Goal: Information Seeking & Learning: Learn about a topic

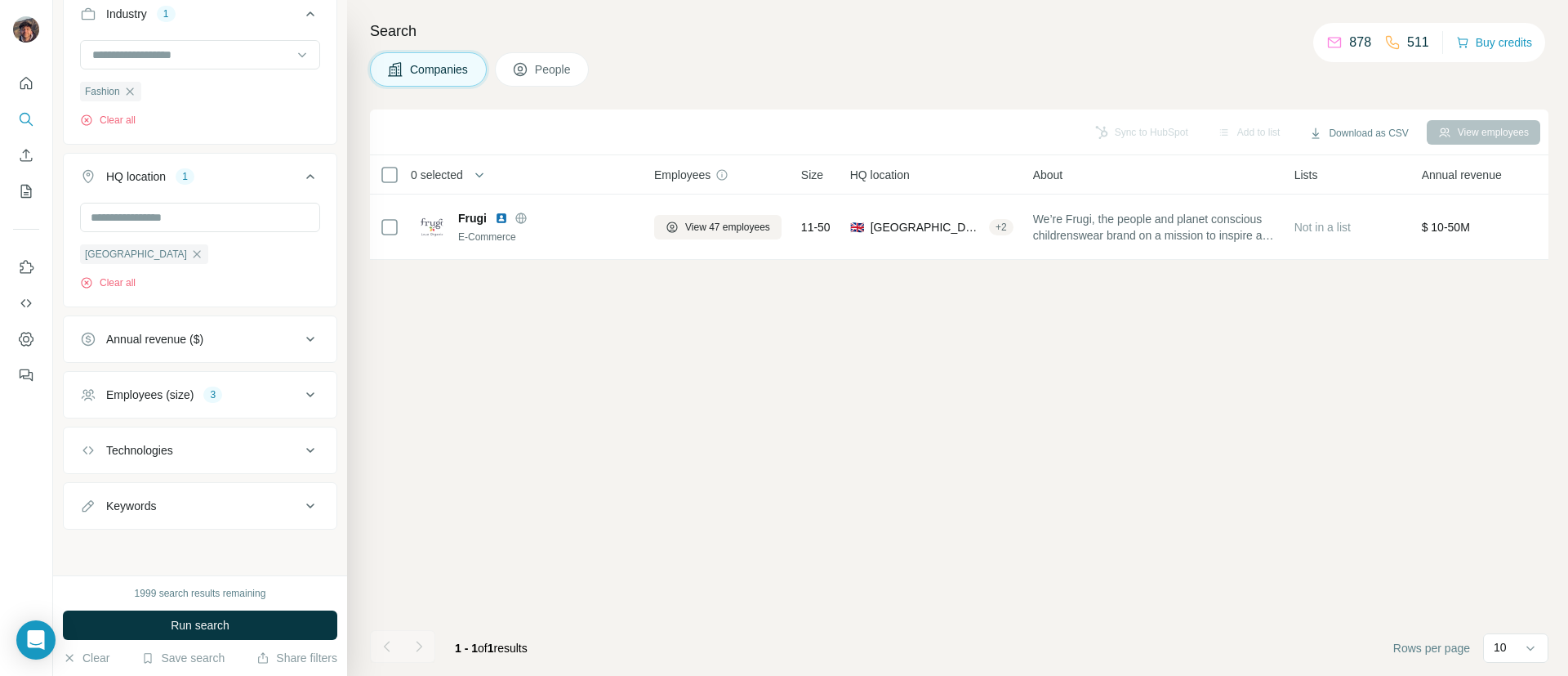
scroll to position [411, 0]
click at [210, 387] on div "3" at bounding box center [213, 394] width 19 height 15
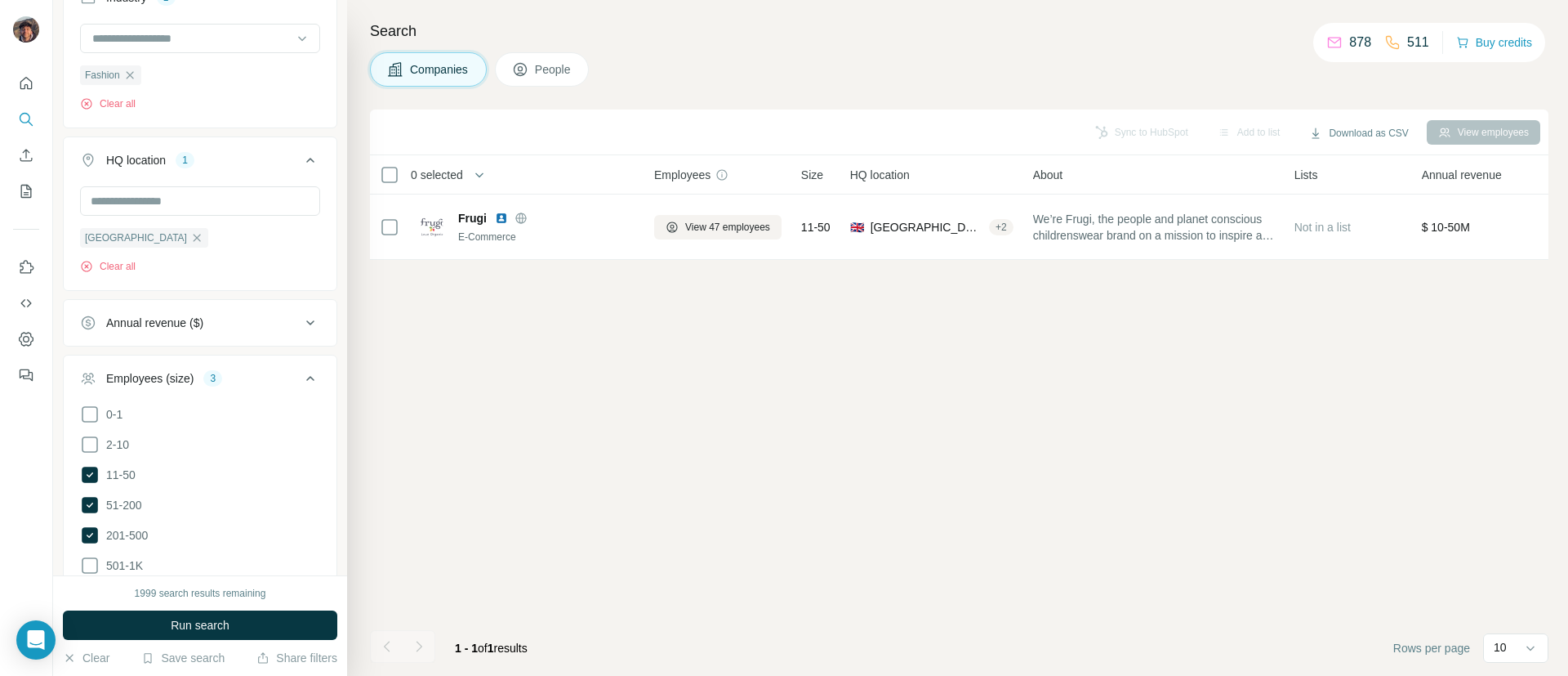
click at [210, 386] on div "3" at bounding box center [213, 378] width 19 height 15
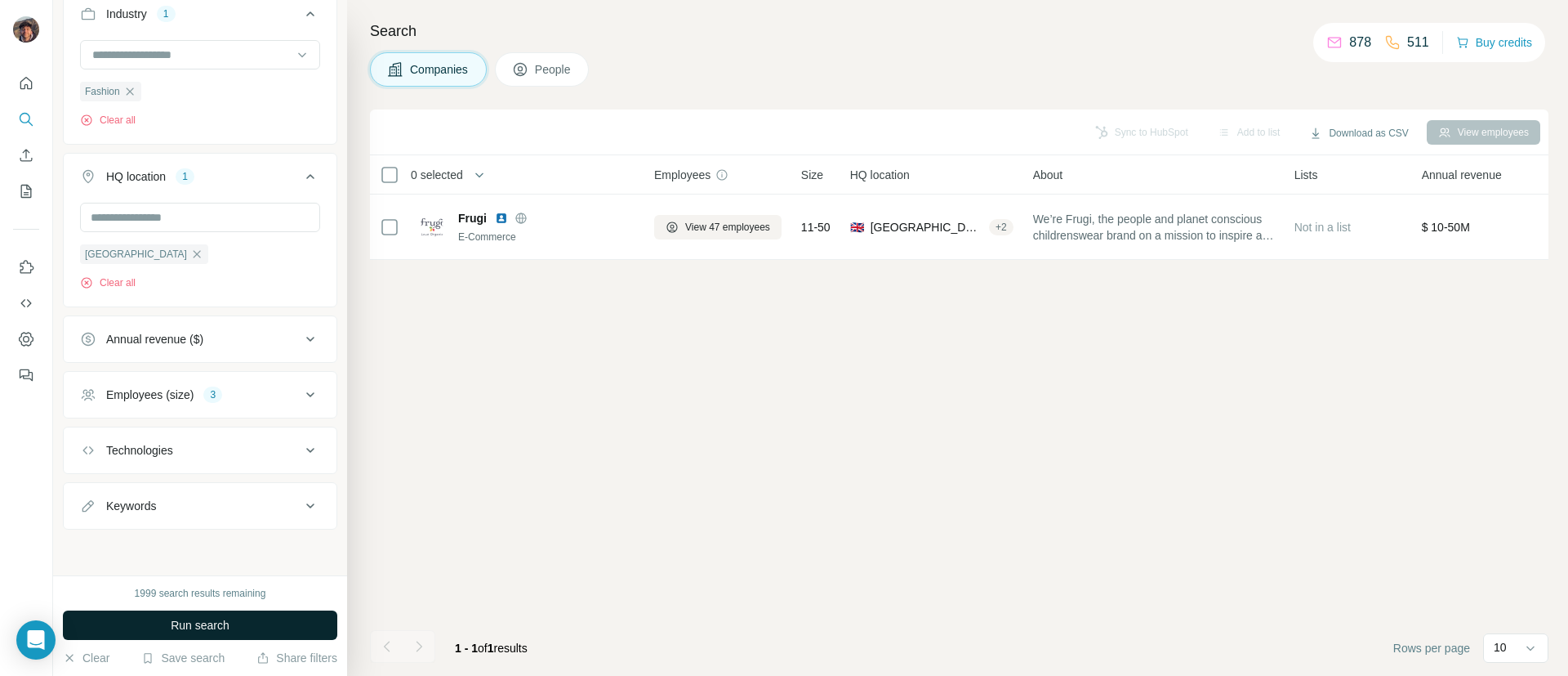
click at [237, 620] on button "Run search" at bounding box center [200, 625] width 274 height 30
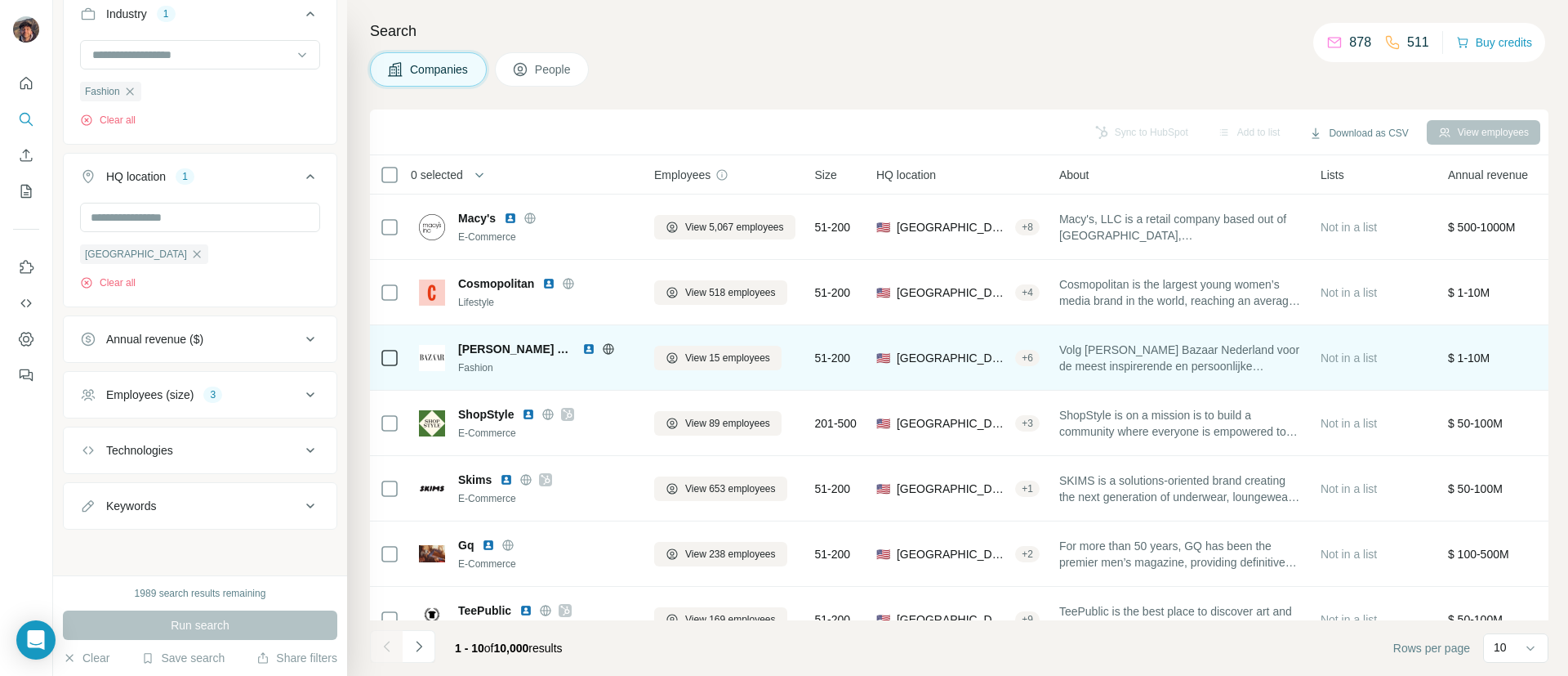
scroll to position [240, 0]
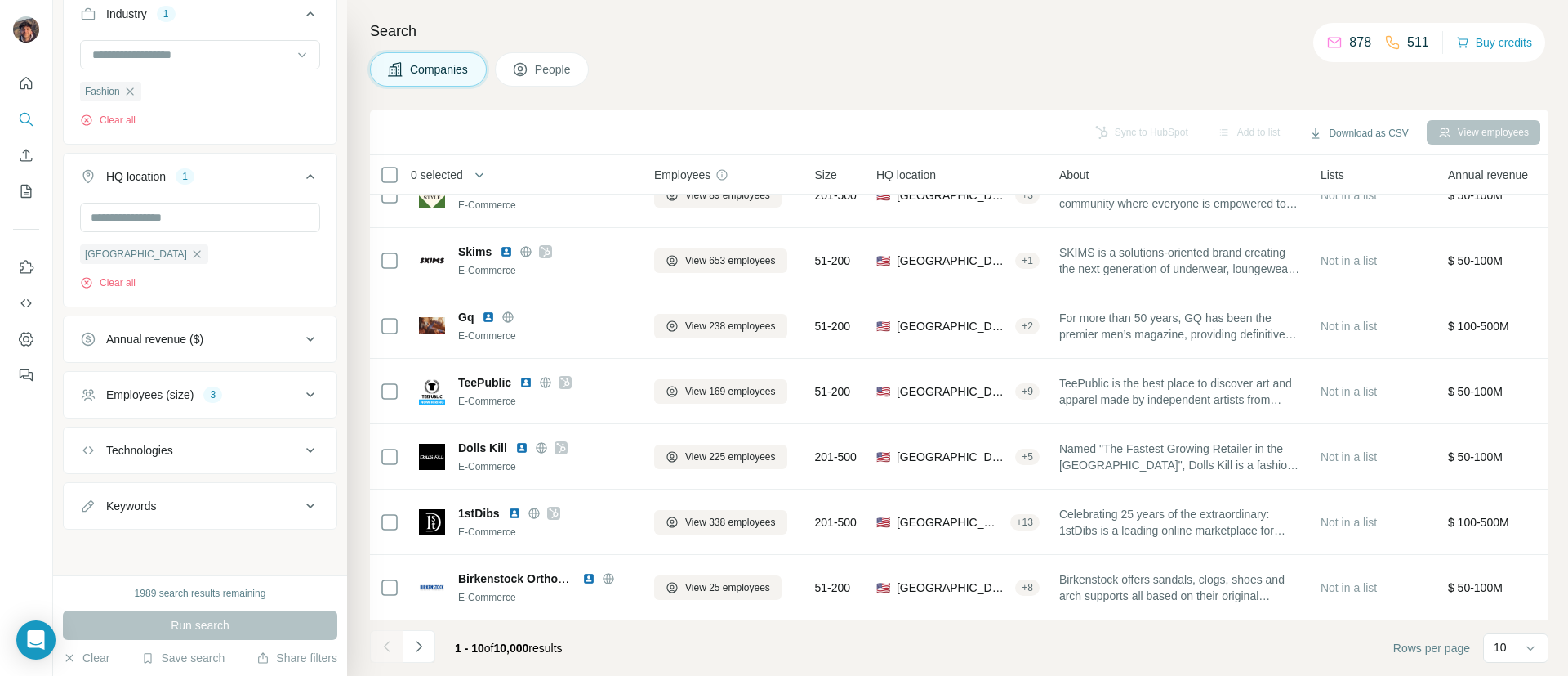
click at [275, 397] on div "Employees (size) 3" at bounding box center [190, 394] width 221 height 17
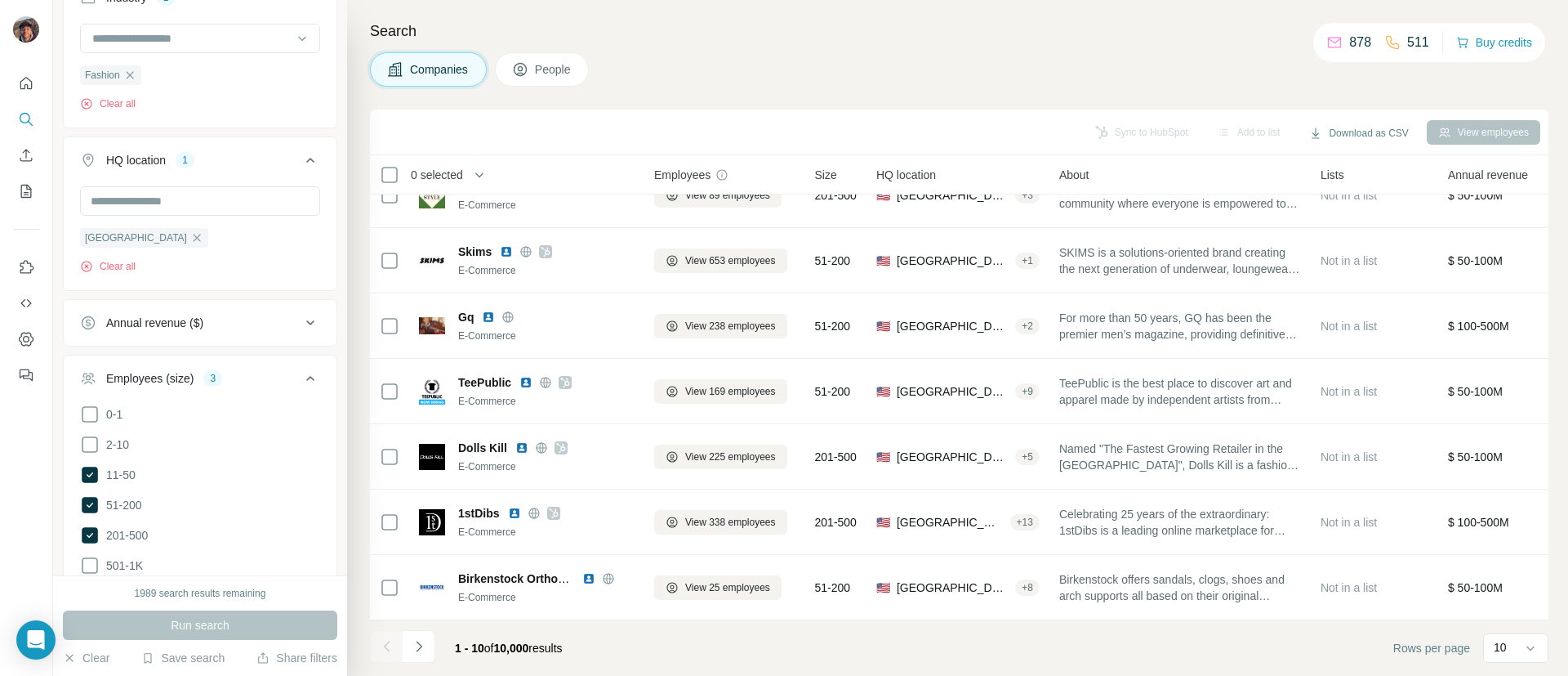
click at [275, 386] on div "Employees (size) 3" at bounding box center [190, 378] width 221 height 17
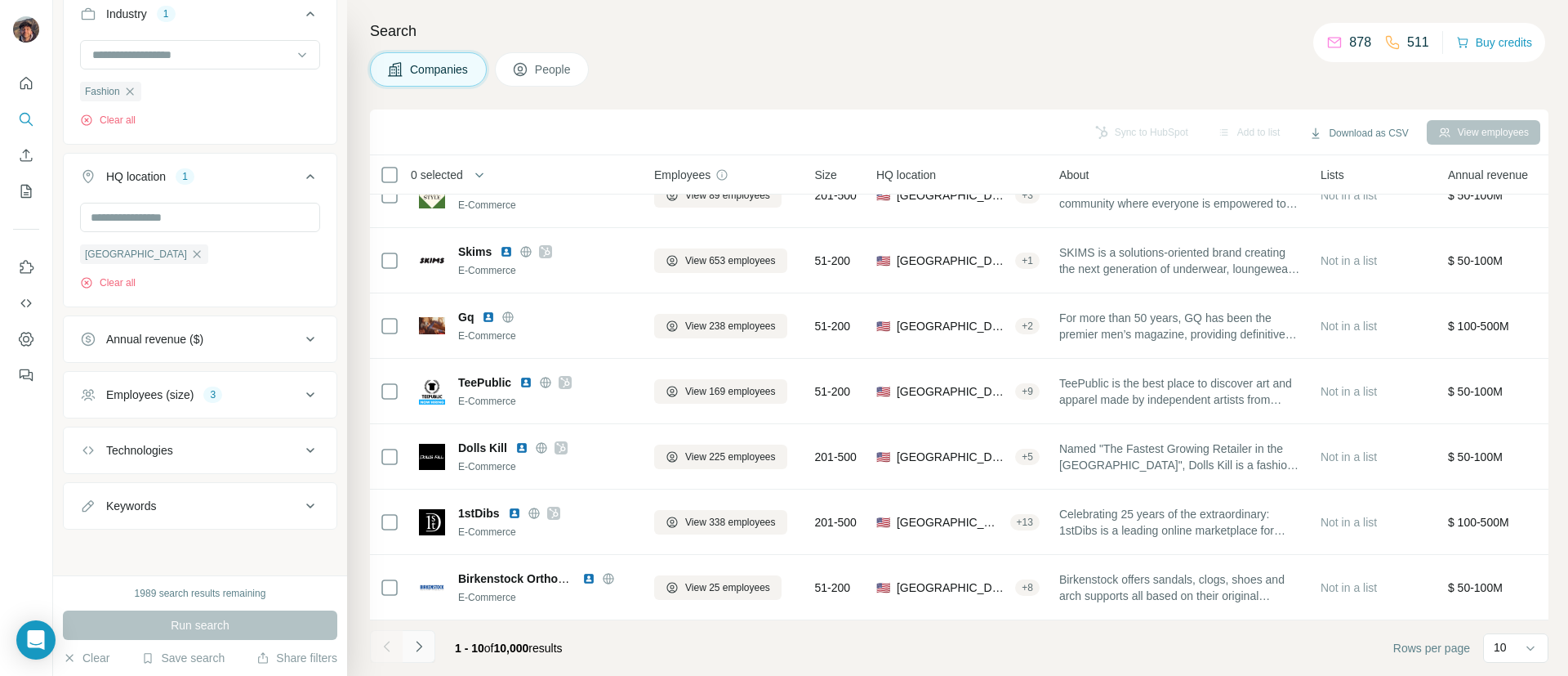
click at [430, 645] on button "Navigate to next page" at bounding box center [418, 645] width 32 height 32
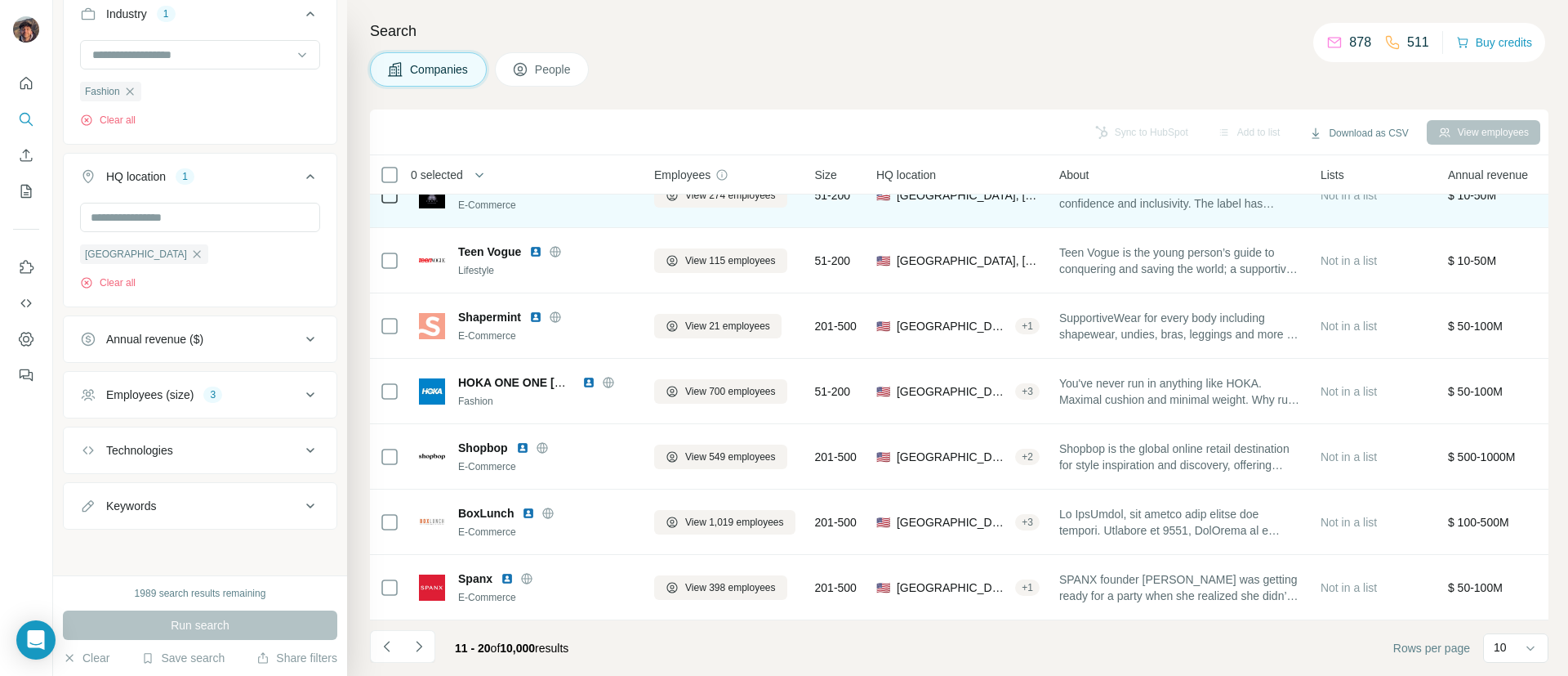
scroll to position [0, 0]
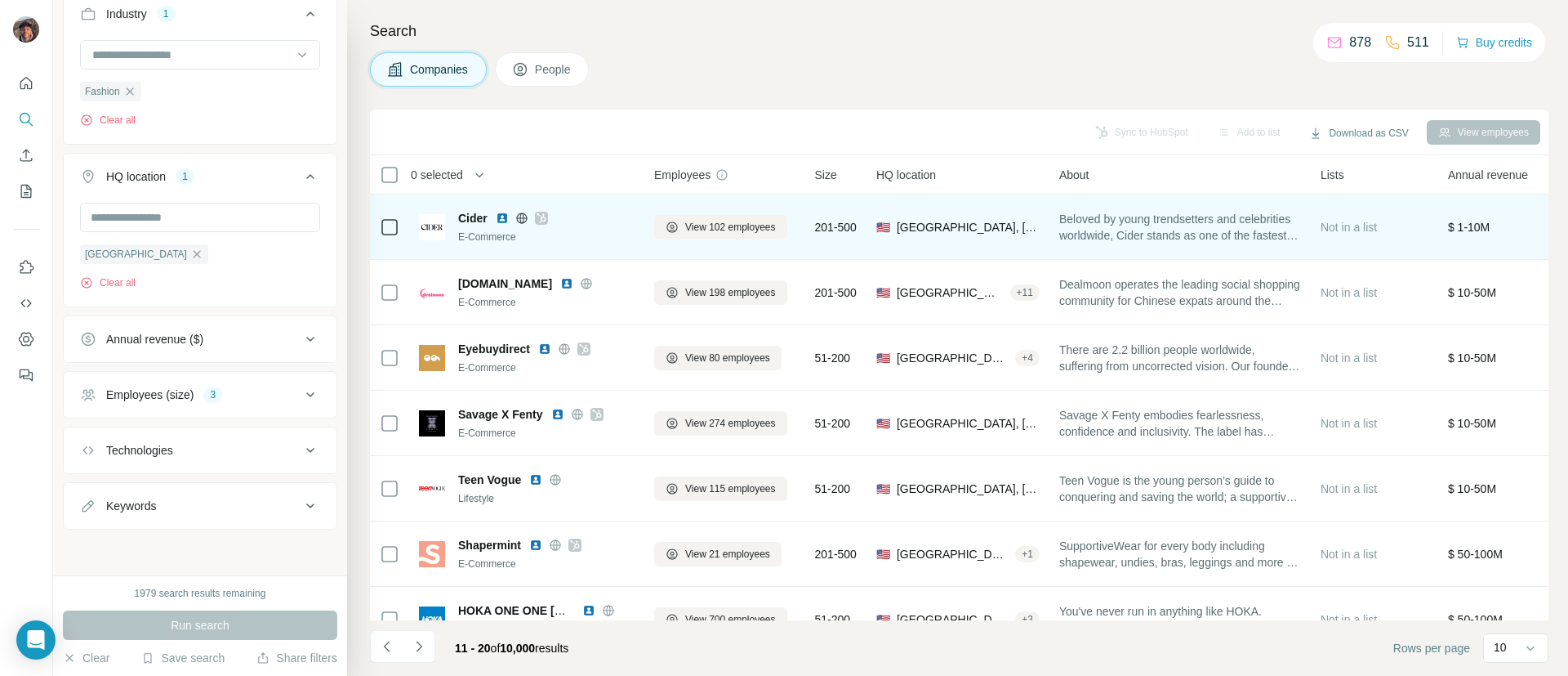
click at [545, 214] on icon at bounding box center [541, 217] width 9 height 10
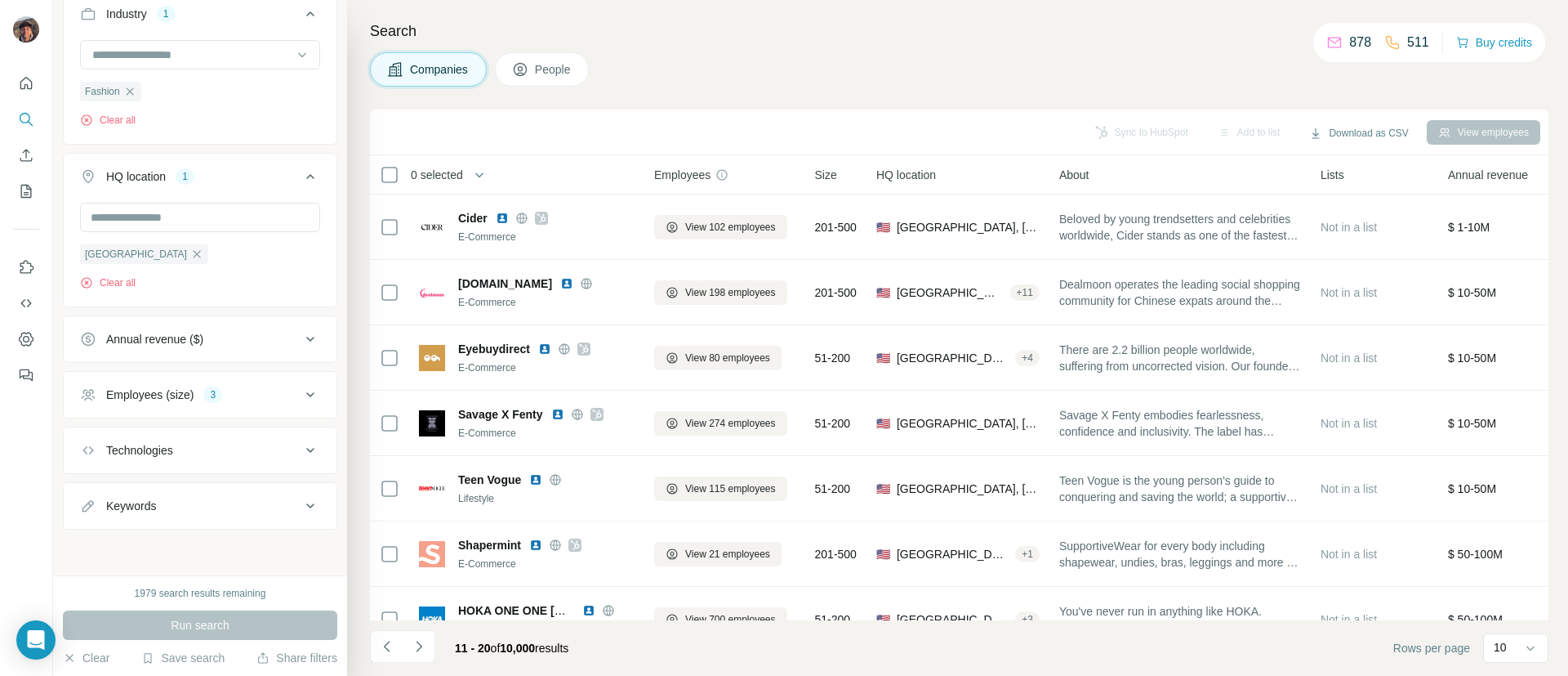
scroll to position [240, 0]
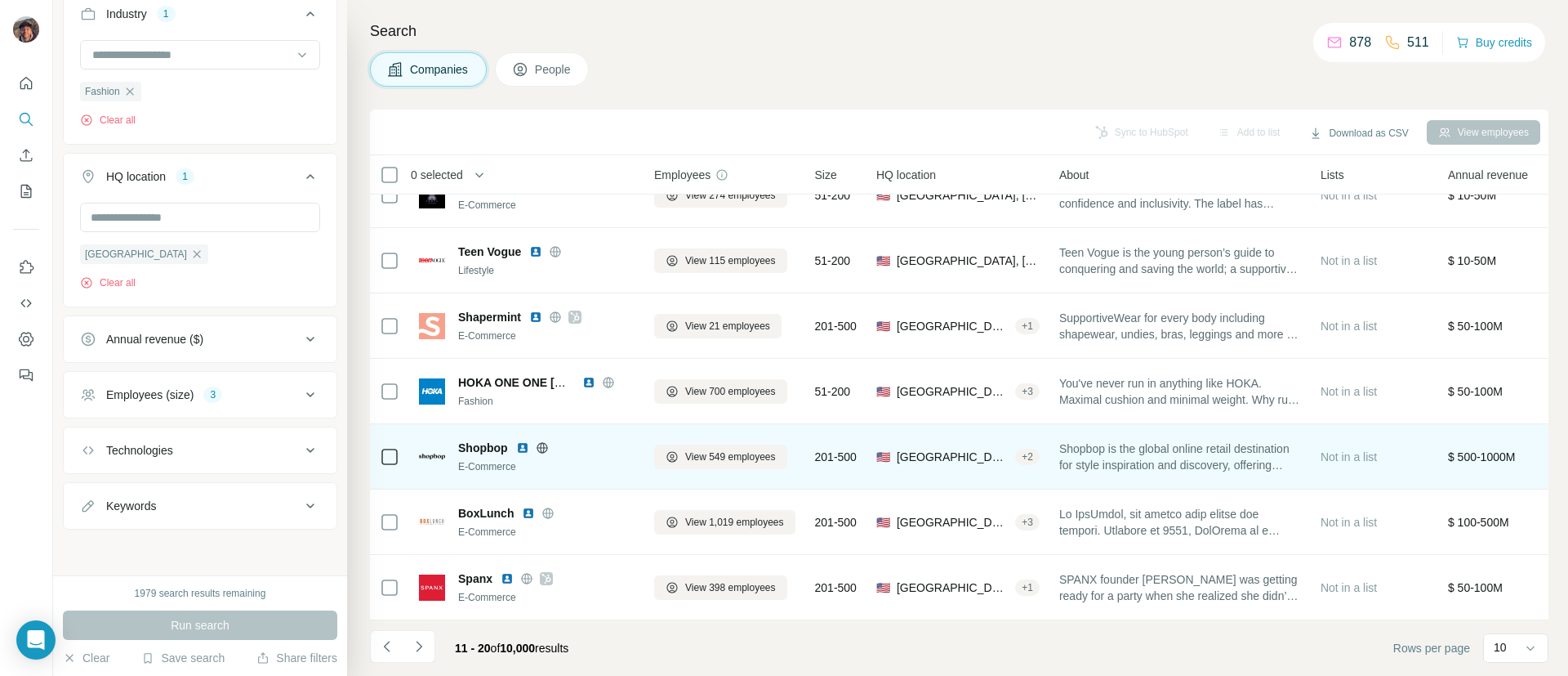
click at [547, 447] on icon at bounding box center [542, 447] width 10 height 1
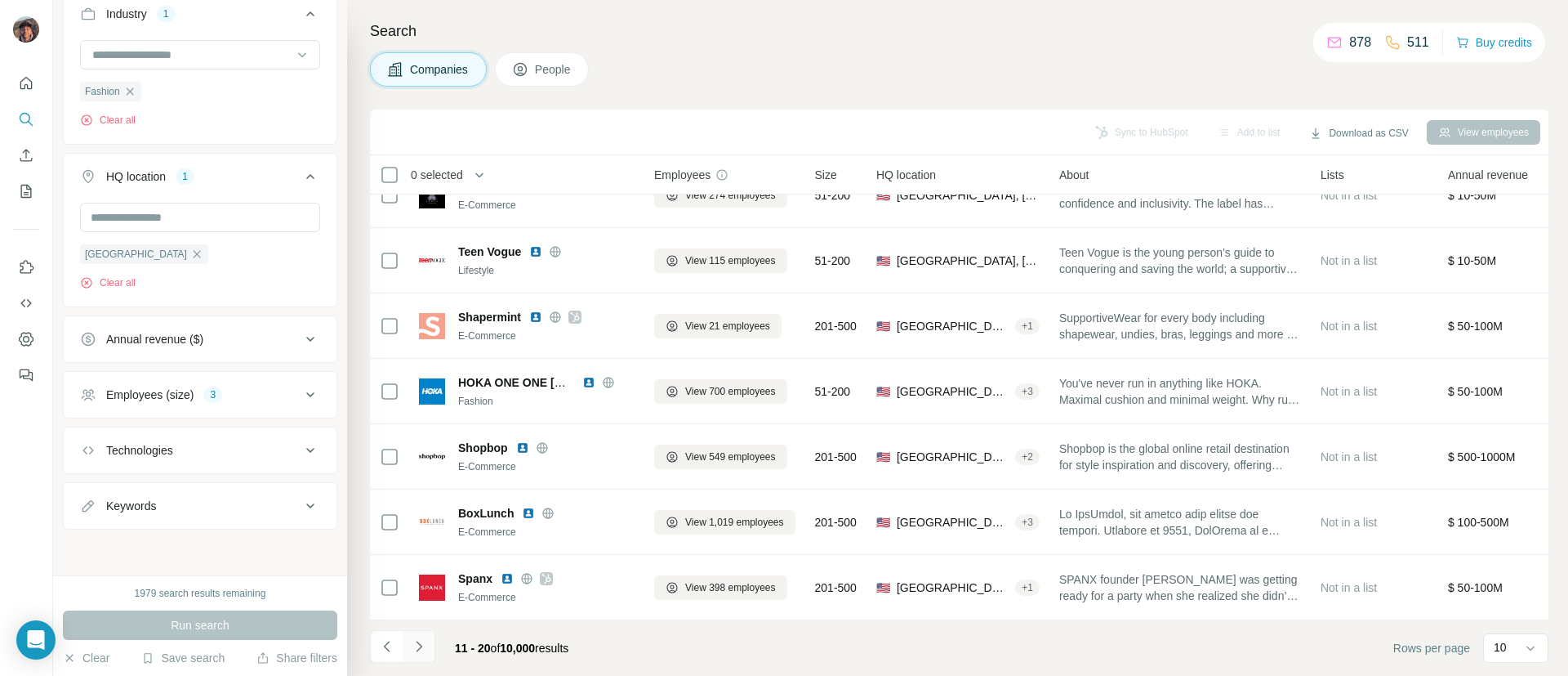
click at [414, 647] on icon "Navigate to next page" at bounding box center [419, 646] width 17 height 17
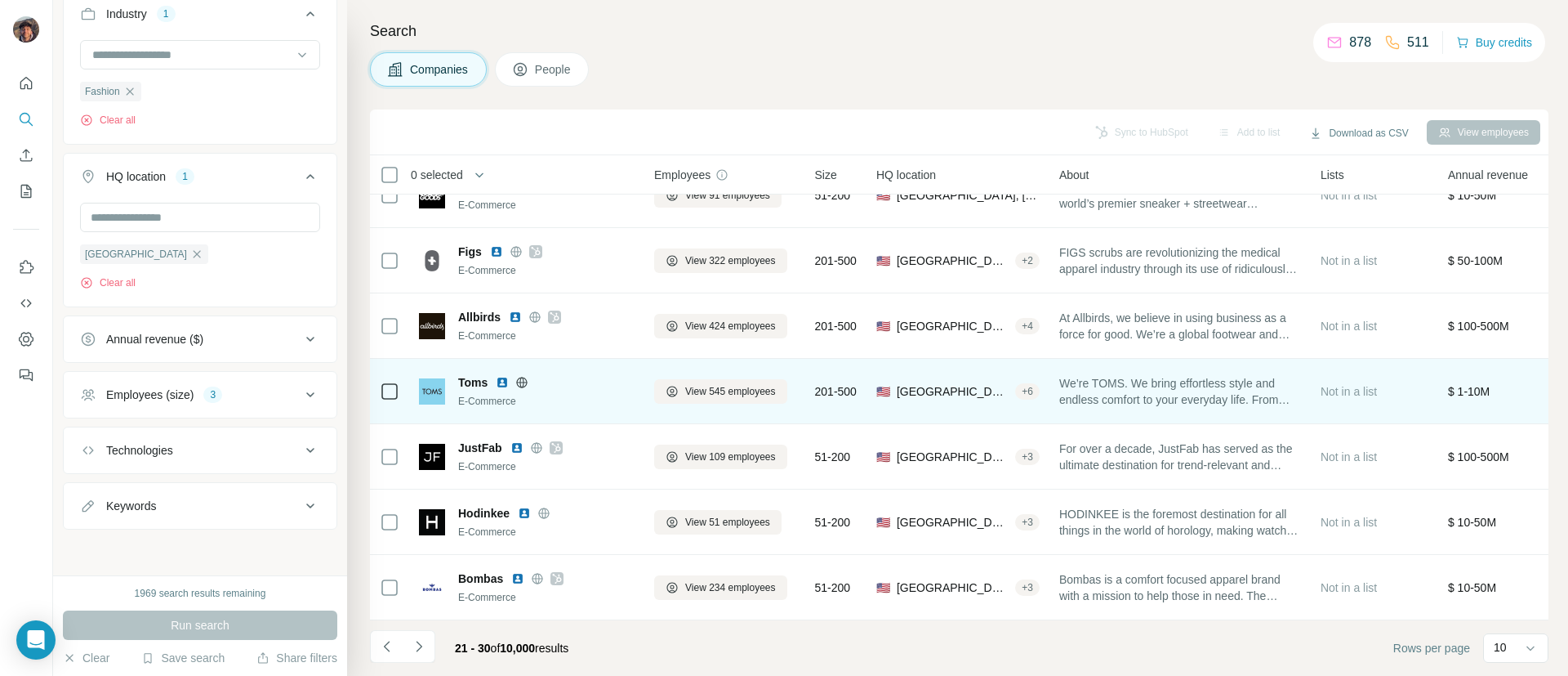
click at [519, 376] on icon at bounding box center [521, 382] width 13 height 13
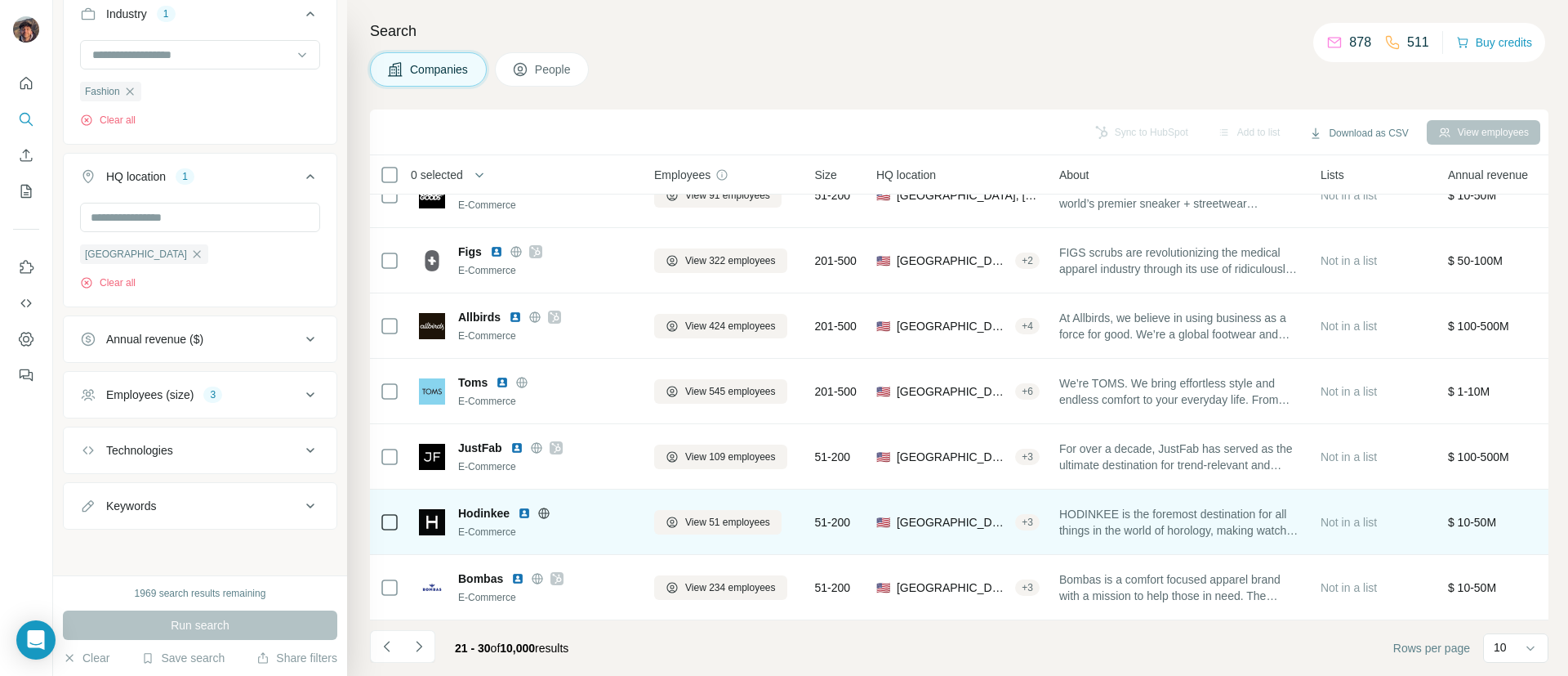
click at [545, 507] on icon at bounding box center [544, 513] width 13 height 13
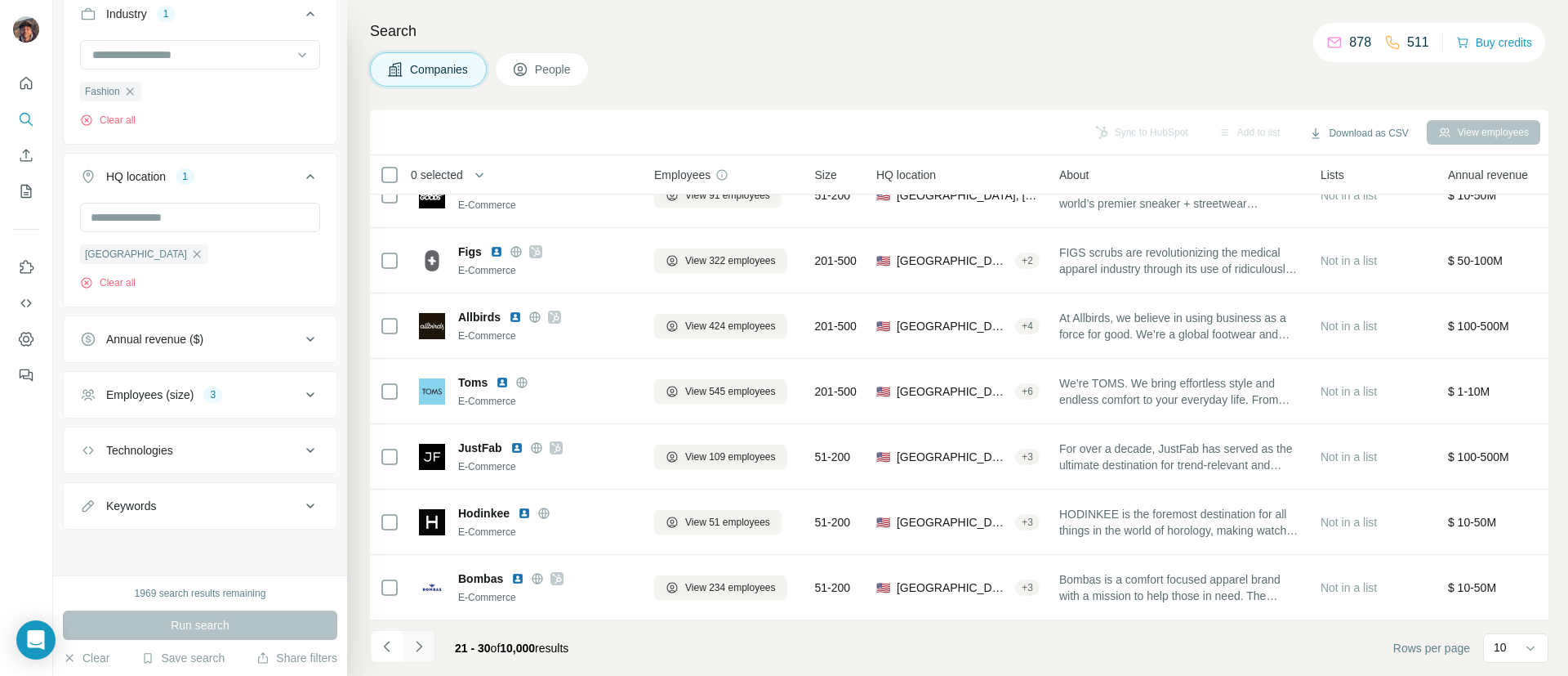
click at [413, 649] on icon "Navigate to next page" at bounding box center [419, 646] width 17 height 17
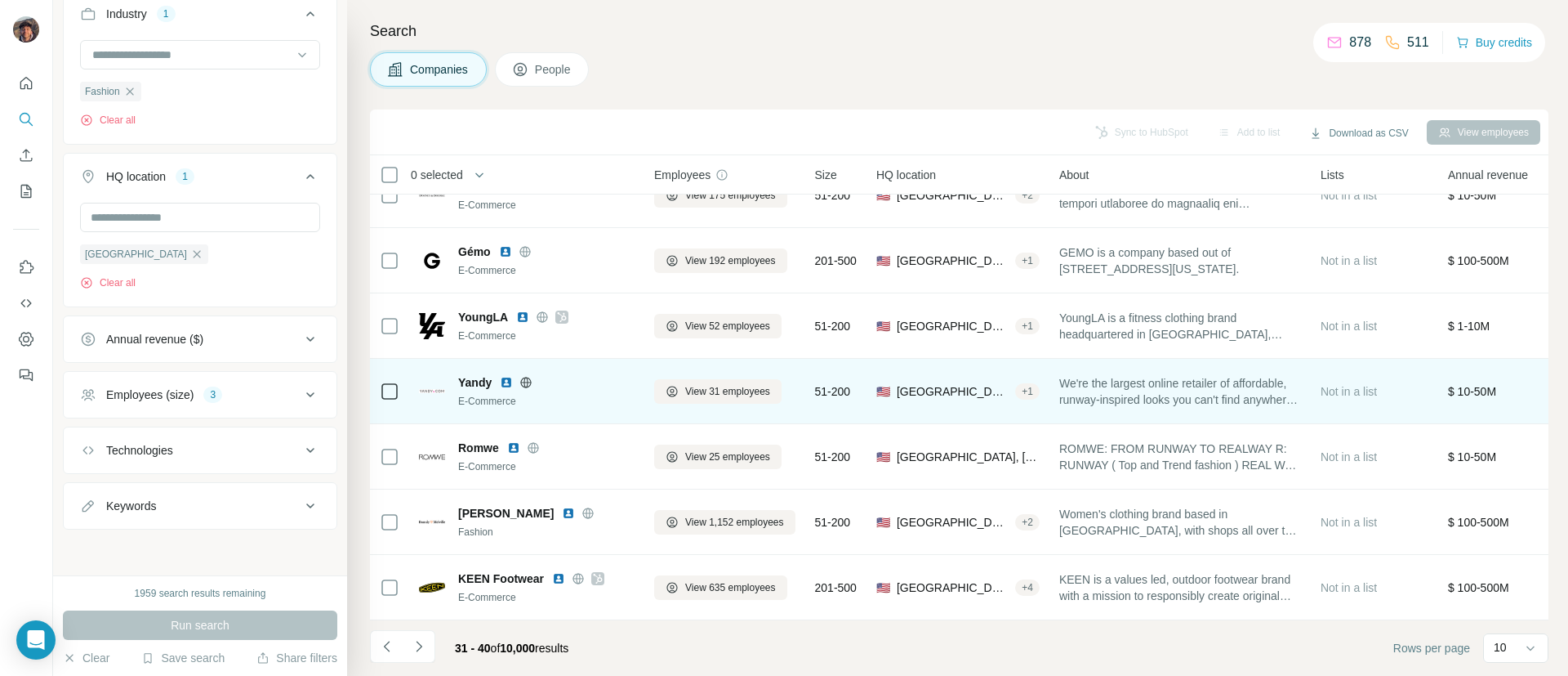
click at [526, 369] on div "Yandy E-Commerce" at bounding box center [526, 390] width 216 height 45
click at [526, 376] on icon at bounding box center [526, 382] width 13 height 13
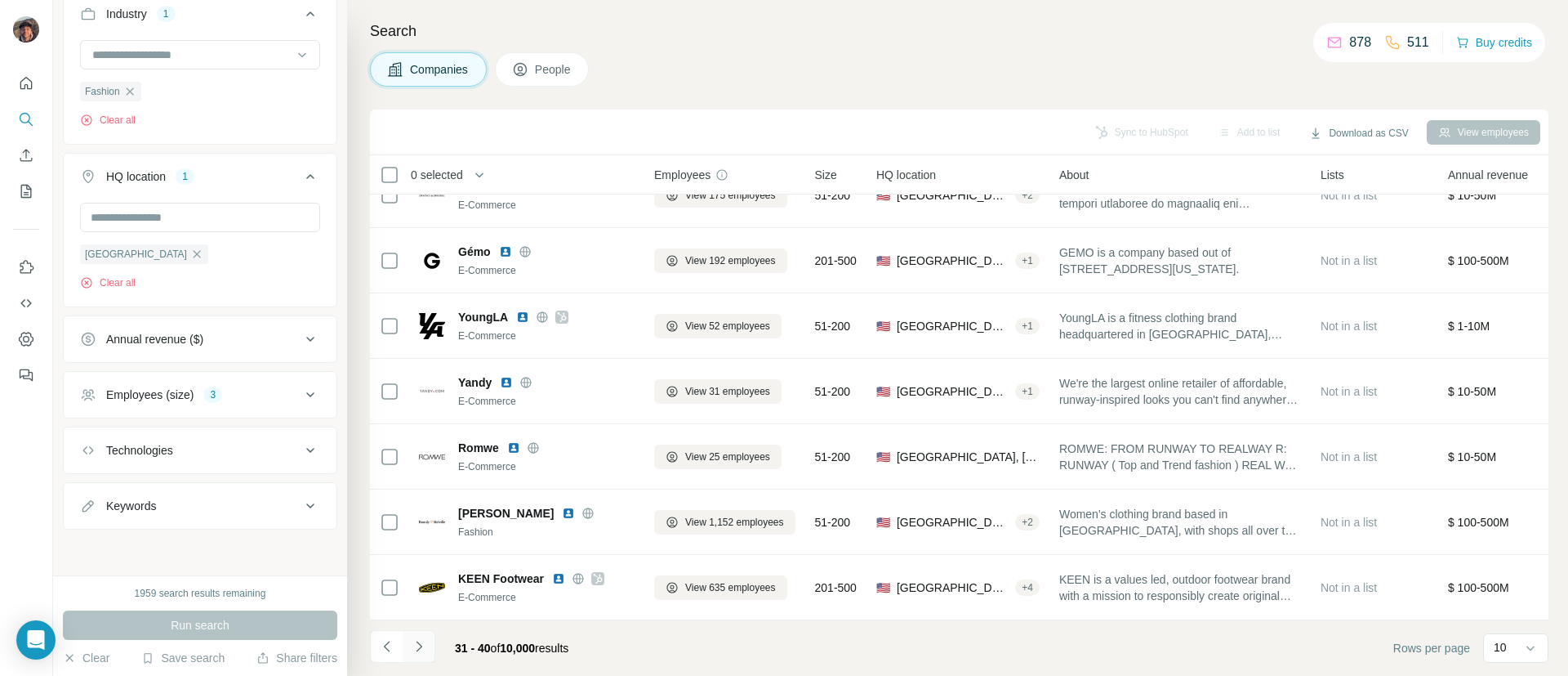
click at [412, 636] on button "Navigate to next page" at bounding box center [418, 645] width 32 height 32
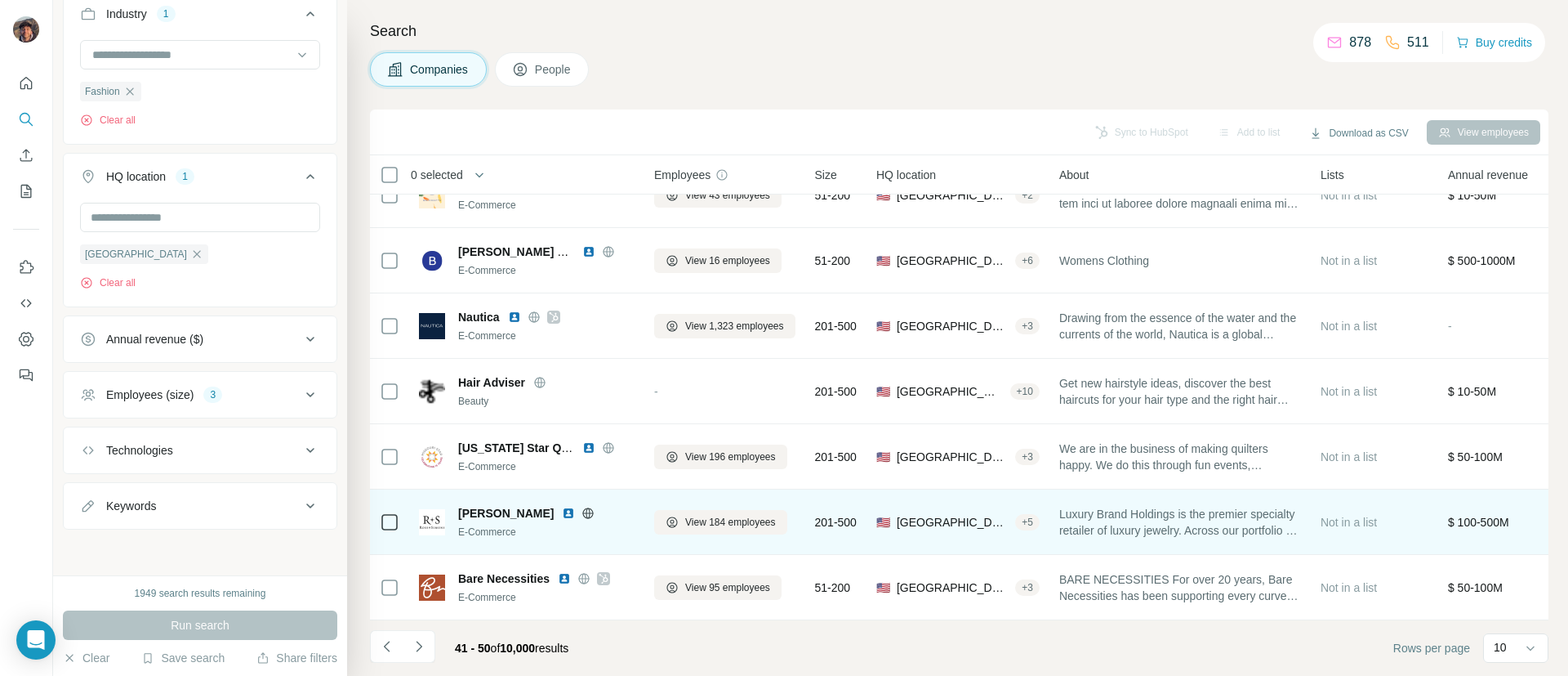
click at [587, 507] on icon at bounding box center [588, 513] width 4 height 10
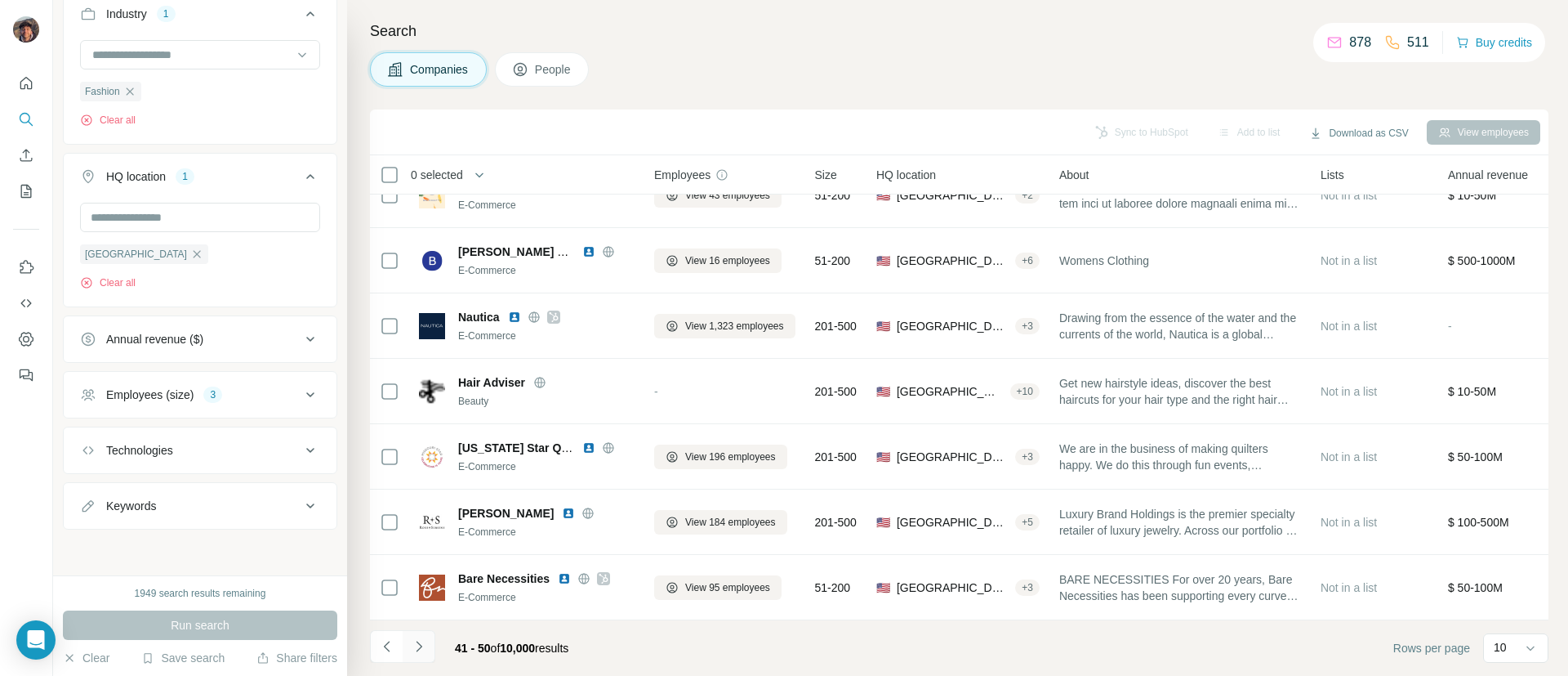
click at [418, 642] on icon "Navigate to next page" at bounding box center [418, 645] width 6 height 10
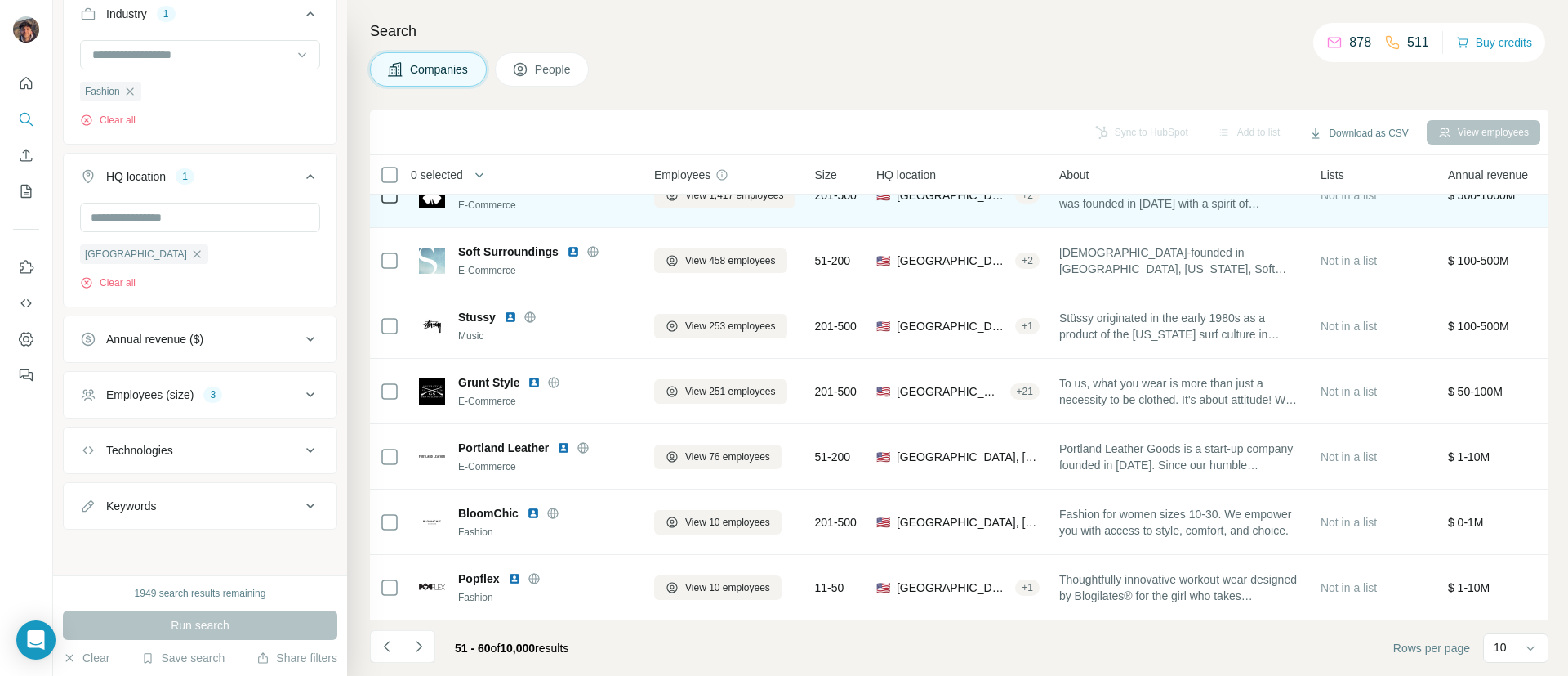
scroll to position [0, 0]
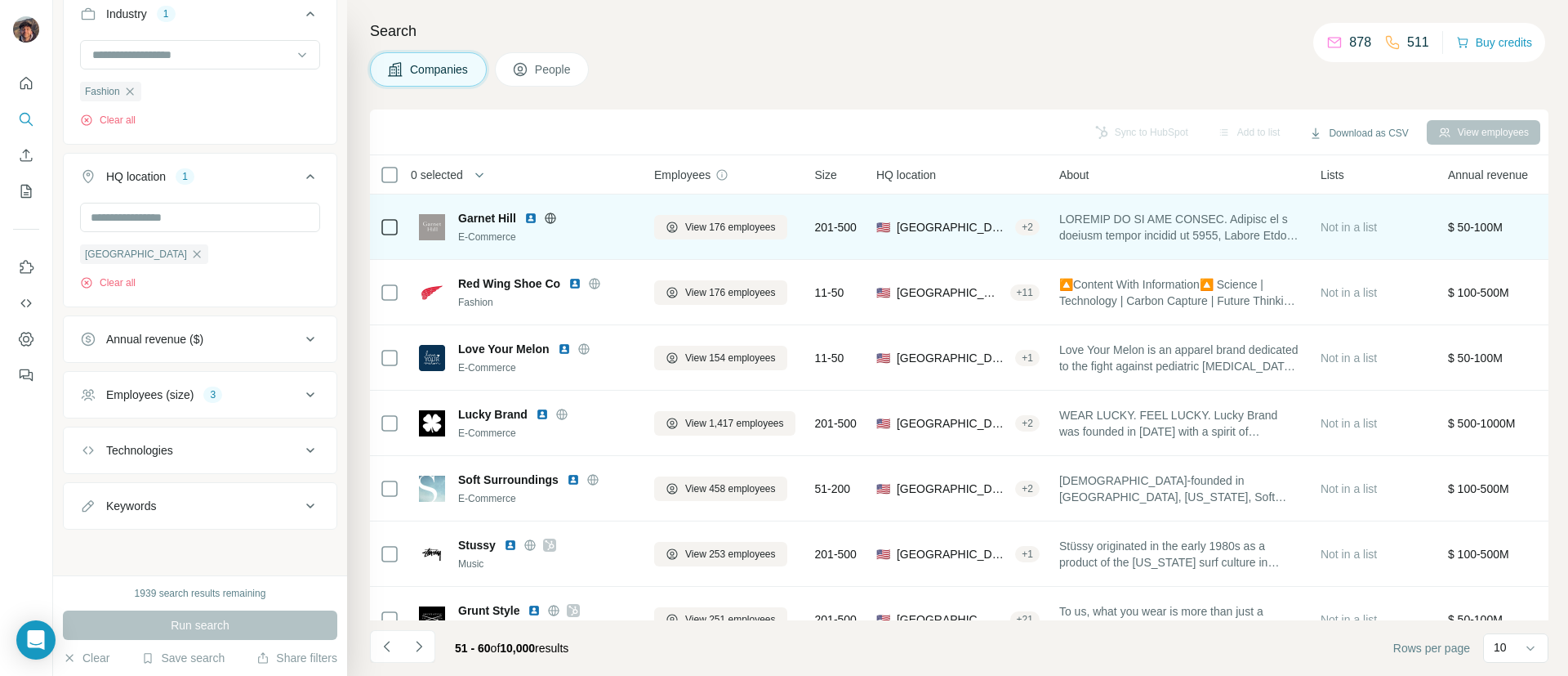
click at [553, 219] on icon at bounding box center [550, 217] width 13 height 13
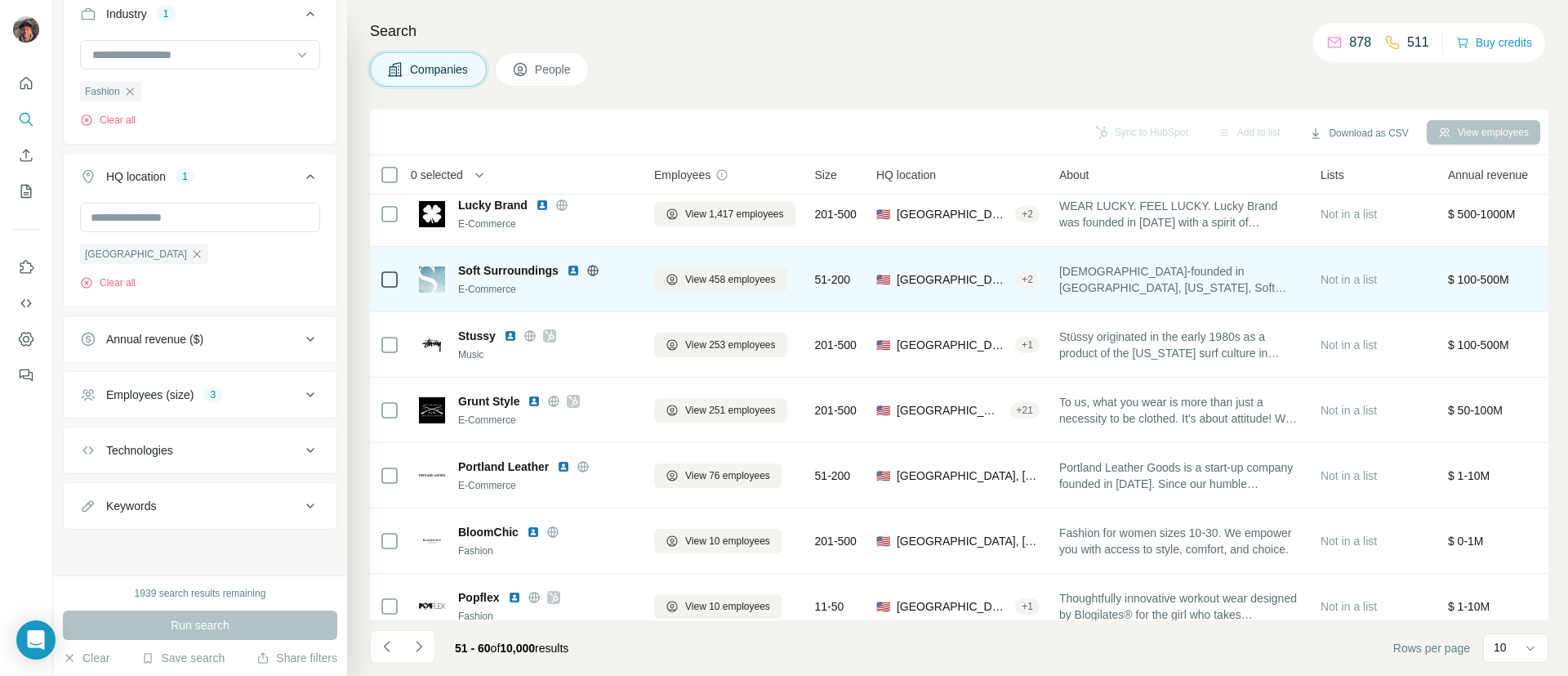
scroll to position [240, 0]
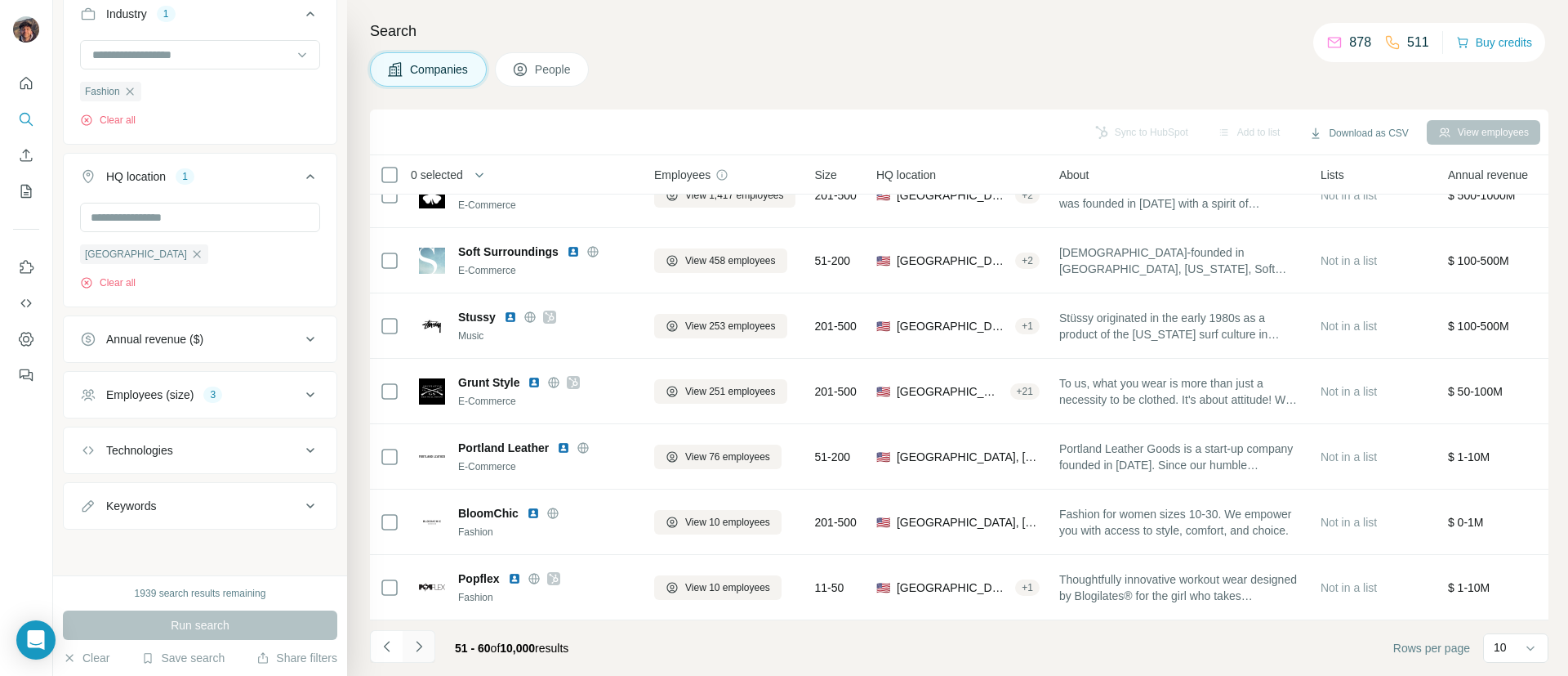
click at [413, 644] on icon "Navigate to next page" at bounding box center [419, 646] width 17 height 17
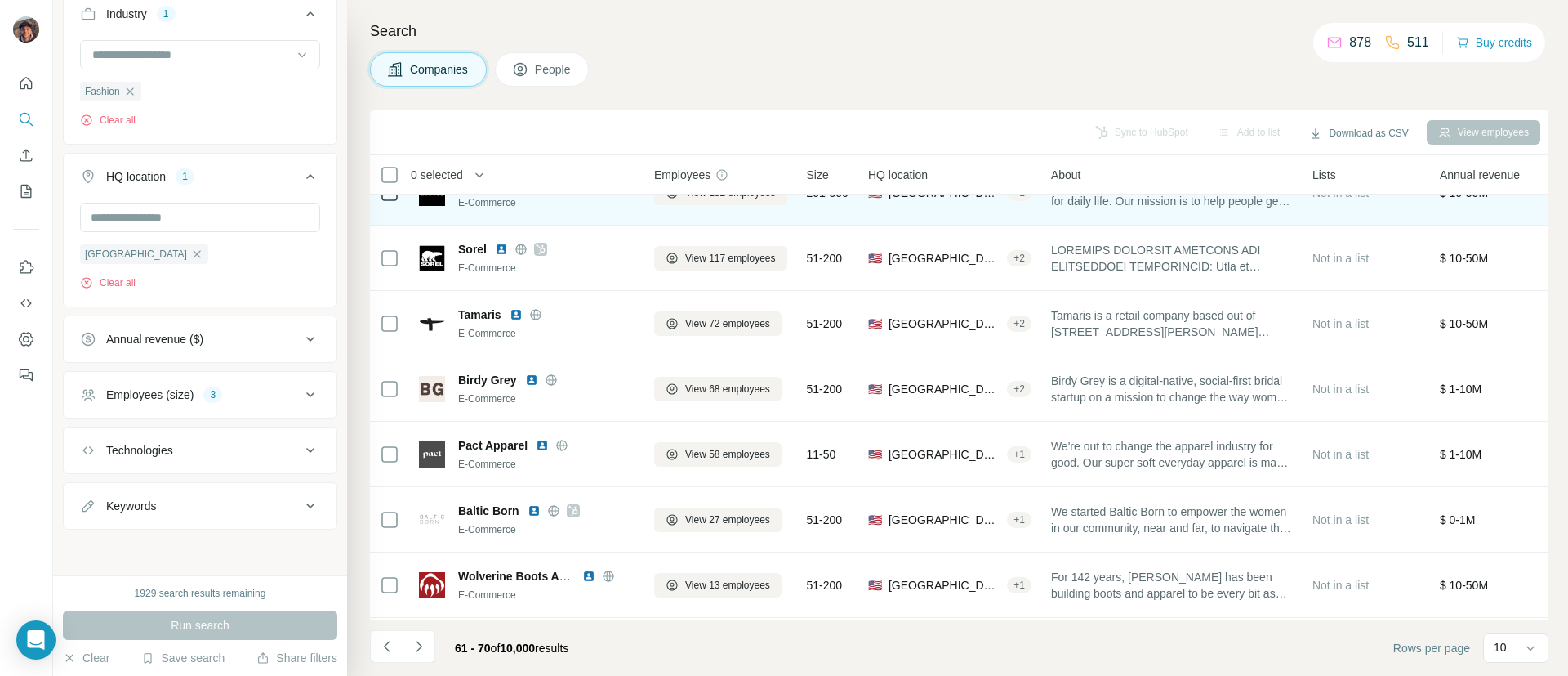
scroll to position [122, 0]
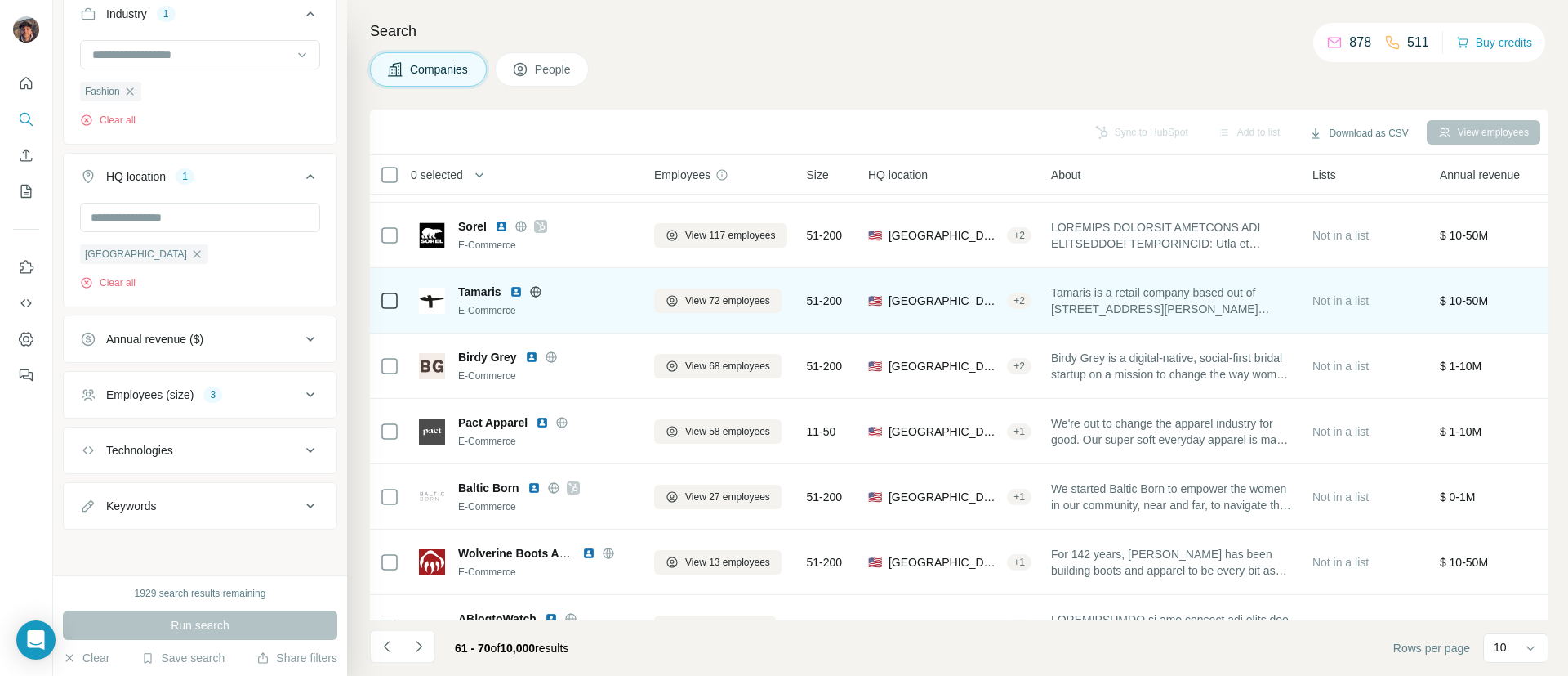
click at [536, 290] on icon at bounding box center [535, 291] width 13 height 13
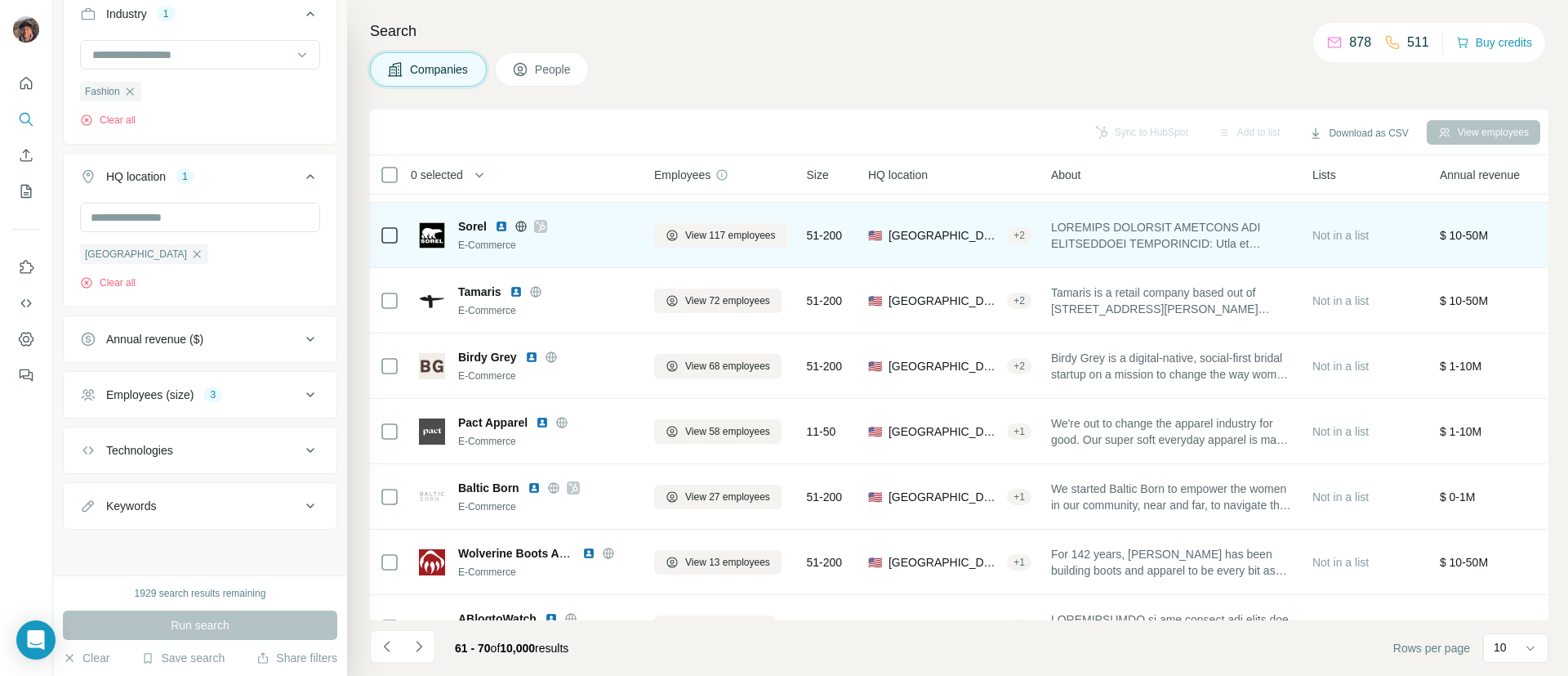
click at [538, 228] on icon at bounding box center [540, 226] width 10 height 13
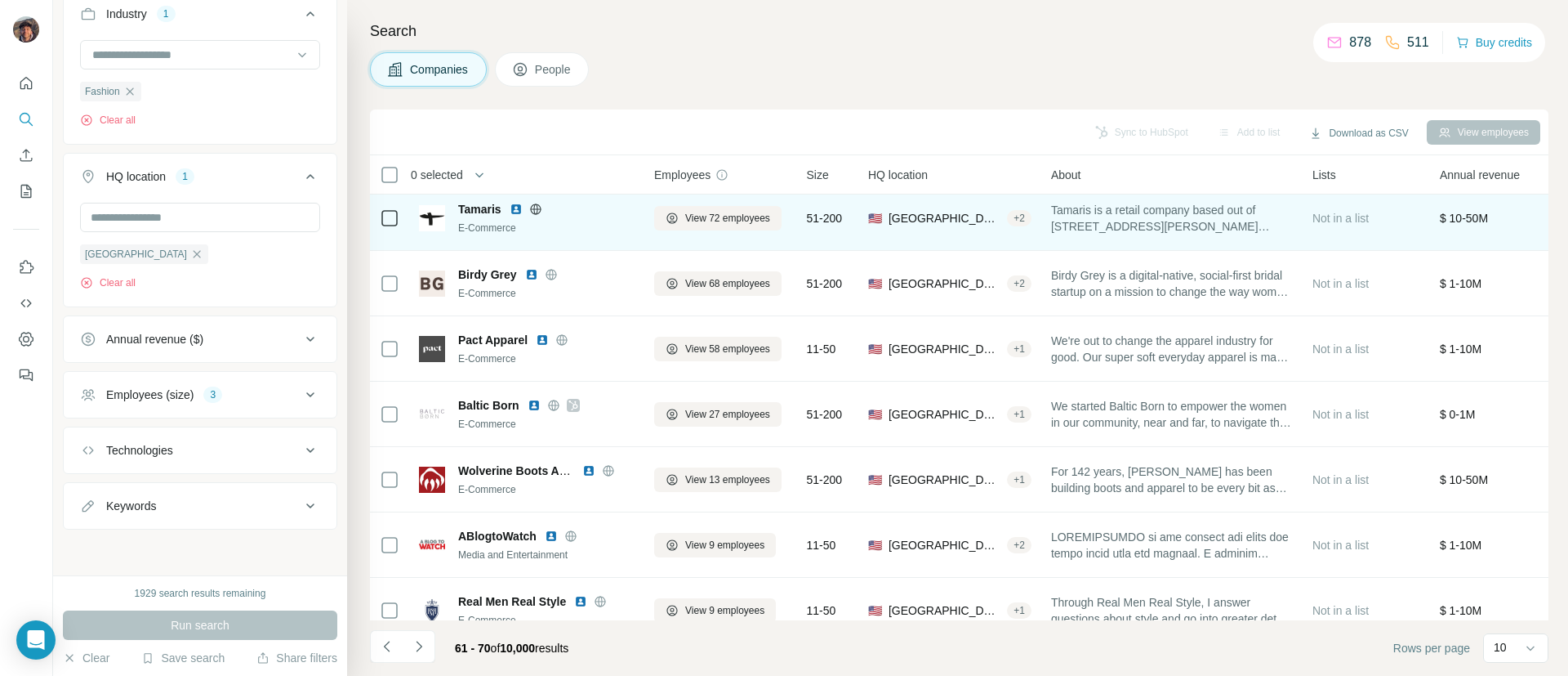
scroll to position [240, 0]
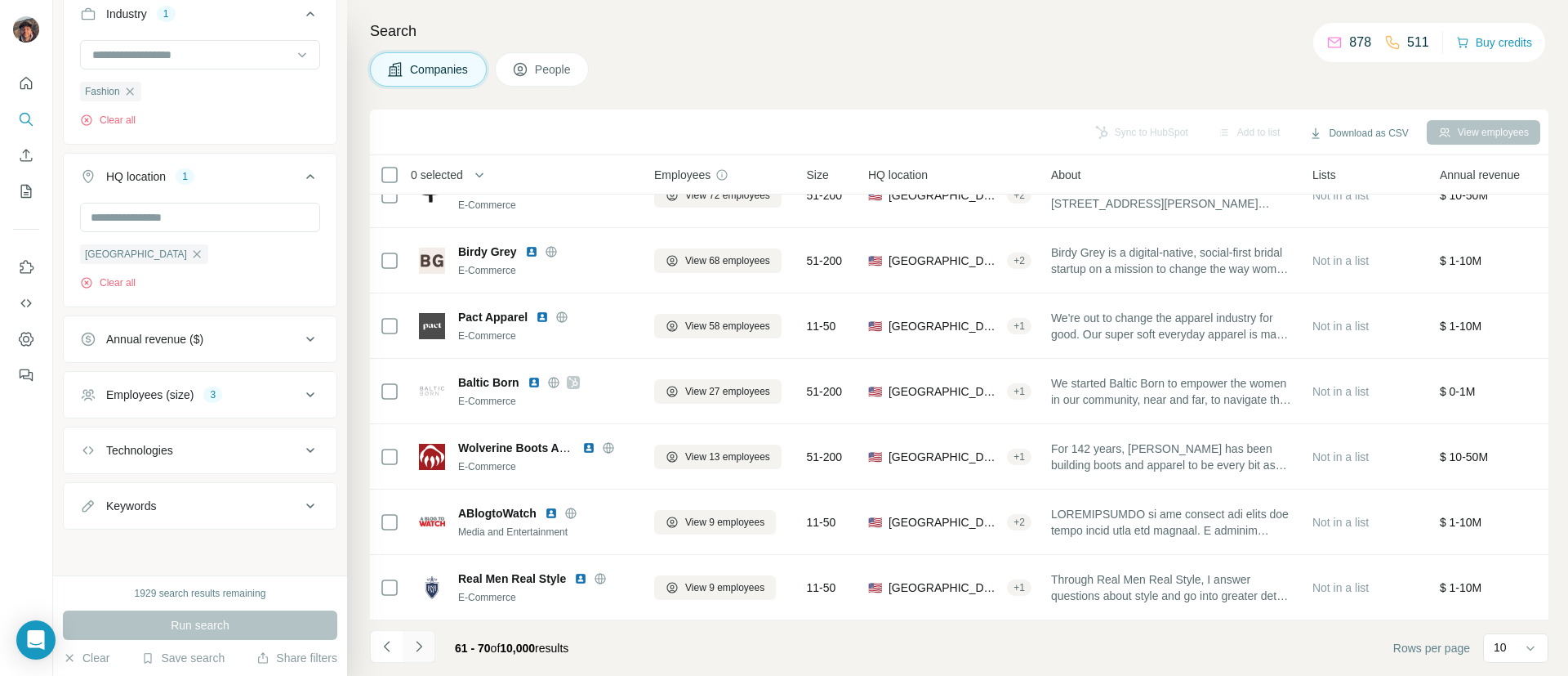
click at [415, 632] on button "Navigate to next page" at bounding box center [418, 645] width 32 height 32
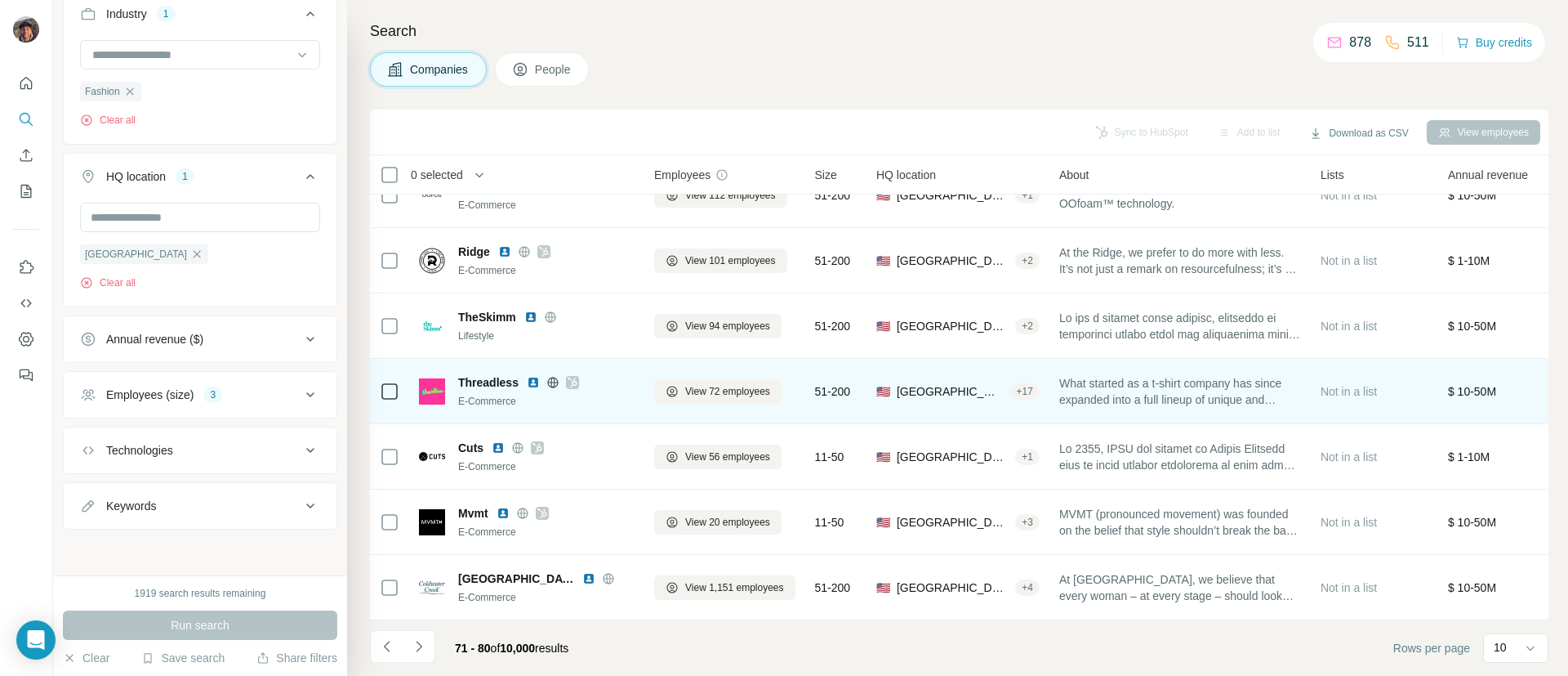
click at [577, 376] on icon at bounding box center [572, 382] width 10 height 13
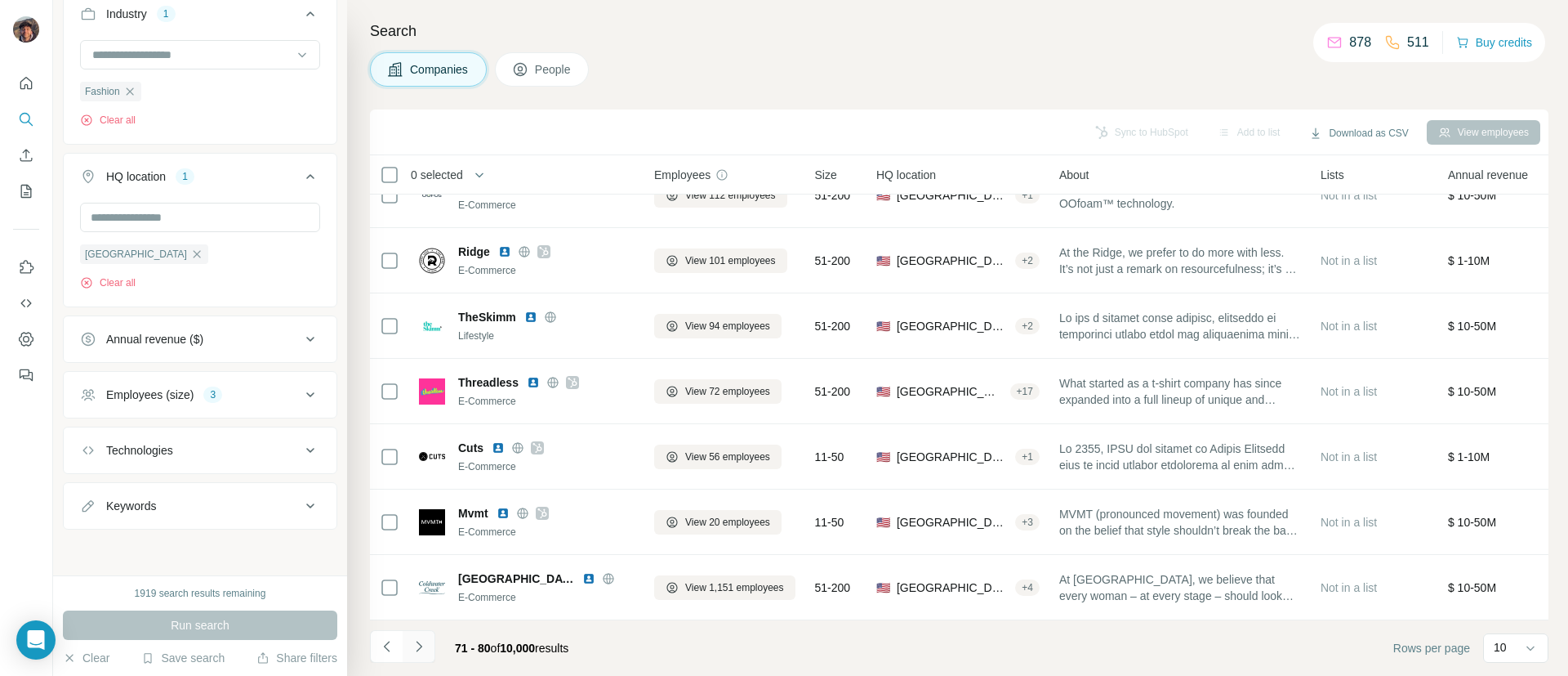
click at [429, 640] on button "Navigate to next page" at bounding box center [418, 645] width 32 height 32
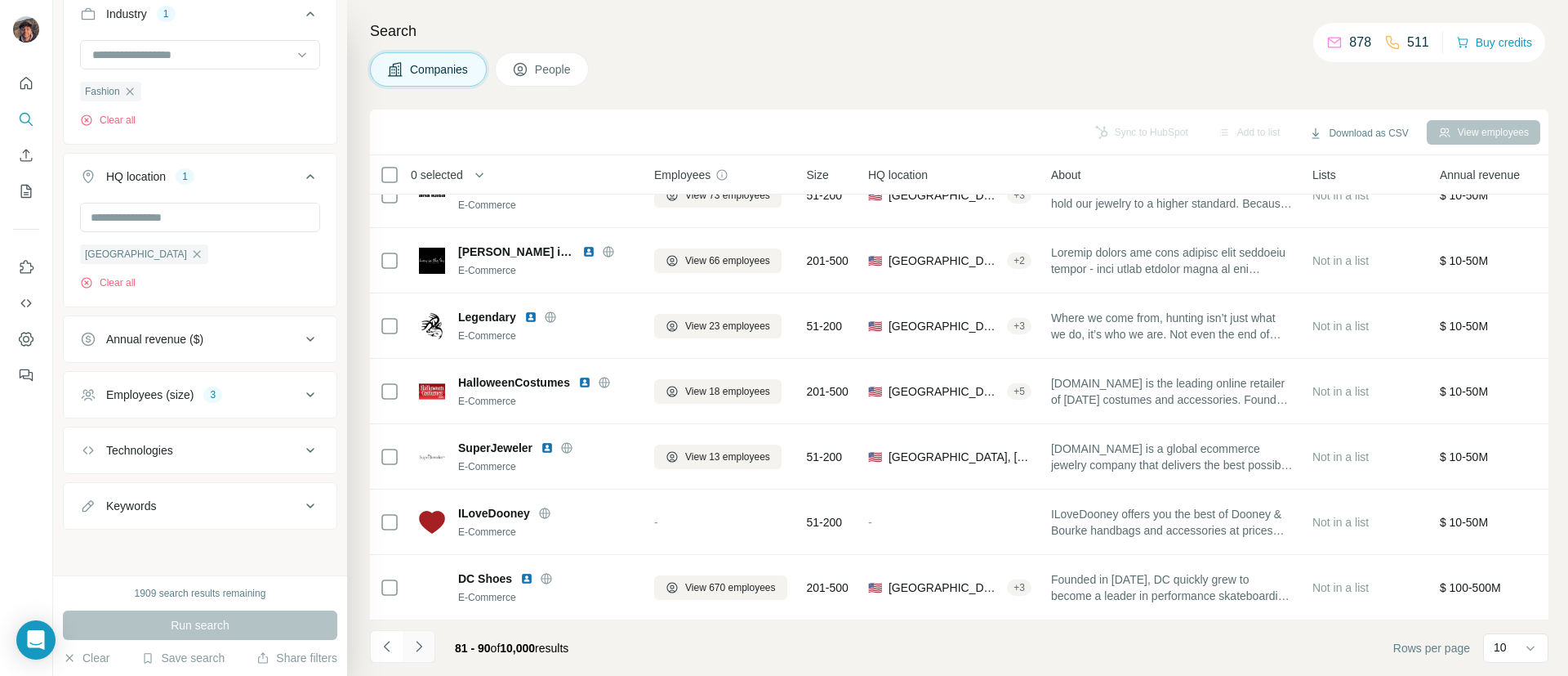
click at [423, 648] on icon "Navigate to next page" at bounding box center [419, 646] width 17 height 17
click at [423, 648] on div at bounding box center [418, 645] width 32 height 32
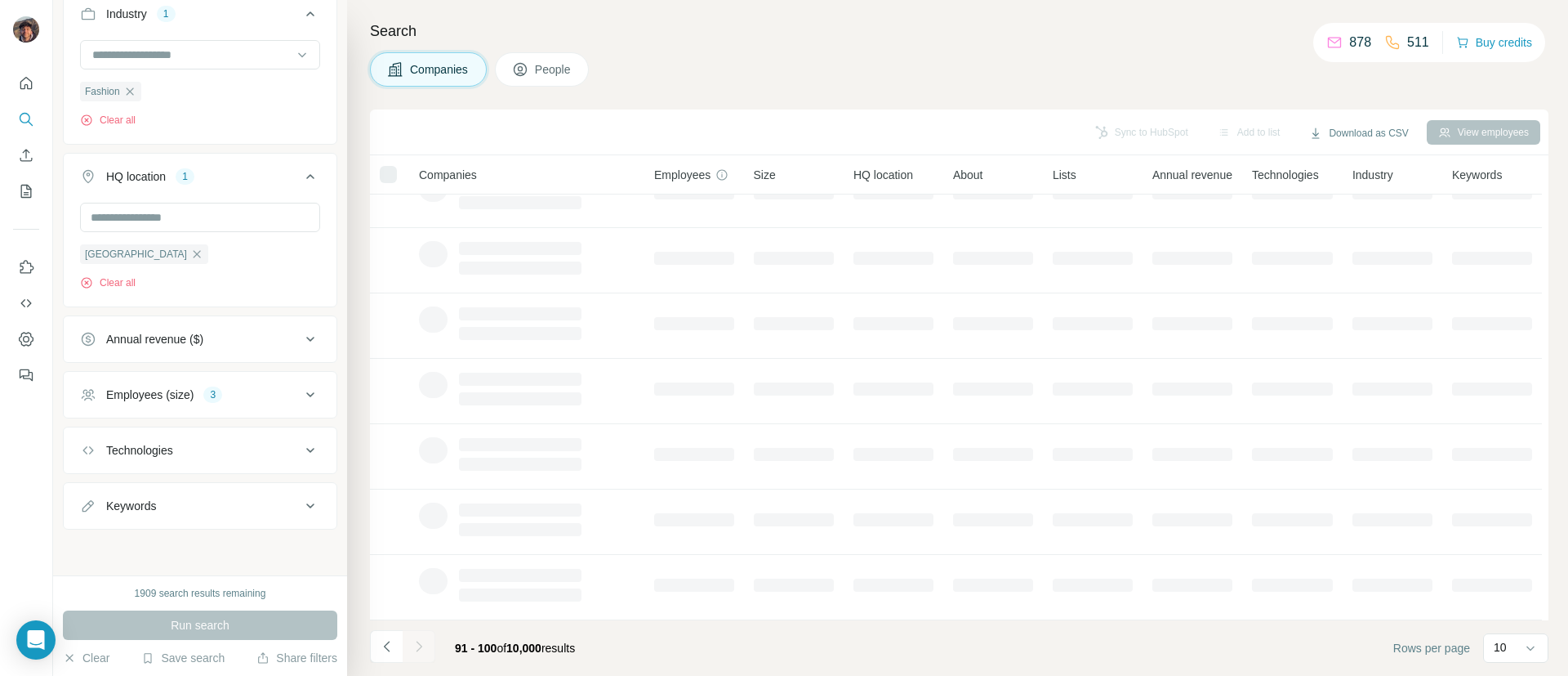
click at [423, 648] on icon "Navigate to next page" at bounding box center [419, 646] width 17 height 17
click at [423, 648] on div at bounding box center [418, 645] width 32 height 32
click at [423, 648] on icon "Navigate to next page" at bounding box center [419, 646] width 17 height 17
click at [423, 646] on div at bounding box center [418, 645] width 32 height 32
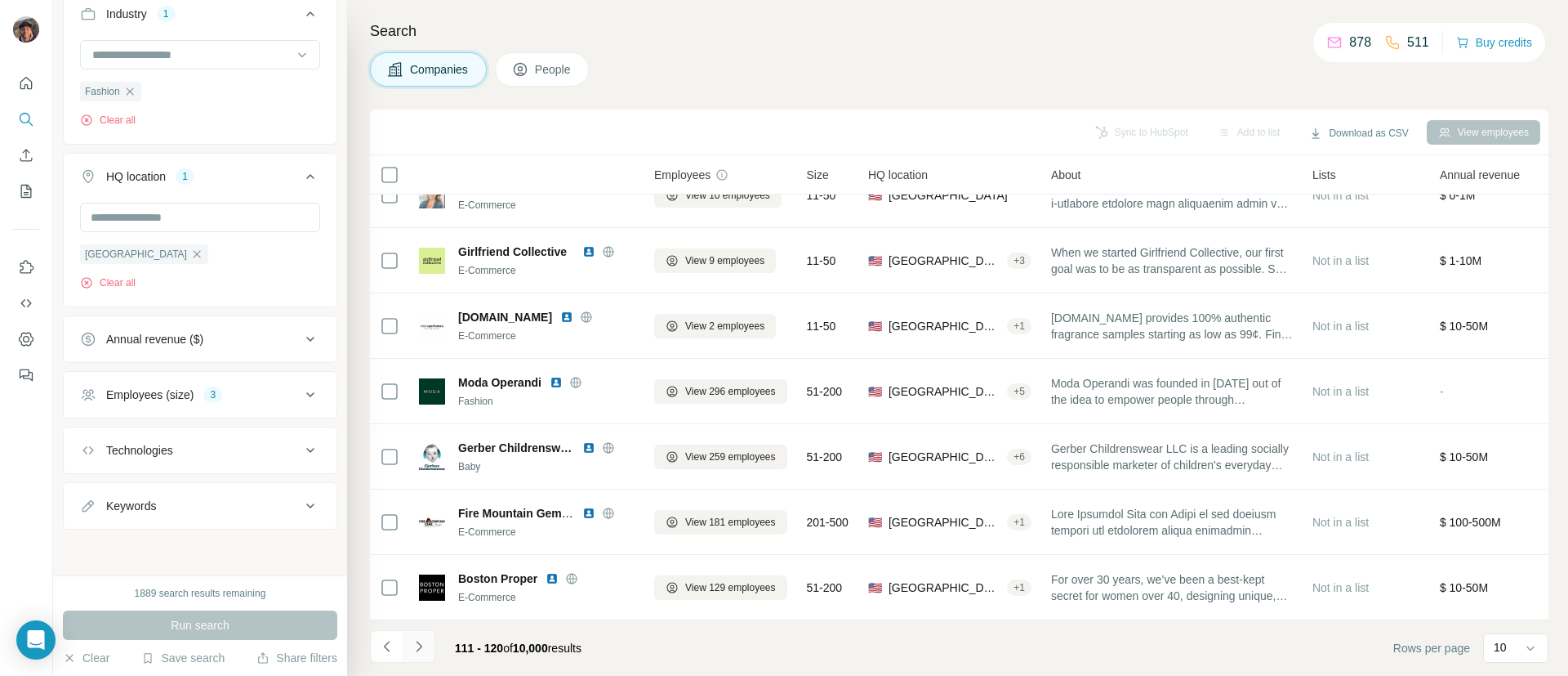
click at [423, 637] on div at bounding box center [418, 645] width 32 height 32
click at [423, 637] on button "Navigate to next page" at bounding box center [418, 645] width 32 height 32
click at [423, 637] on div at bounding box center [418, 645] width 32 height 32
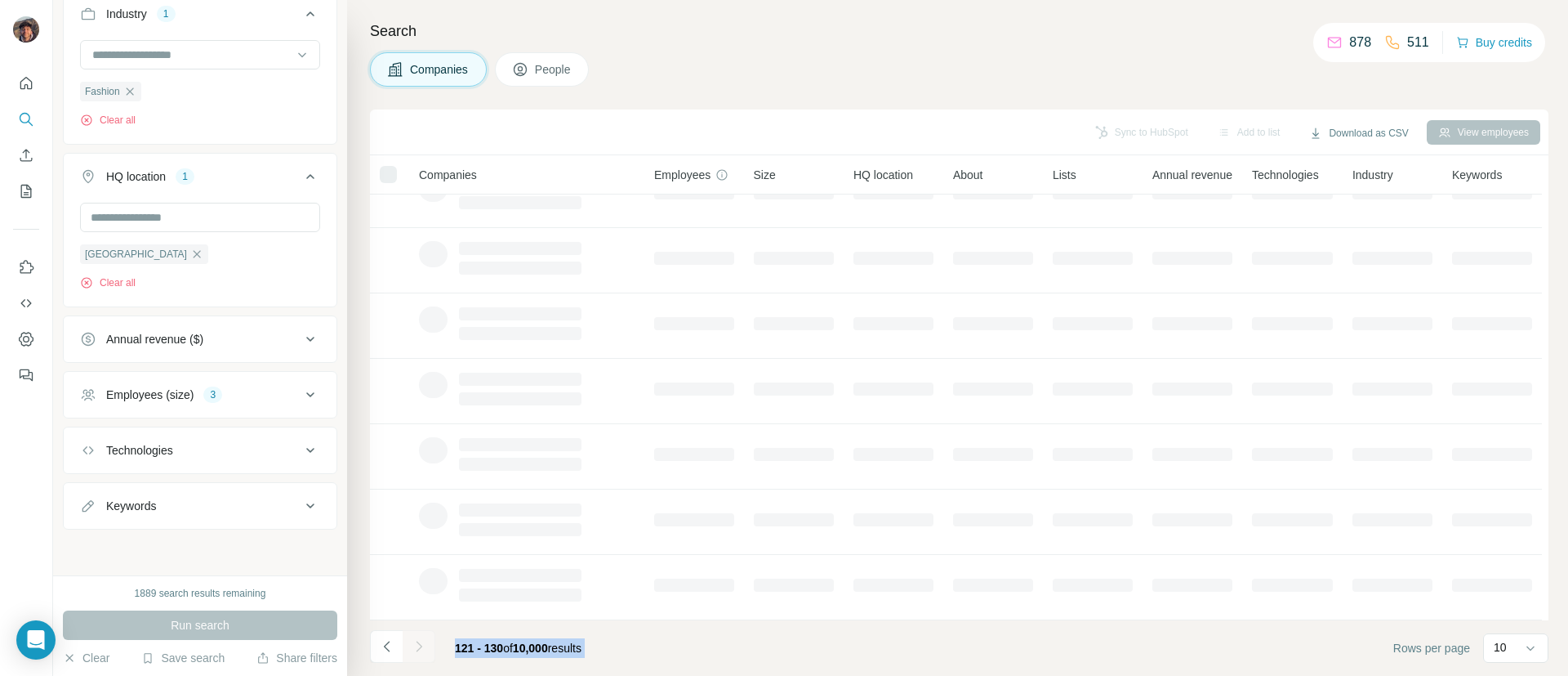
click at [423, 637] on div at bounding box center [418, 645] width 32 height 32
click at [423, 637] on button "Navigate to next page" at bounding box center [418, 645] width 32 height 32
click at [423, 637] on div at bounding box center [418, 645] width 32 height 32
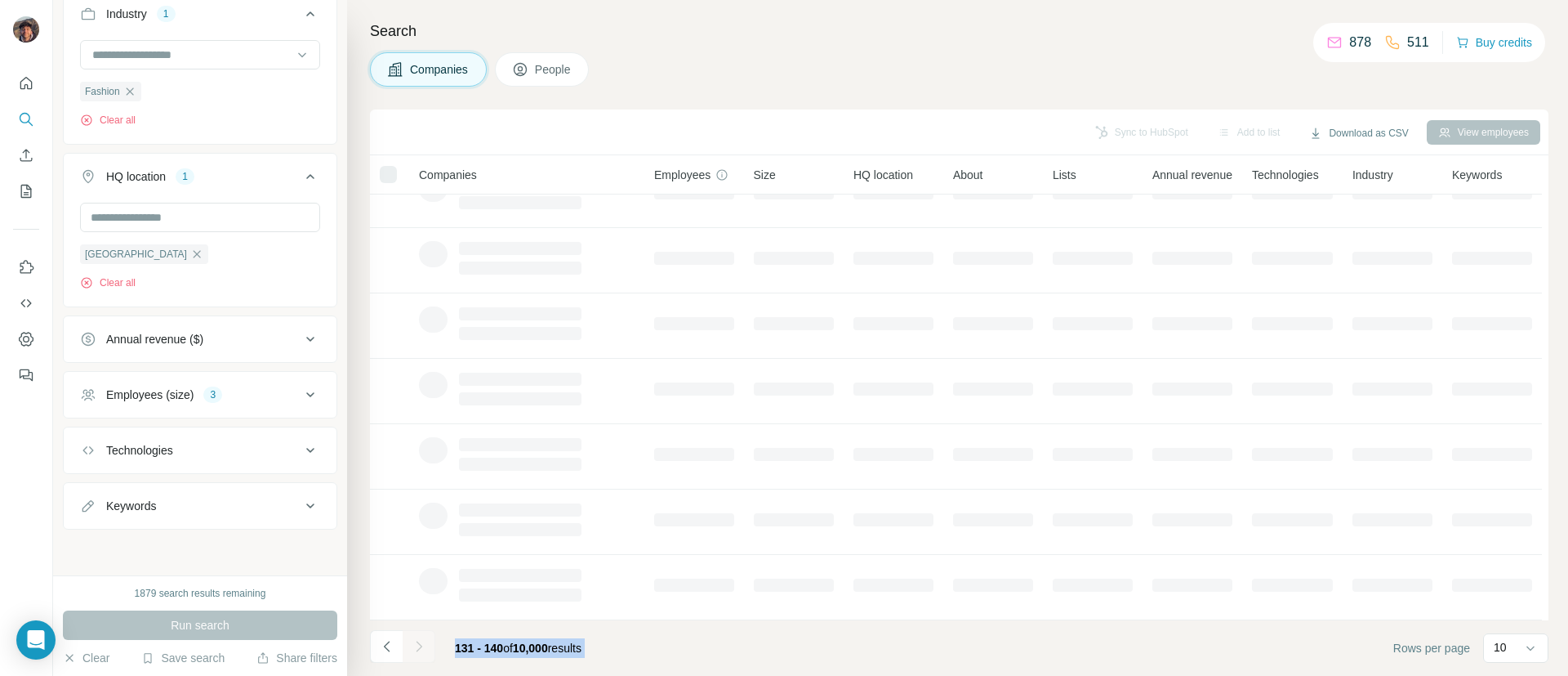
click at [423, 637] on button "Navigate to next page" at bounding box center [418, 645] width 32 height 32
click at [423, 637] on div at bounding box center [418, 645] width 32 height 32
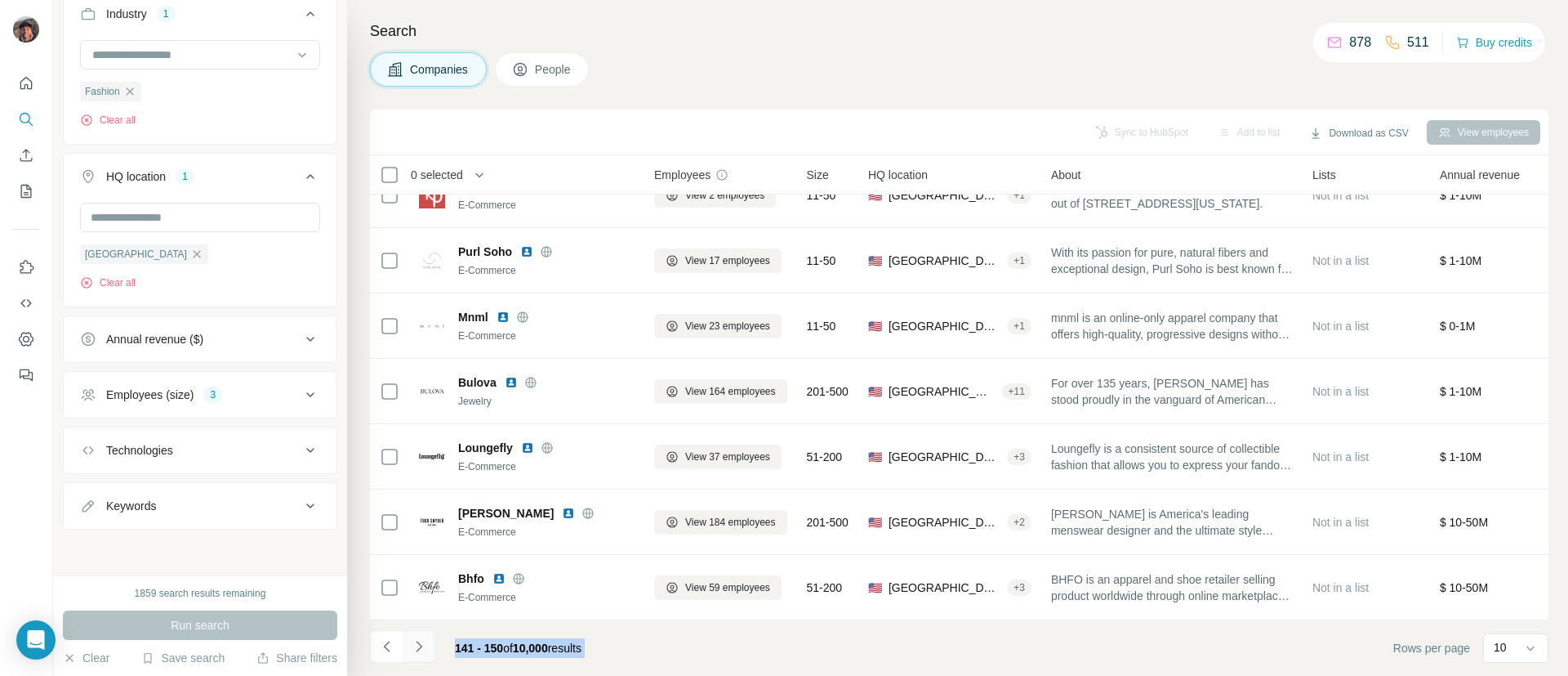
click at [423, 637] on button "Navigate to next page" at bounding box center [418, 645] width 32 height 32
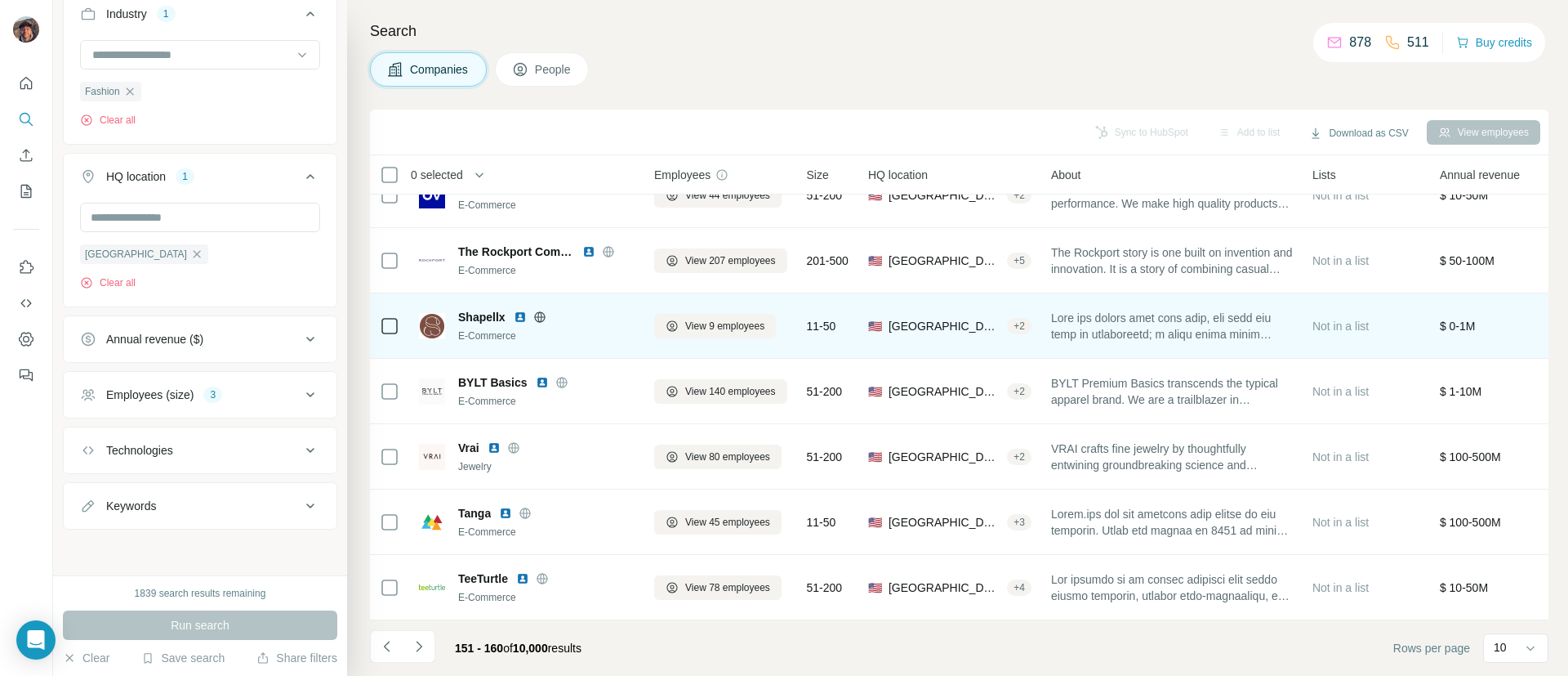
click at [598, 303] on div "Shapellx E-Commerce" at bounding box center [526, 325] width 216 height 45
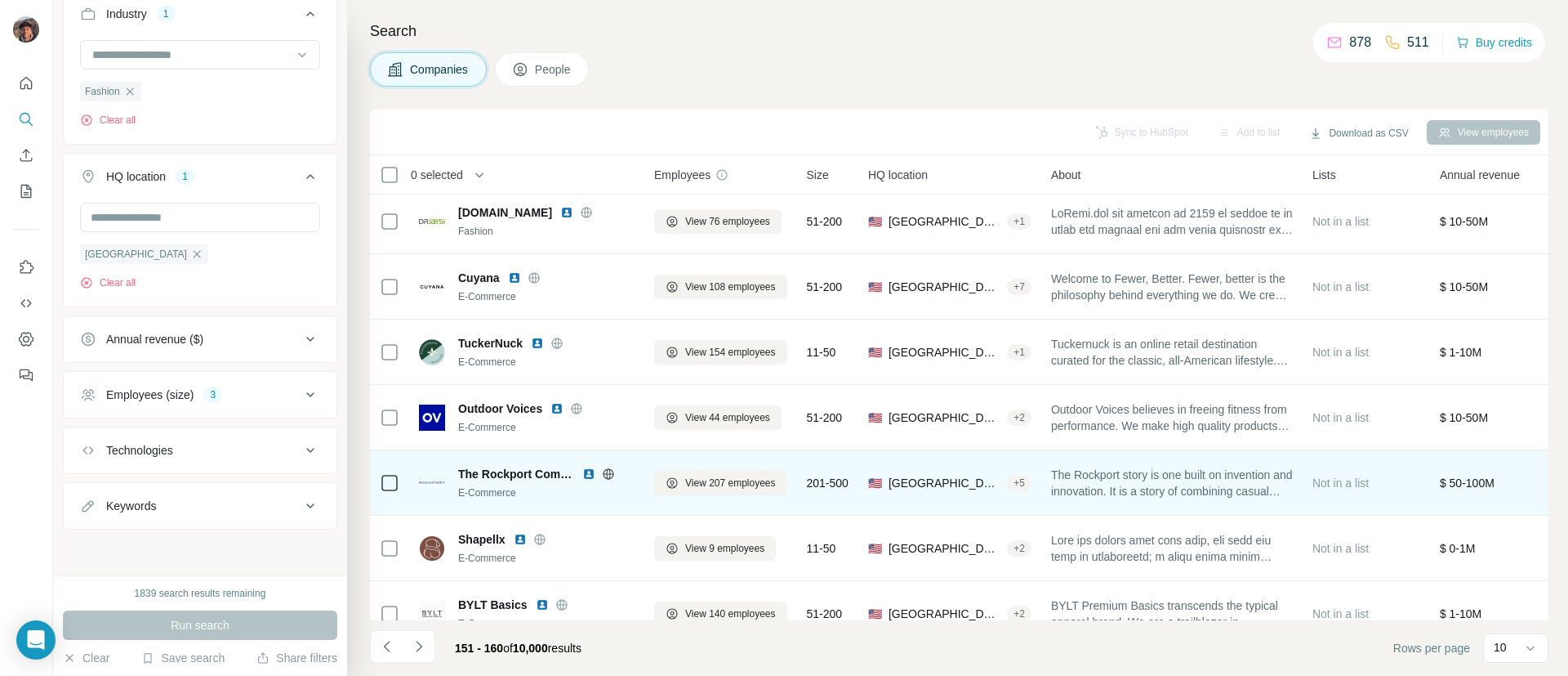
scroll to position [0, 0]
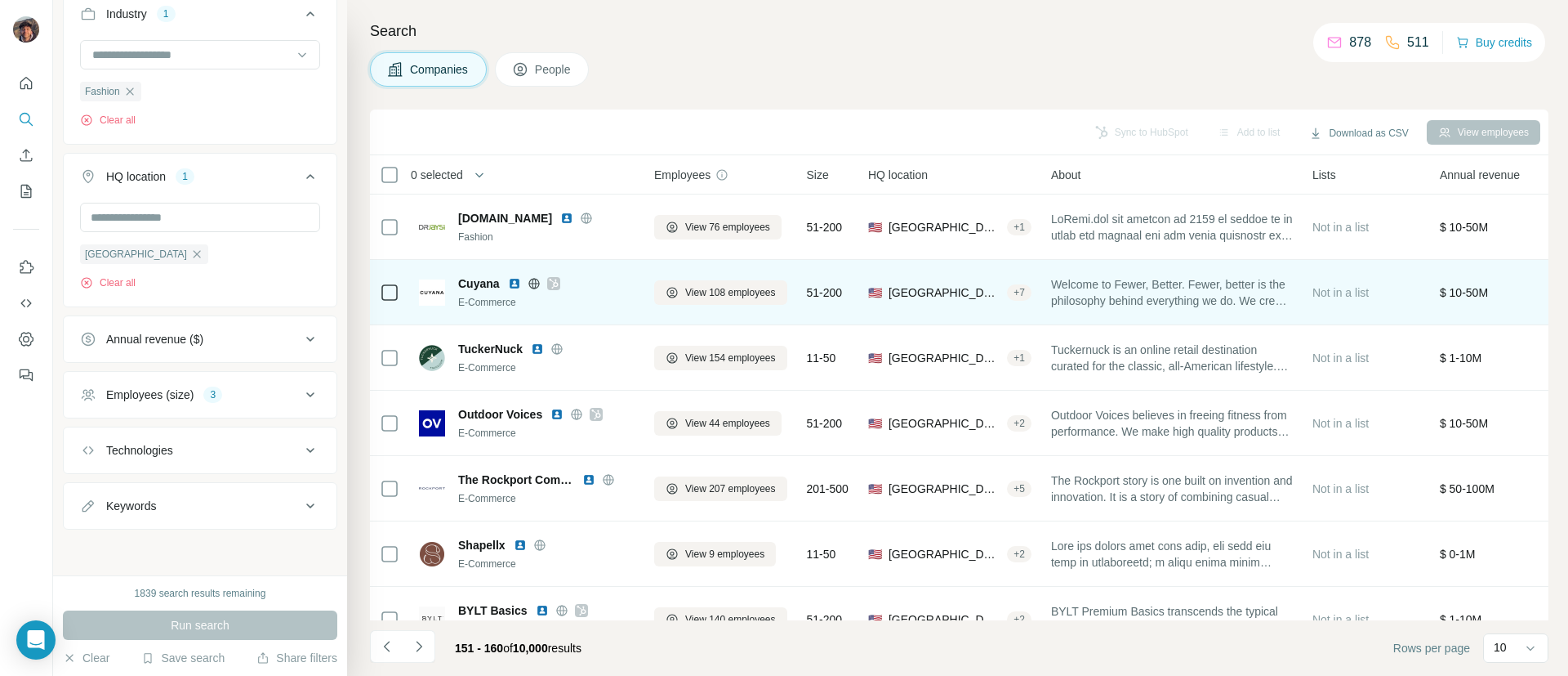
click at [549, 288] on icon at bounding box center [554, 283] width 10 height 13
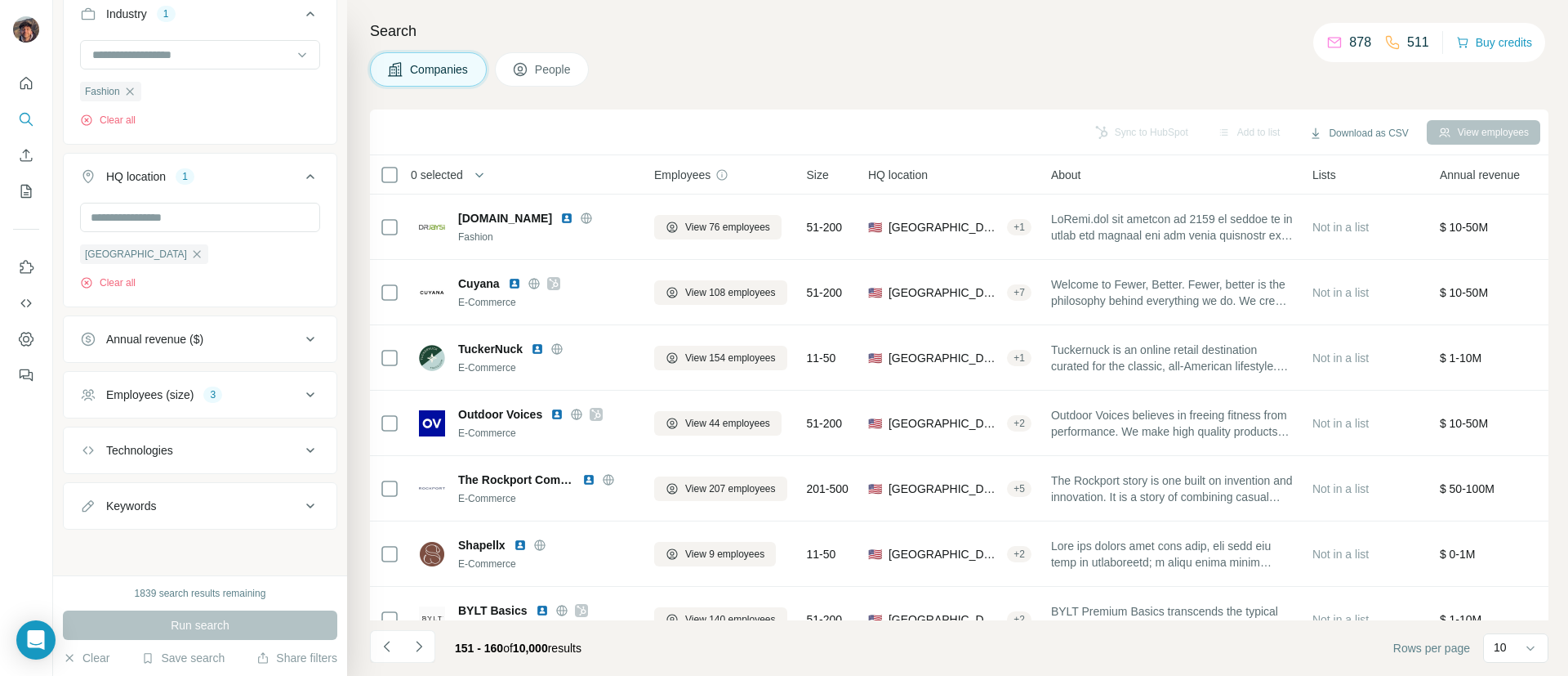
click at [555, 351] on icon at bounding box center [557, 348] width 10 height 10
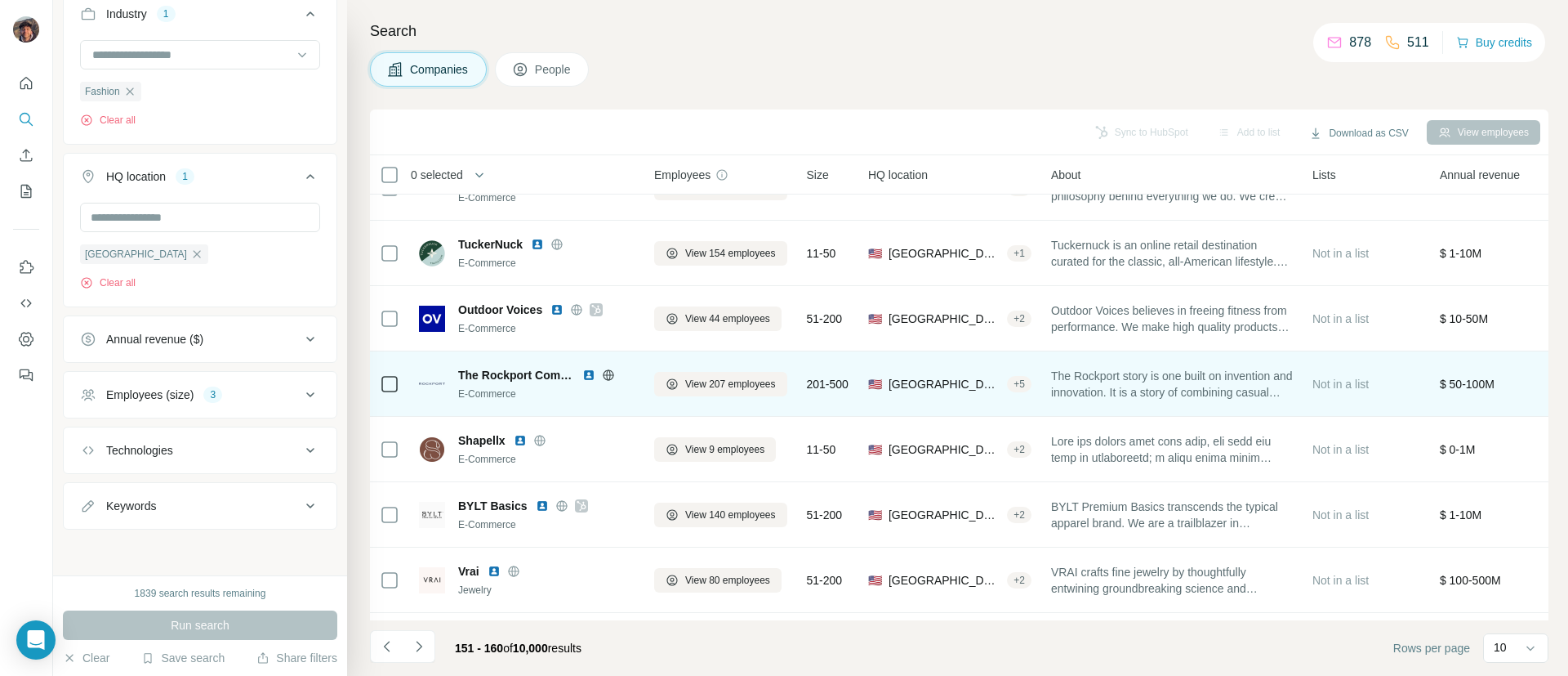
scroll to position [122, 0]
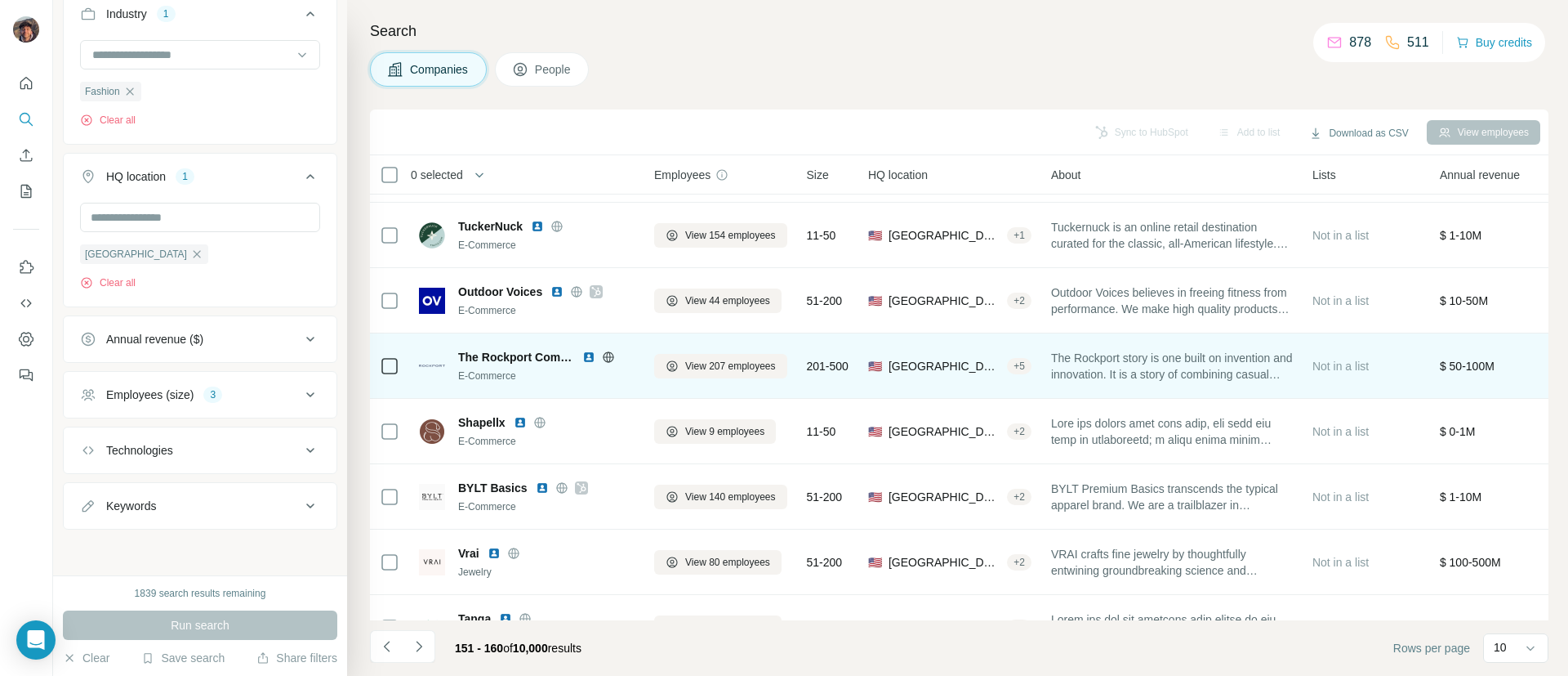
click at [612, 350] on icon at bounding box center [608, 356] width 13 height 13
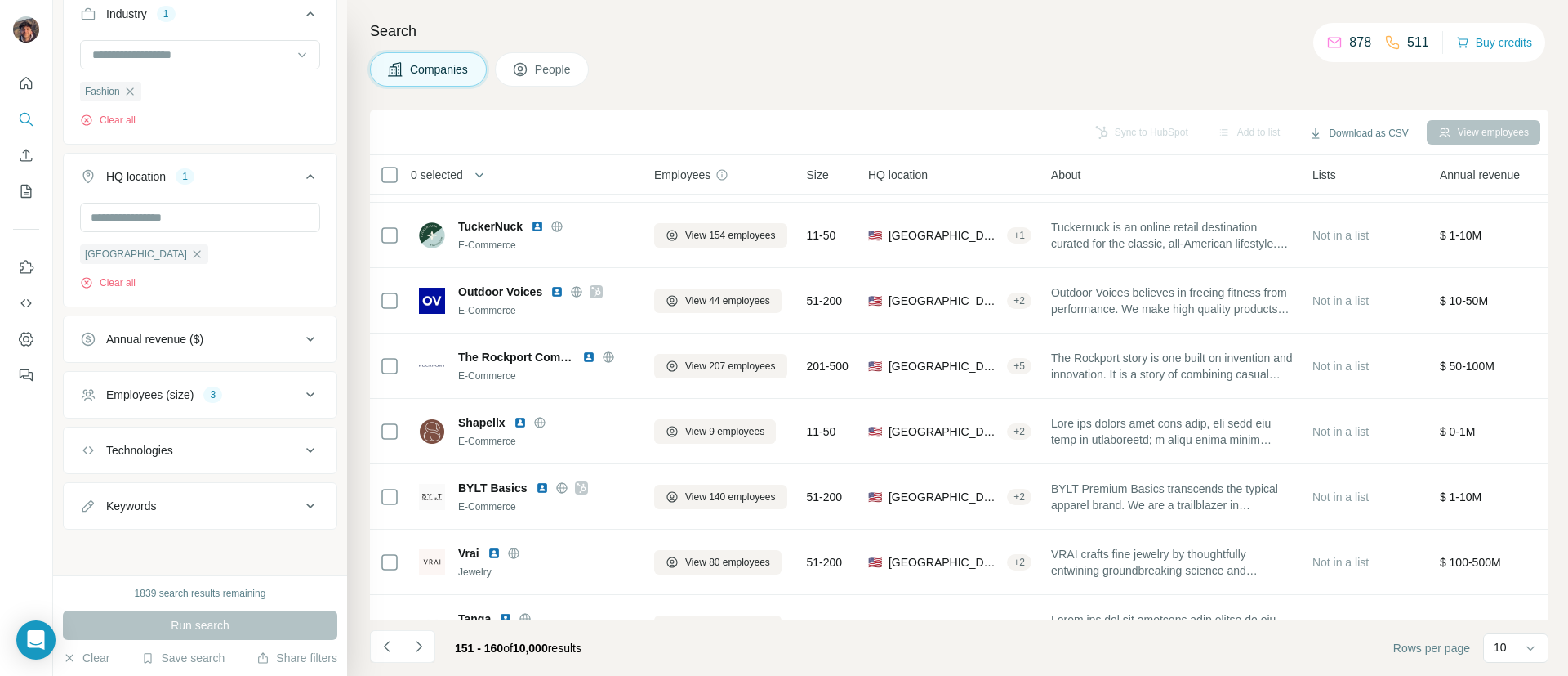
click at [190, 253] on icon "button" at bounding box center [196, 253] width 13 height 13
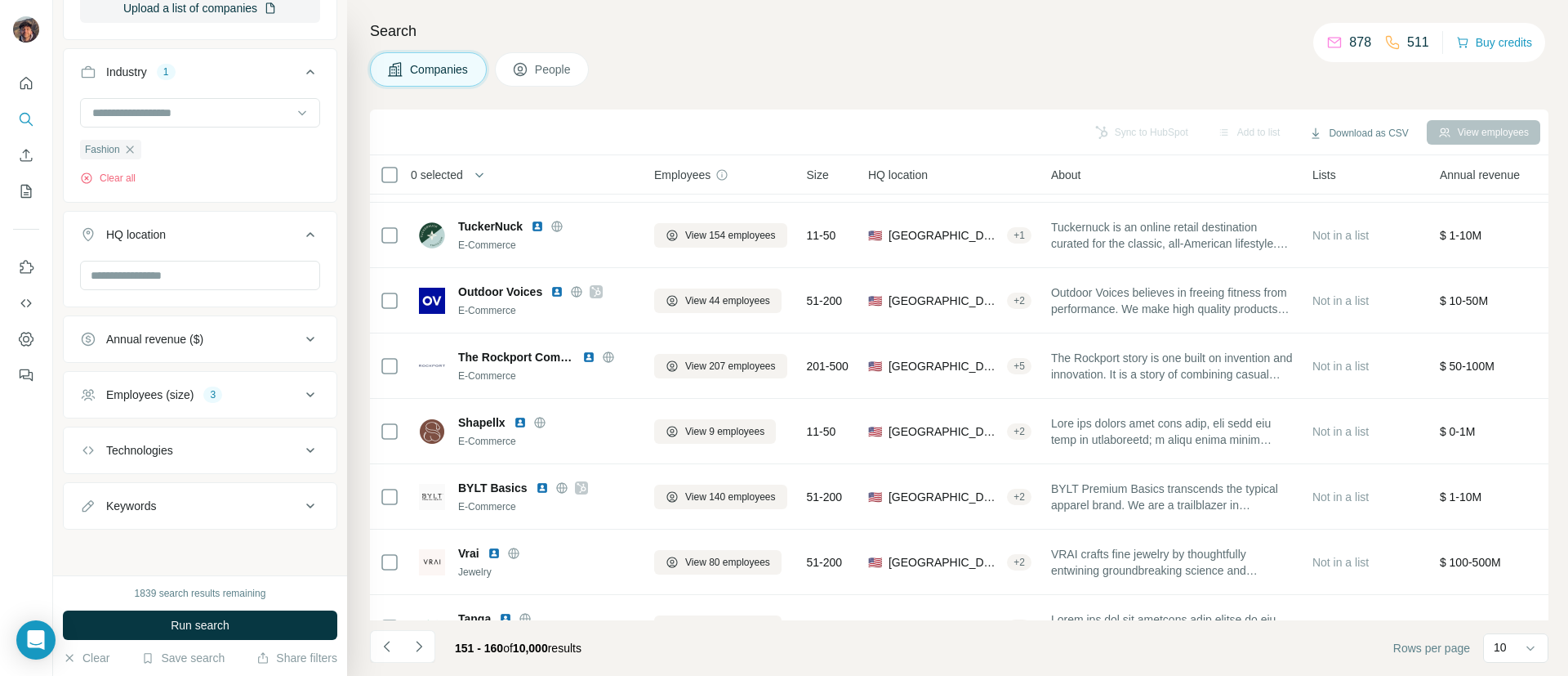
scroll to position [352, 0]
click at [162, 212] on div "HQ location" at bounding box center [200, 259] width 274 height 96
drag, startPoint x: 166, startPoint y: 290, endPoint x: 168, endPoint y: 272, distance: 18.1
click at [166, 286] on div at bounding box center [200, 276] width 240 height 32
click at [168, 272] on input "text" at bounding box center [200, 275] width 240 height 30
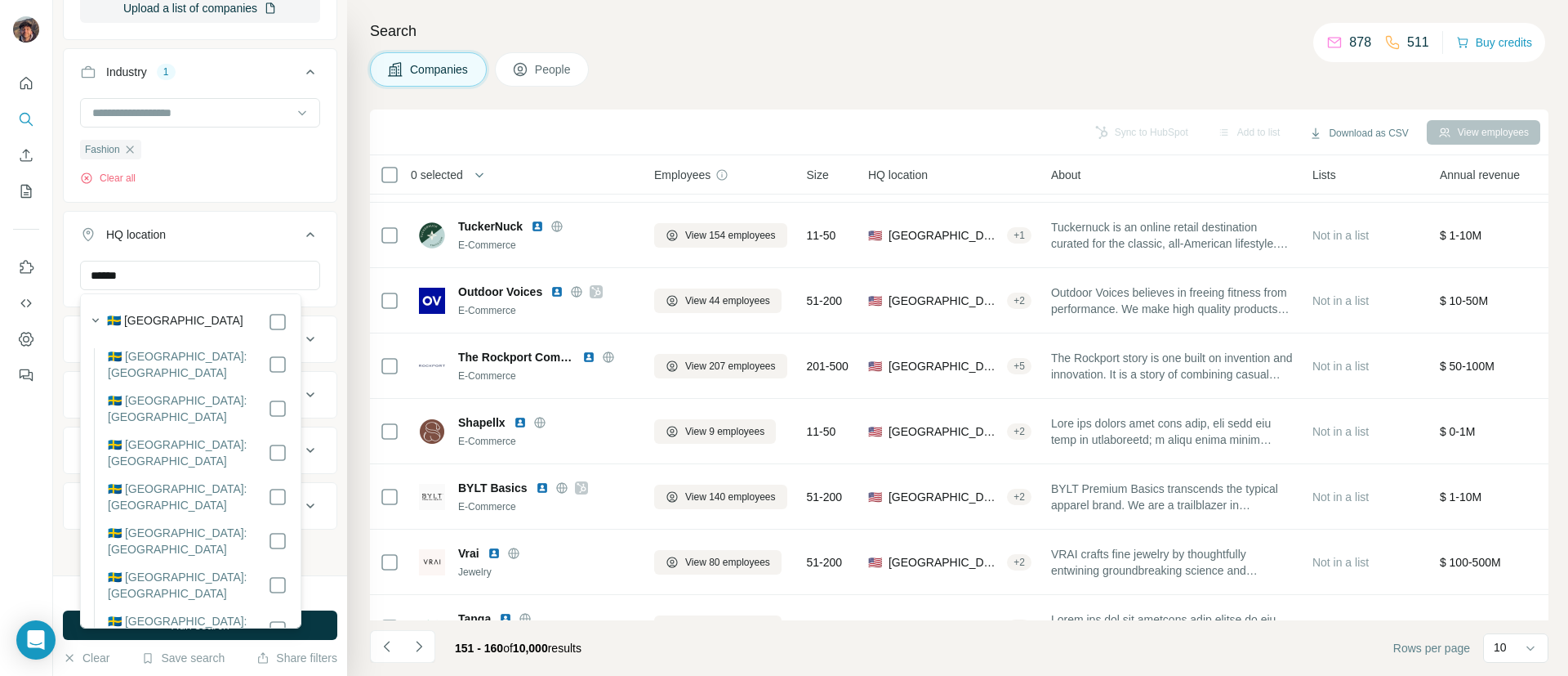
click at [258, 309] on div "🇸🇪 [GEOGRAPHIC_DATA]" at bounding box center [185, 321] width 203 height 23
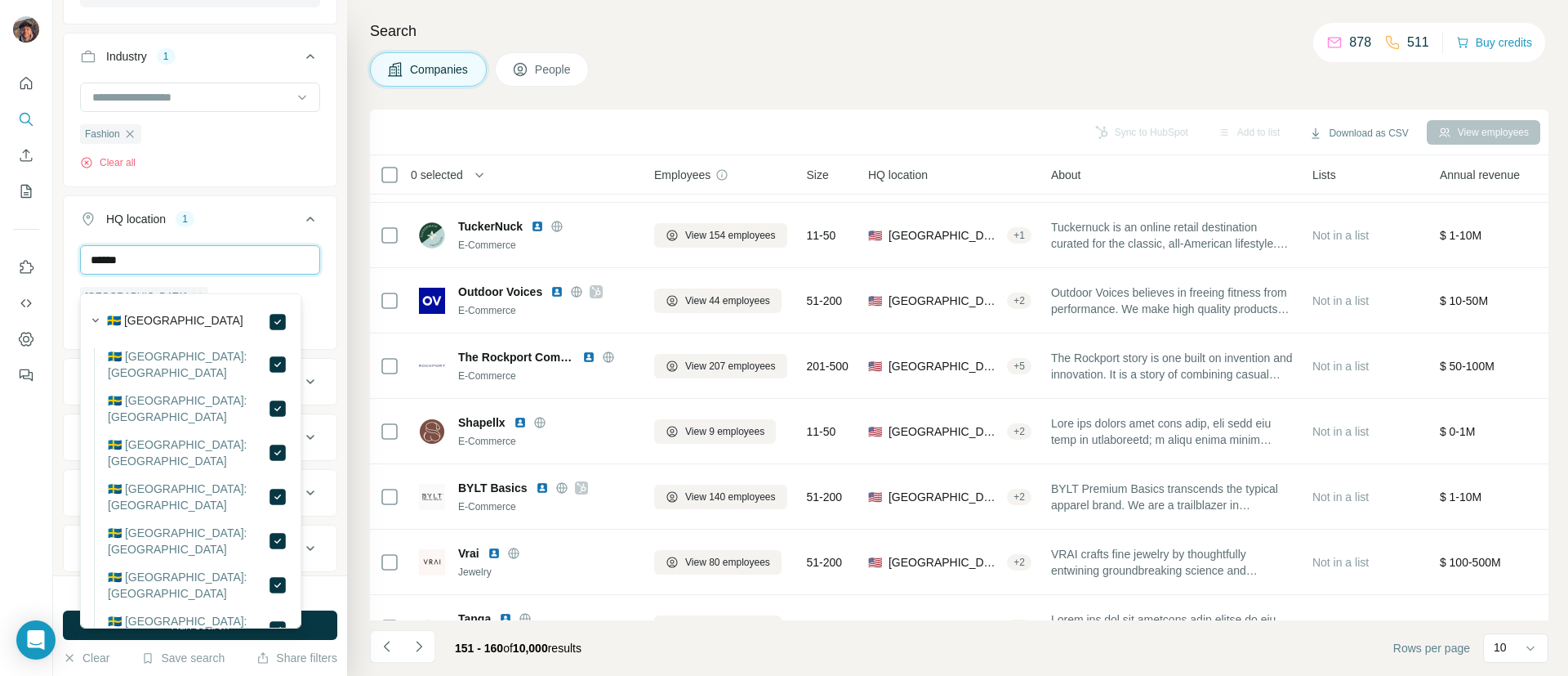
click at [245, 274] on input "******" at bounding box center [200, 260] width 240 height 30
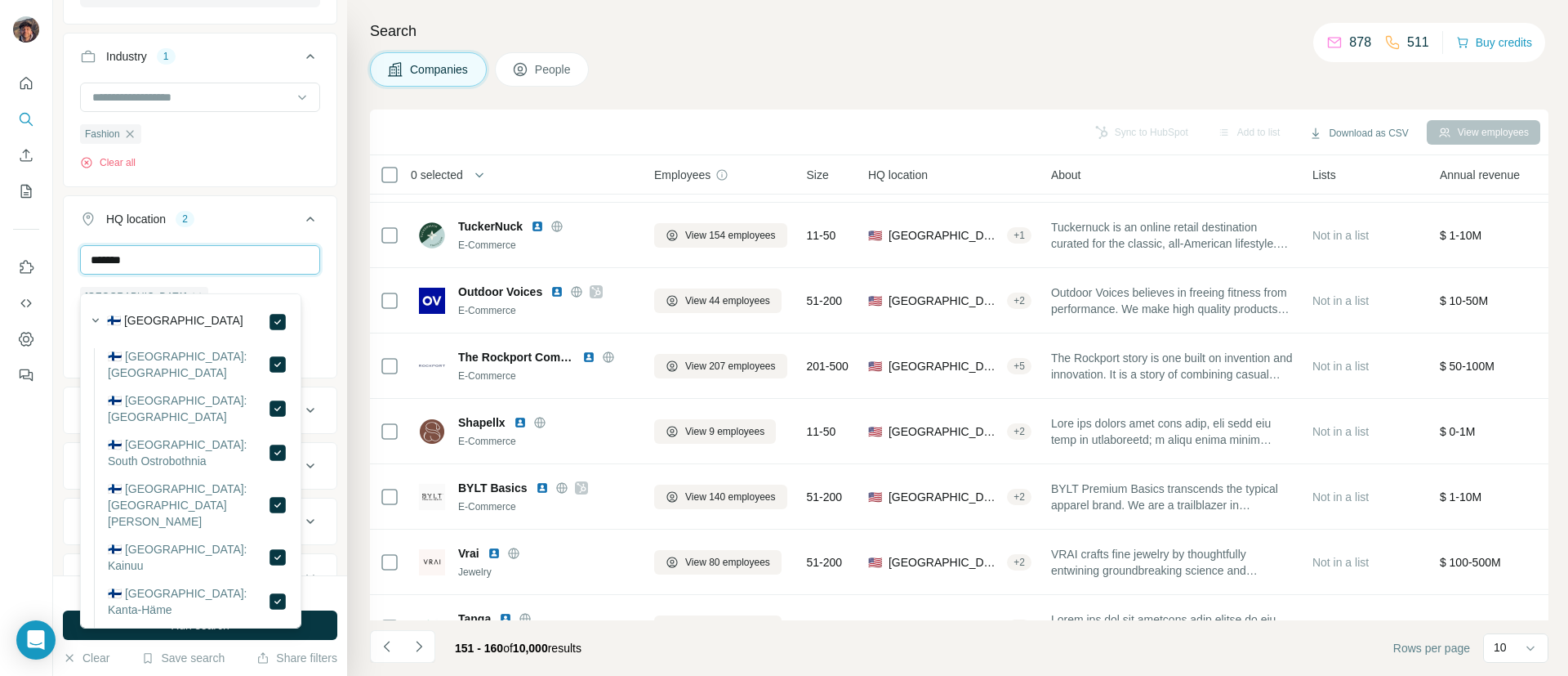
click at [252, 273] on input "*******" at bounding box center [200, 260] width 240 height 30
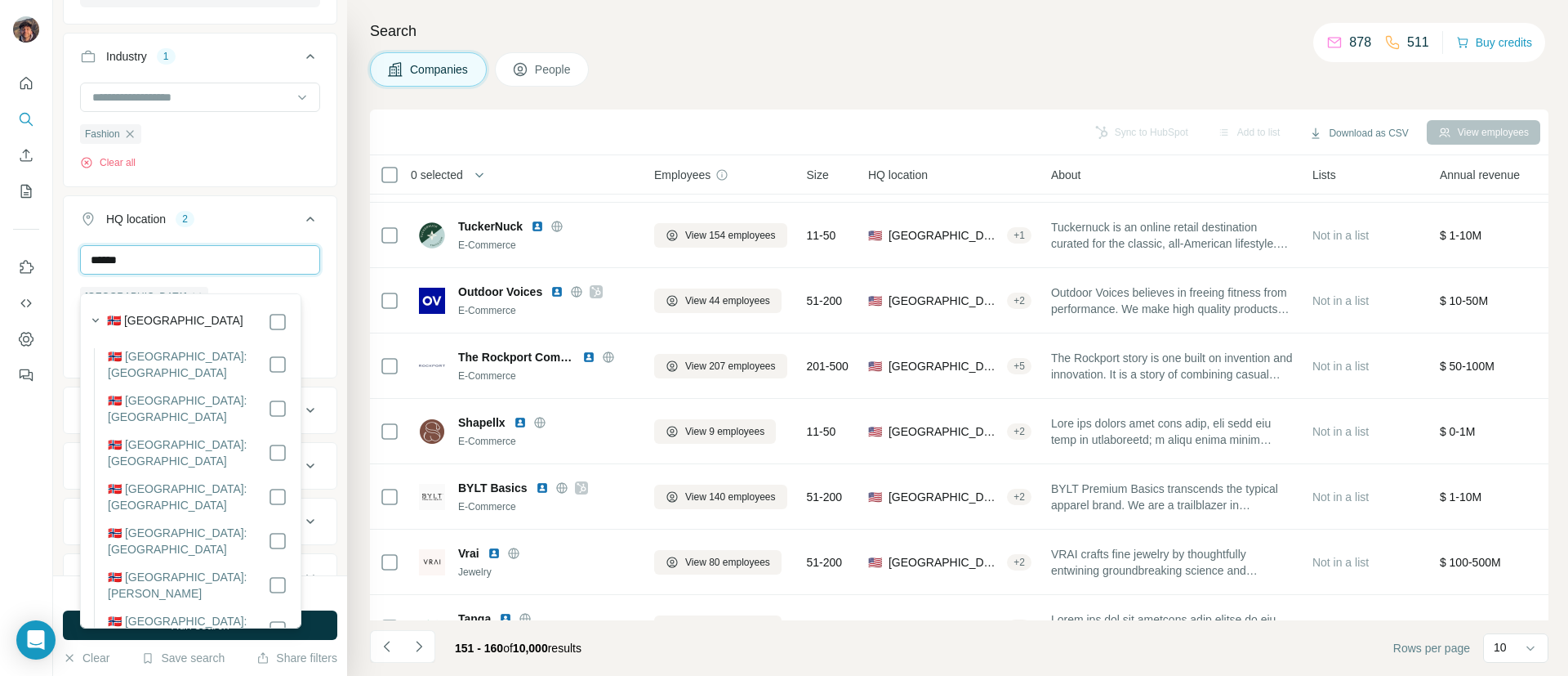
type input "******"
click at [253, 272] on input "******" at bounding box center [200, 260] width 240 height 30
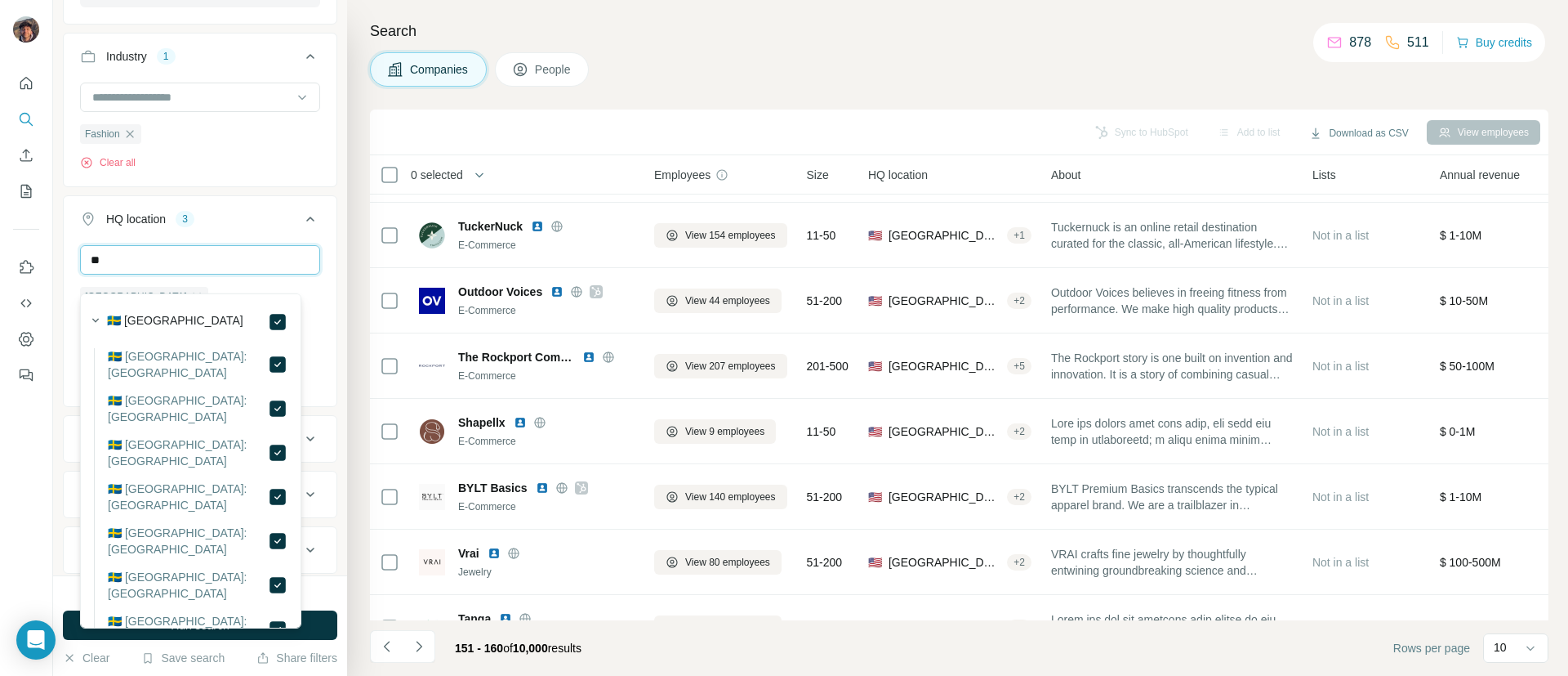
type input "*"
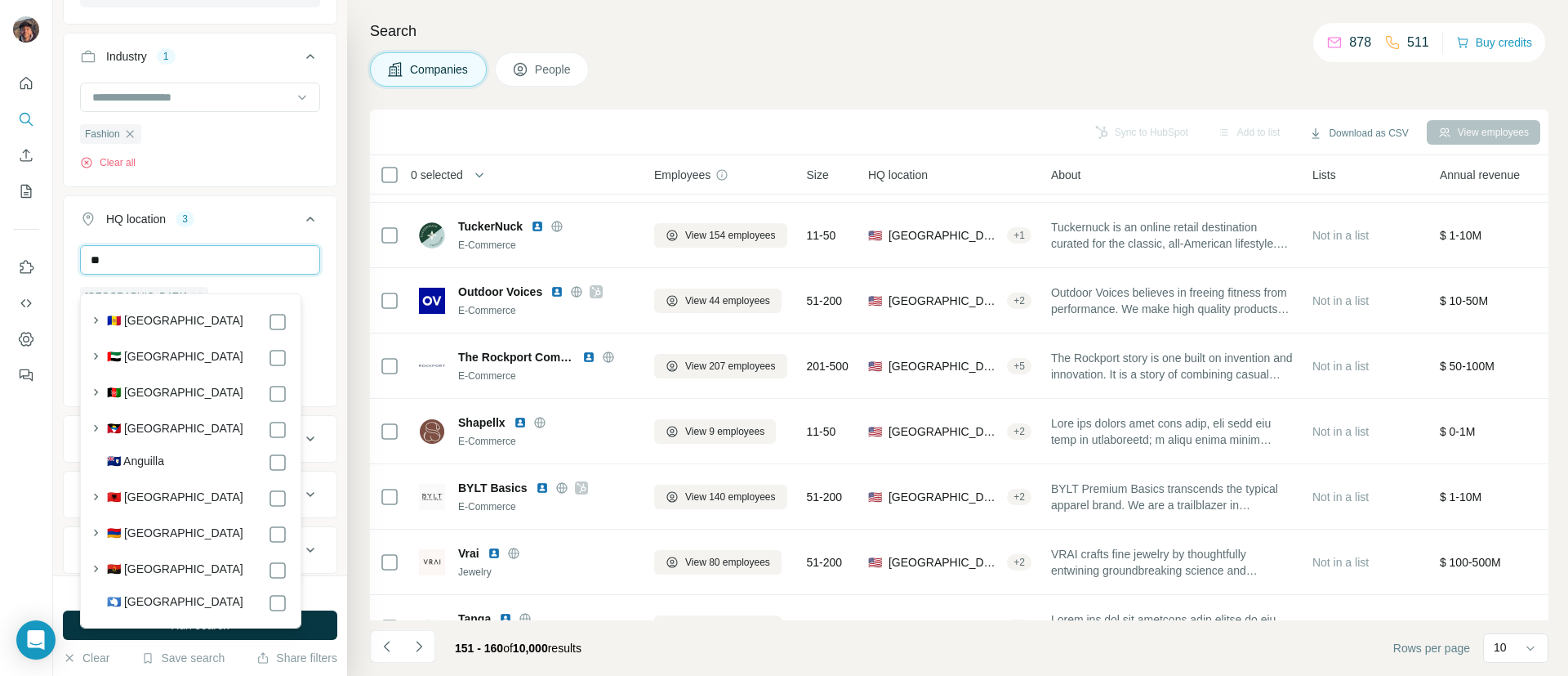
type input "*"
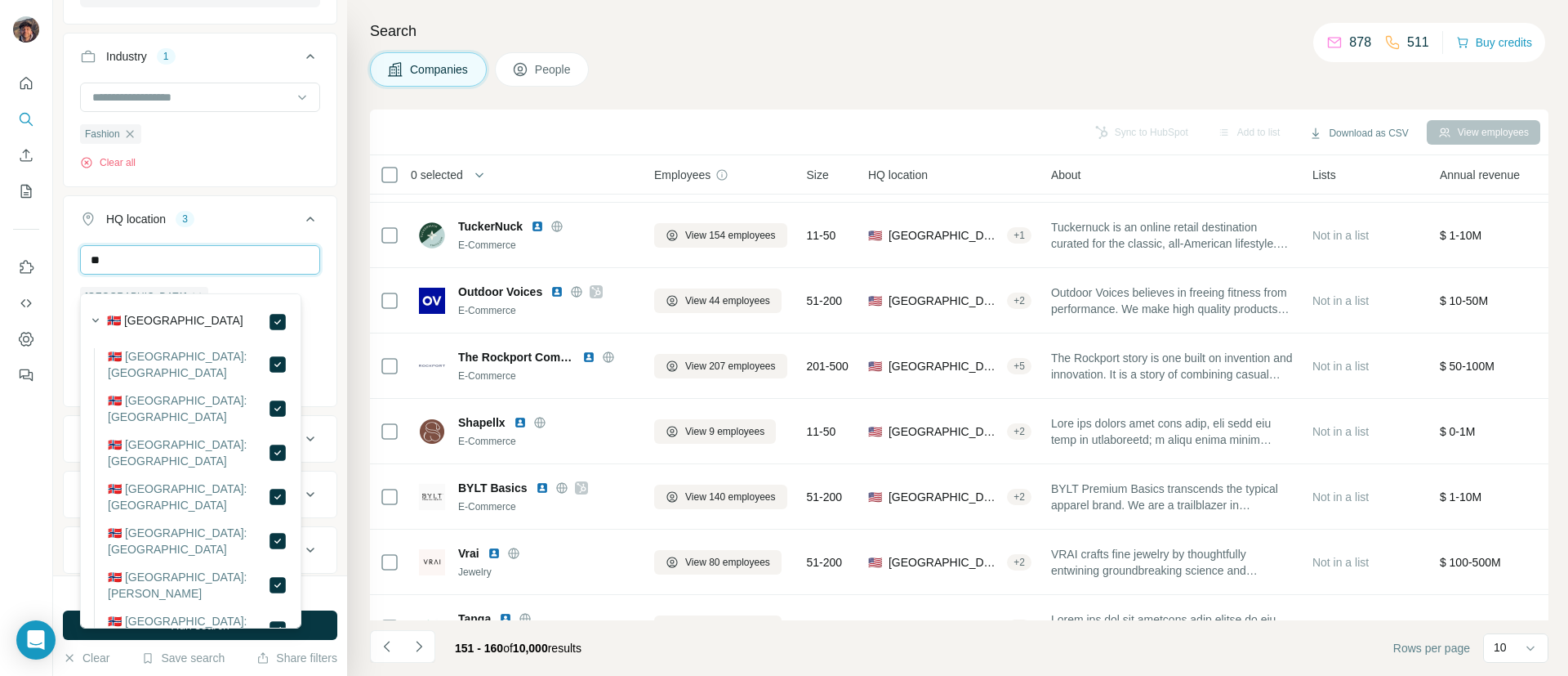
type input "*"
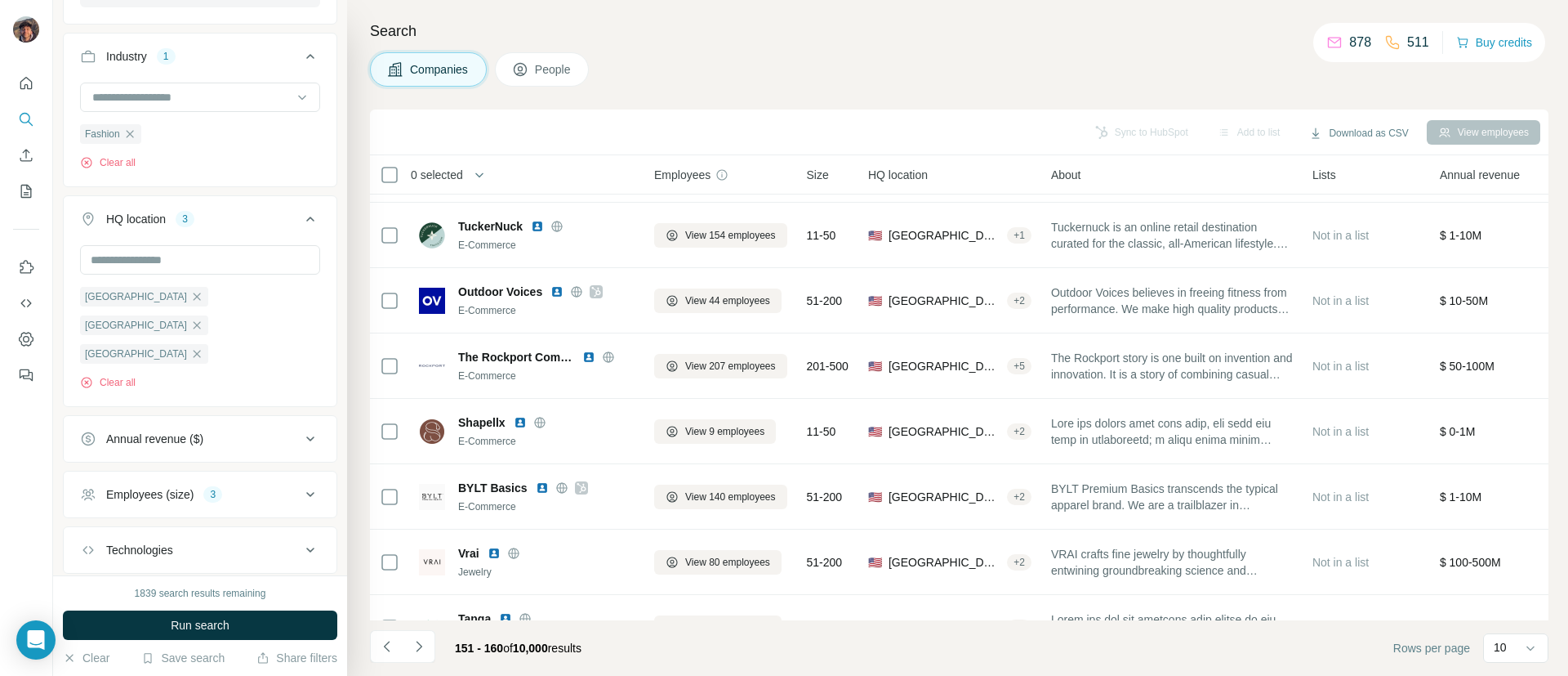
click at [320, 260] on div "New search Hide Company lookalikes Company information Company Select a company…" at bounding box center [200, 287] width 294 height 576
click at [222, 262] on input "text" at bounding box center [200, 260] width 240 height 30
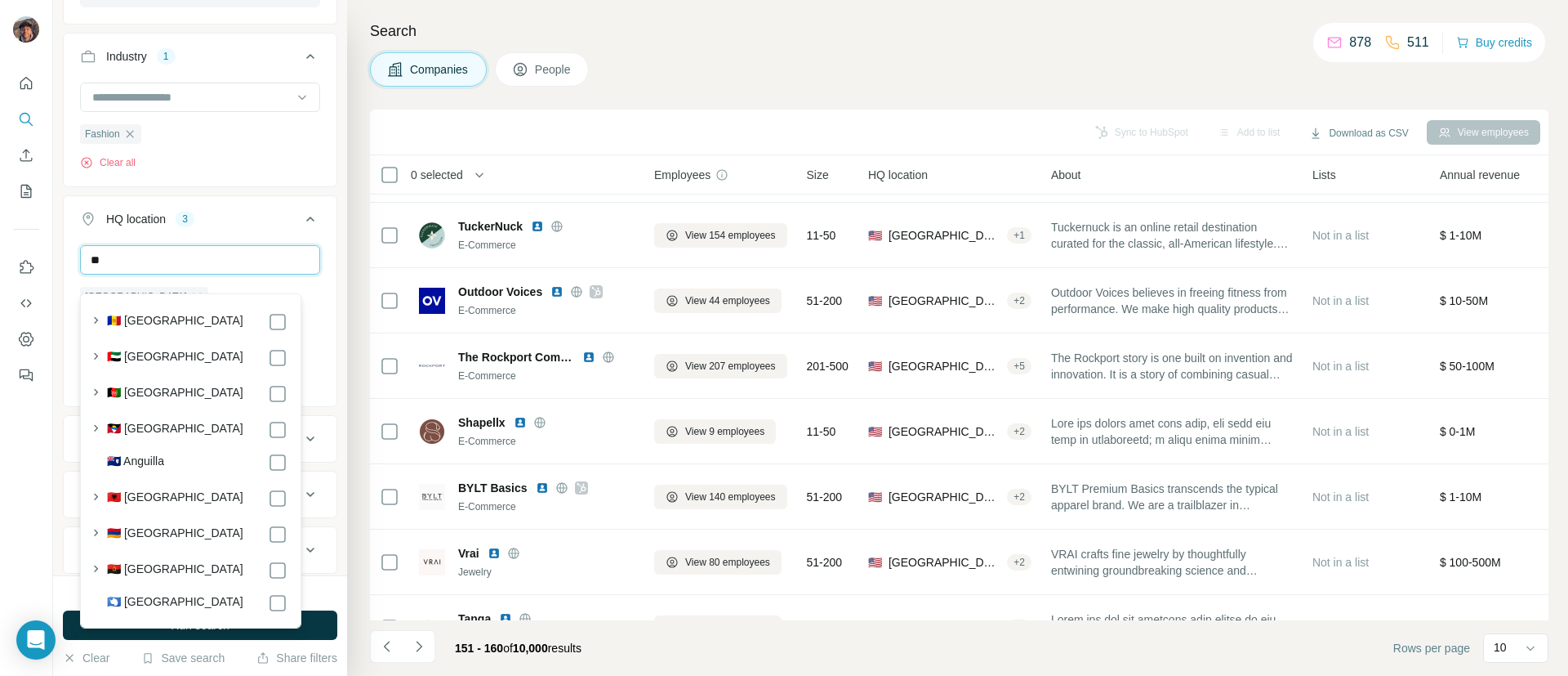
type input "*"
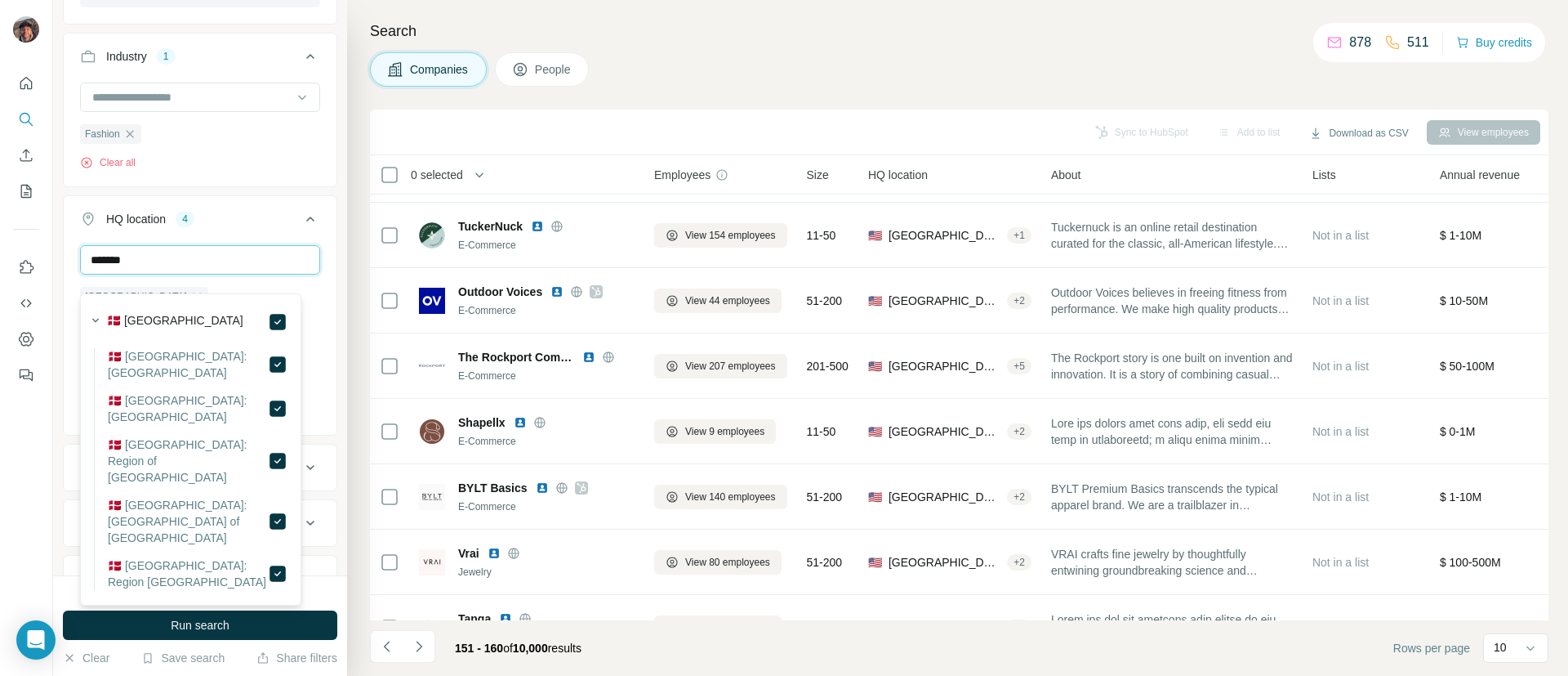
click at [198, 269] on input "*******" at bounding box center [200, 260] width 240 height 30
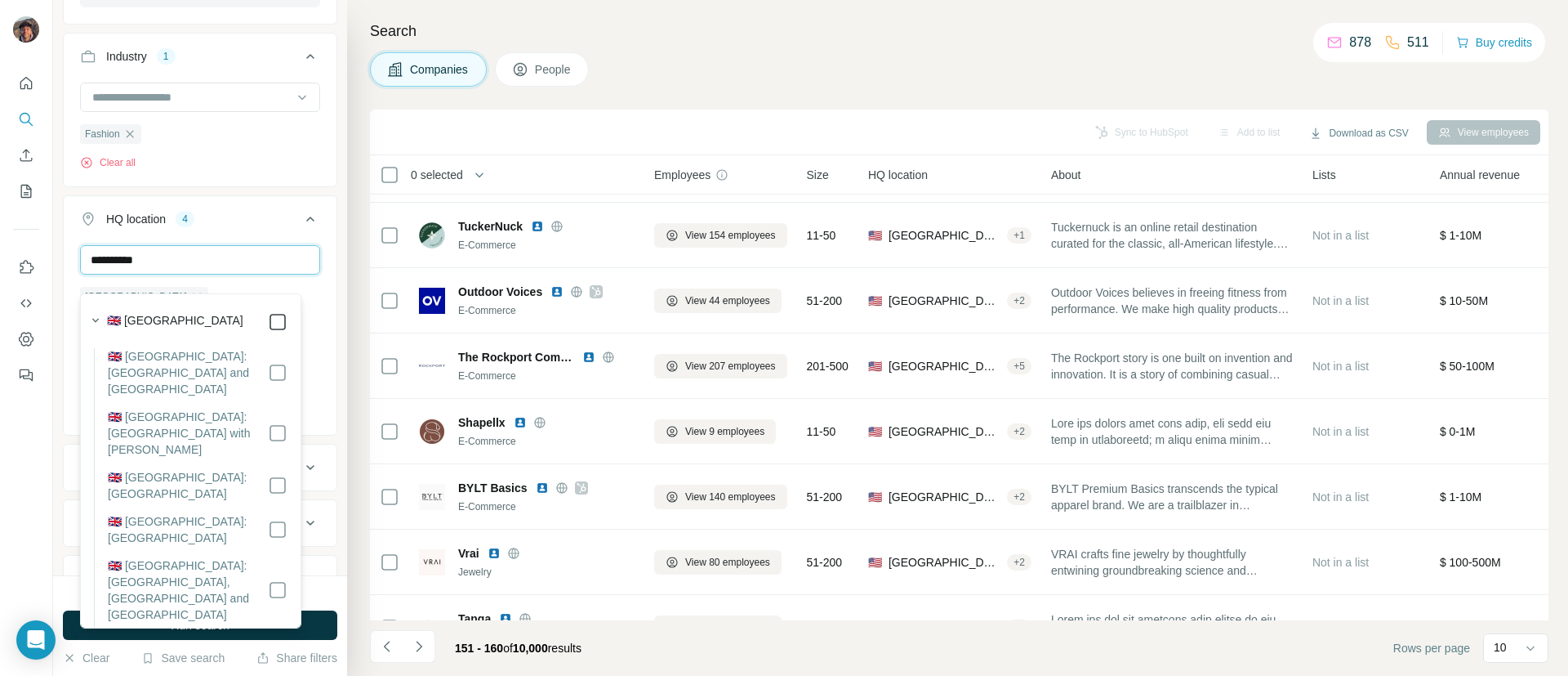
type input "**********"
click at [318, 336] on div "**********" at bounding box center [200, 315] width 274 height 240
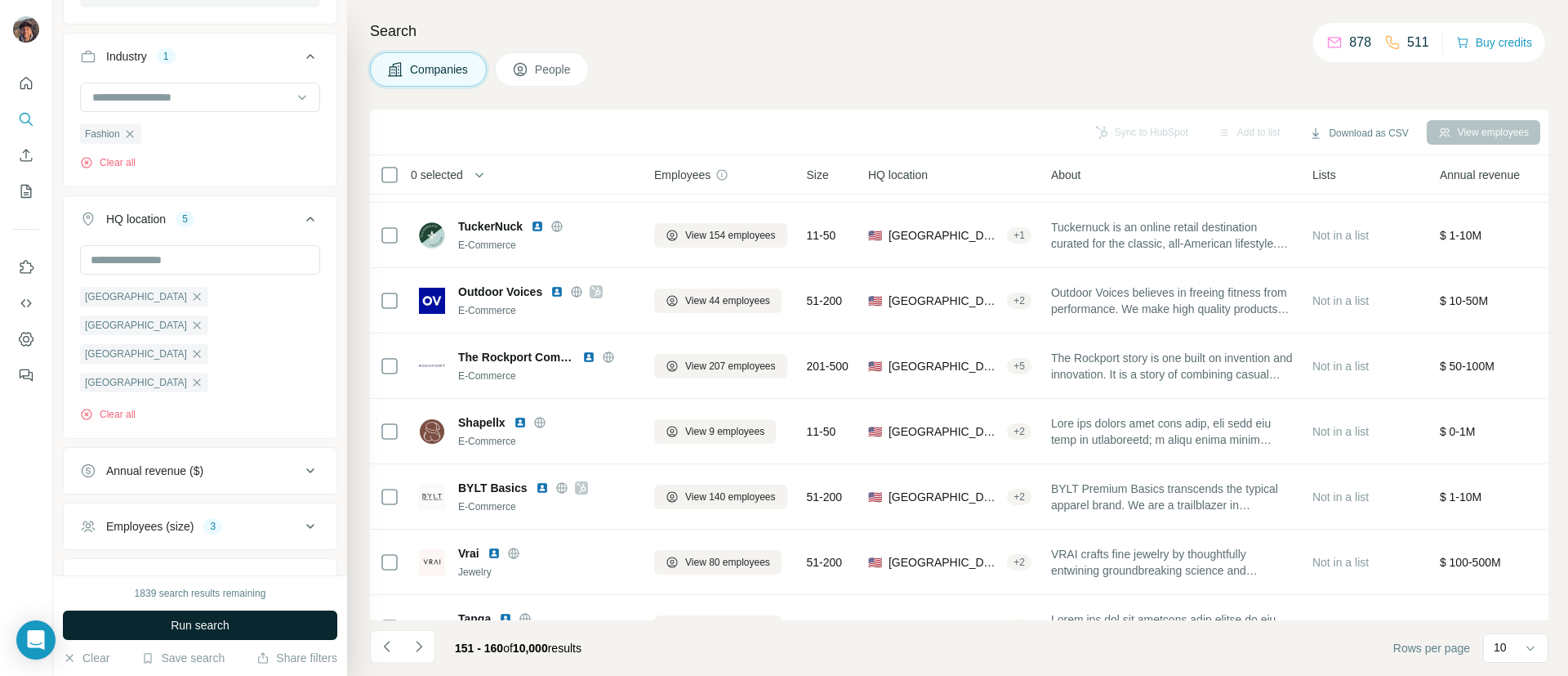
click at [235, 624] on button "Run search" at bounding box center [200, 625] width 274 height 30
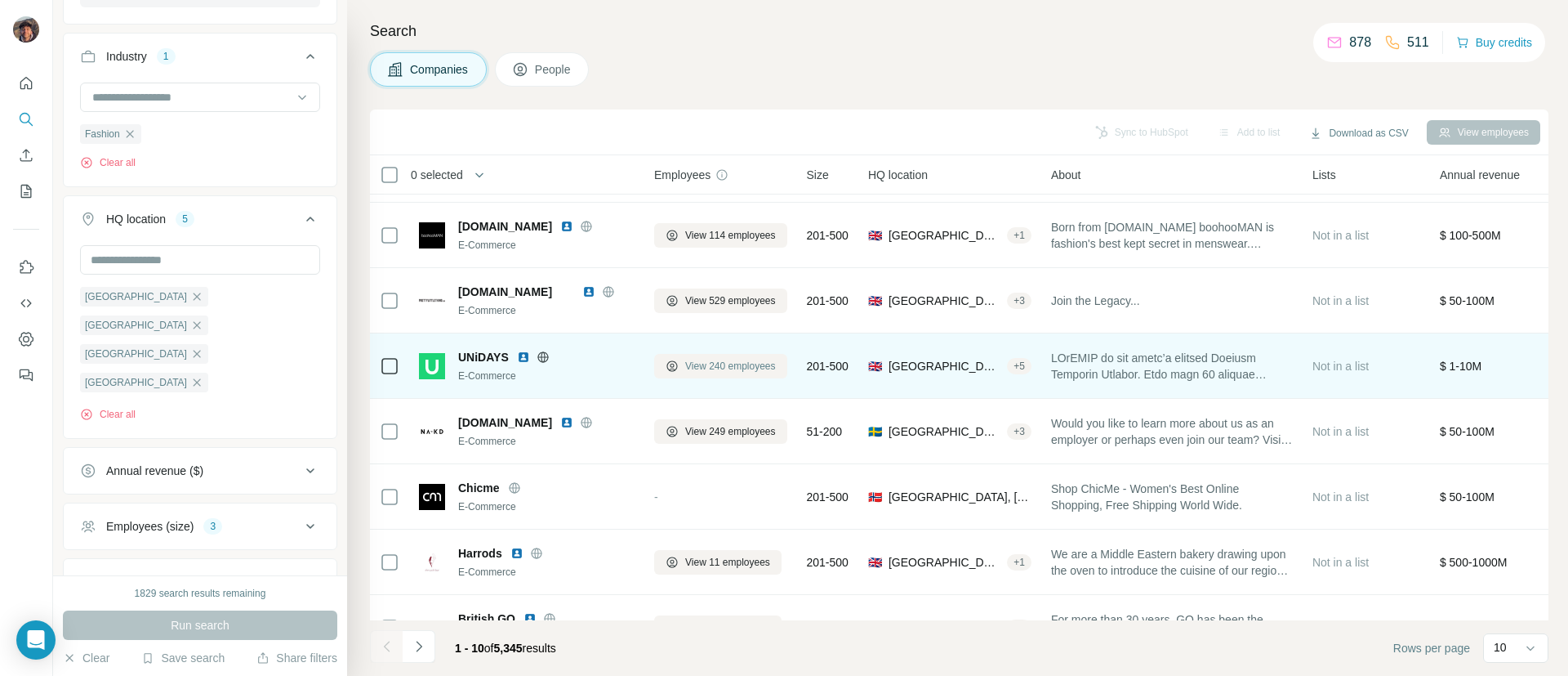
scroll to position [240, 0]
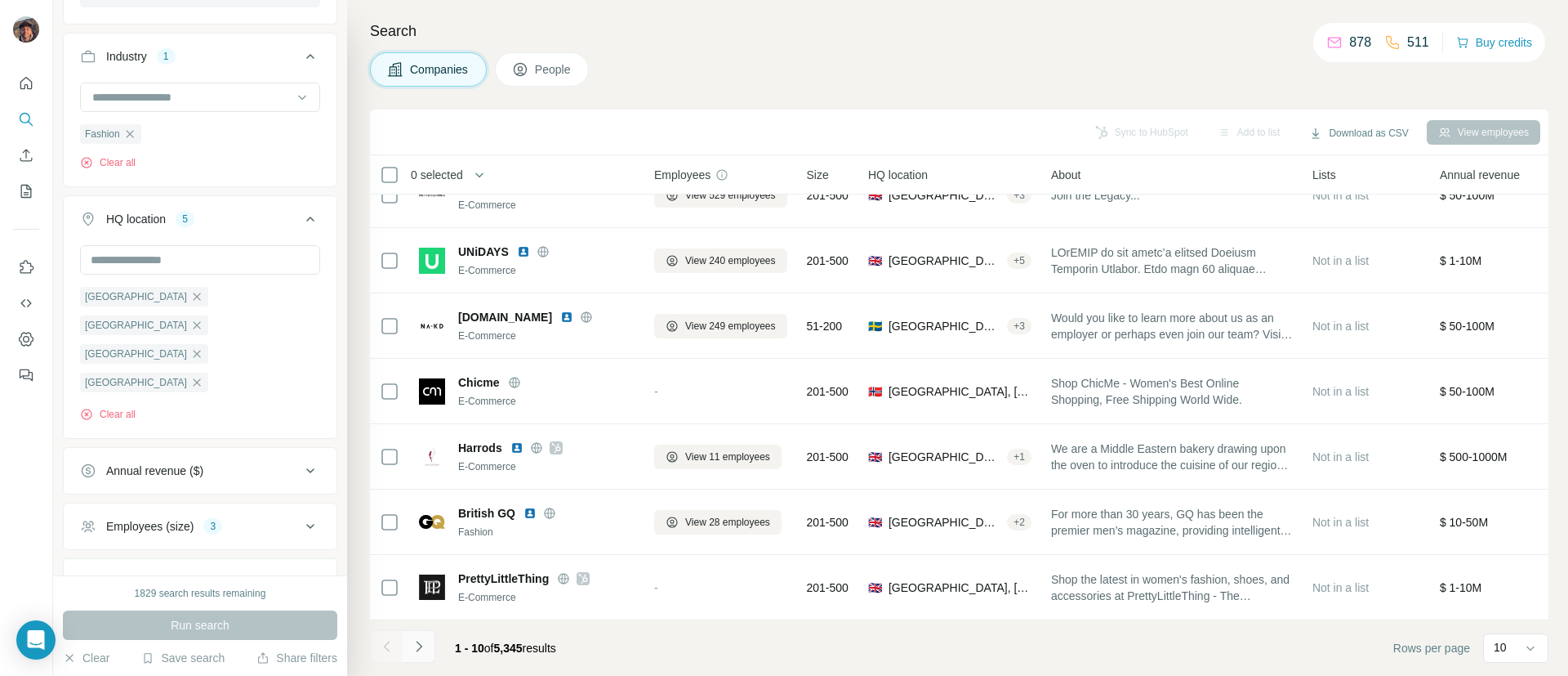
click at [427, 636] on button "Navigate to next page" at bounding box center [418, 645] width 32 height 32
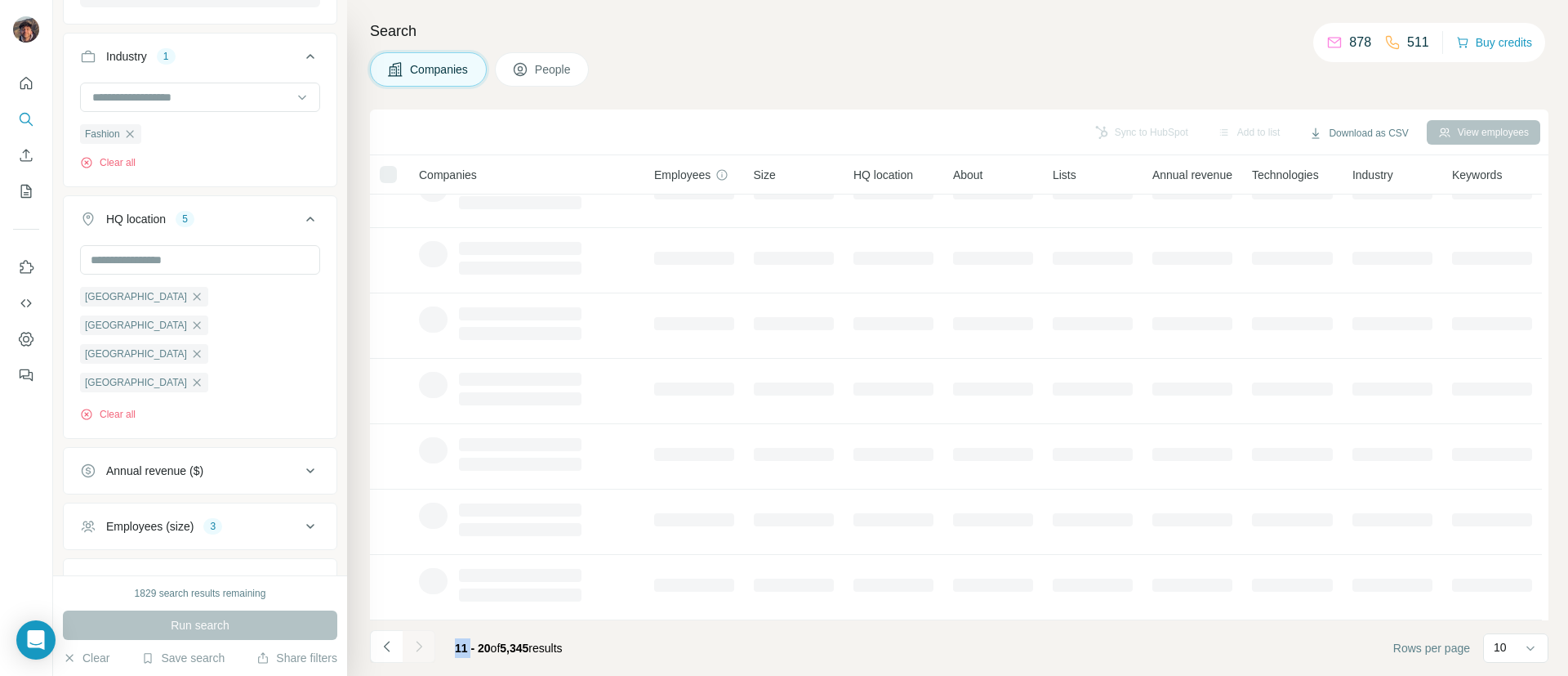
click at [427, 636] on div at bounding box center [418, 645] width 32 height 32
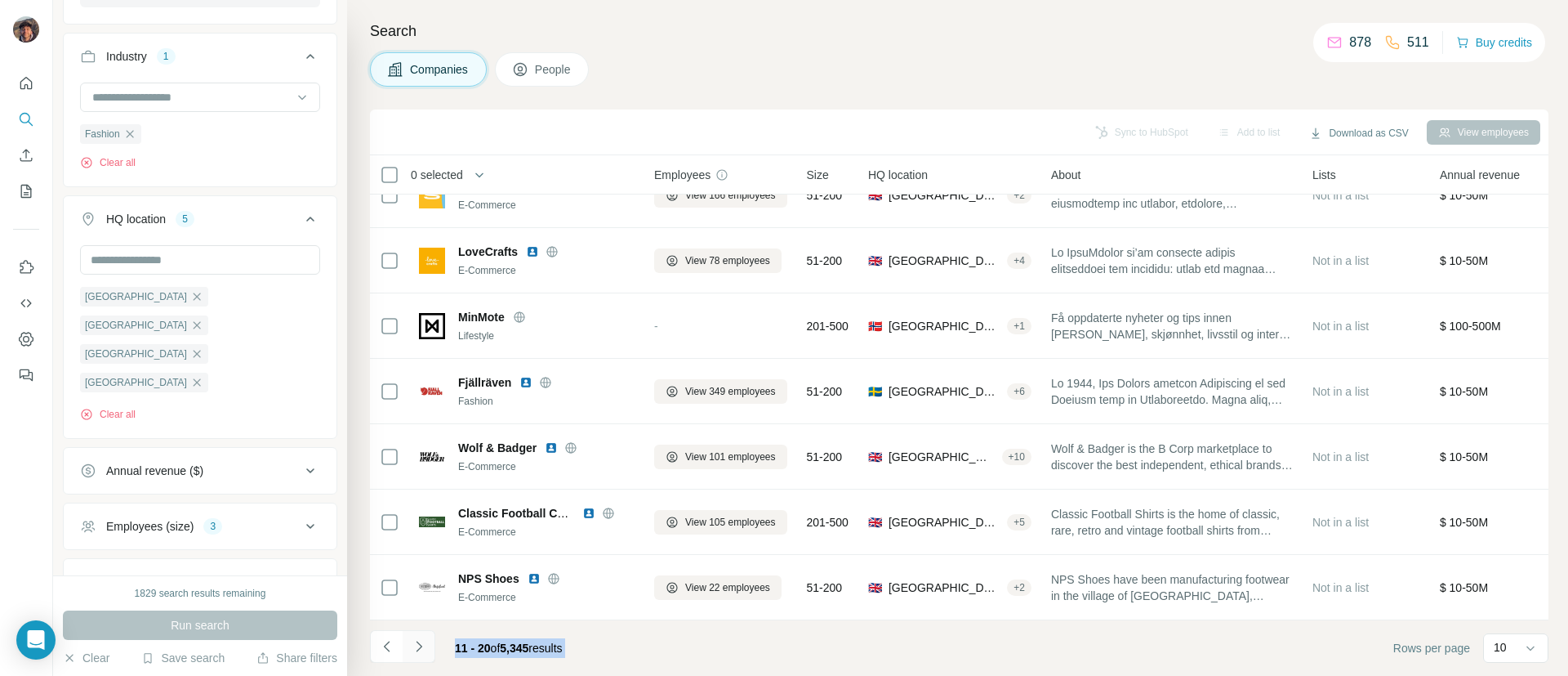
click at [427, 636] on button "Navigate to next page" at bounding box center [418, 645] width 32 height 32
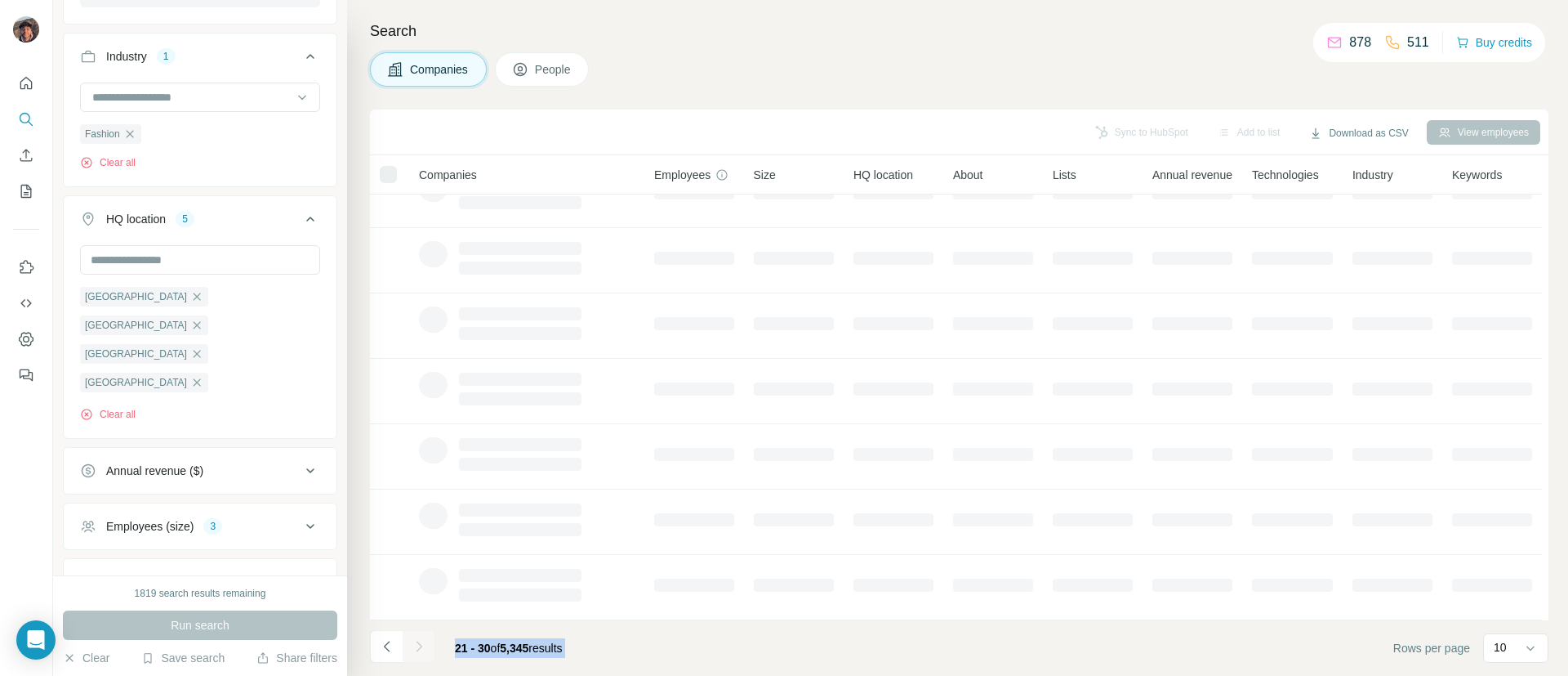
click at [427, 636] on div at bounding box center [418, 645] width 32 height 32
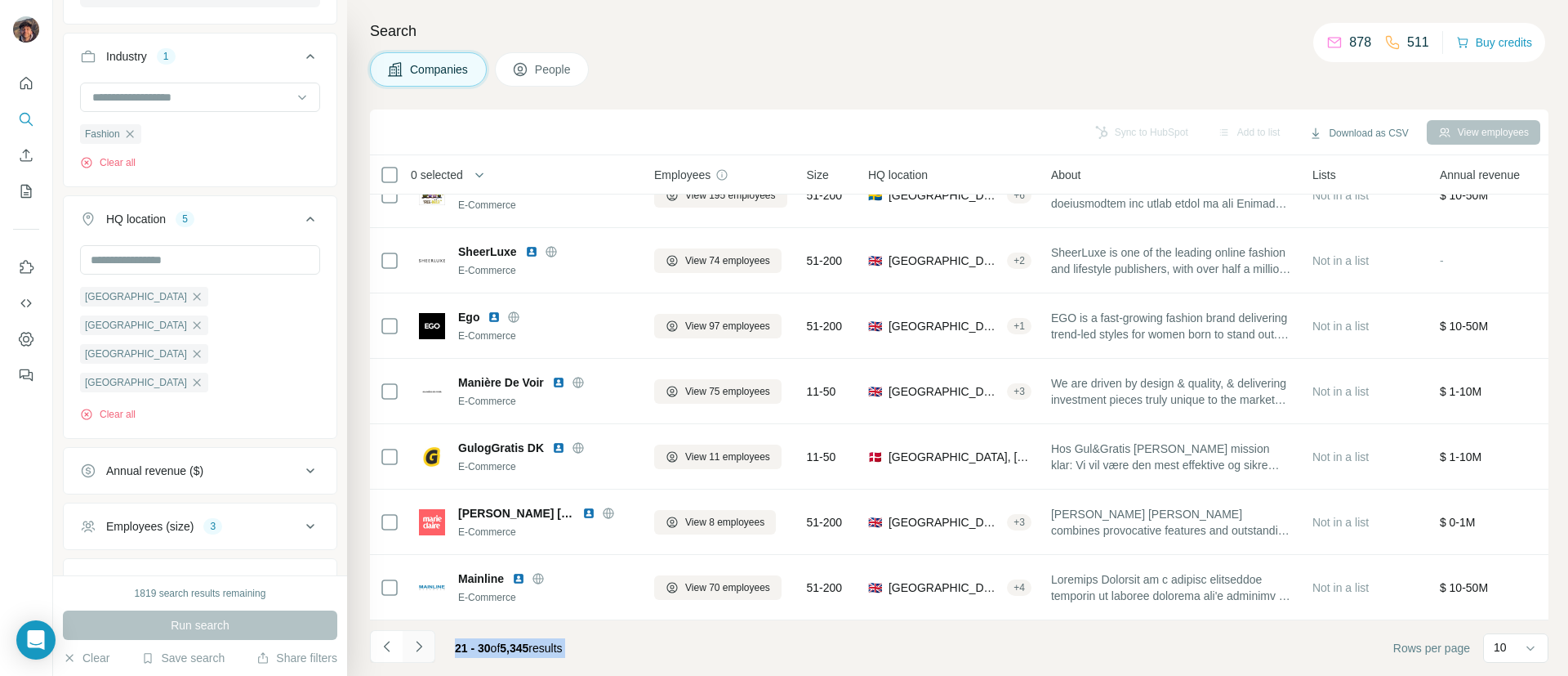
click at [427, 636] on button "Navigate to next page" at bounding box center [418, 645] width 32 height 32
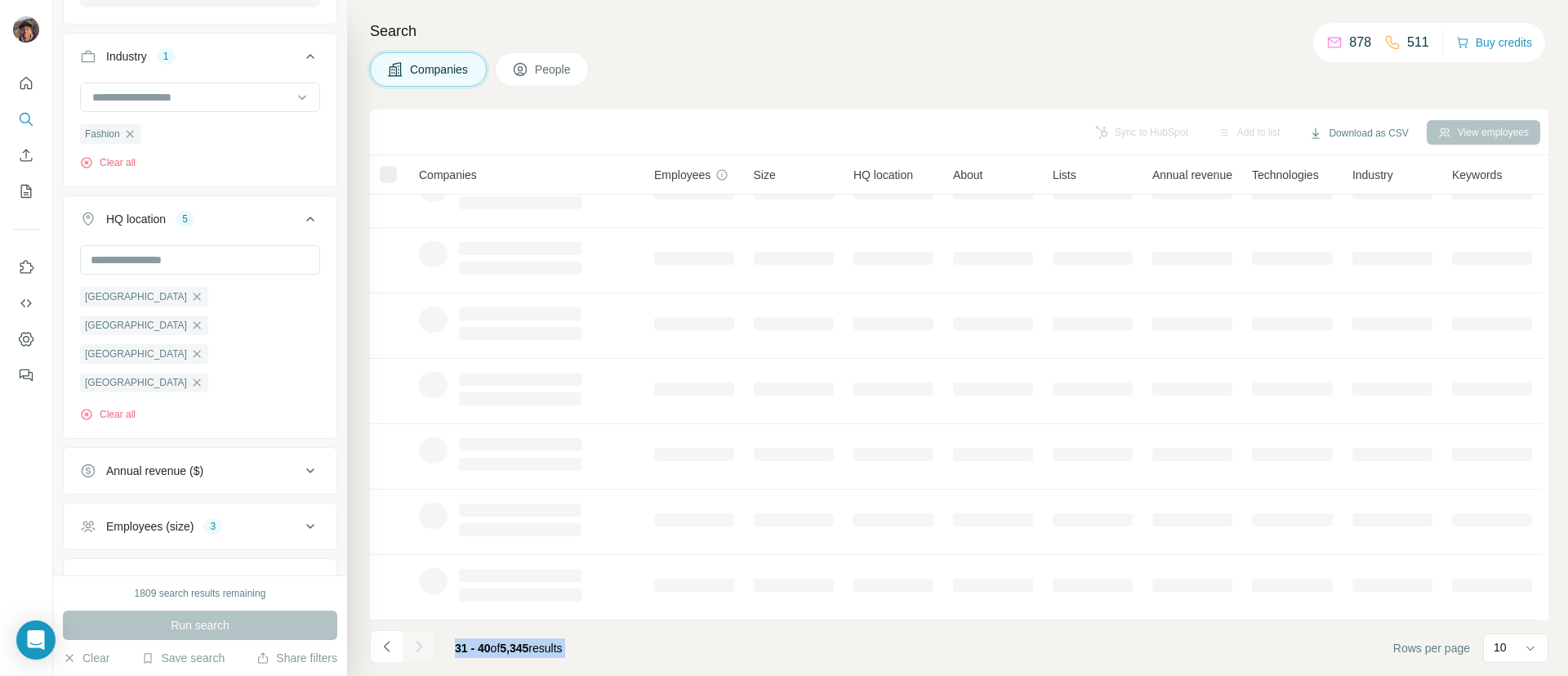
click at [427, 636] on button "Navigate to next page" at bounding box center [418, 645] width 32 height 32
click at [427, 636] on div at bounding box center [418, 645] width 32 height 32
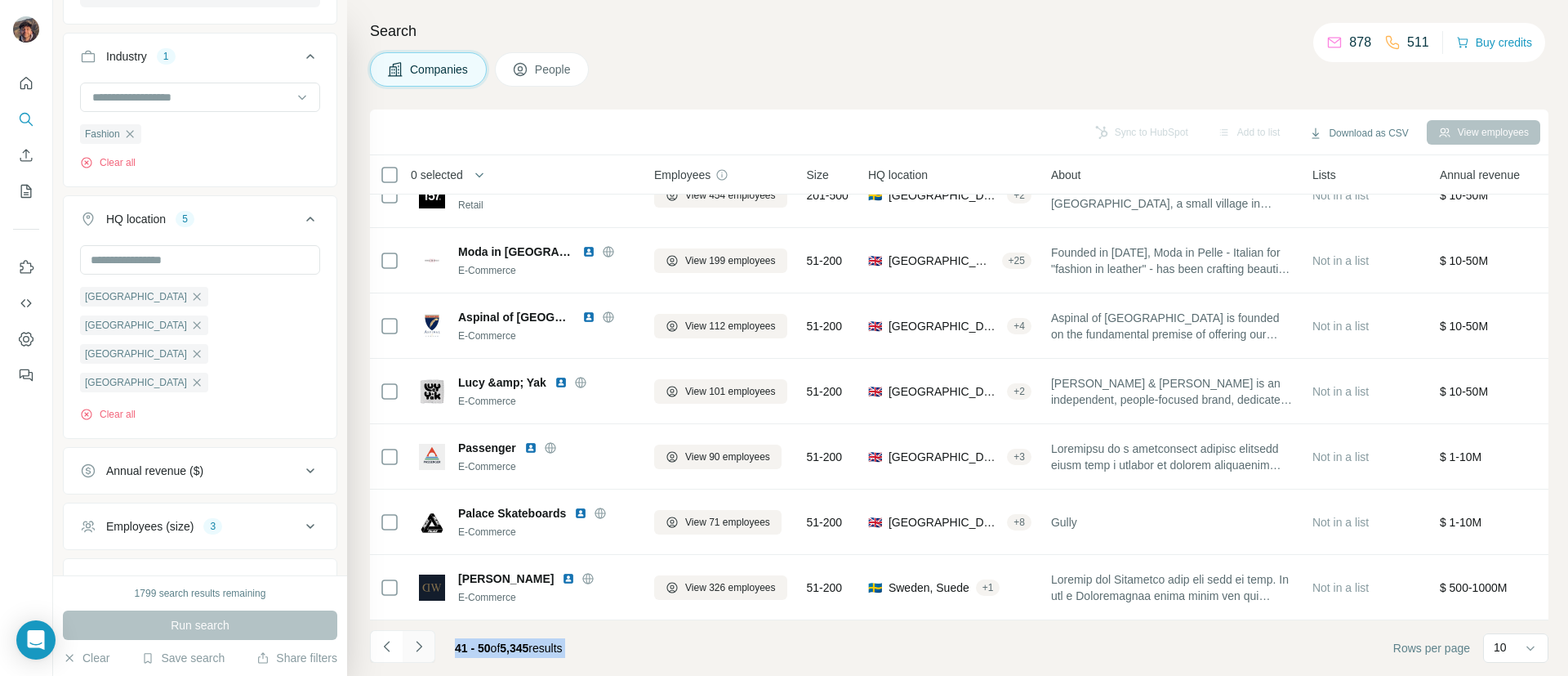
click at [427, 636] on button "Navigate to next page" at bounding box center [418, 645] width 32 height 32
click at [427, 636] on div at bounding box center [418, 645] width 32 height 32
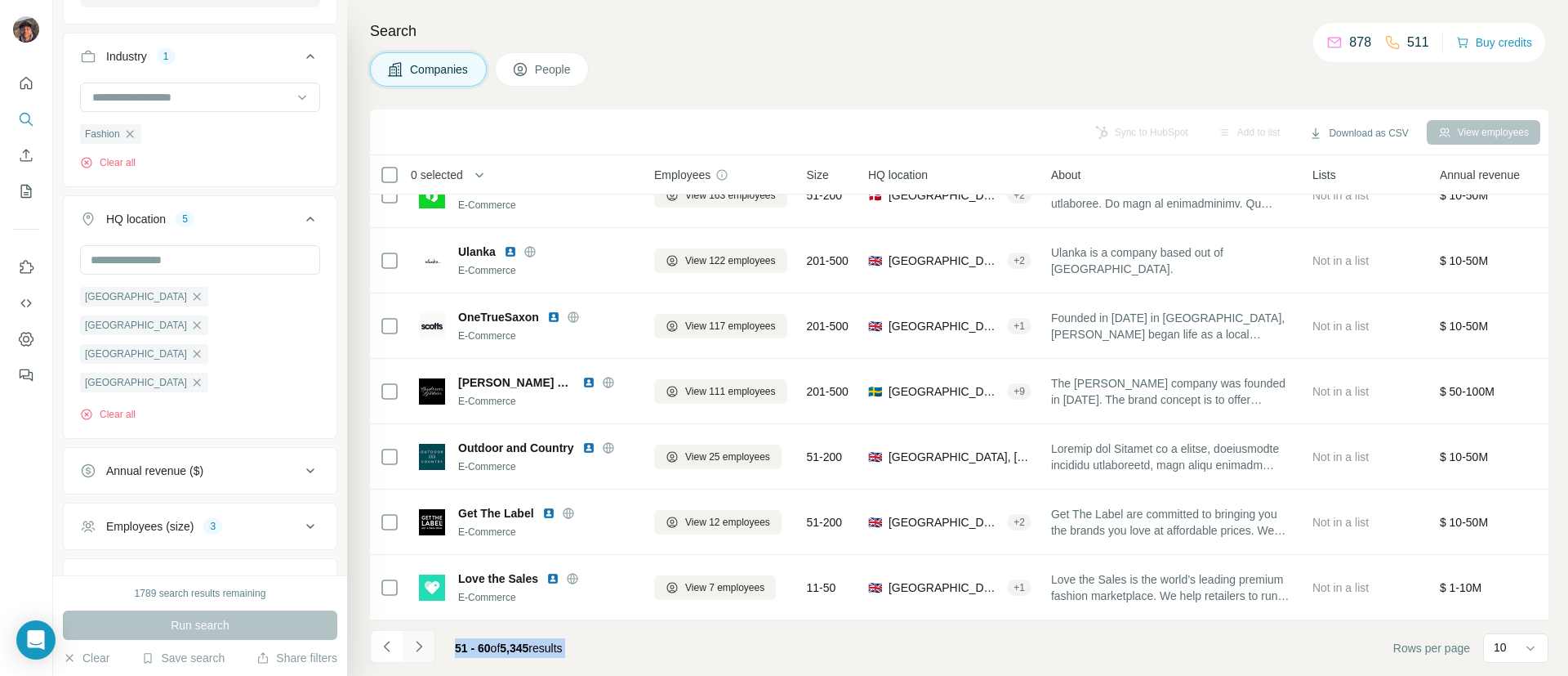
click at [427, 636] on button "Navigate to next page" at bounding box center [418, 645] width 32 height 32
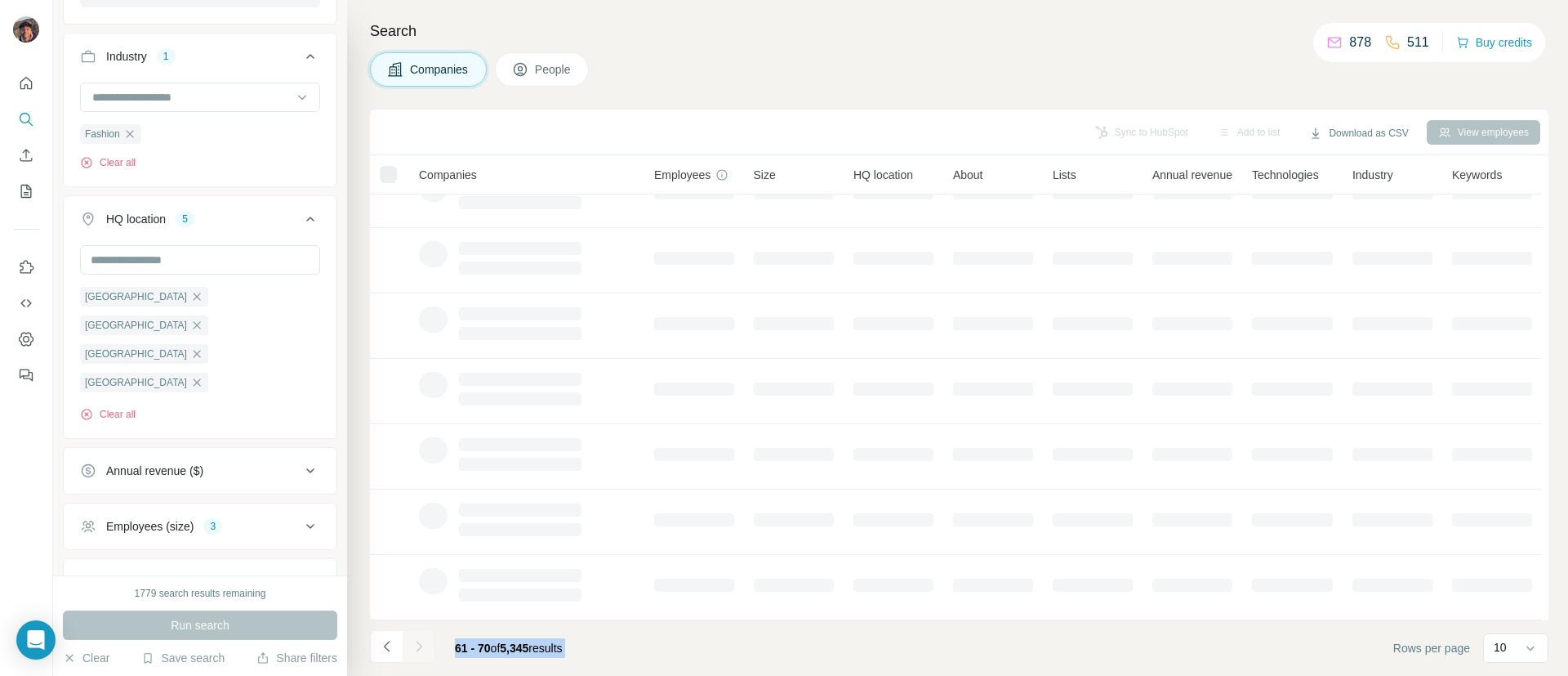
click at [427, 636] on div at bounding box center [418, 645] width 32 height 32
click at [427, 636] on button "Navigate to next page" at bounding box center [418, 645] width 32 height 32
click at [427, 636] on div at bounding box center [418, 645] width 32 height 32
click at [427, 636] on button "Navigate to next page" at bounding box center [418, 645] width 32 height 32
click at [427, 636] on div at bounding box center [418, 645] width 32 height 32
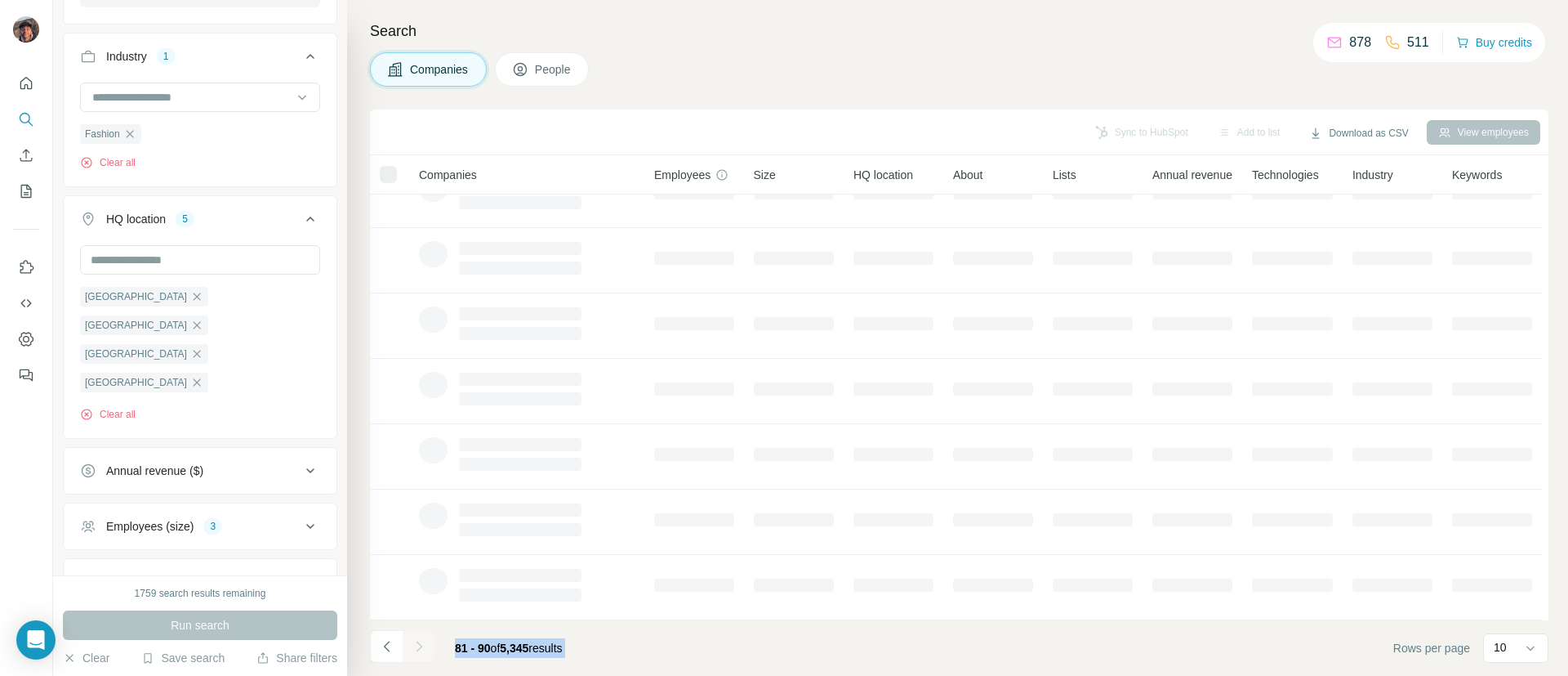
click at [427, 636] on div at bounding box center [418, 645] width 32 height 32
click at [427, 636] on button "Navigate to next page" at bounding box center [418, 645] width 32 height 32
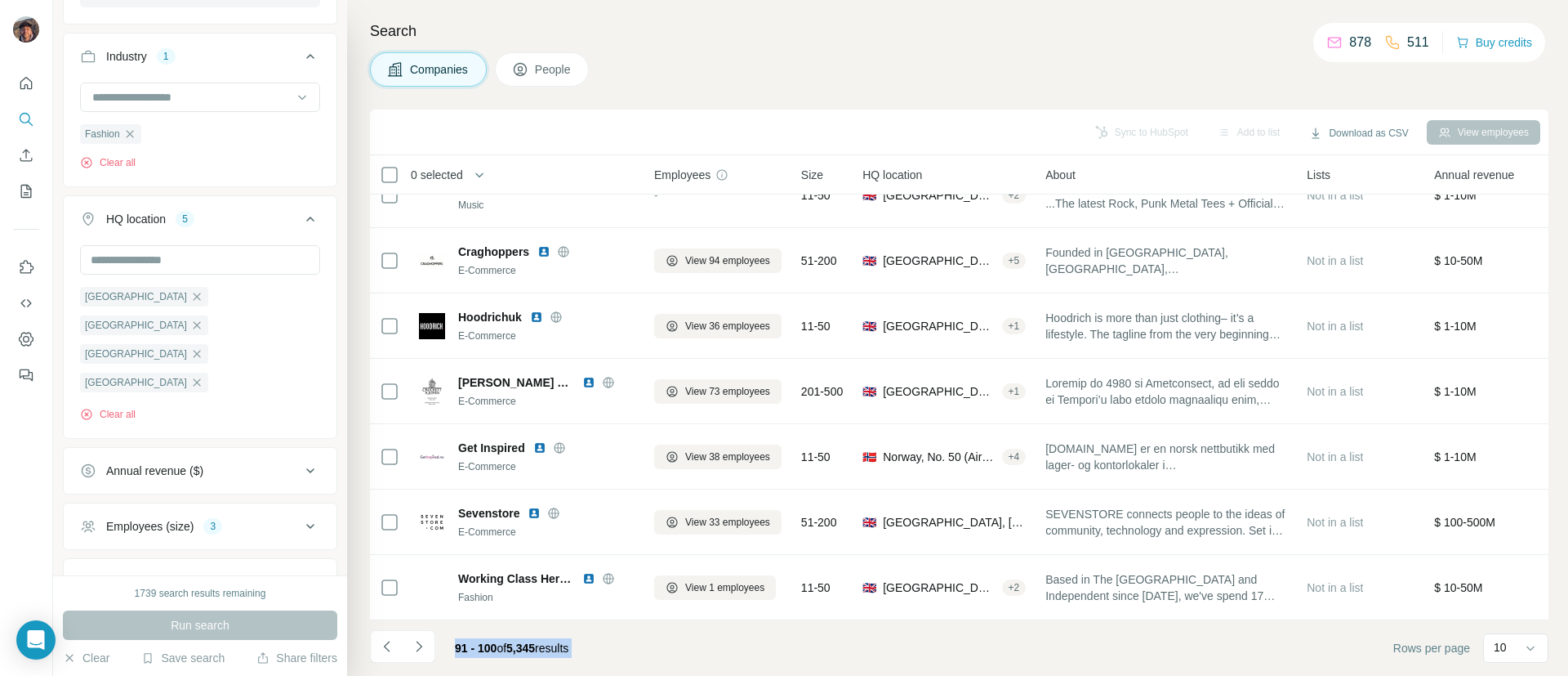
click at [708, 657] on footer "91 - 100 of 5,345 results Rows per page 10" at bounding box center [959, 648] width 1179 height 56
click at [432, 660] on button "Navigate to next page" at bounding box center [418, 645] width 32 height 32
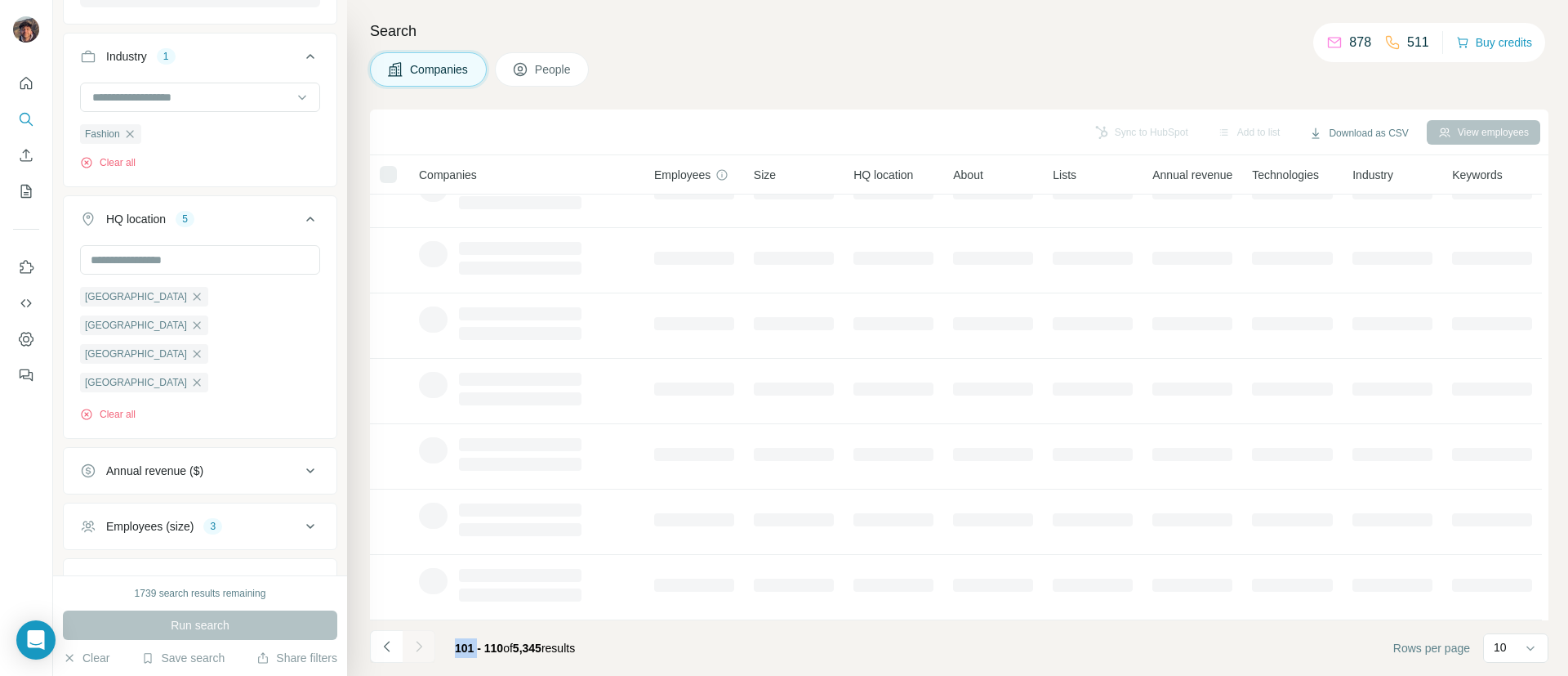
click at [432, 660] on div at bounding box center [418, 645] width 32 height 32
click at [432, 660] on button "Navigate to next page" at bounding box center [418, 645] width 32 height 32
click at [432, 660] on div at bounding box center [418, 645] width 32 height 32
click at [432, 660] on button "Navigate to next page" at bounding box center [418, 645] width 32 height 32
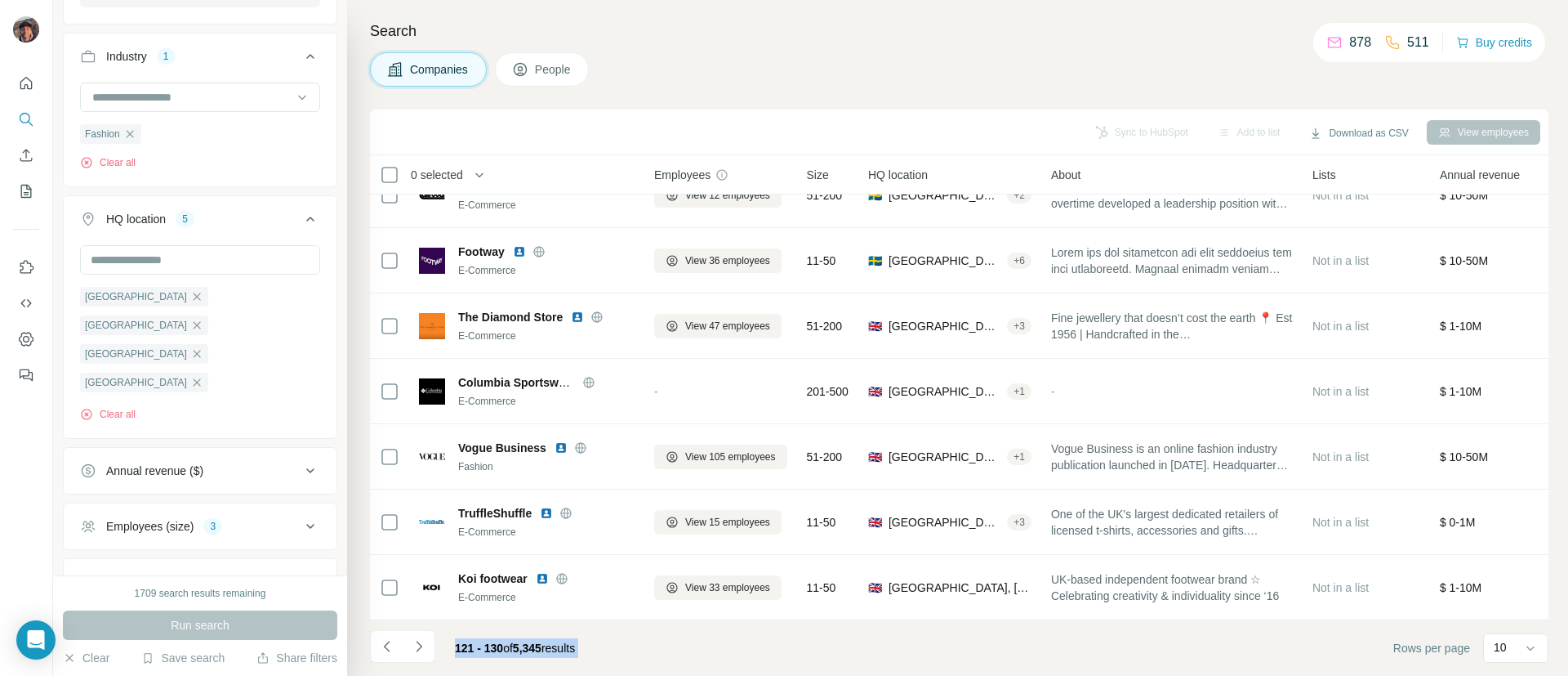
click at [683, 658] on footer "121 - 130 of 5,345 results Rows per page 10" at bounding box center [959, 648] width 1179 height 56
click at [416, 652] on icon "Navigate to next page" at bounding box center [419, 646] width 17 height 17
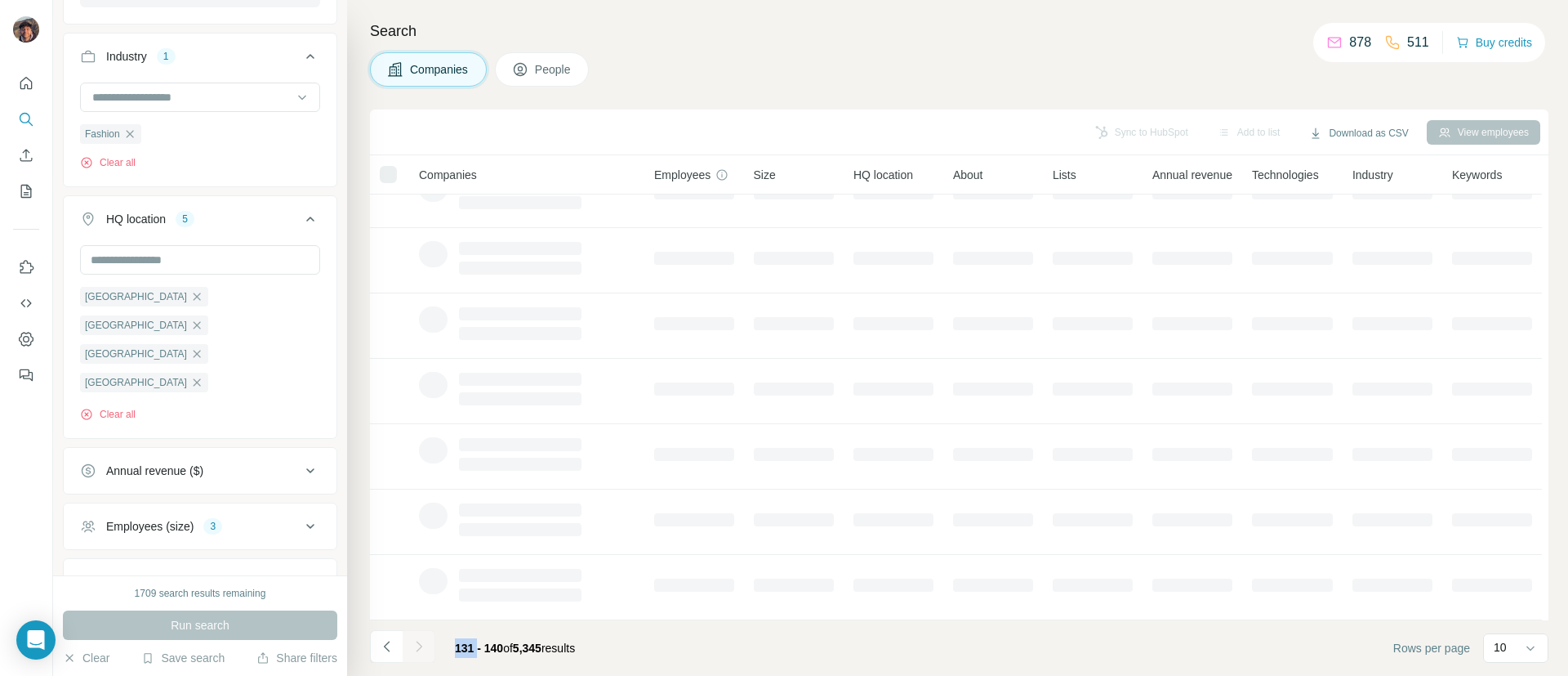
click at [416, 652] on div at bounding box center [418, 645] width 32 height 32
click at [416, 652] on icon "Navigate to next page" at bounding box center [419, 646] width 17 height 17
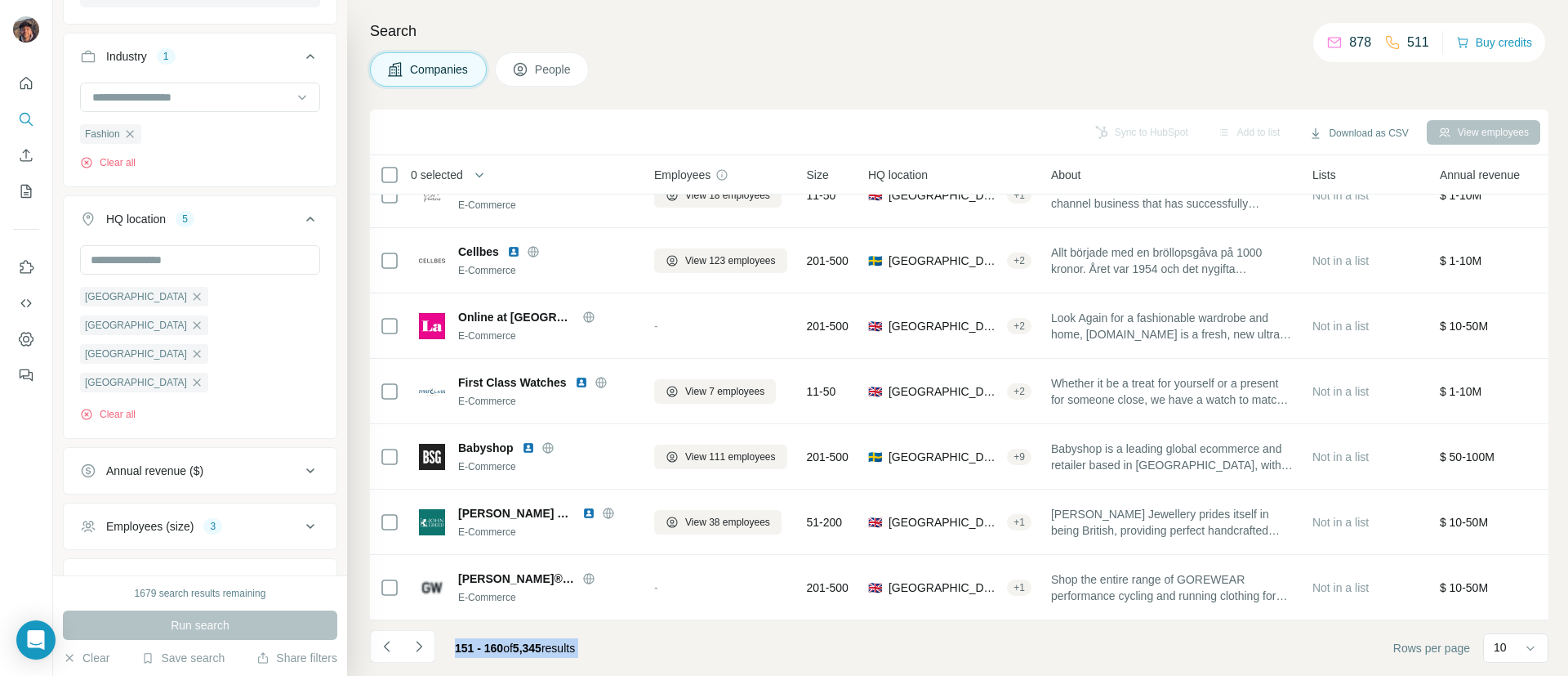
click at [666, 642] on footer "151 - 160 of 5,345 results Rows per page 10" at bounding box center [959, 648] width 1179 height 56
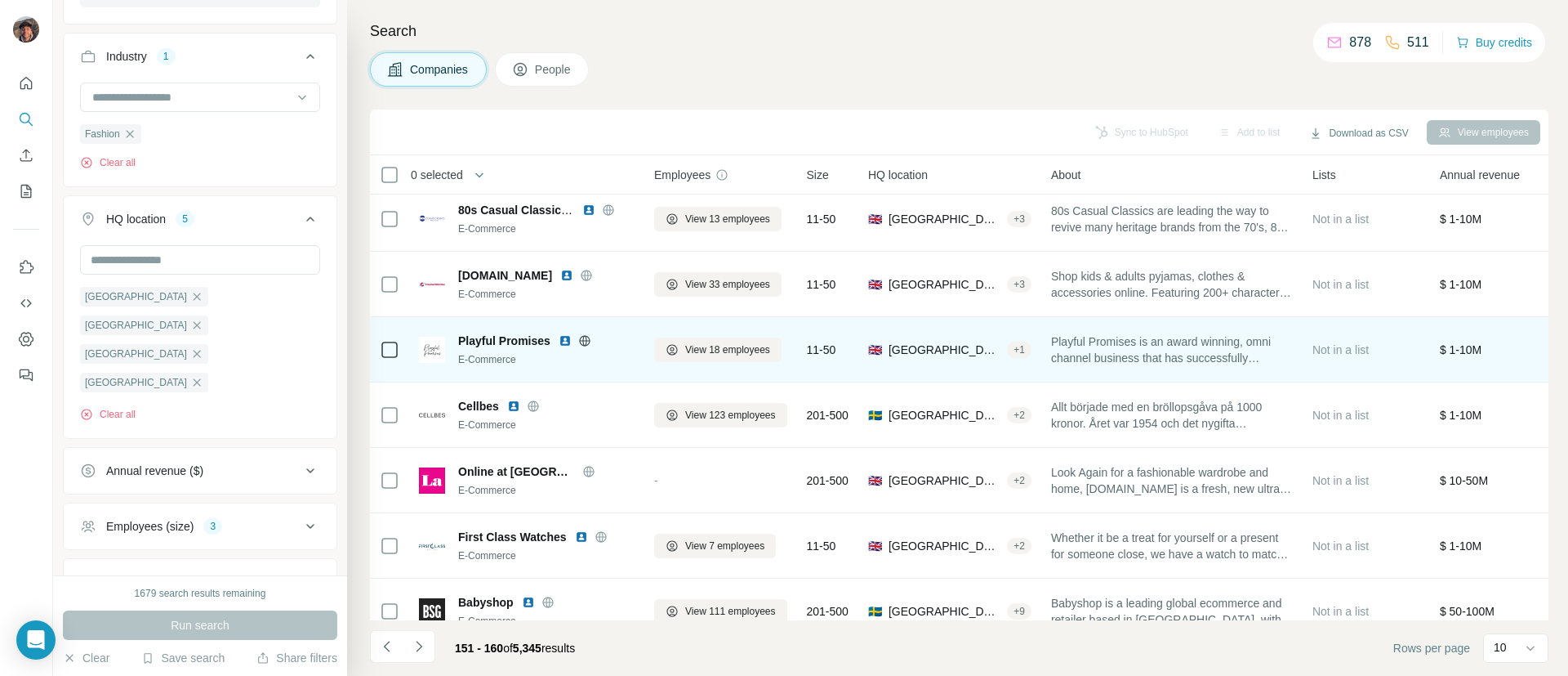
scroll to position [0, 0]
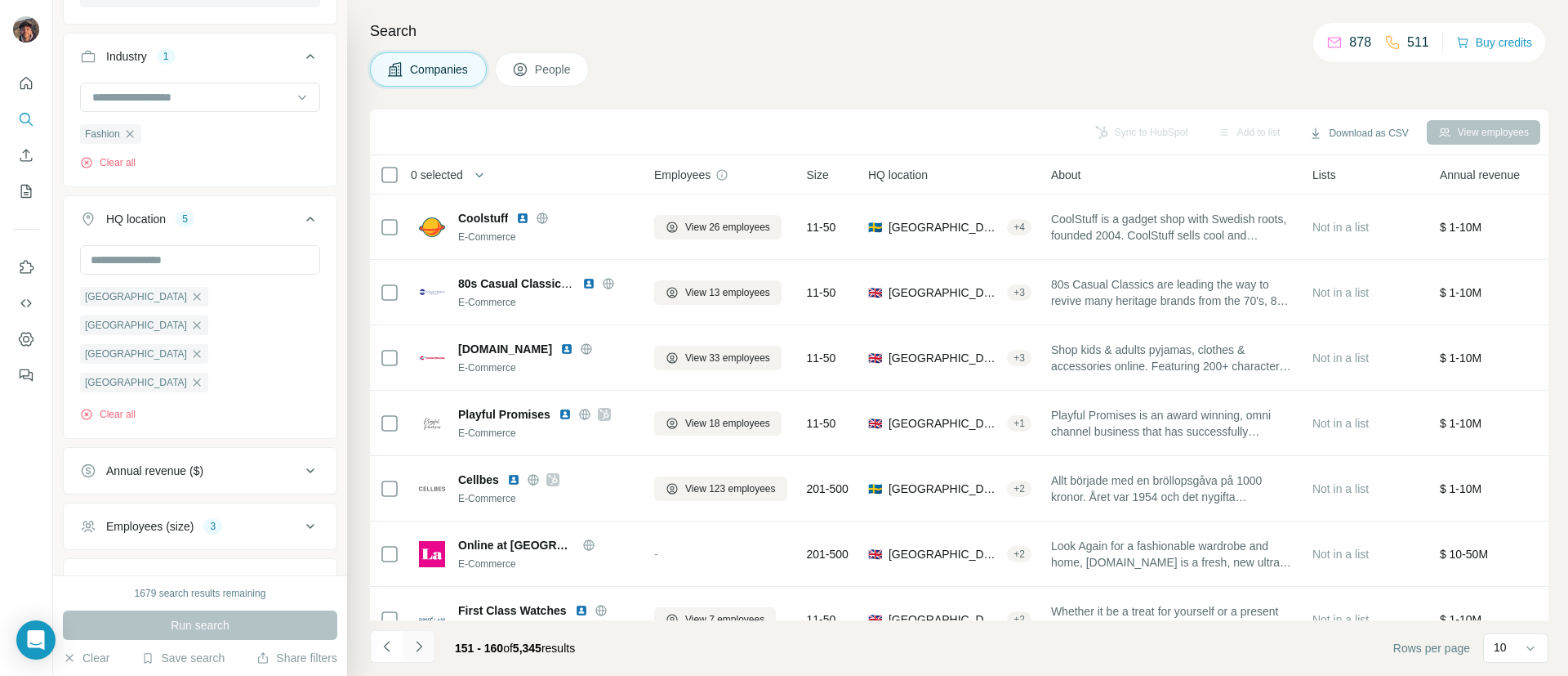
click at [424, 651] on icon "Navigate to next page" at bounding box center [419, 646] width 17 height 17
click at [424, 651] on div at bounding box center [418, 645] width 32 height 32
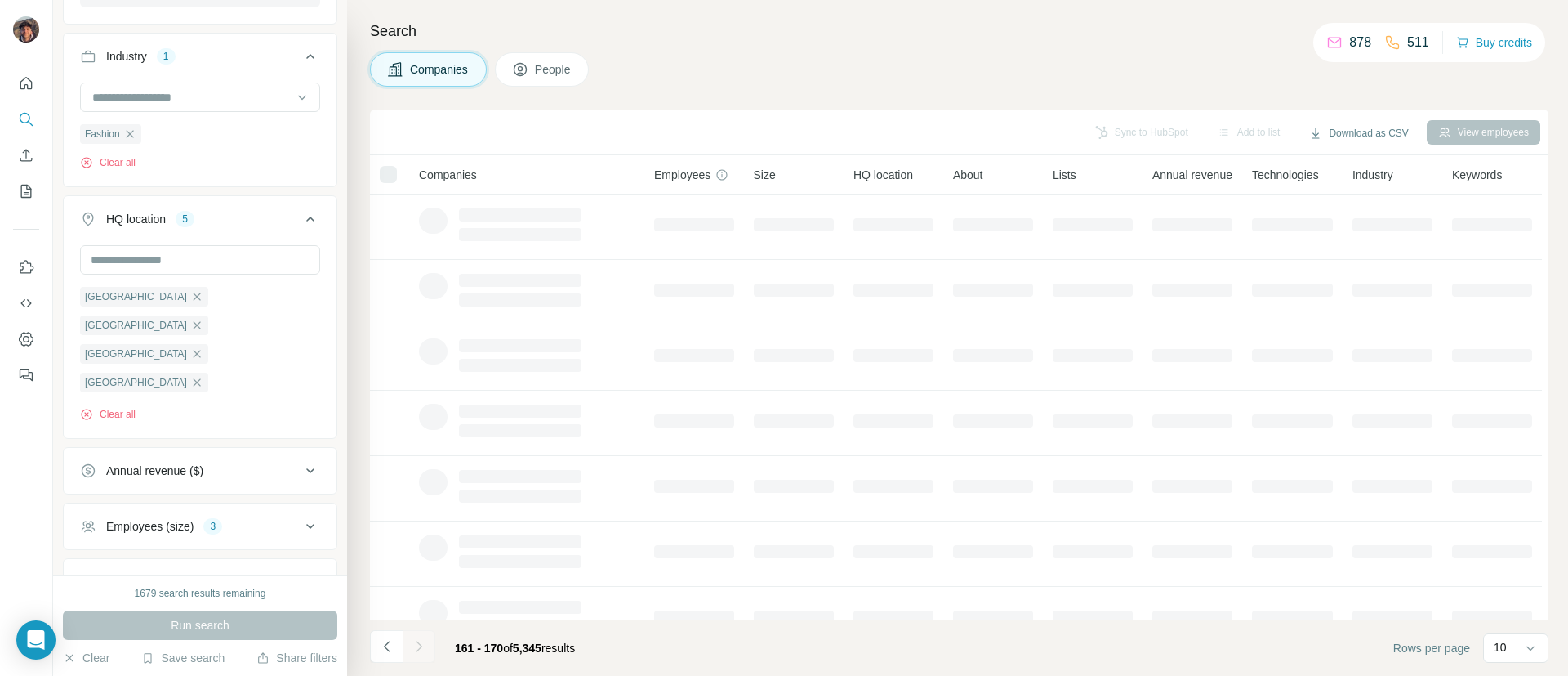
scroll to position [240, 0]
click at [424, 651] on icon "Navigate to next page" at bounding box center [419, 646] width 17 height 17
click at [424, 651] on div at bounding box center [418, 645] width 32 height 32
click at [424, 651] on icon "Navigate to next page" at bounding box center [419, 646] width 17 height 17
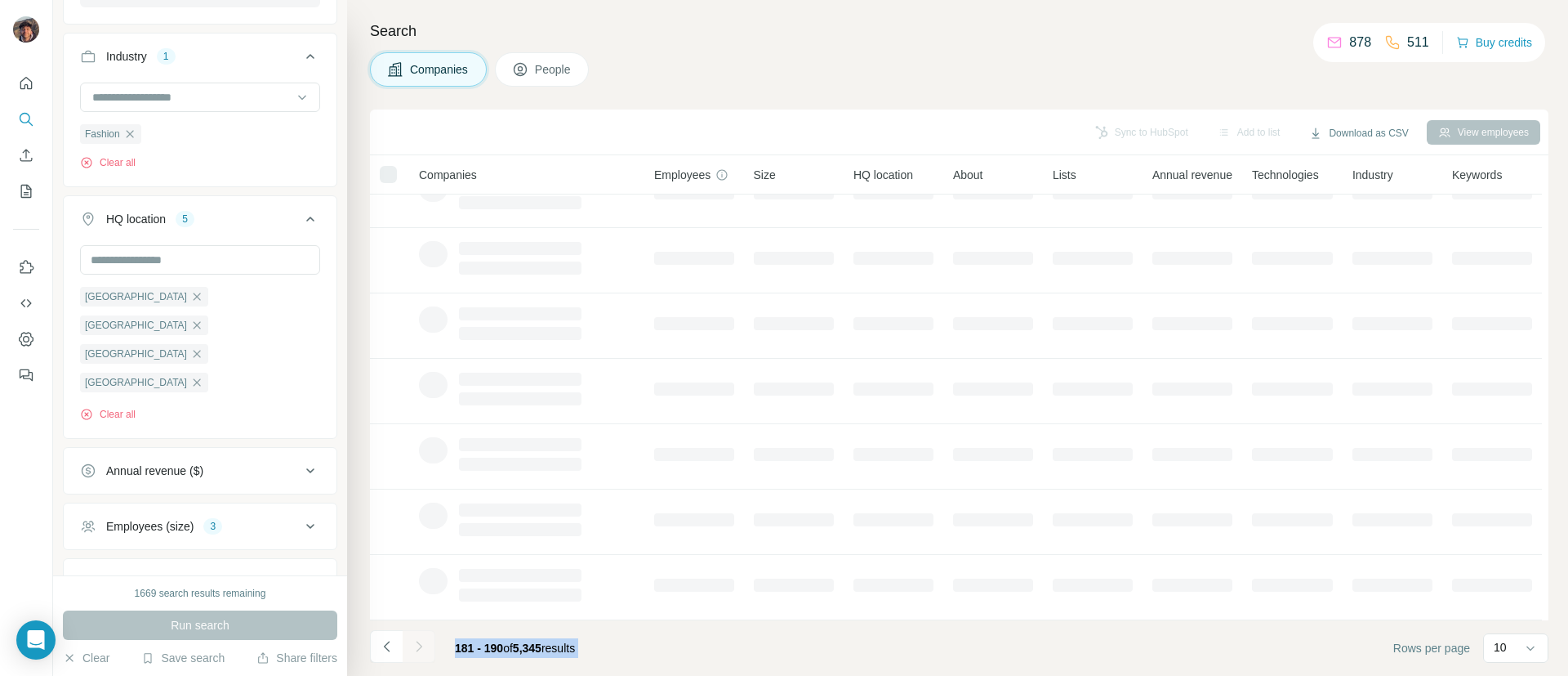
click at [424, 651] on div at bounding box center [418, 645] width 32 height 32
click at [424, 651] on icon "Navigate to next page" at bounding box center [419, 646] width 17 height 17
click at [424, 651] on div at bounding box center [418, 645] width 32 height 32
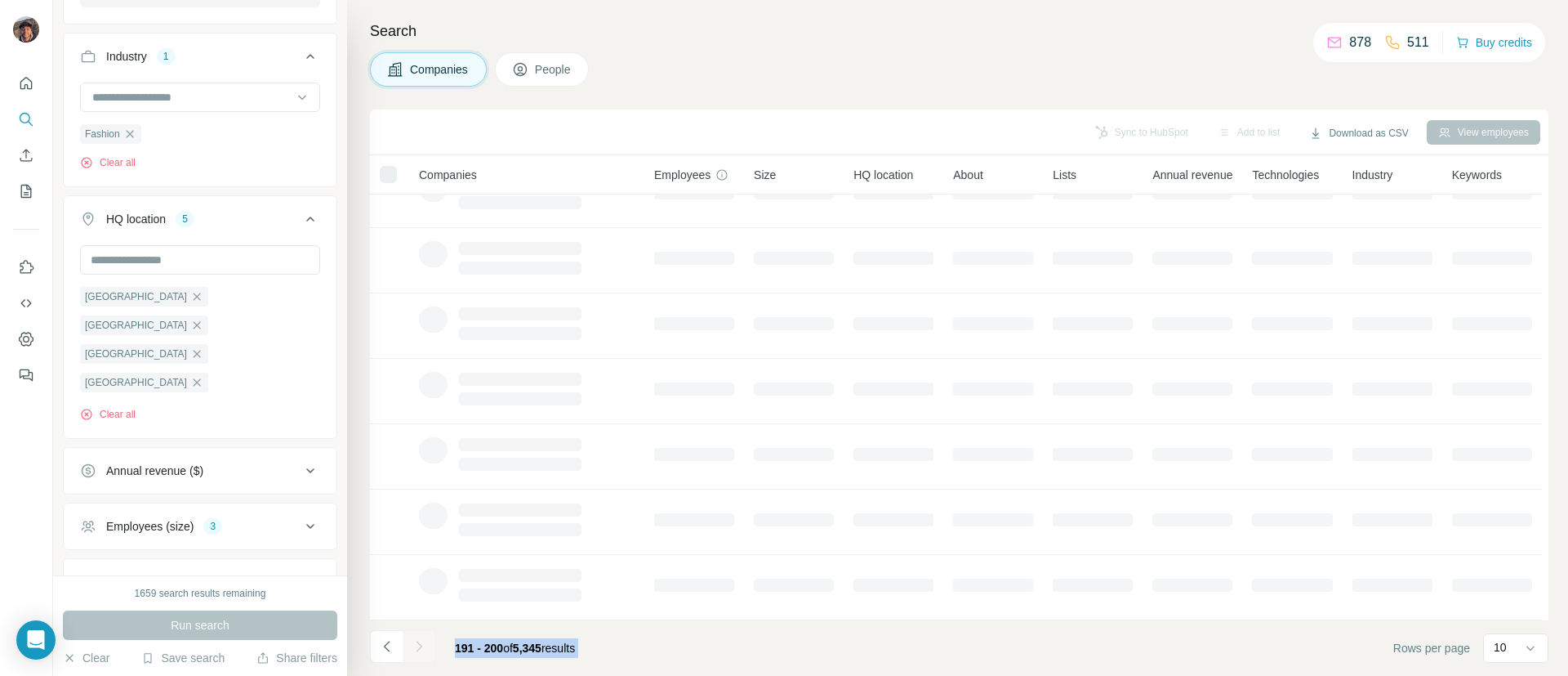
click at [424, 651] on icon "Navigate to next page" at bounding box center [419, 646] width 17 height 17
click at [419, 632] on div at bounding box center [418, 645] width 32 height 32
click at [419, 645] on div at bounding box center [418, 645] width 32 height 32
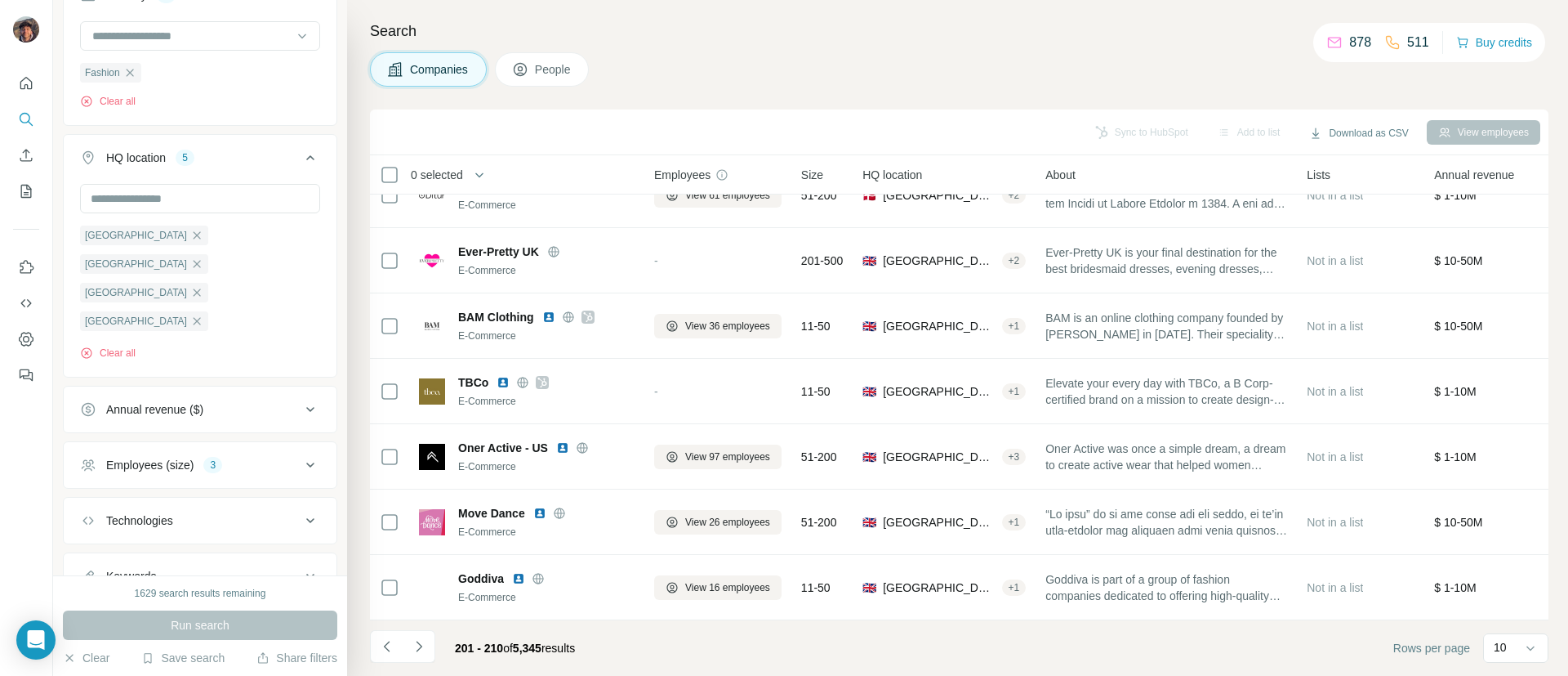
scroll to position [440, 0]
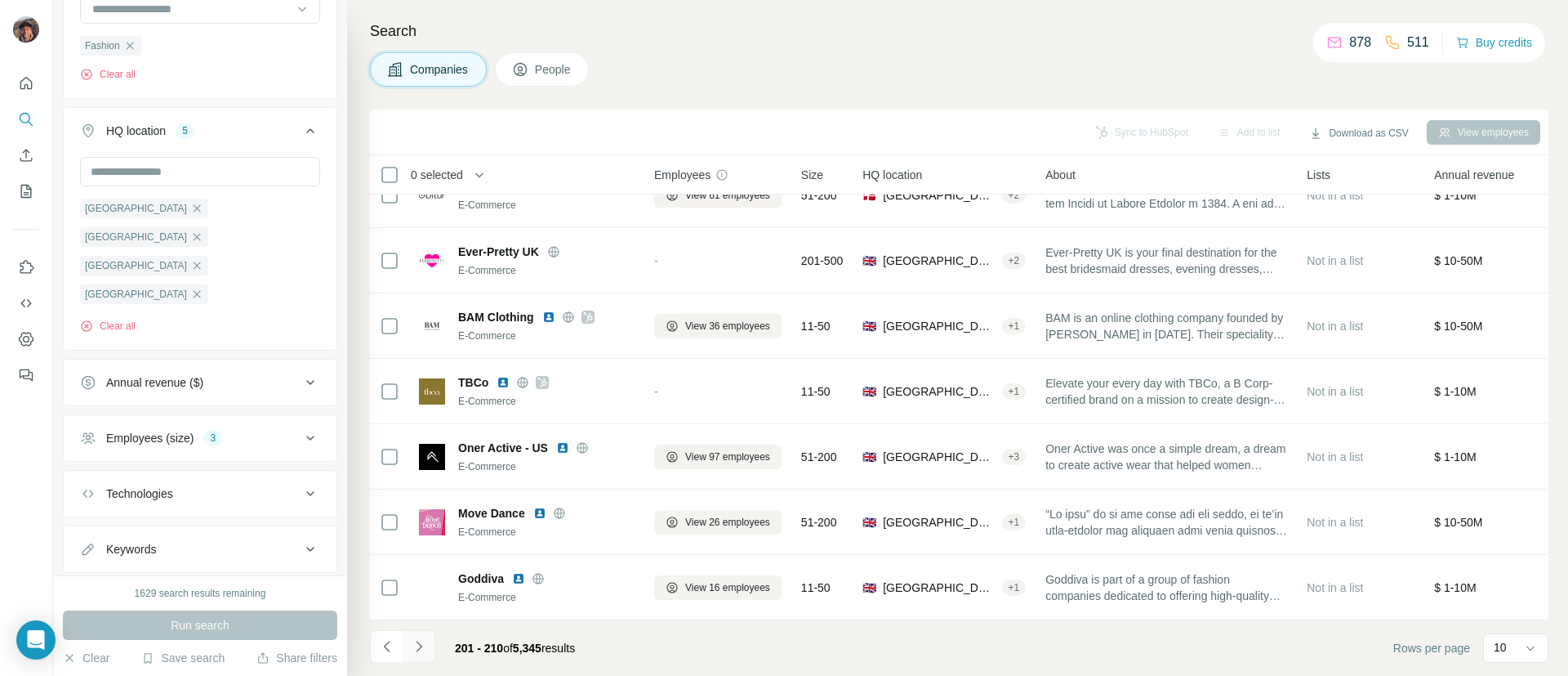
click at [430, 647] on button "Navigate to next page" at bounding box center [418, 645] width 32 height 32
click at [430, 647] on div at bounding box center [418, 645] width 32 height 32
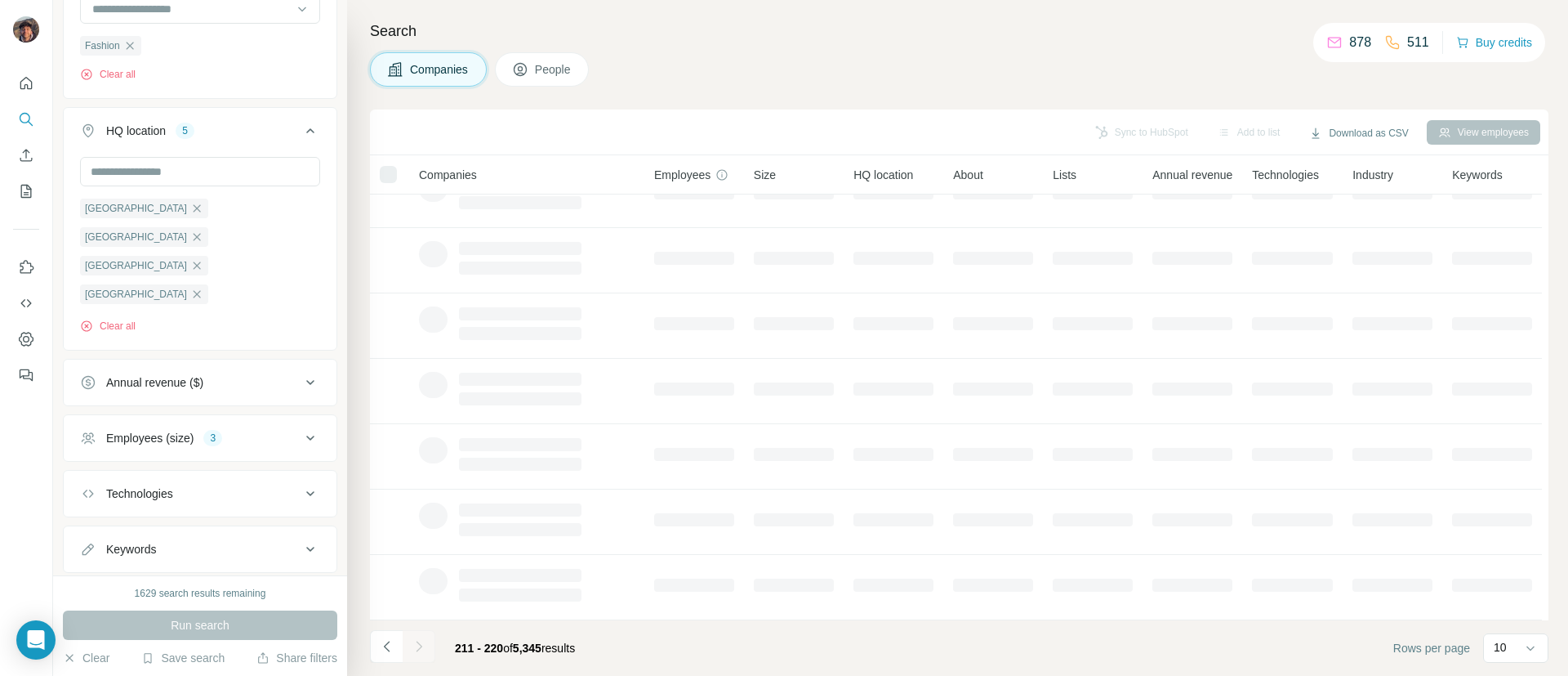
click at [430, 647] on div at bounding box center [418, 645] width 32 height 32
click at [430, 647] on button "Navigate to next page" at bounding box center [418, 645] width 32 height 32
click at [423, 646] on div at bounding box center [418, 645] width 32 height 32
click at [411, 645] on div at bounding box center [418, 645] width 32 height 32
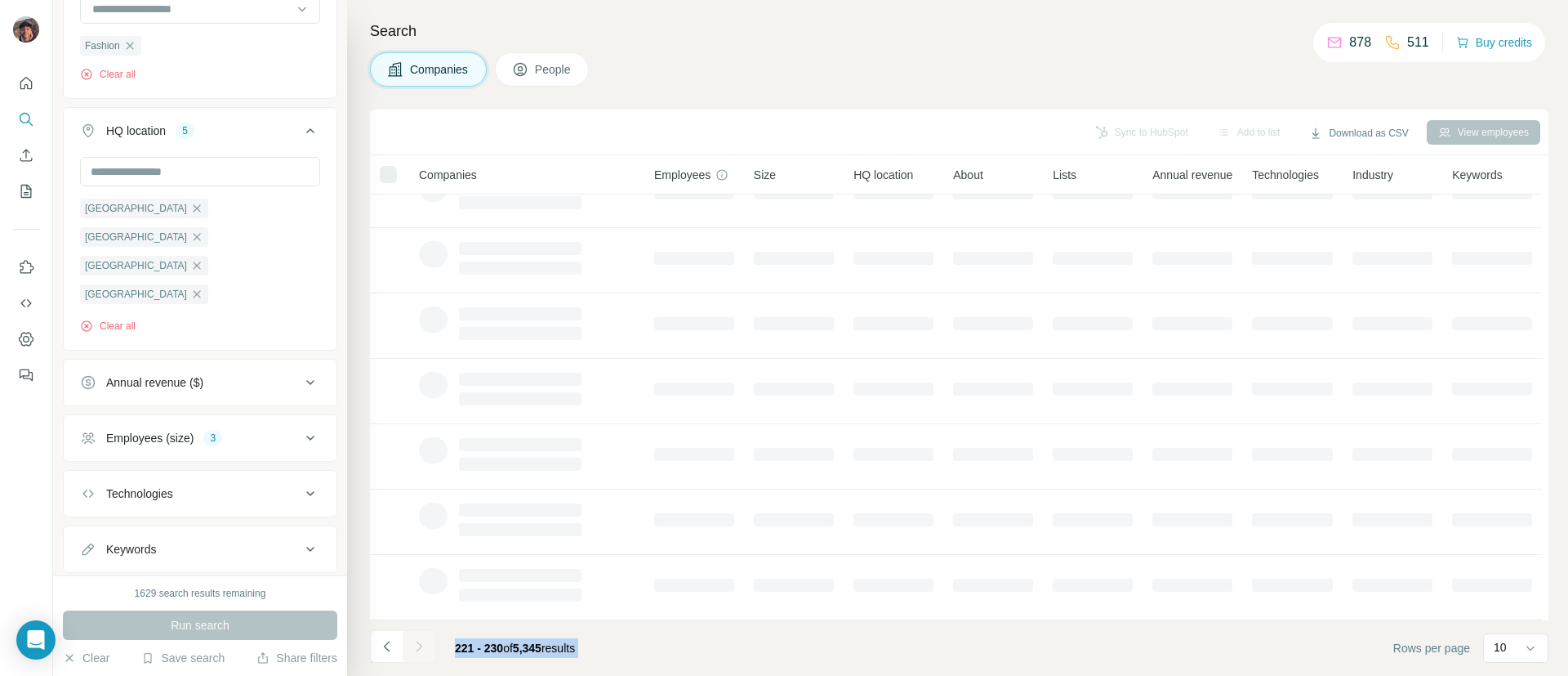
click at [411, 645] on div at bounding box center [418, 645] width 32 height 32
click at [411, 645] on icon "Navigate to next page" at bounding box center [419, 646] width 17 height 17
click at [411, 645] on div at bounding box center [418, 645] width 32 height 32
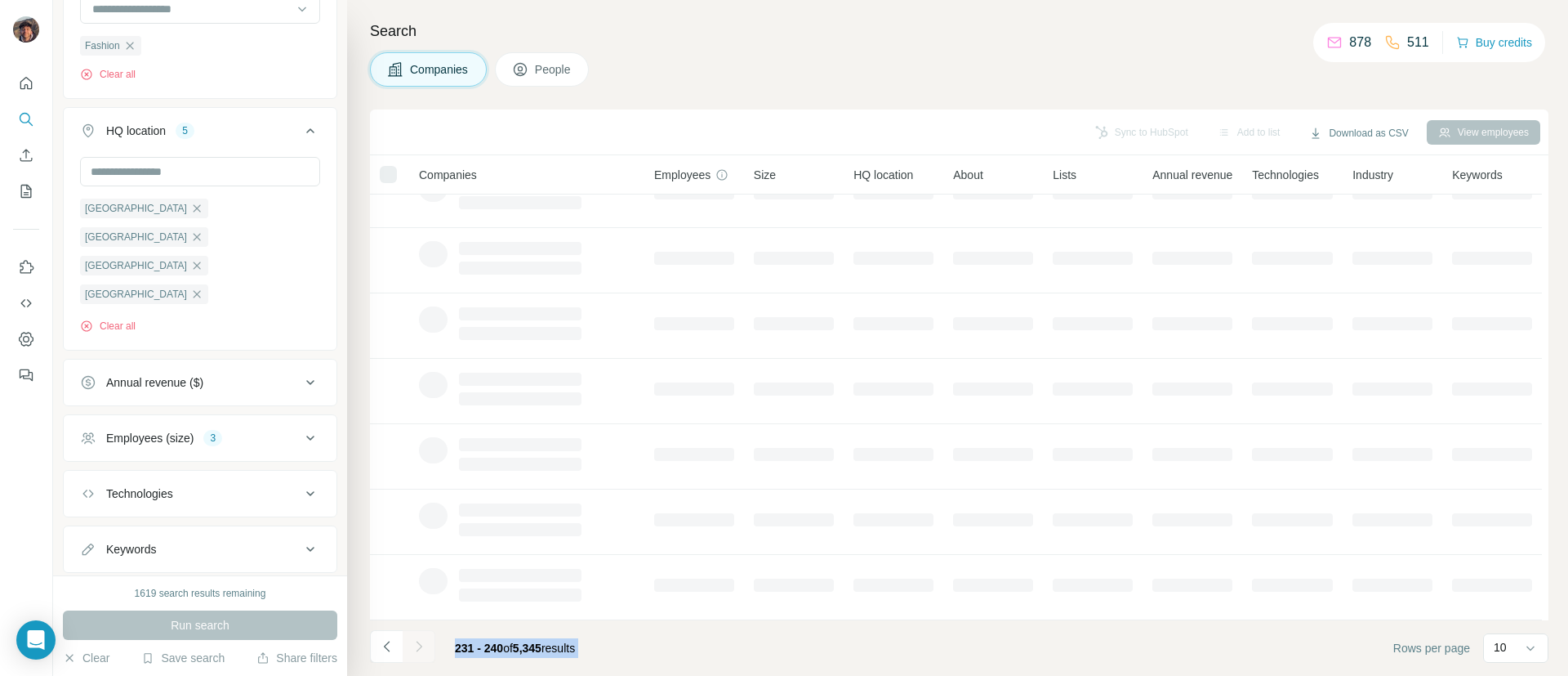
click at [411, 645] on div at bounding box center [418, 645] width 32 height 32
click at [411, 645] on icon "Navigate to next page" at bounding box center [419, 646] width 17 height 17
click at [411, 645] on div at bounding box center [418, 645] width 32 height 32
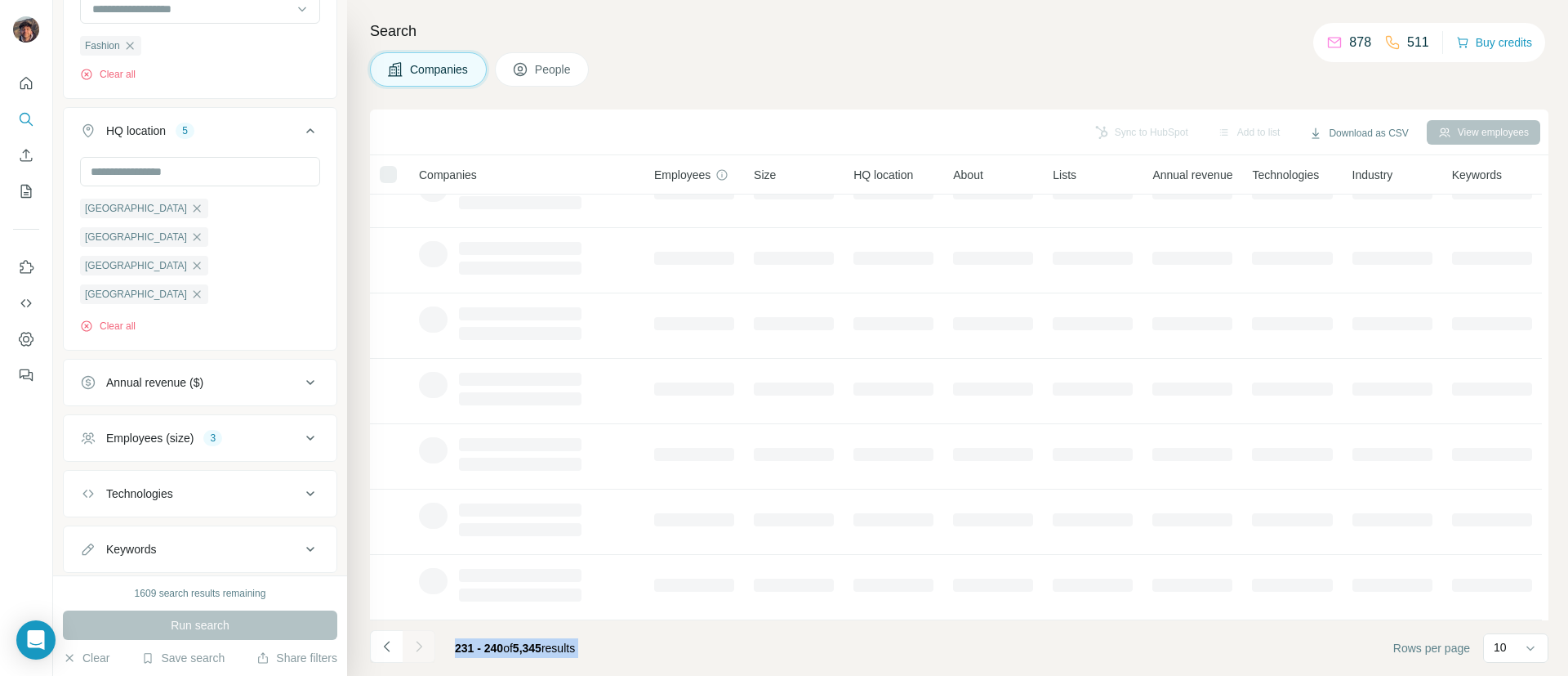
click at [411, 645] on div at bounding box center [418, 645] width 32 height 32
click at [411, 645] on icon "Navigate to next page" at bounding box center [419, 646] width 17 height 17
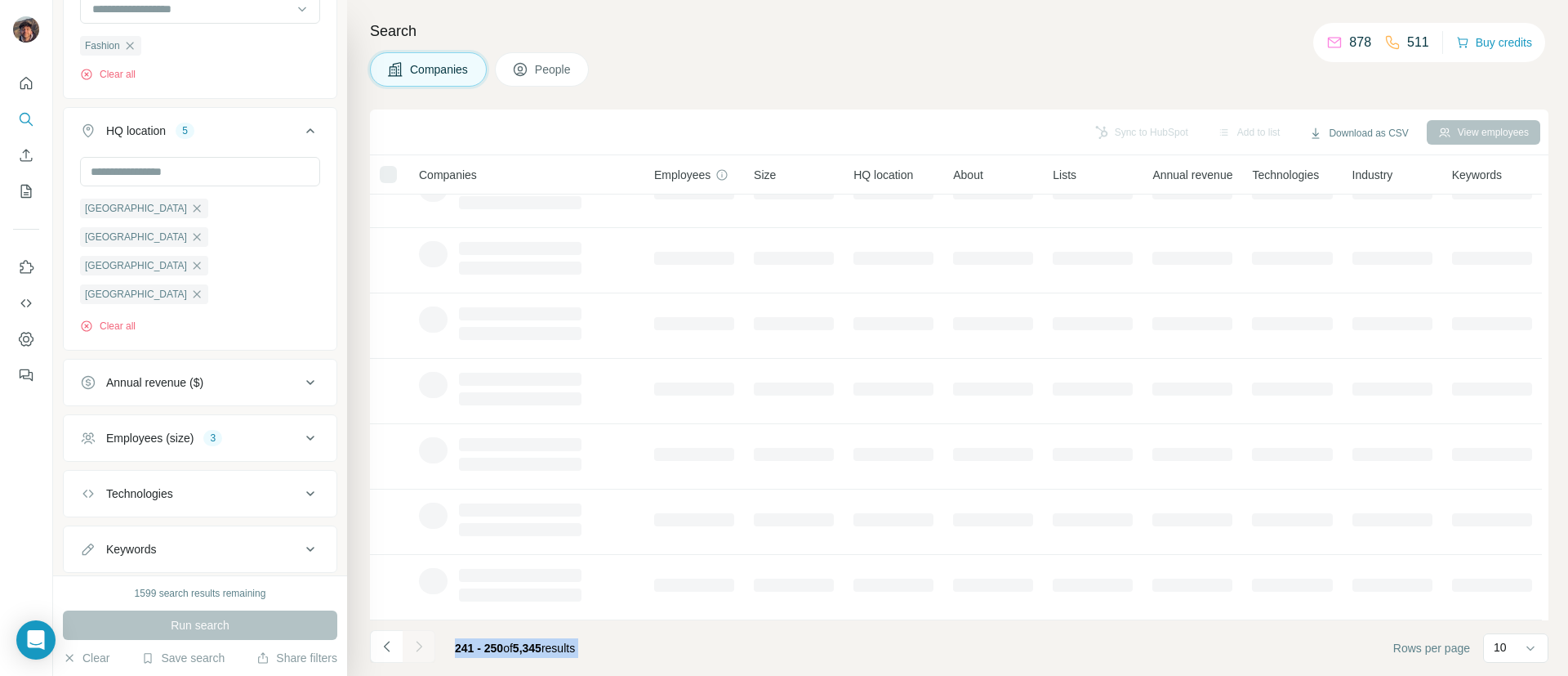
click at [411, 645] on div at bounding box center [418, 645] width 32 height 32
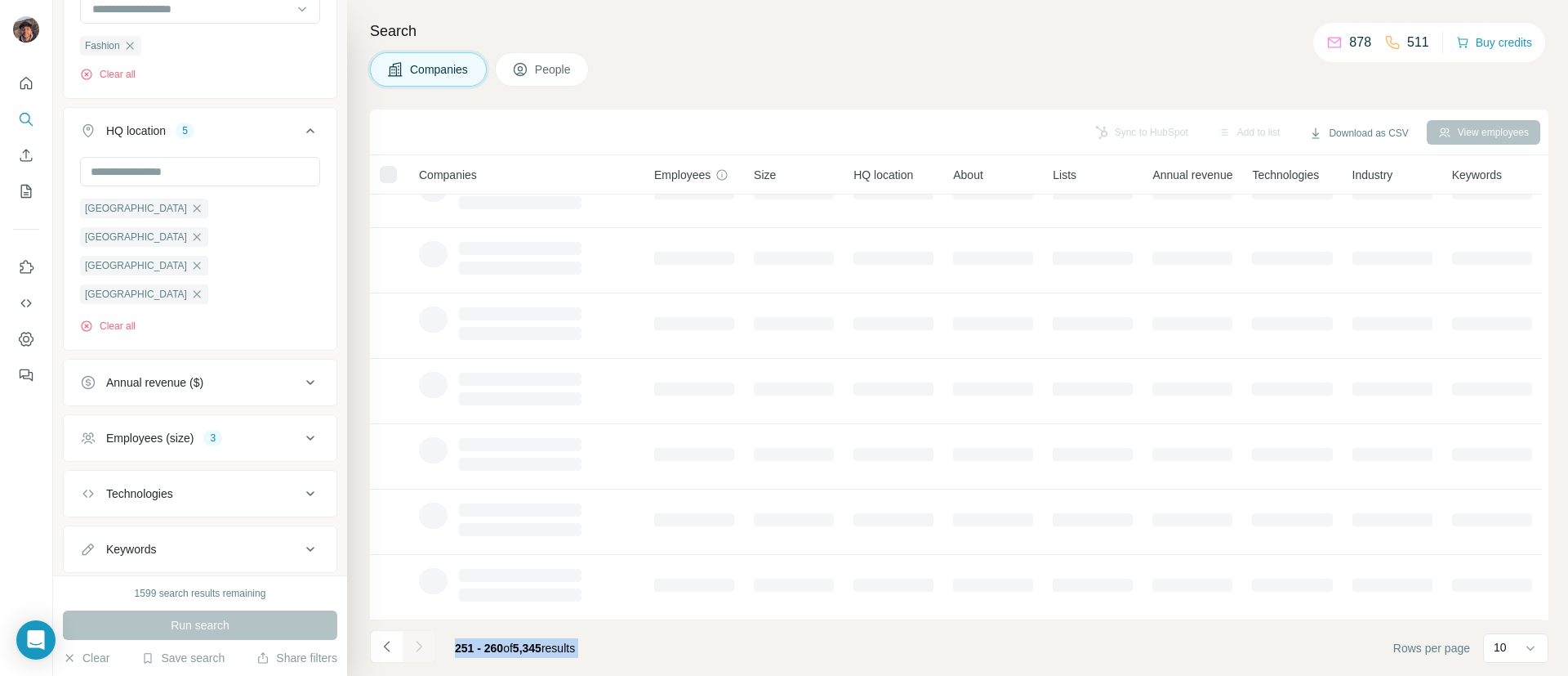
click at [411, 645] on div at bounding box center [418, 645] width 32 height 32
click at [411, 645] on icon "Navigate to next page" at bounding box center [419, 646] width 17 height 17
click at [411, 645] on div at bounding box center [418, 645] width 32 height 32
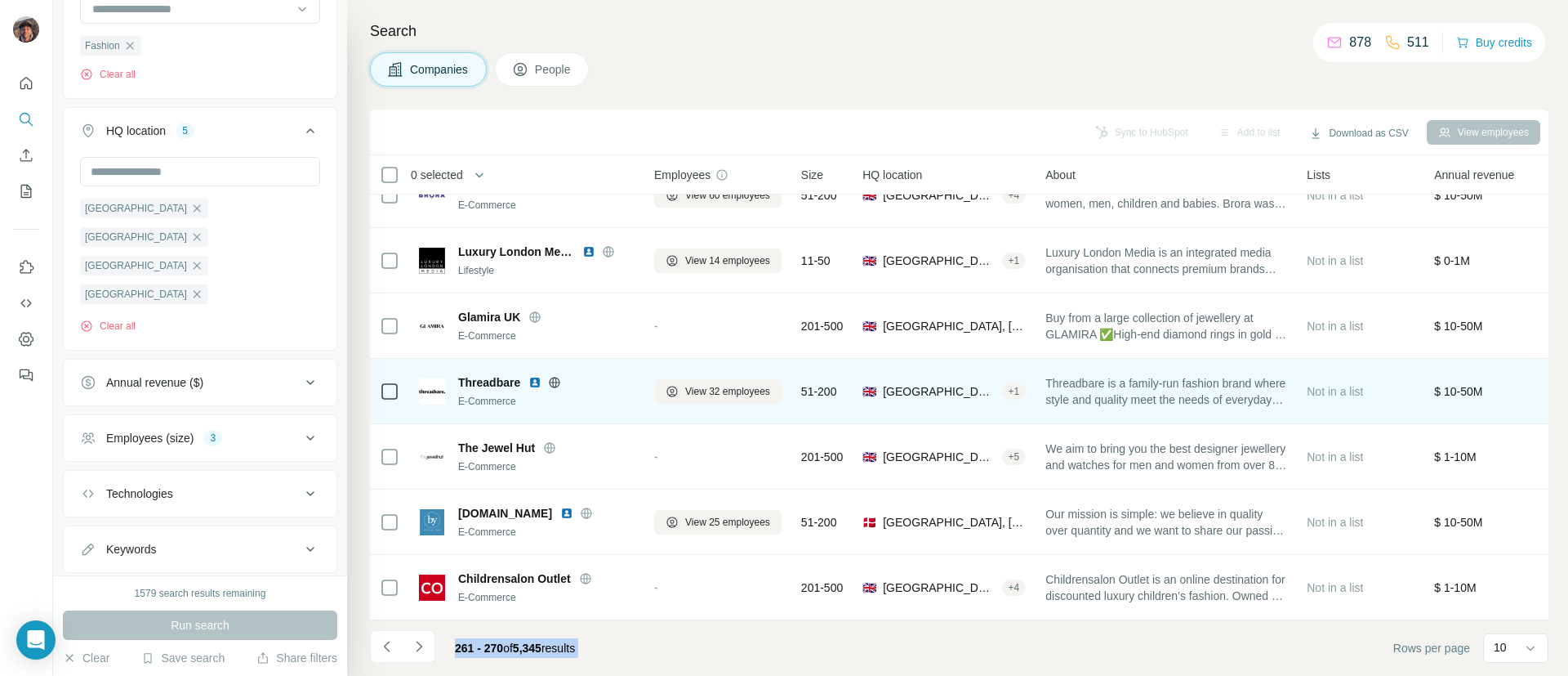
click at [747, 100] on div "Search Companies People Sync to HubSpot Add to list Download as CSV View employ…" at bounding box center [958, 338] width 1221 height 676
click at [554, 376] on icon at bounding box center [554, 382] width 13 height 13
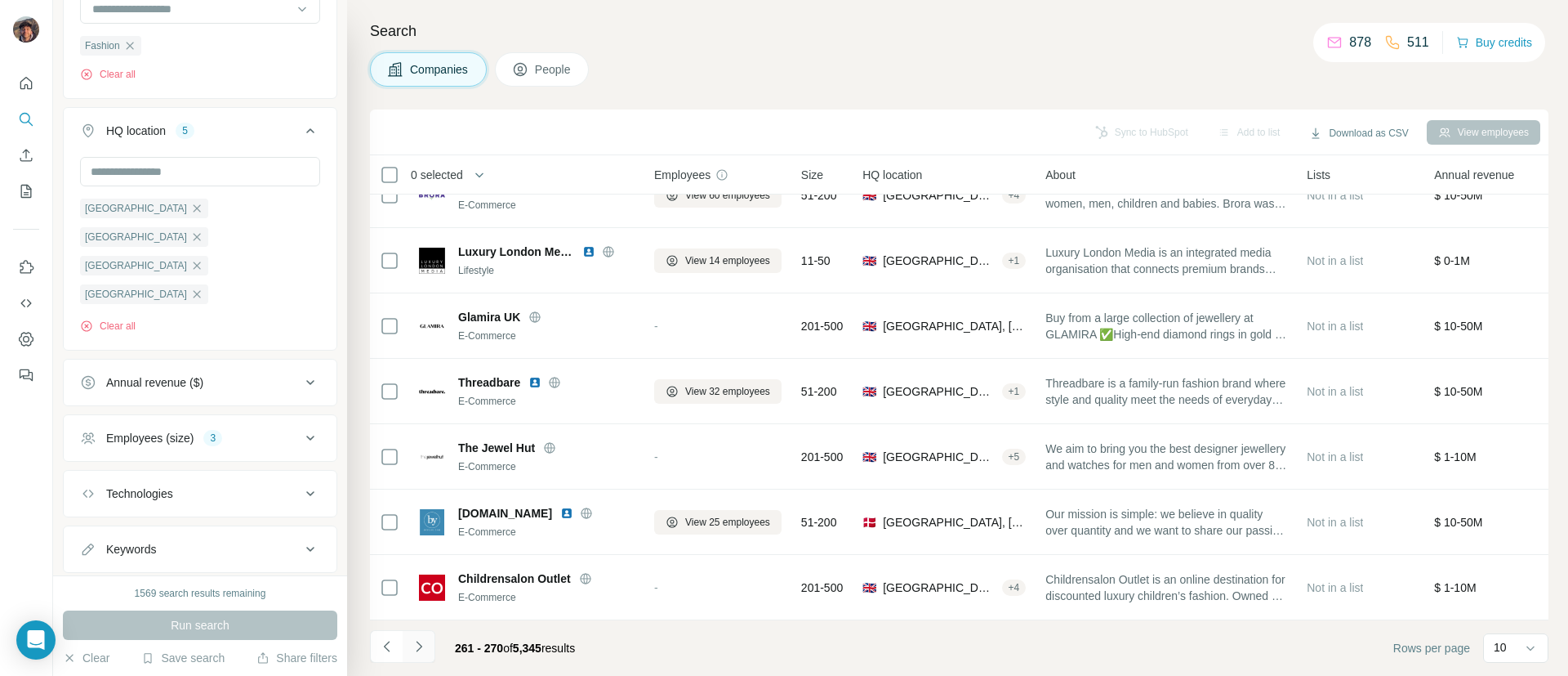
click at [416, 633] on button "Navigate to next page" at bounding box center [418, 645] width 32 height 32
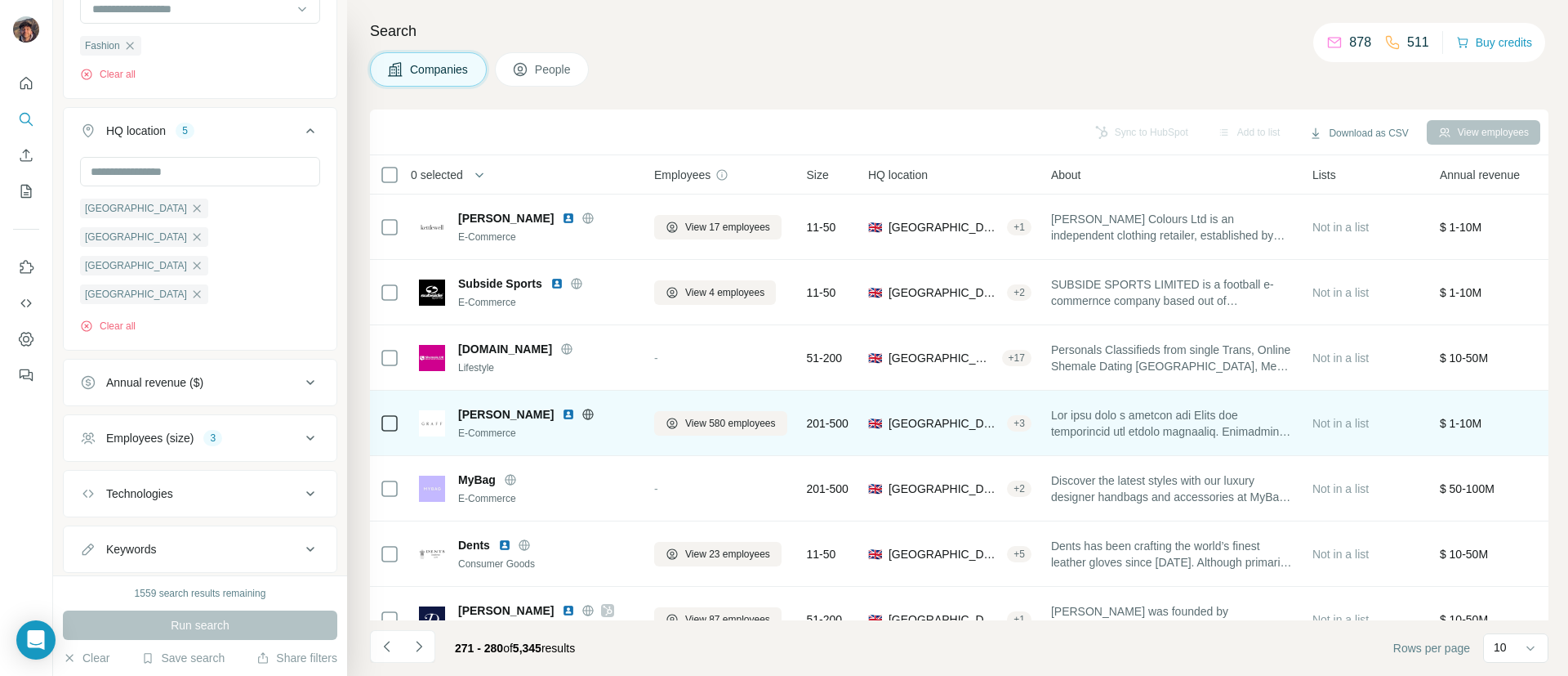
scroll to position [240, 0]
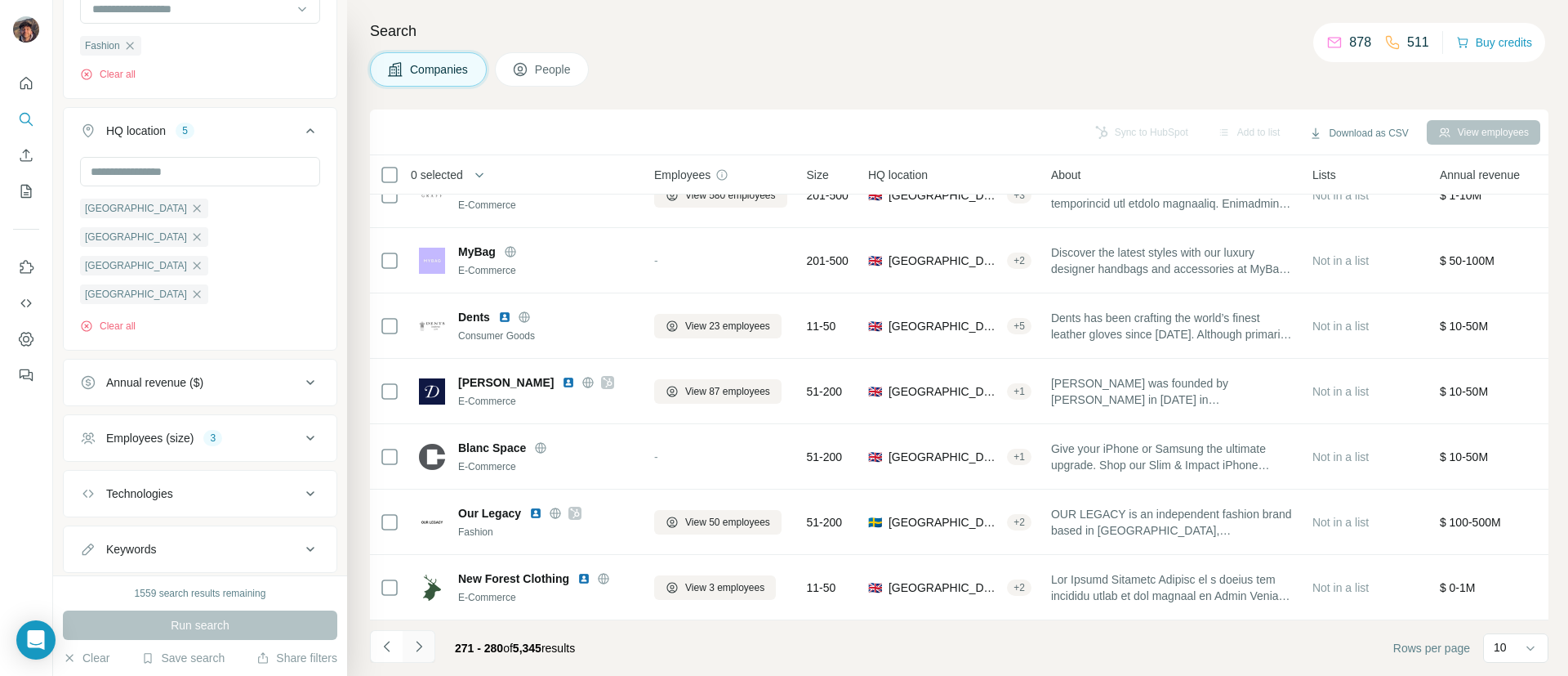
click at [430, 639] on button "Navigate to next page" at bounding box center [418, 645] width 32 height 32
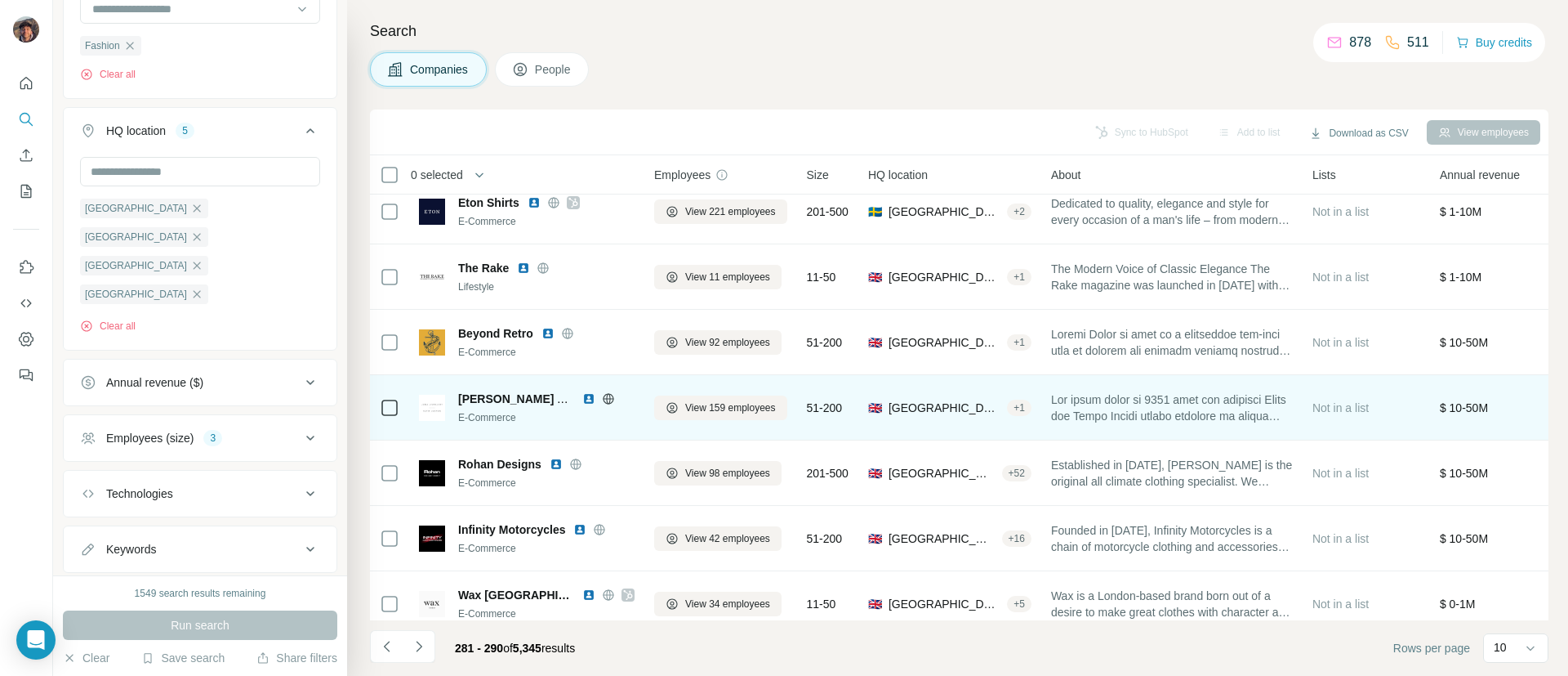
scroll to position [0, 0]
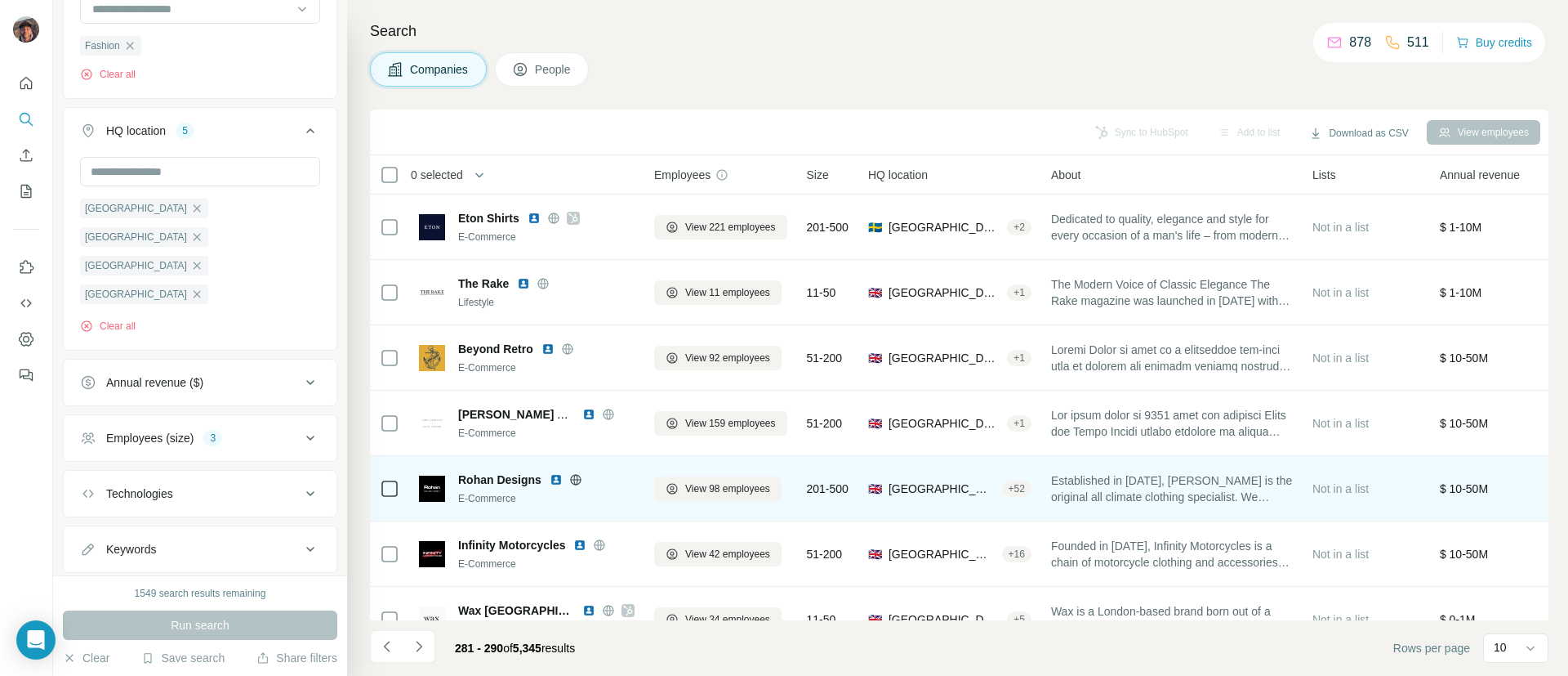
click at [573, 474] on icon at bounding box center [575, 479] width 13 height 13
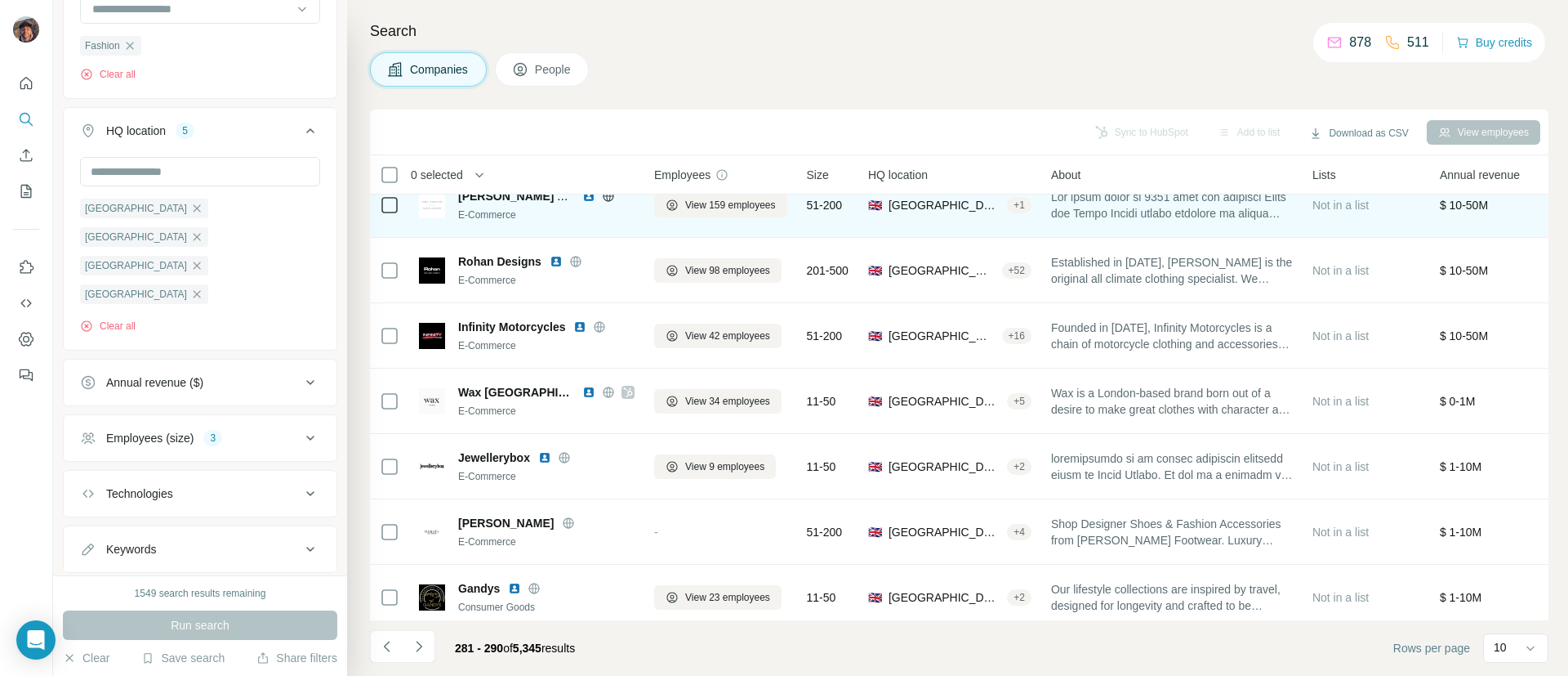
scroll to position [240, 0]
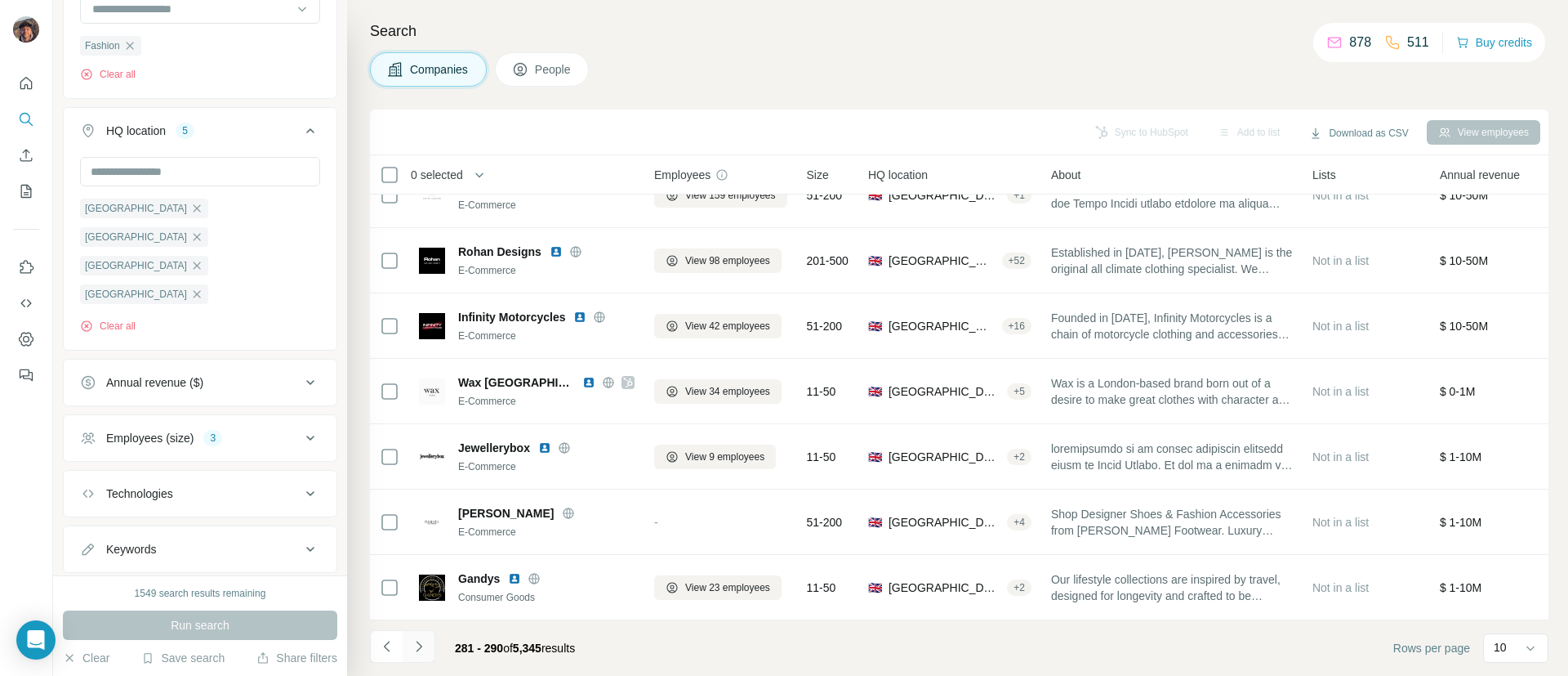
click at [430, 640] on button "Navigate to next page" at bounding box center [418, 645] width 32 height 32
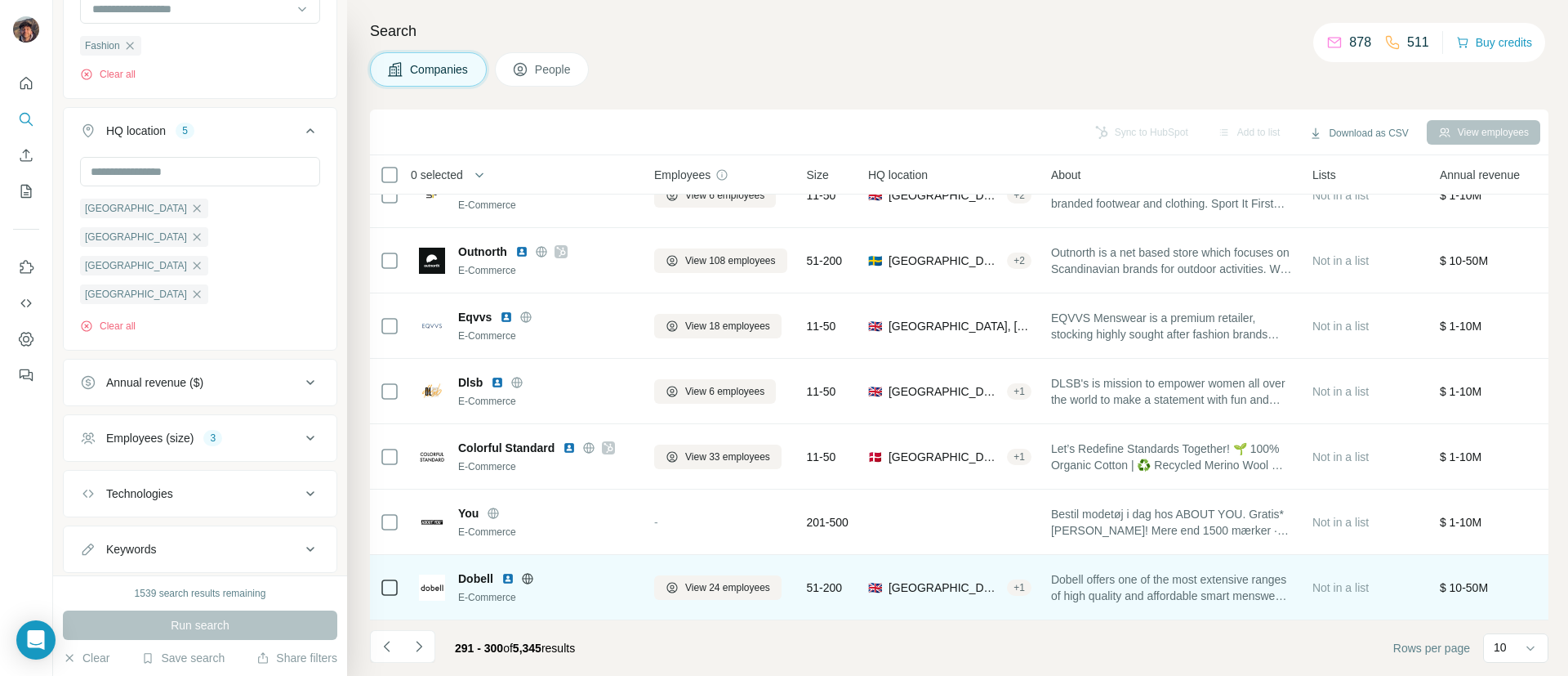
click at [526, 572] on icon at bounding box center [527, 578] width 13 height 13
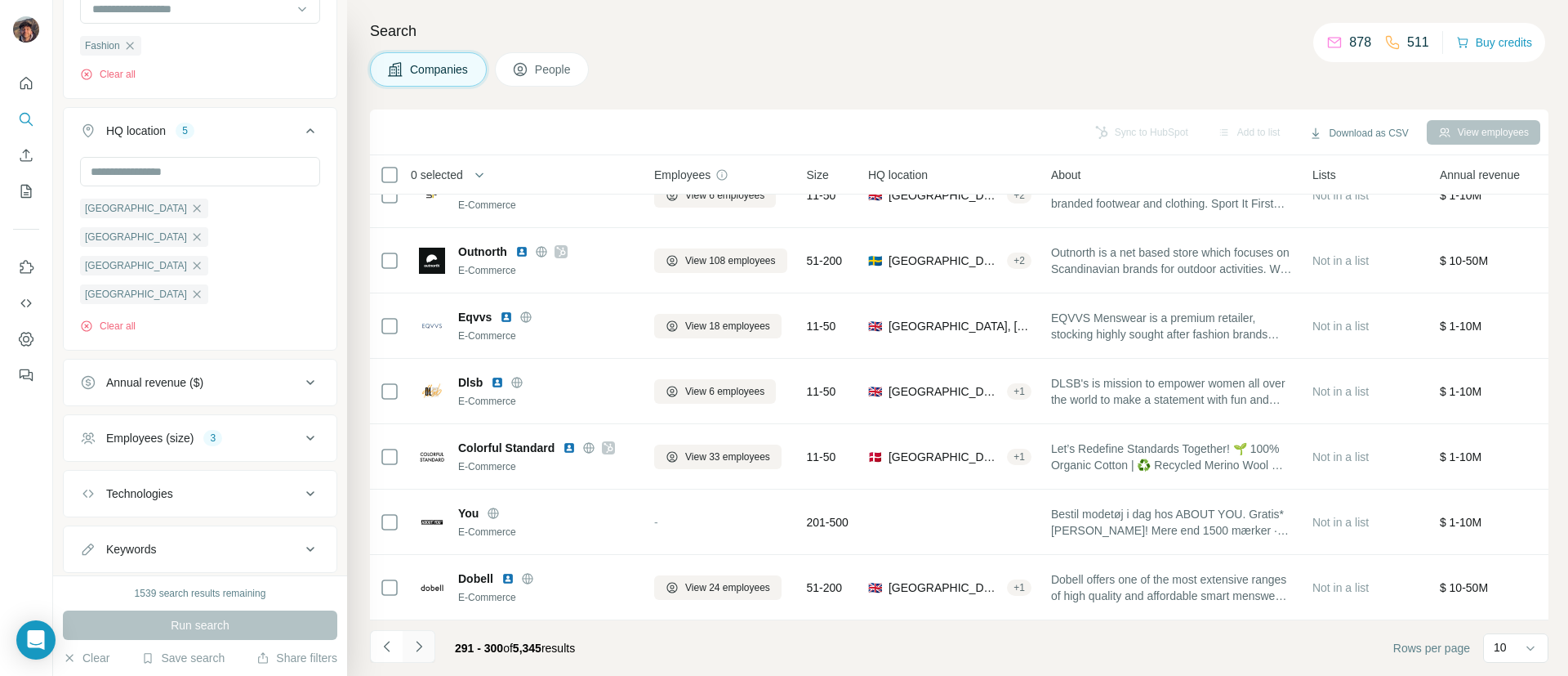
click at [415, 645] on icon "Navigate to next page" at bounding box center [419, 646] width 17 height 17
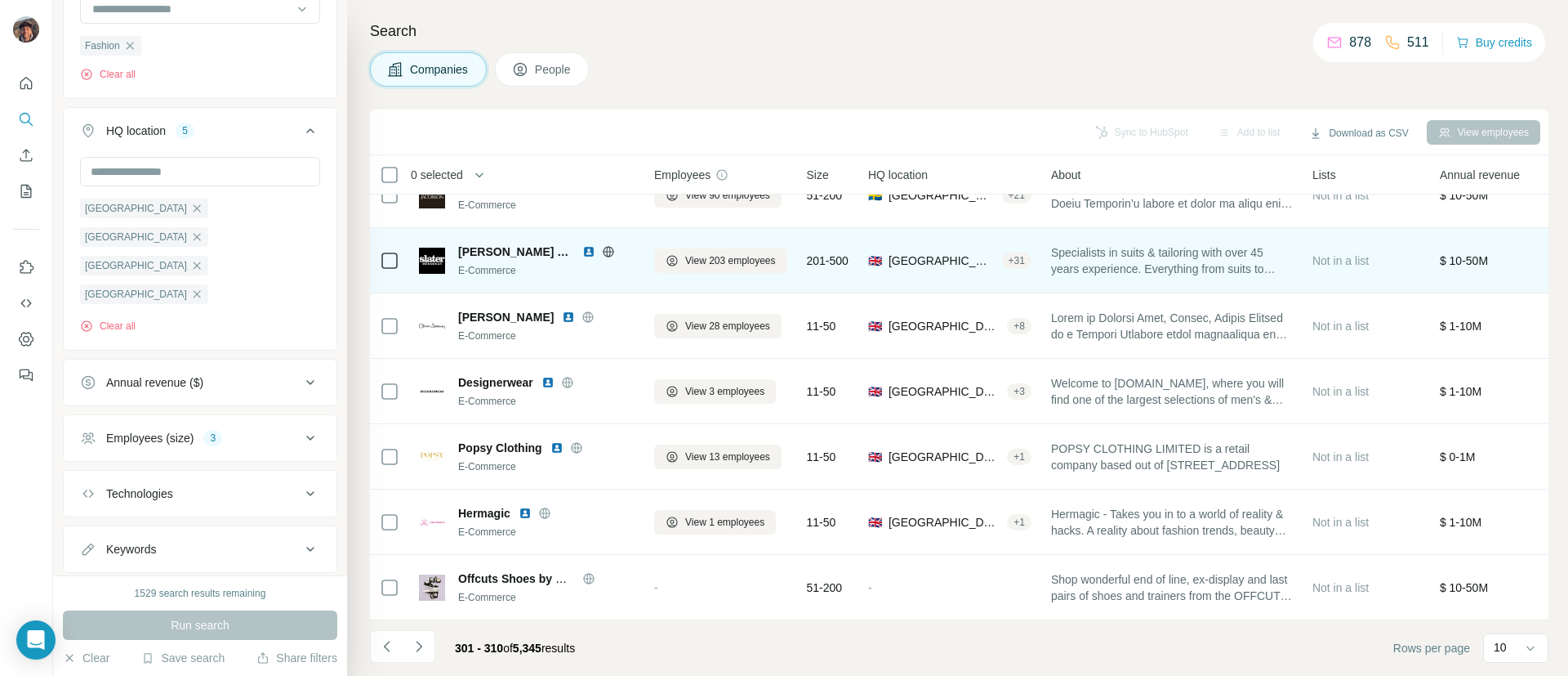
scroll to position [0, 0]
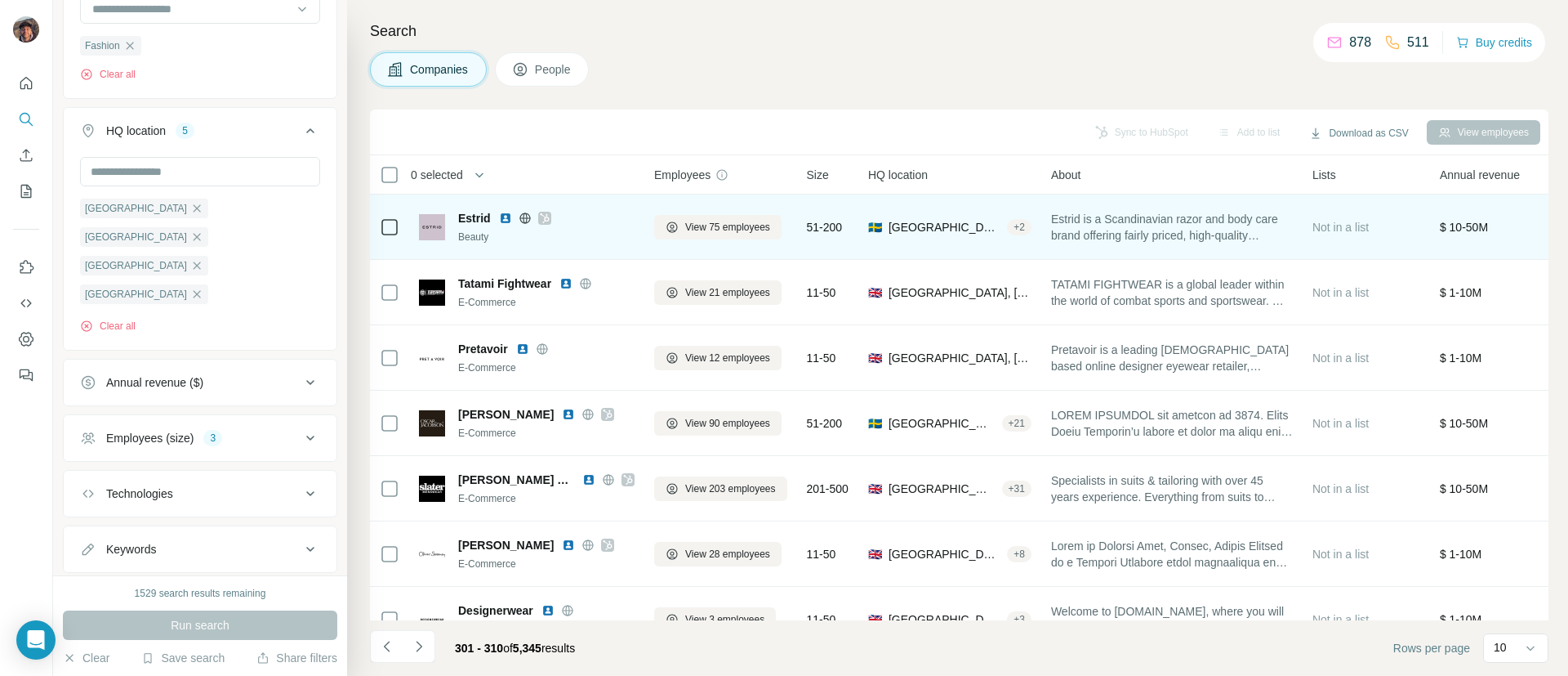
click at [520, 216] on icon at bounding box center [525, 217] width 10 height 10
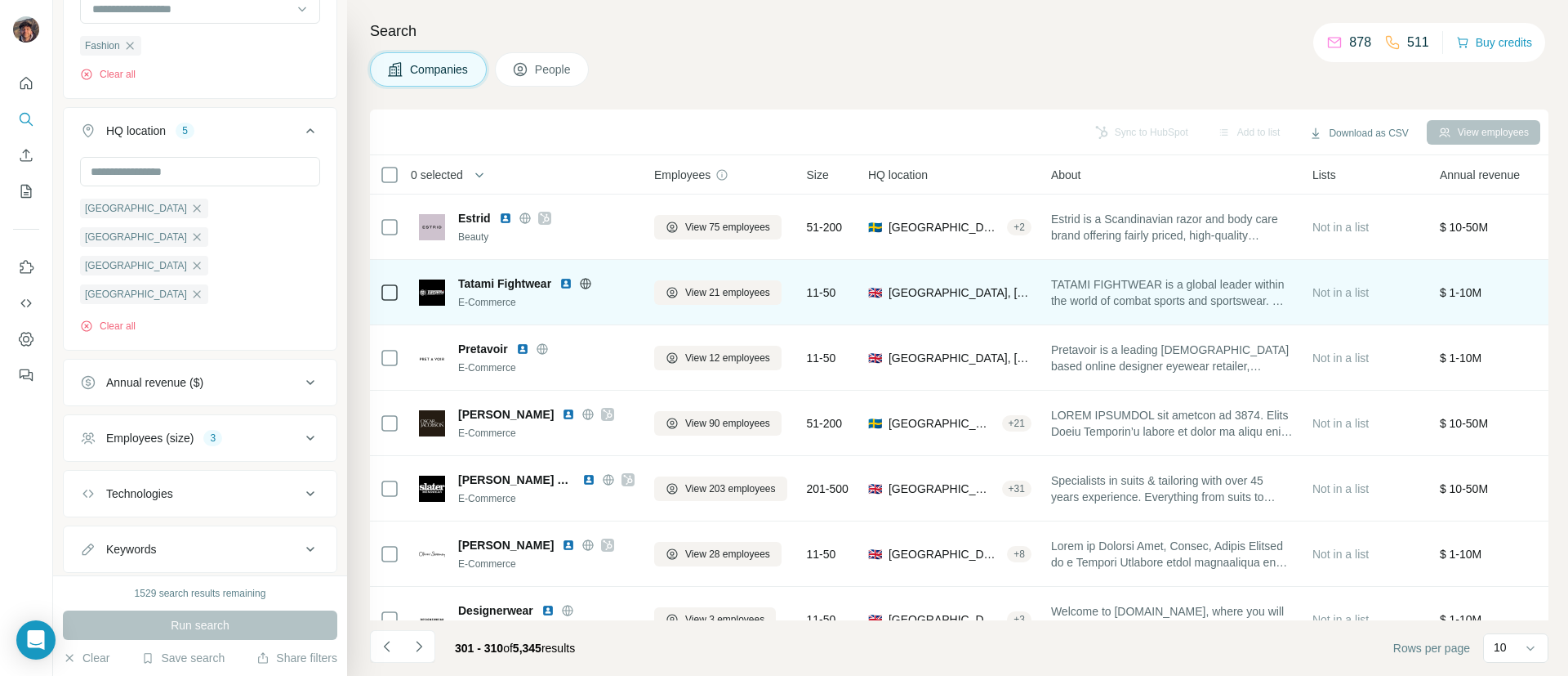
click at [586, 282] on icon at bounding box center [585, 283] width 13 height 13
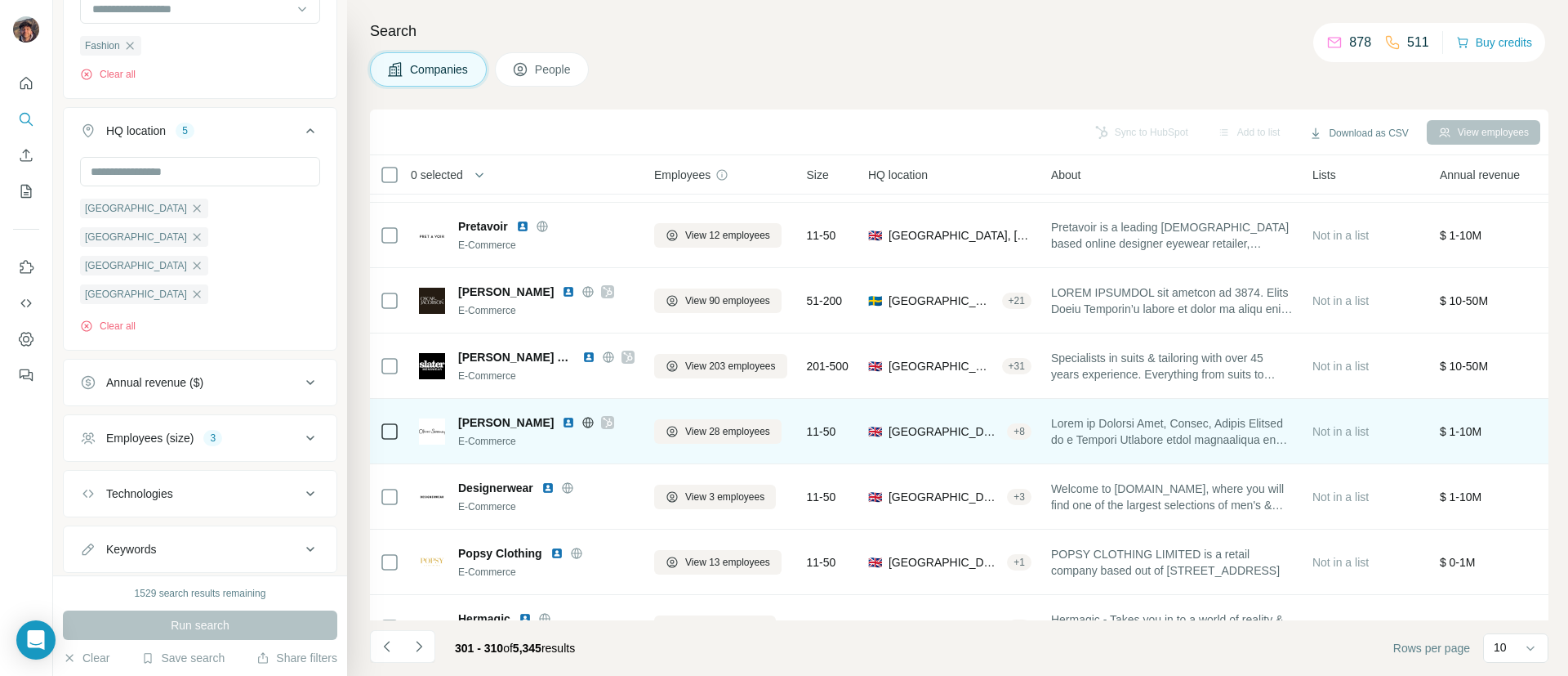
scroll to position [240, 0]
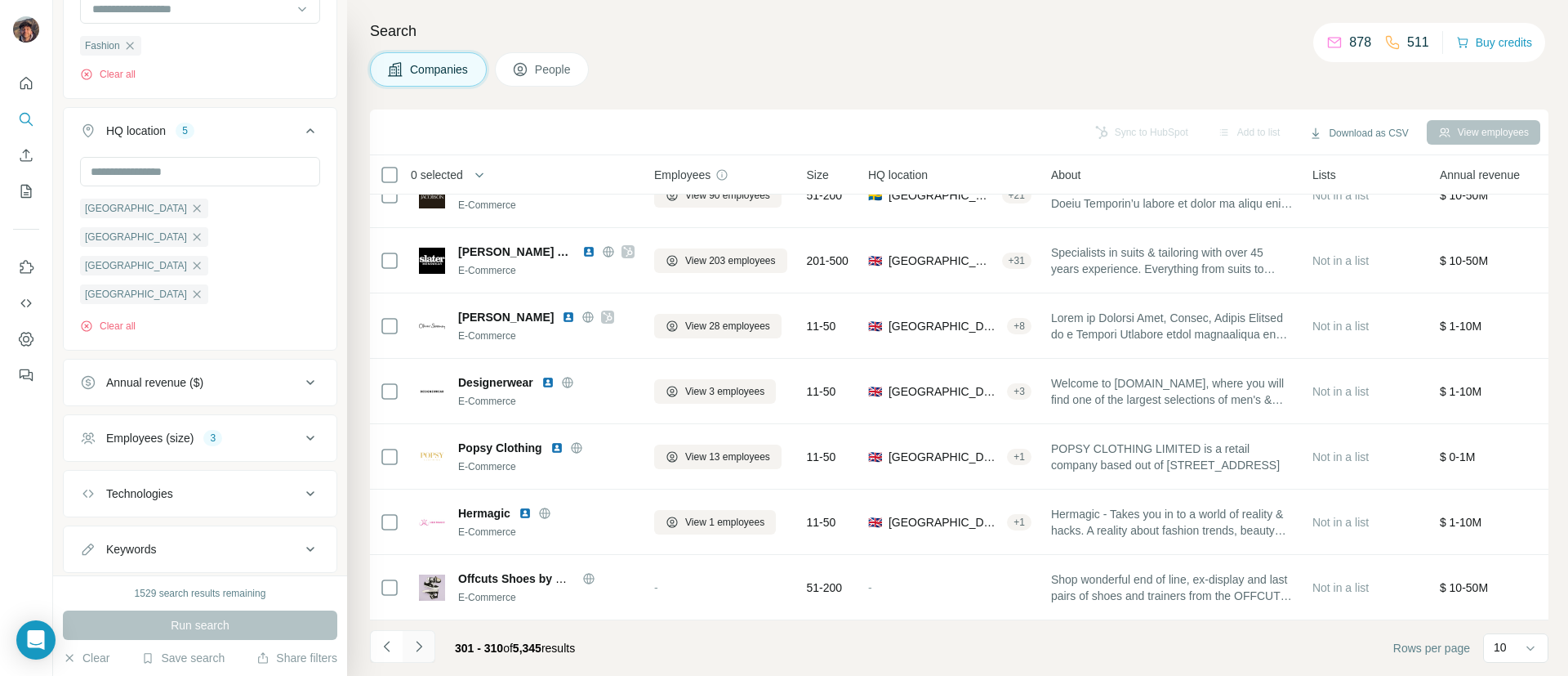
click at [424, 639] on icon "Navigate to next page" at bounding box center [419, 646] width 17 height 17
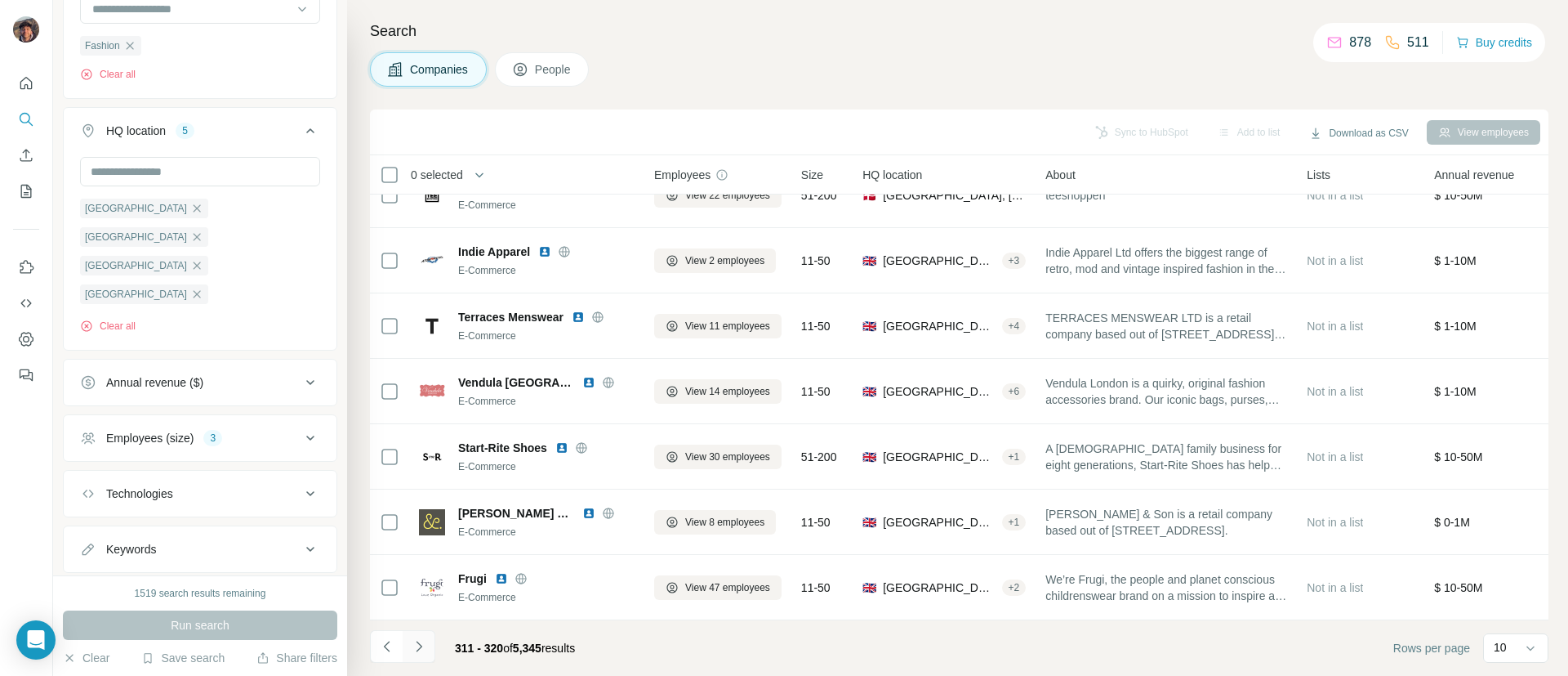
click at [431, 656] on button "Navigate to next page" at bounding box center [418, 645] width 32 height 32
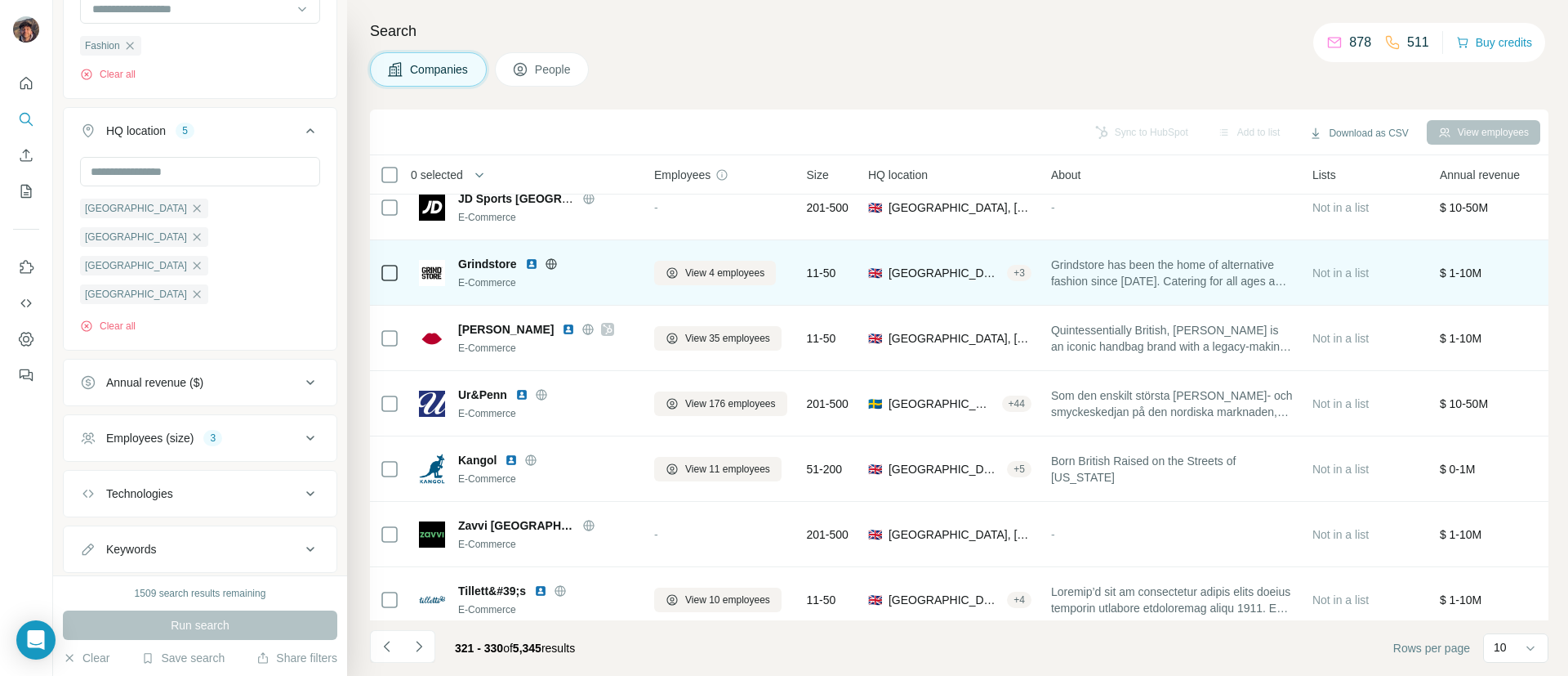
scroll to position [122, 0]
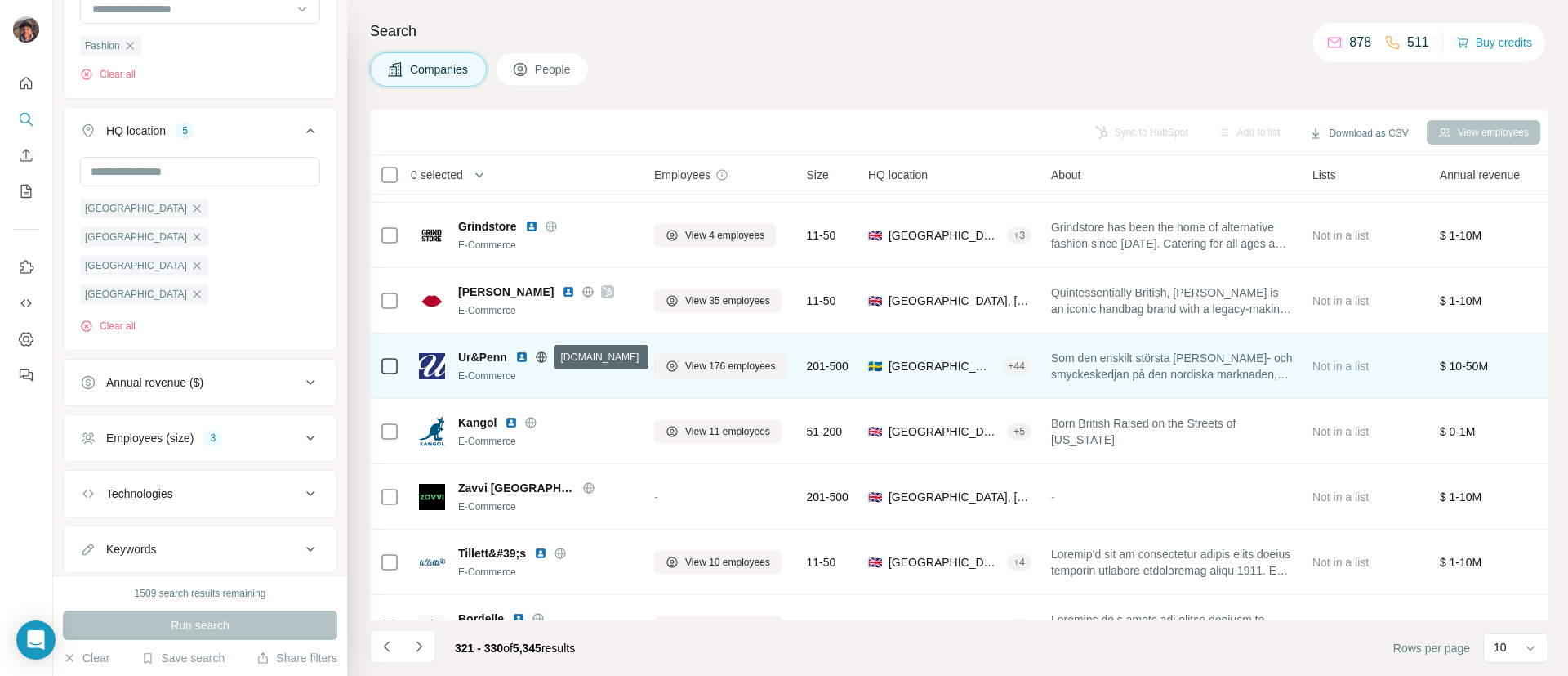
click at [535, 359] on icon at bounding box center [541, 356] width 13 height 13
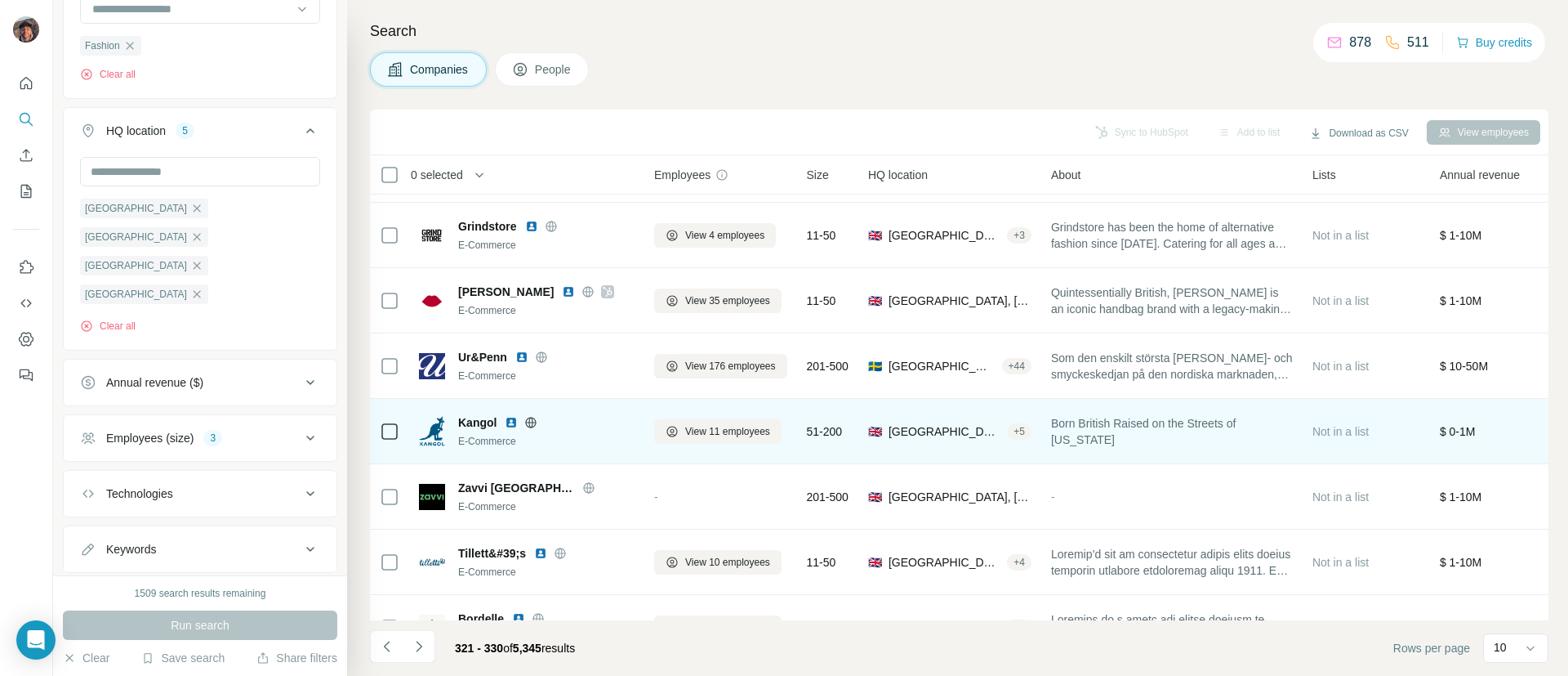
scroll to position [240, 0]
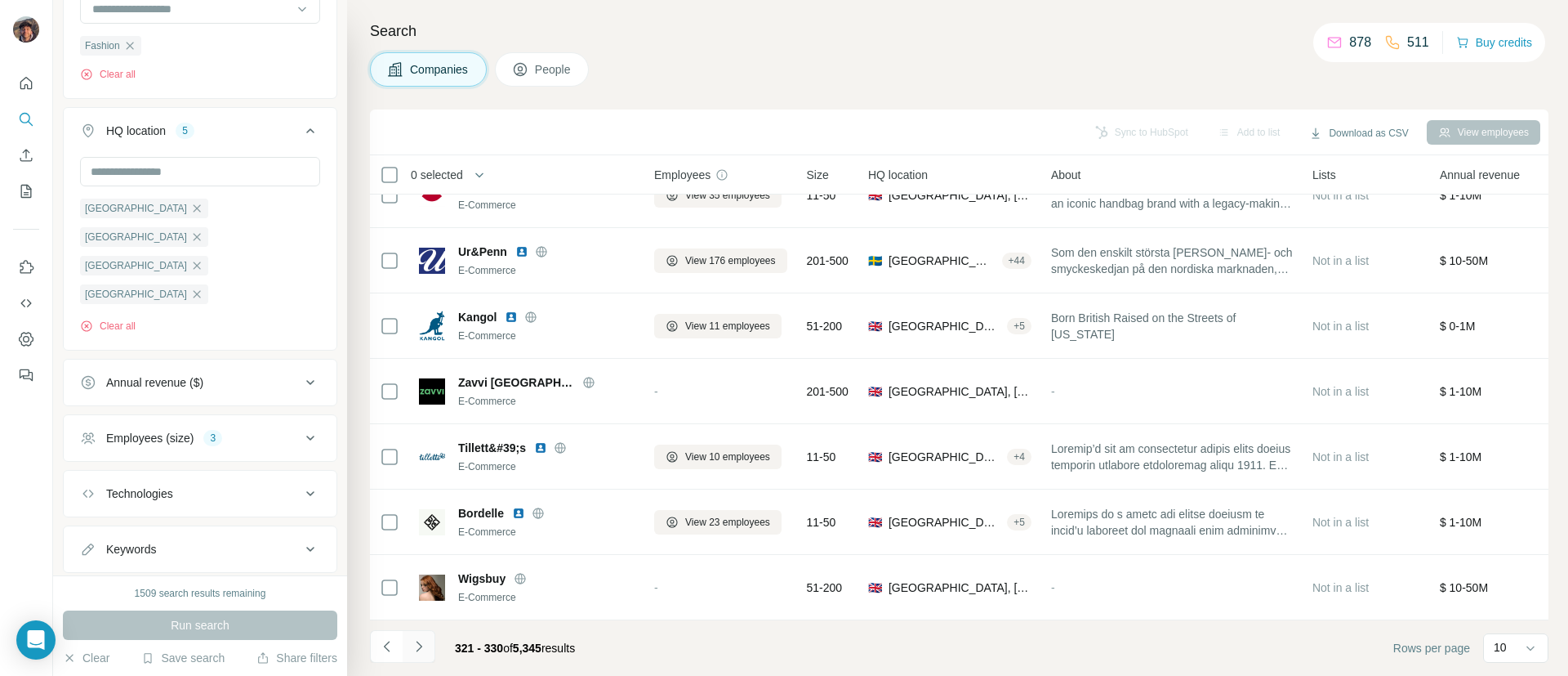
click at [413, 662] on button "Navigate to next page" at bounding box center [418, 645] width 32 height 32
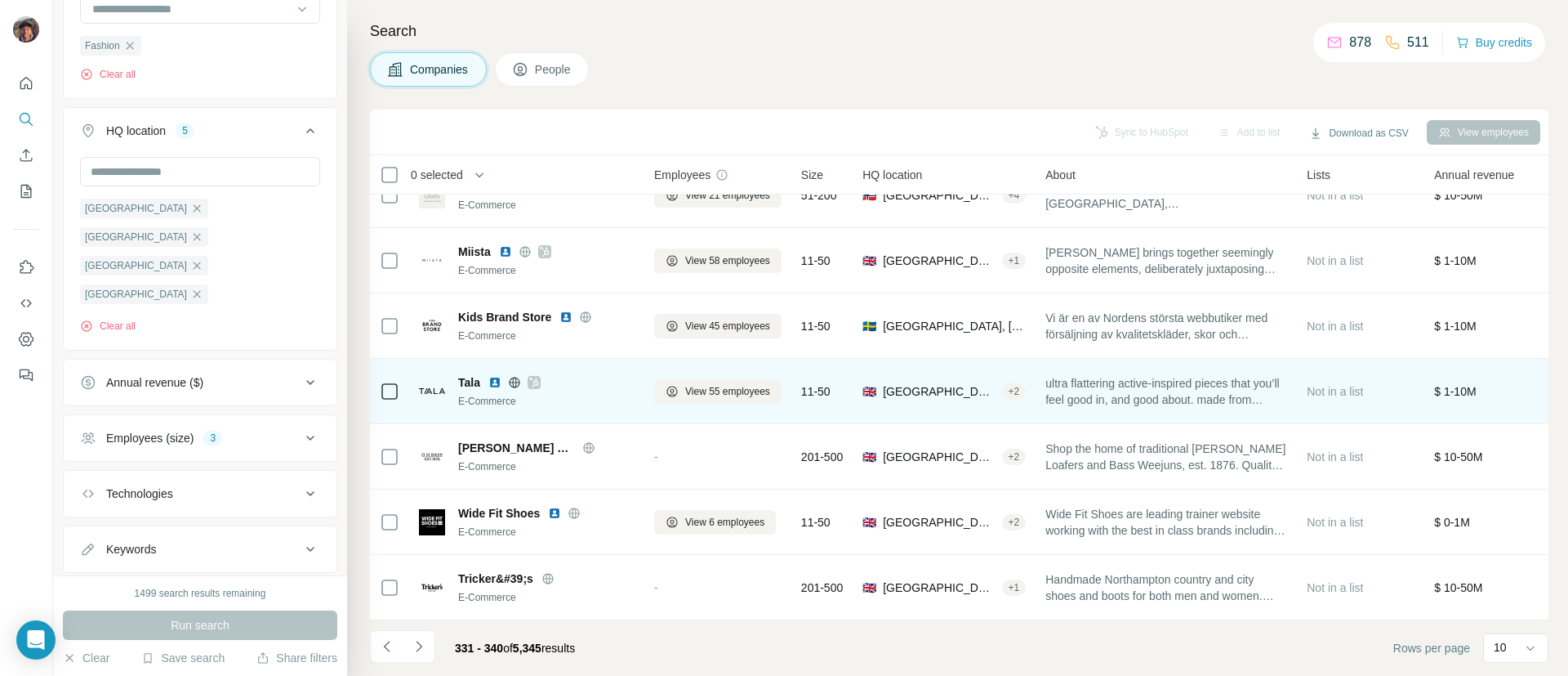
click at [532, 376] on icon at bounding box center [533, 382] width 10 height 13
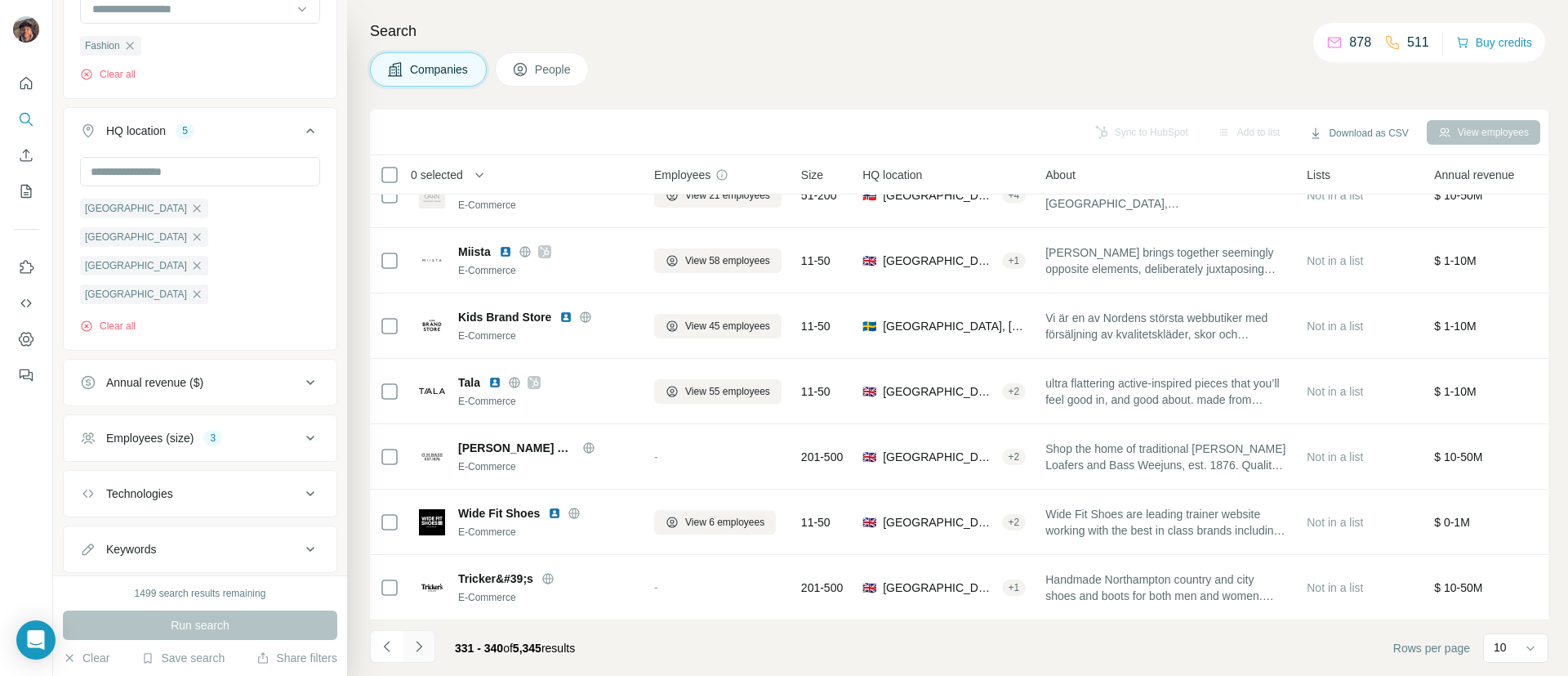
click at [411, 639] on icon "Navigate to next page" at bounding box center [419, 646] width 17 height 17
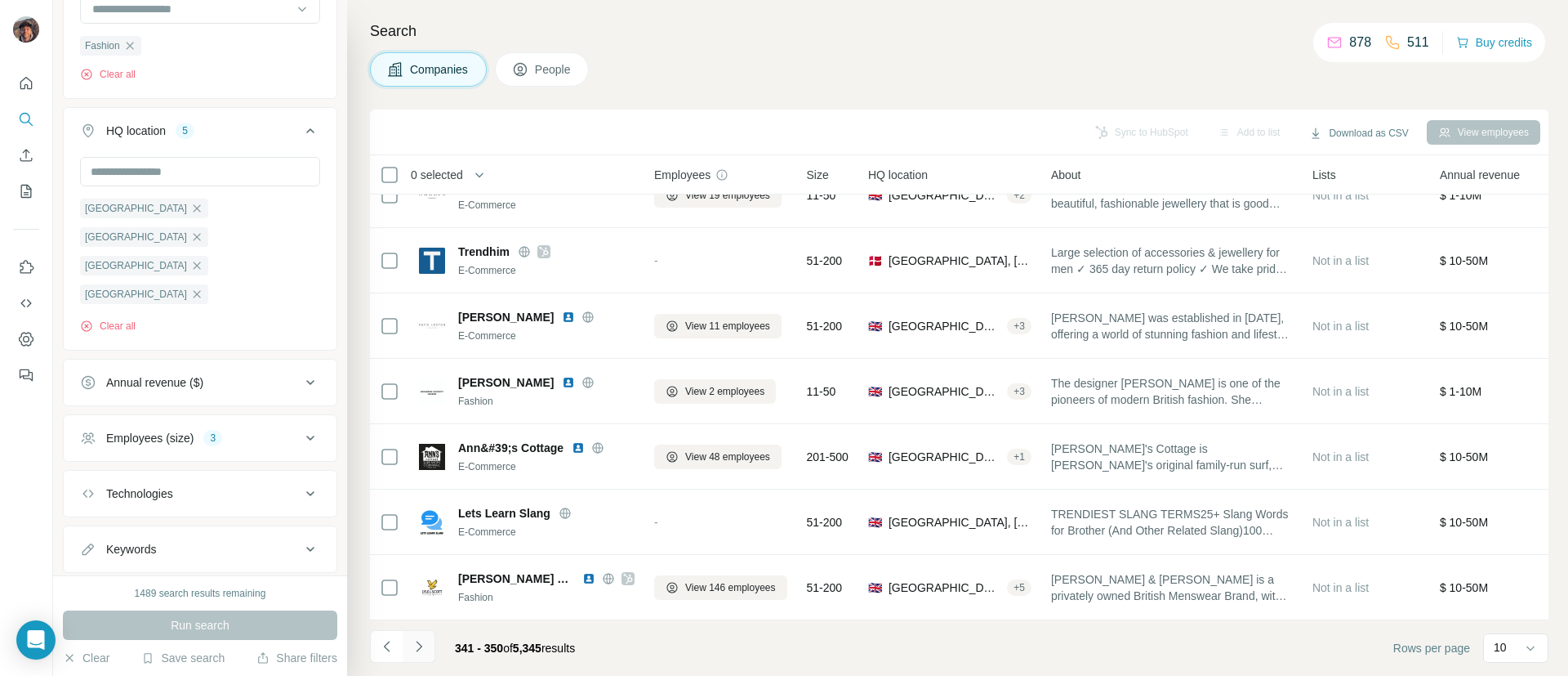
click at [425, 643] on icon "Navigate to next page" at bounding box center [419, 646] width 17 height 17
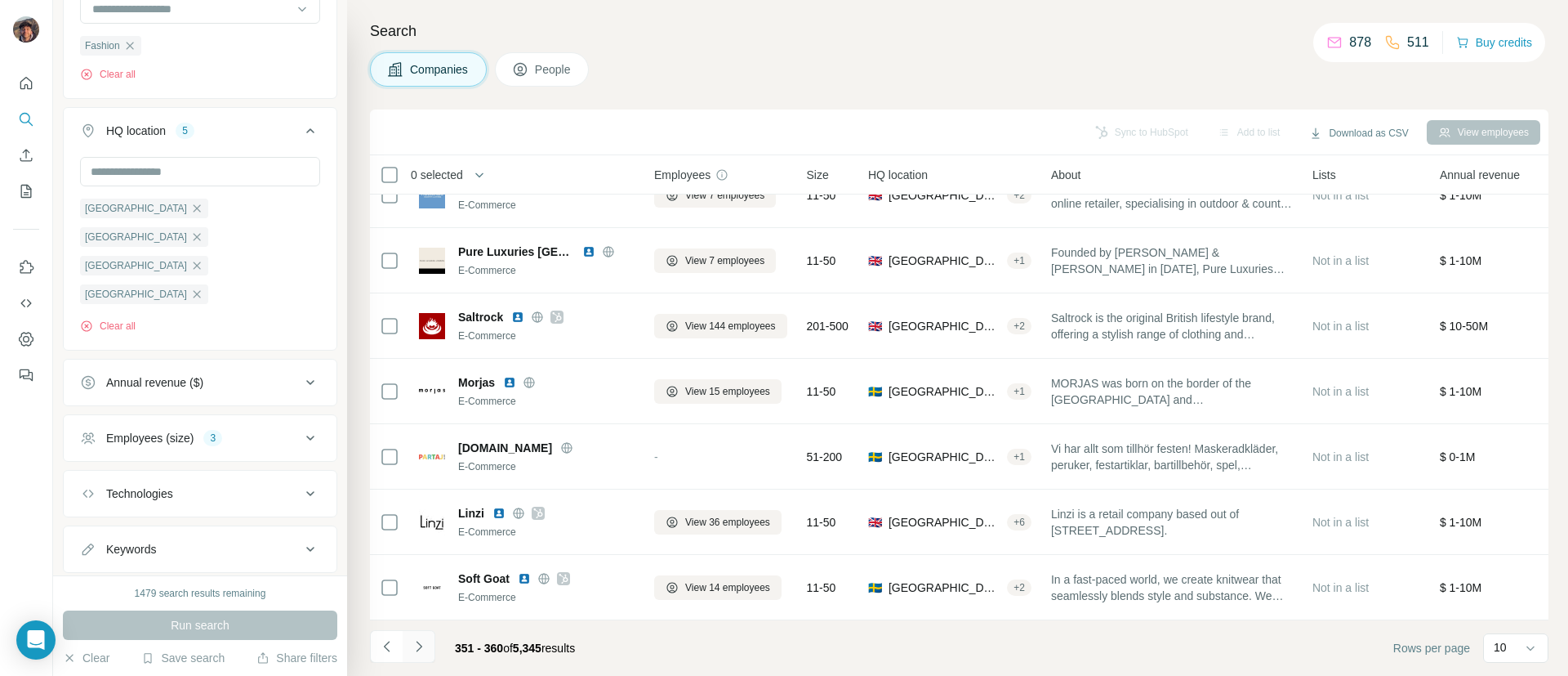
click at [419, 654] on button "Navigate to next page" at bounding box center [418, 645] width 32 height 32
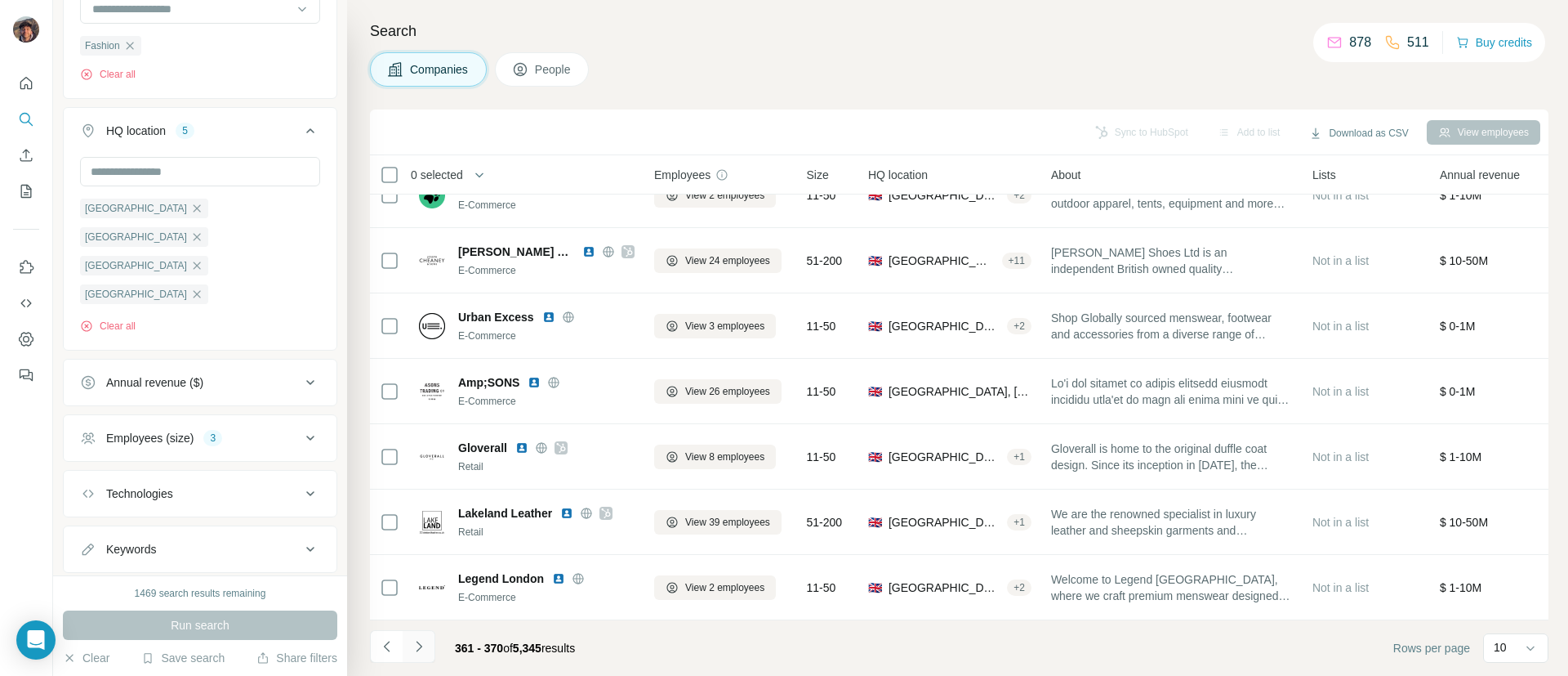
click at [412, 649] on icon "Navigate to next page" at bounding box center [419, 646] width 17 height 17
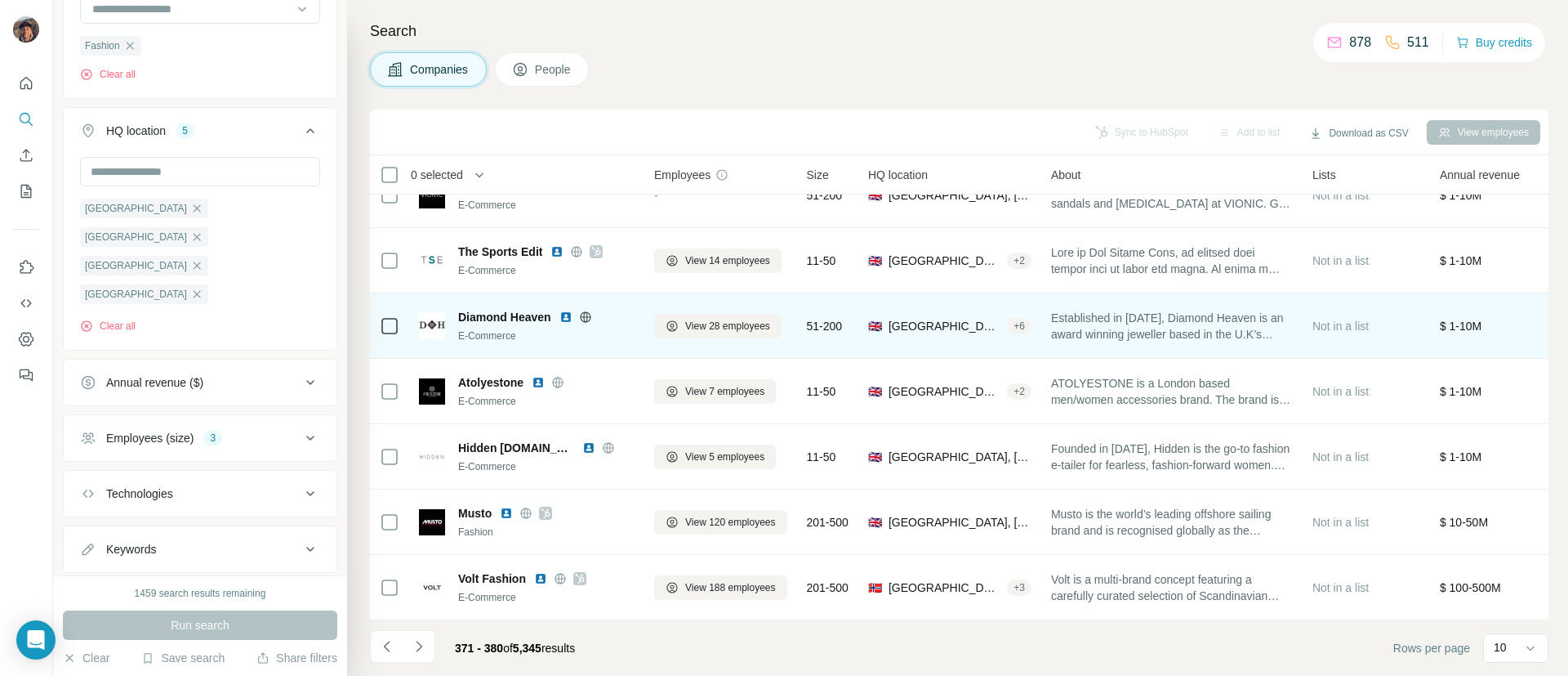
click at [586, 310] on icon at bounding box center [585, 316] width 13 height 13
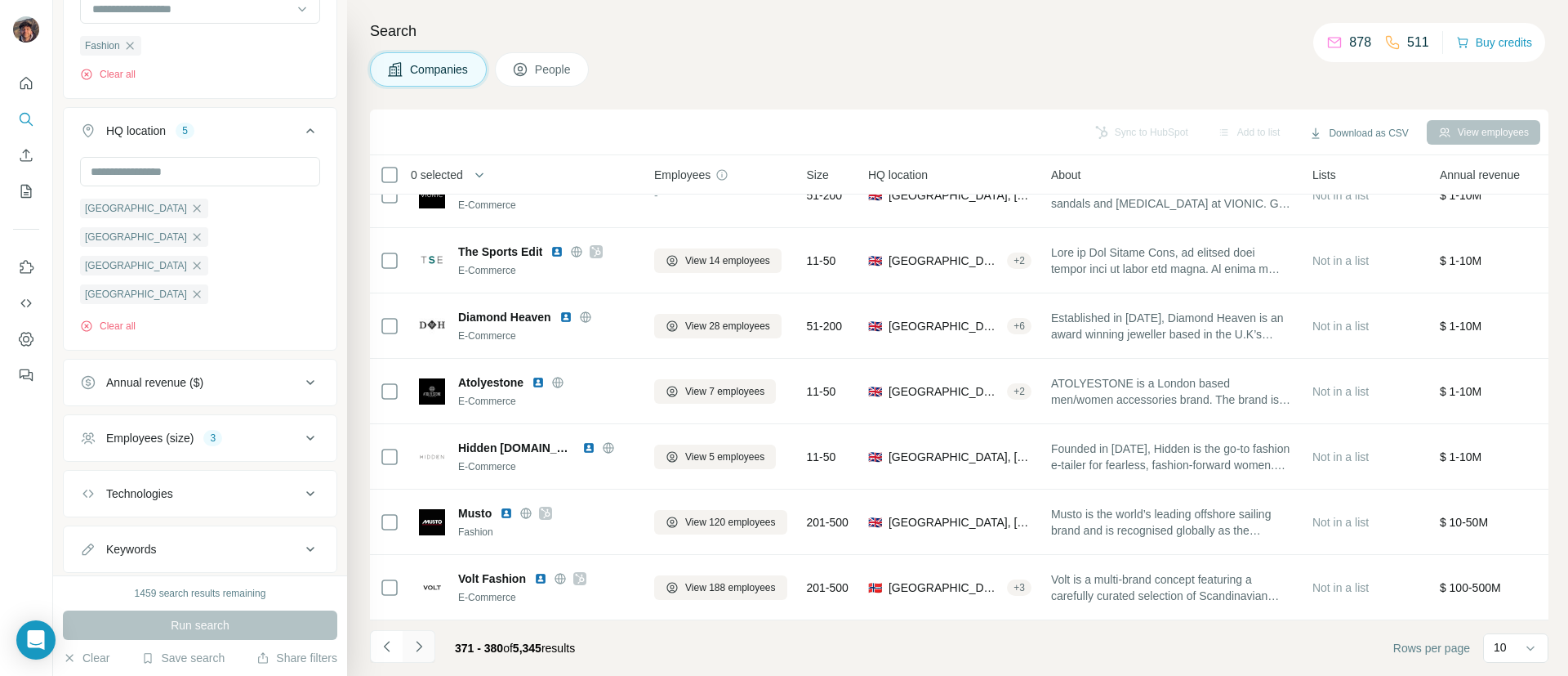
click at [413, 636] on button "Navigate to next page" at bounding box center [418, 645] width 32 height 32
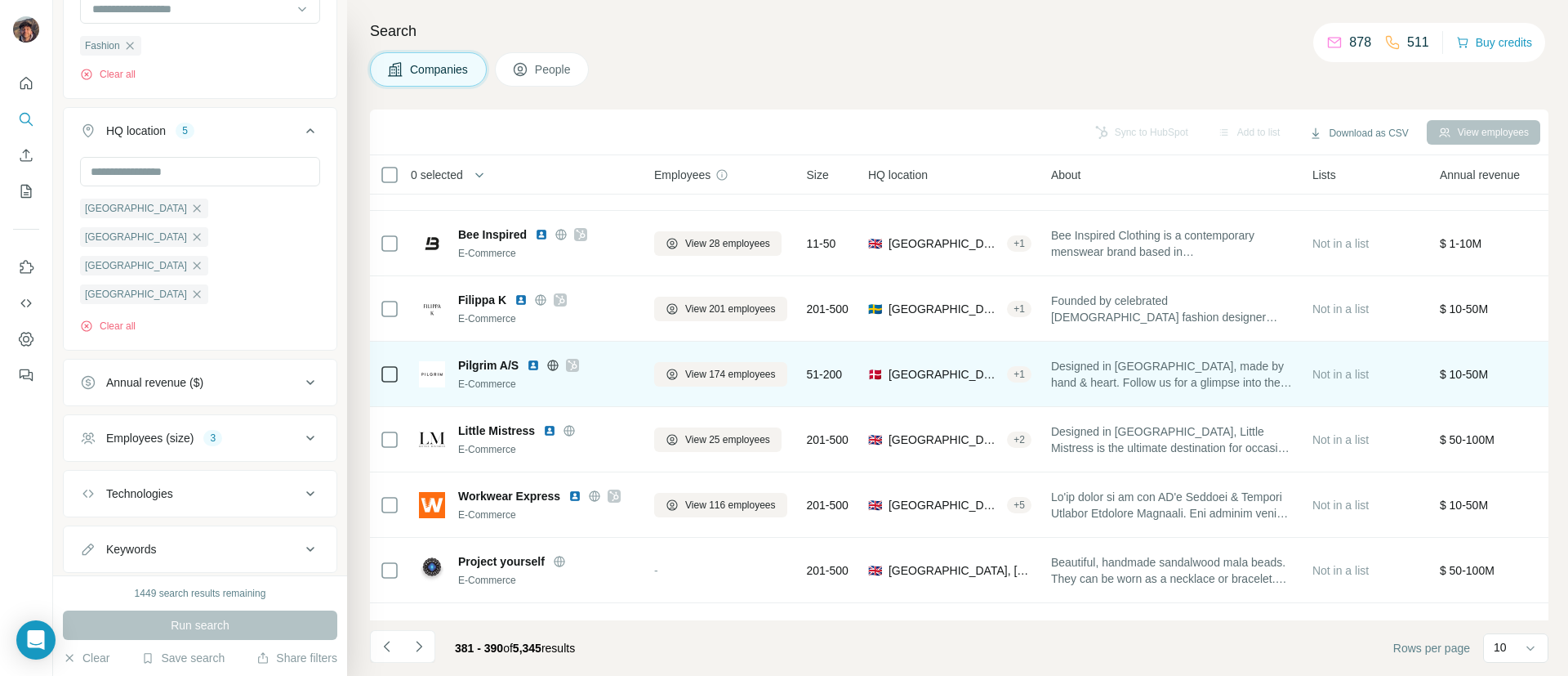
scroll to position [122, 0]
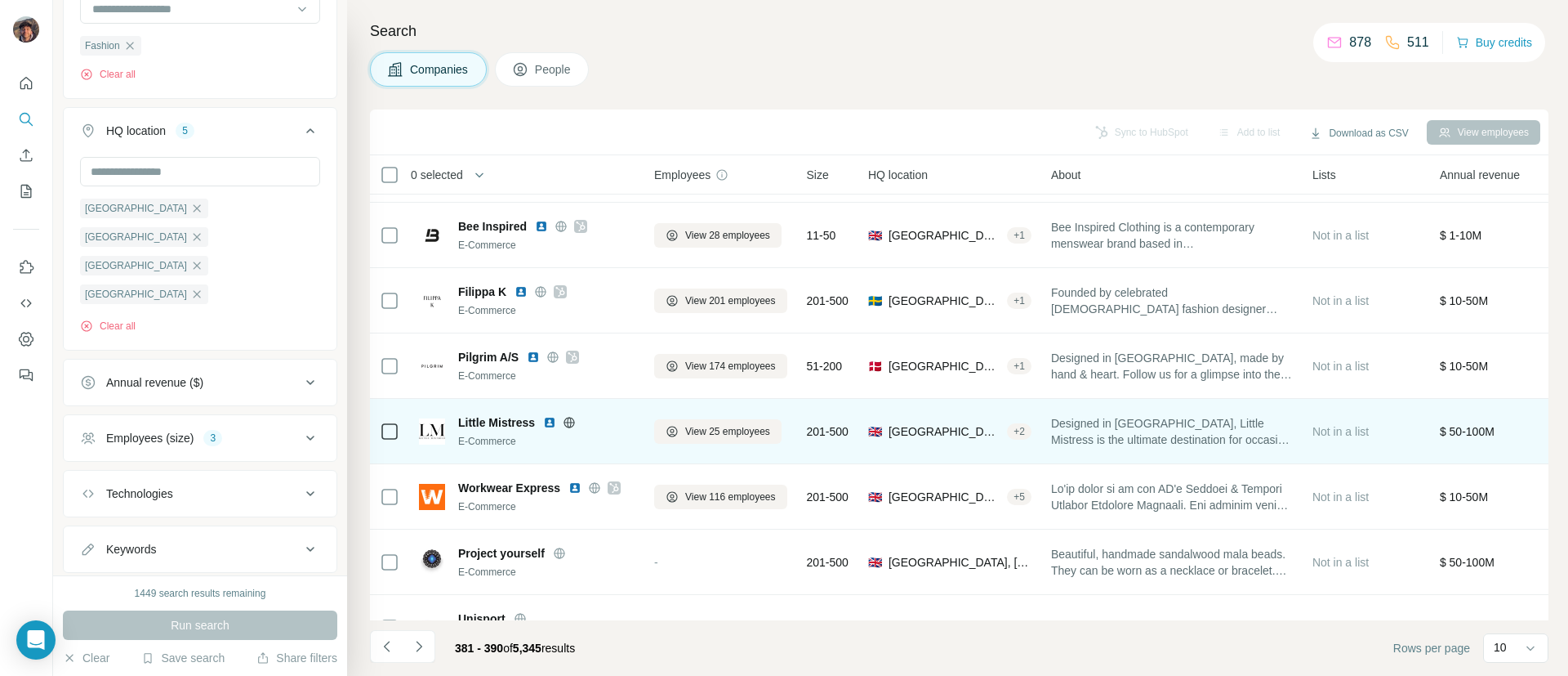
click at [564, 425] on icon at bounding box center [569, 422] width 13 height 13
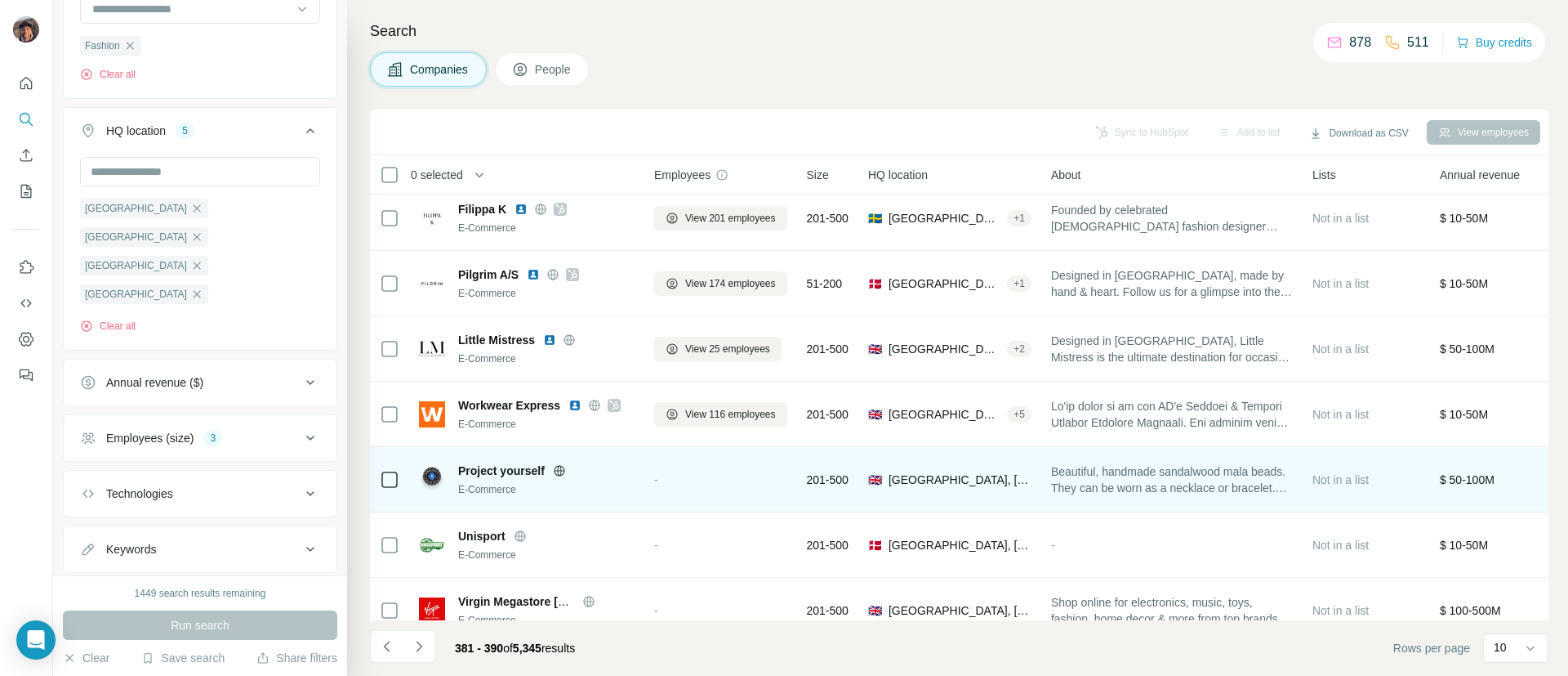
scroll to position [240, 0]
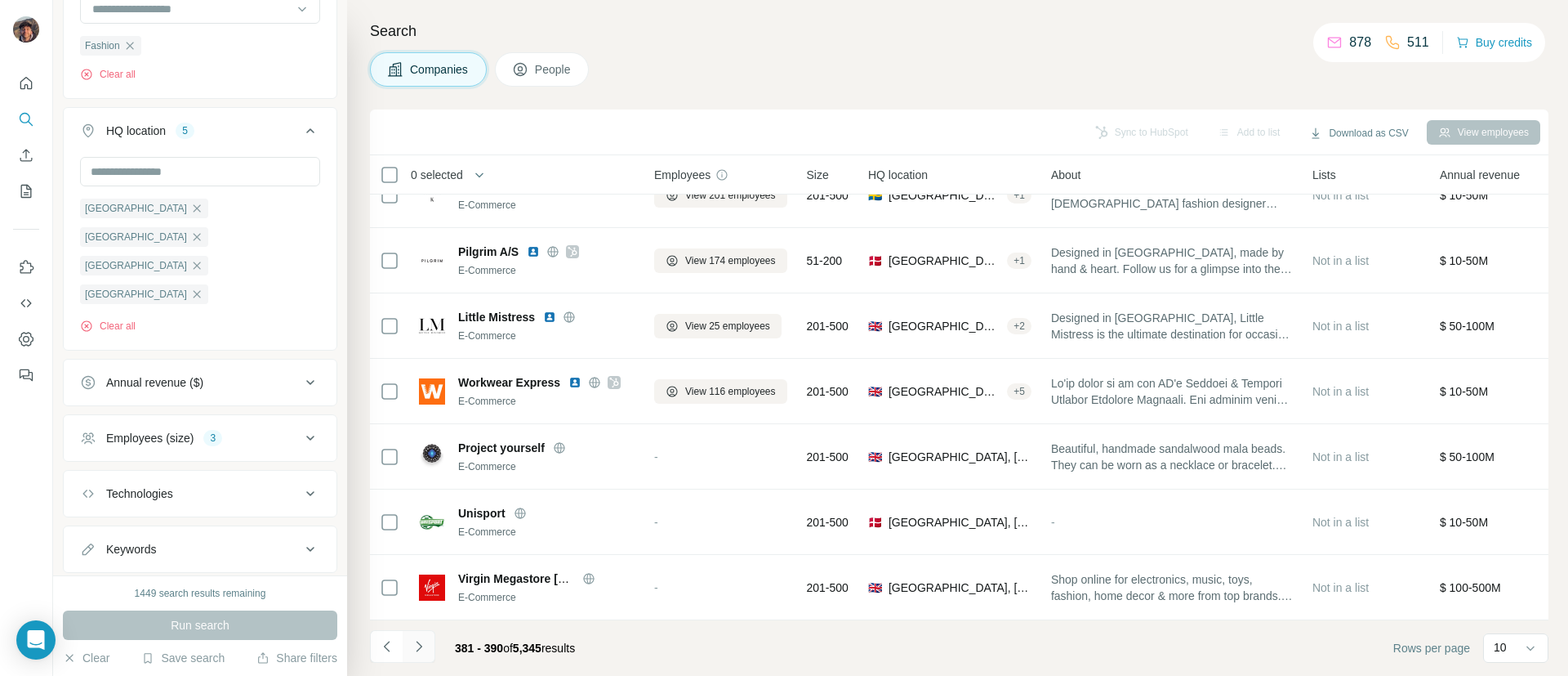
click at [430, 639] on button "Navigate to next page" at bounding box center [418, 645] width 32 height 32
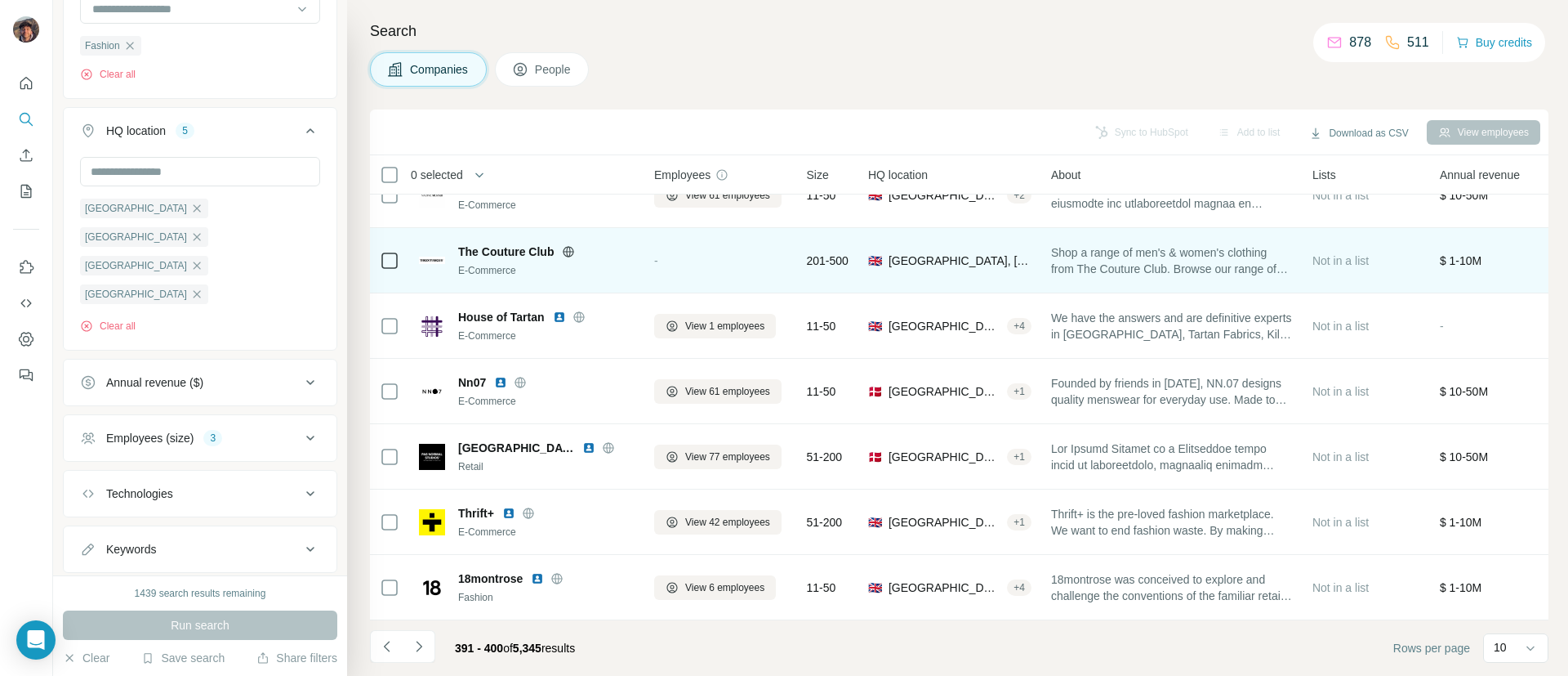
scroll to position [0, 0]
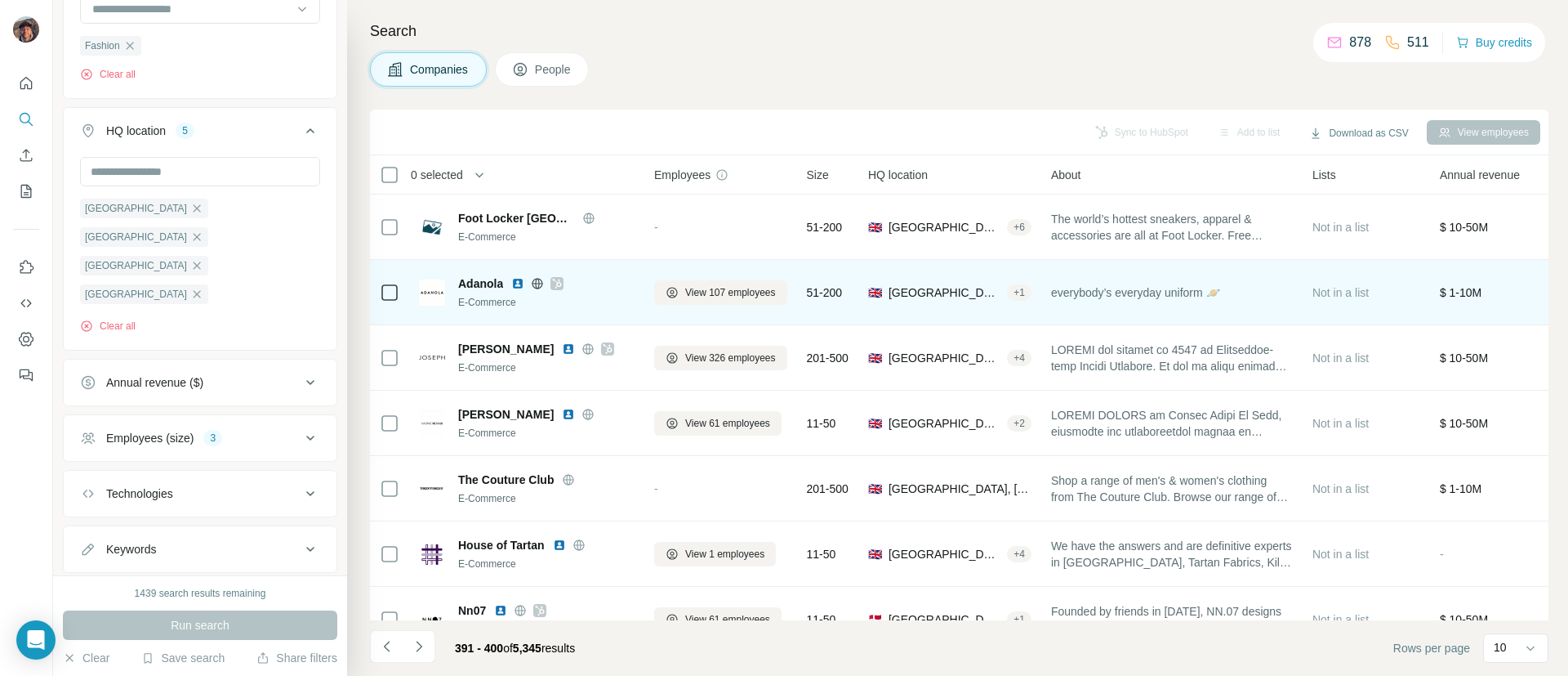
click at [558, 281] on icon at bounding box center [556, 283] width 10 height 13
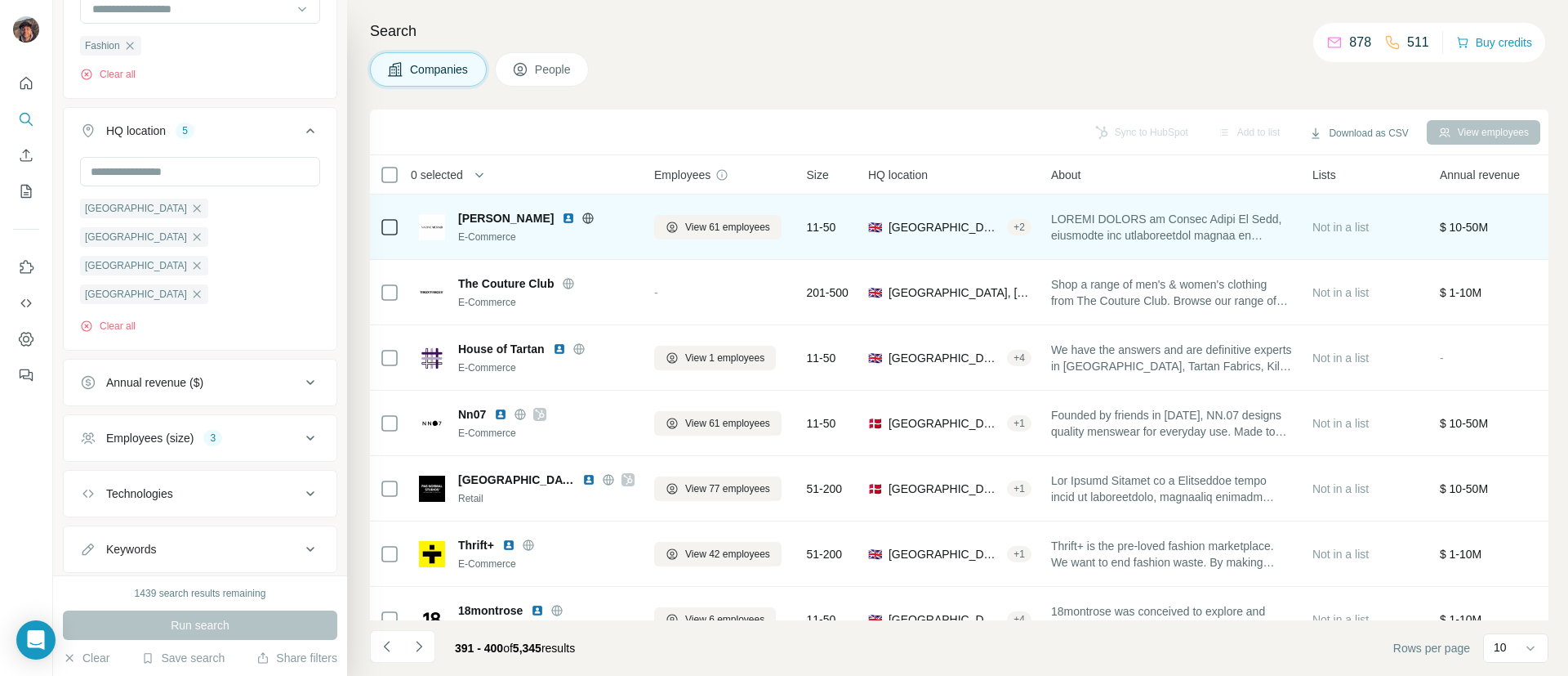
scroll to position [240, 0]
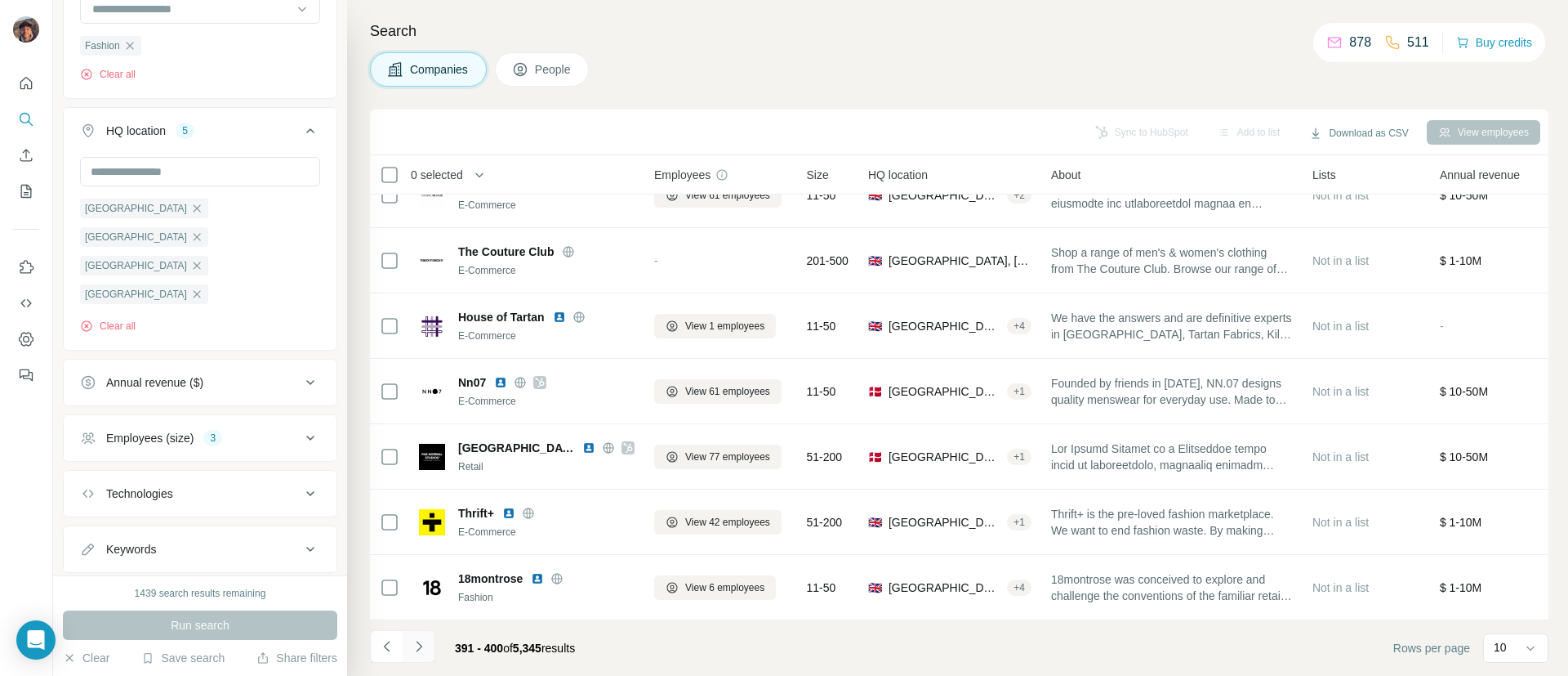
click at [414, 659] on button "Navigate to next page" at bounding box center [418, 645] width 32 height 32
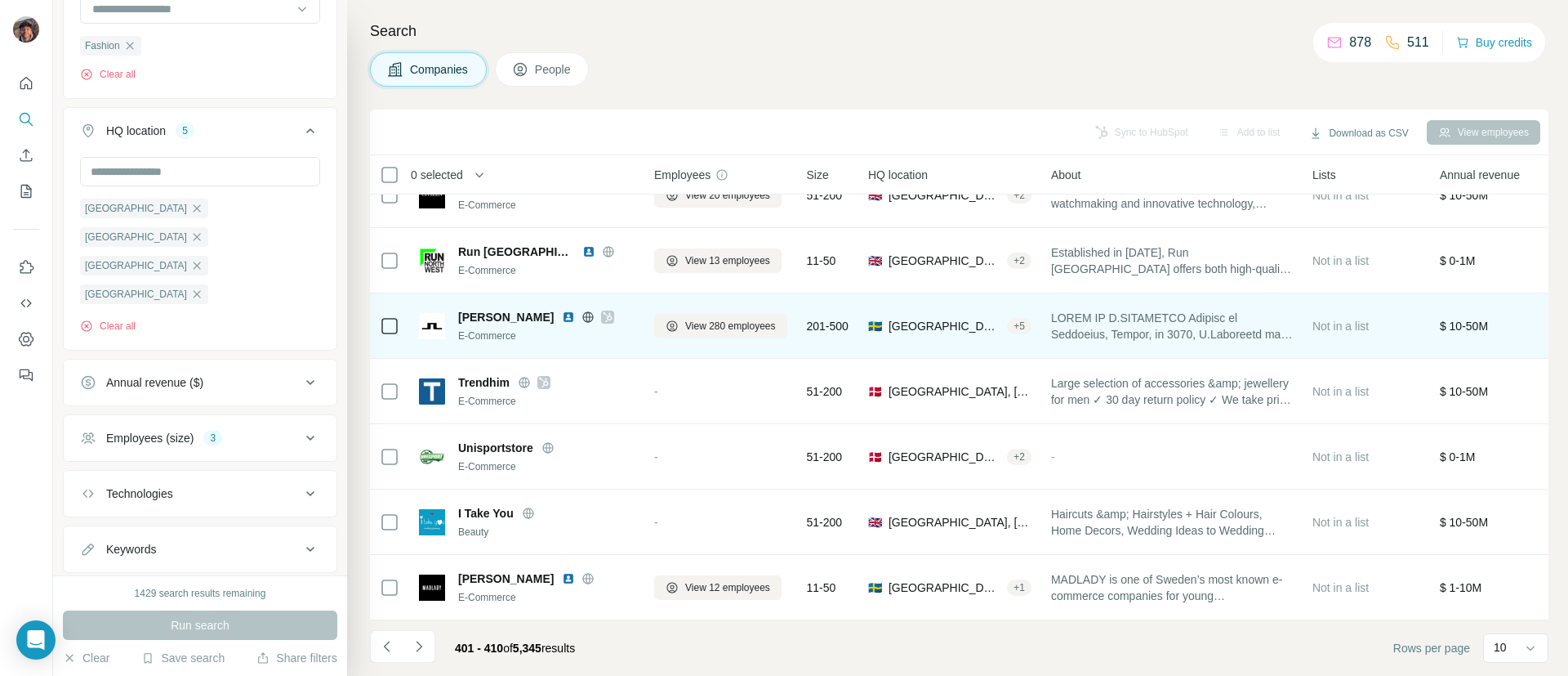
click at [603, 312] on icon at bounding box center [608, 316] width 9 height 10
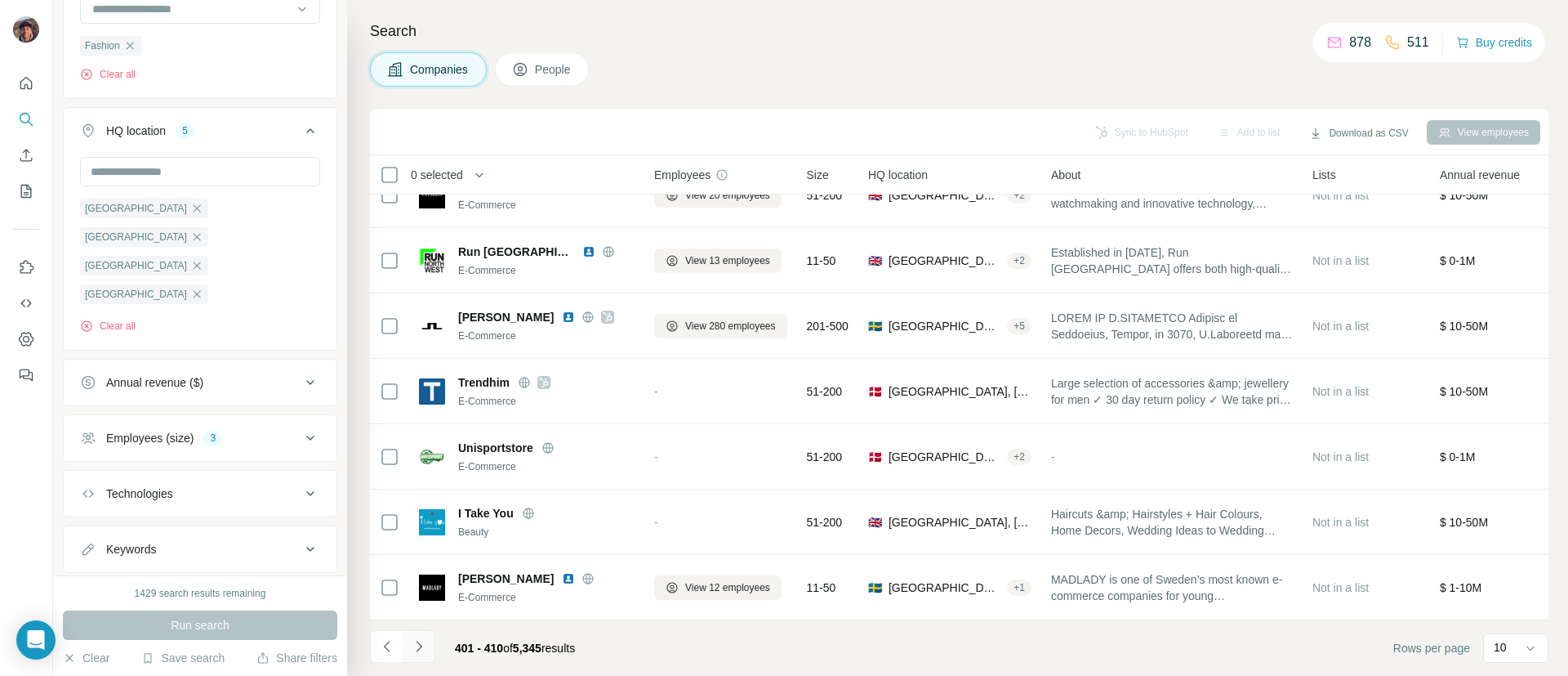
click at [416, 645] on icon "Navigate to next page" at bounding box center [419, 646] width 17 height 17
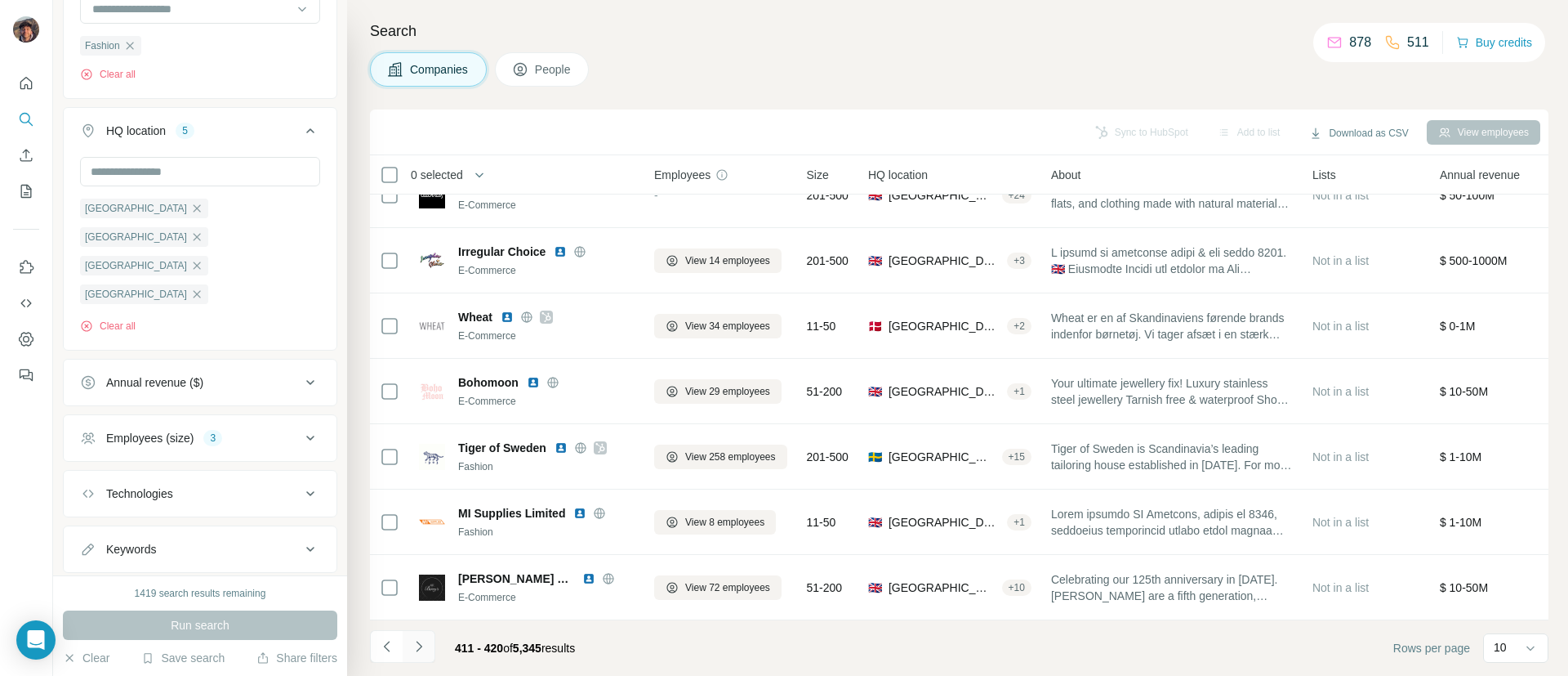
click at [422, 652] on icon "Navigate to next page" at bounding box center [419, 646] width 17 height 17
click at [422, 652] on div at bounding box center [418, 645] width 32 height 32
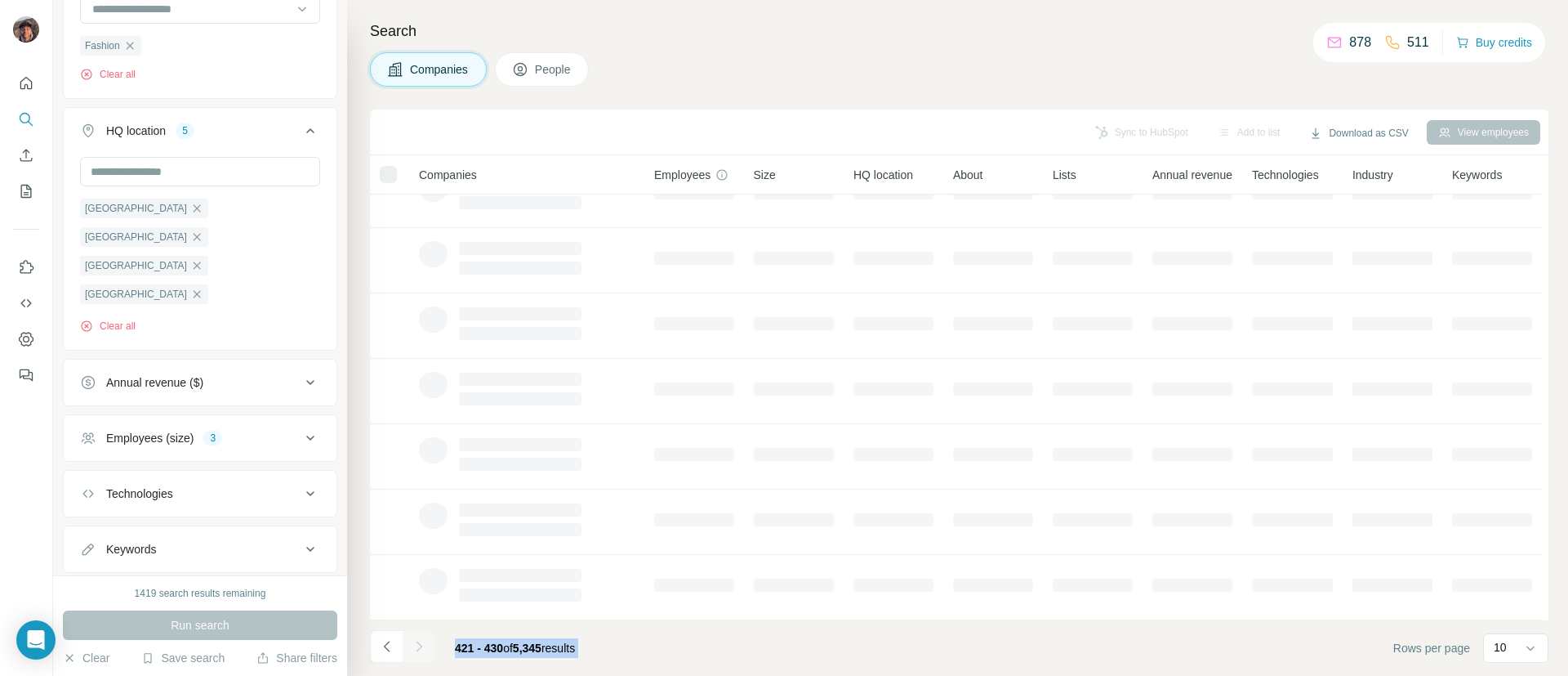
click at [422, 652] on div at bounding box center [418, 645] width 32 height 32
click at [422, 652] on icon "Navigate to next page" at bounding box center [419, 646] width 17 height 17
click at [422, 652] on div at bounding box center [418, 645] width 32 height 32
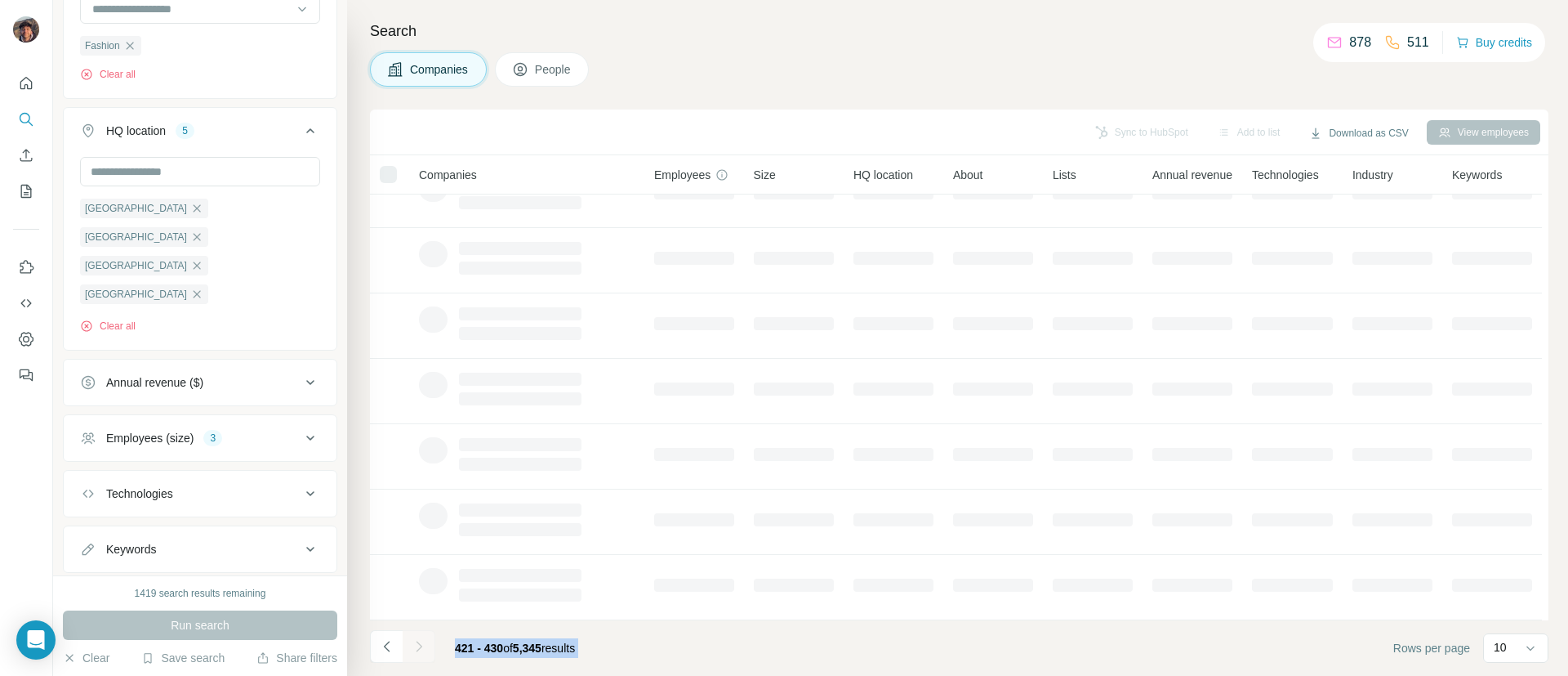
click at [404, 652] on div at bounding box center [418, 645] width 32 height 32
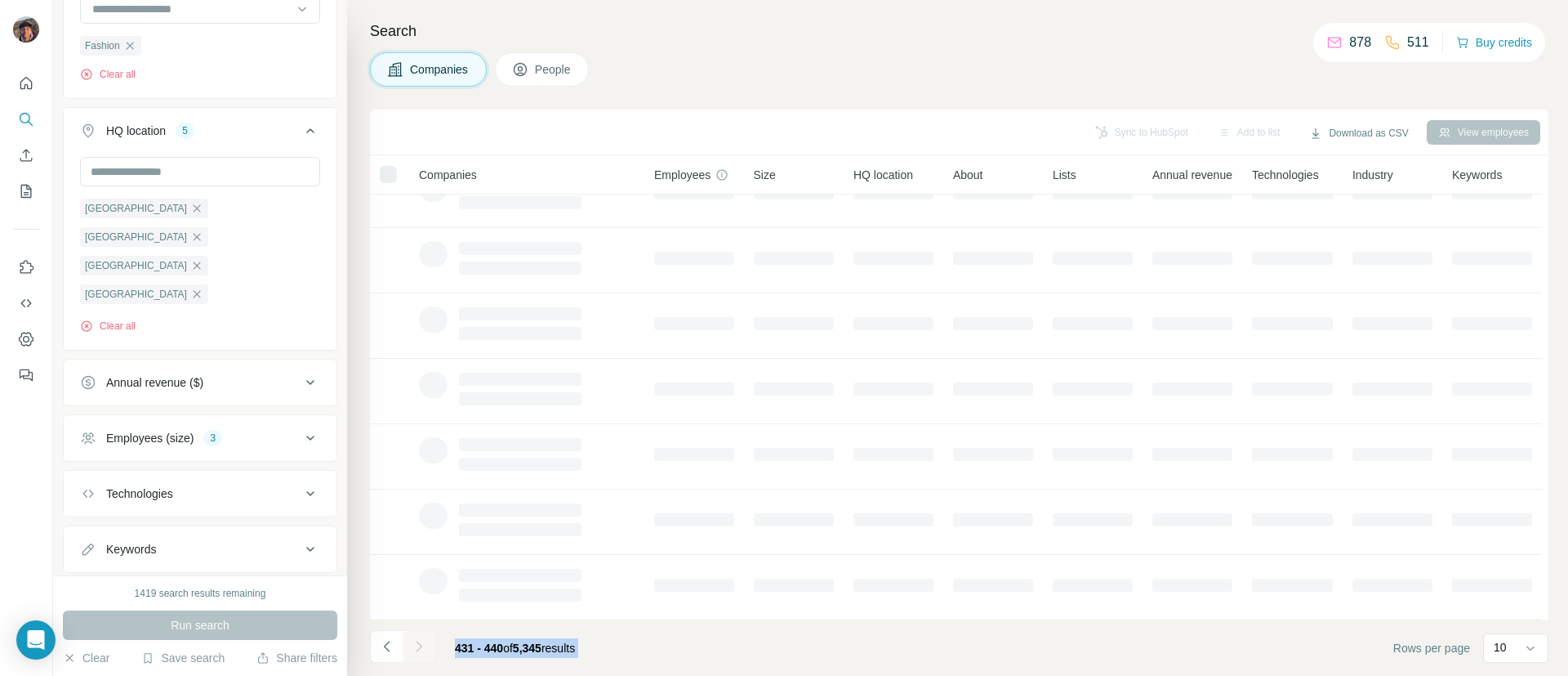
click at [404, 652] on div at bounding box center [418, 645] width 32 height 32
click at [404, 650] on div at bounding box center [418, 645] width 32 height 32
click at [404, 650] on button "Navigate to next page" at bounding box center [418, 645] width 32 height 32
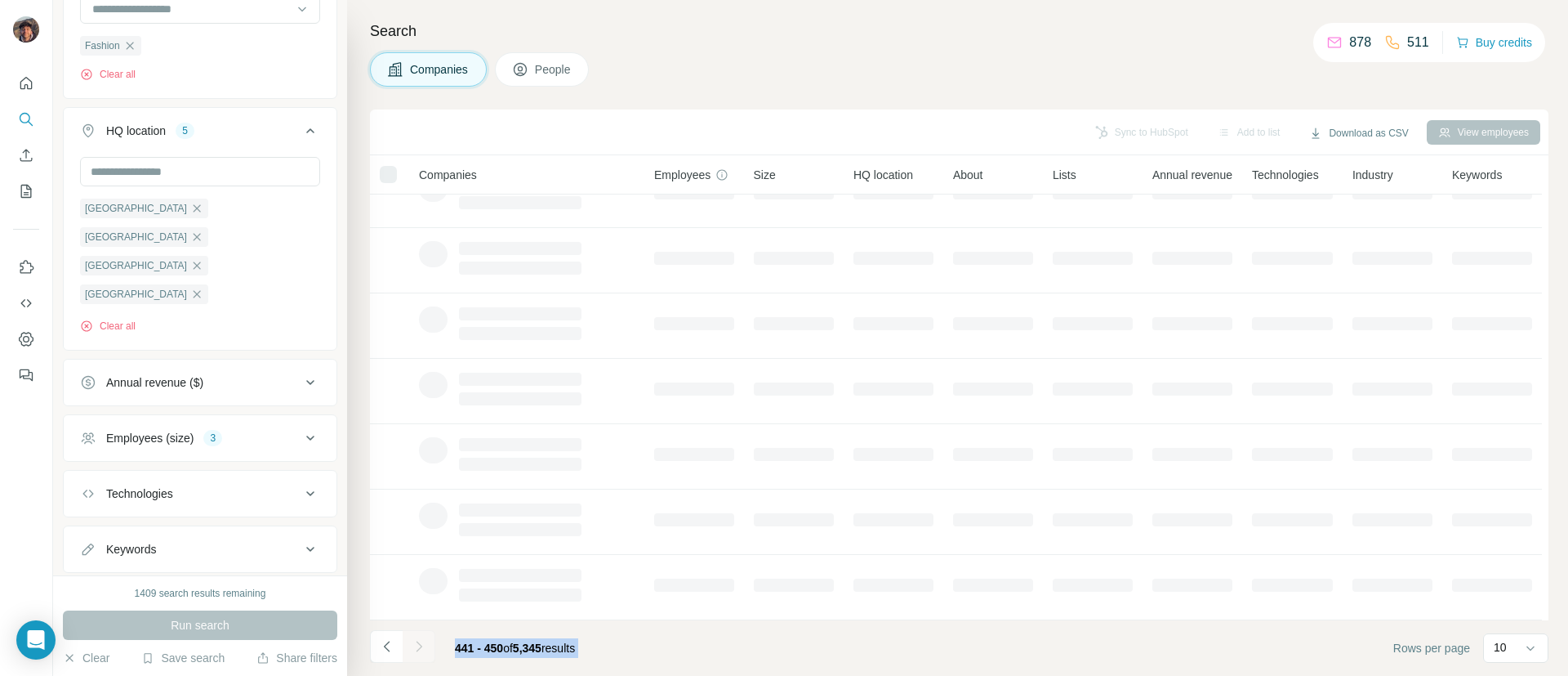
click at [404, 650] on div at bounding box center [418, 645] width 32 height 32
click at [404, 649] on div at bounding box center [418, 645] width 32 height 32
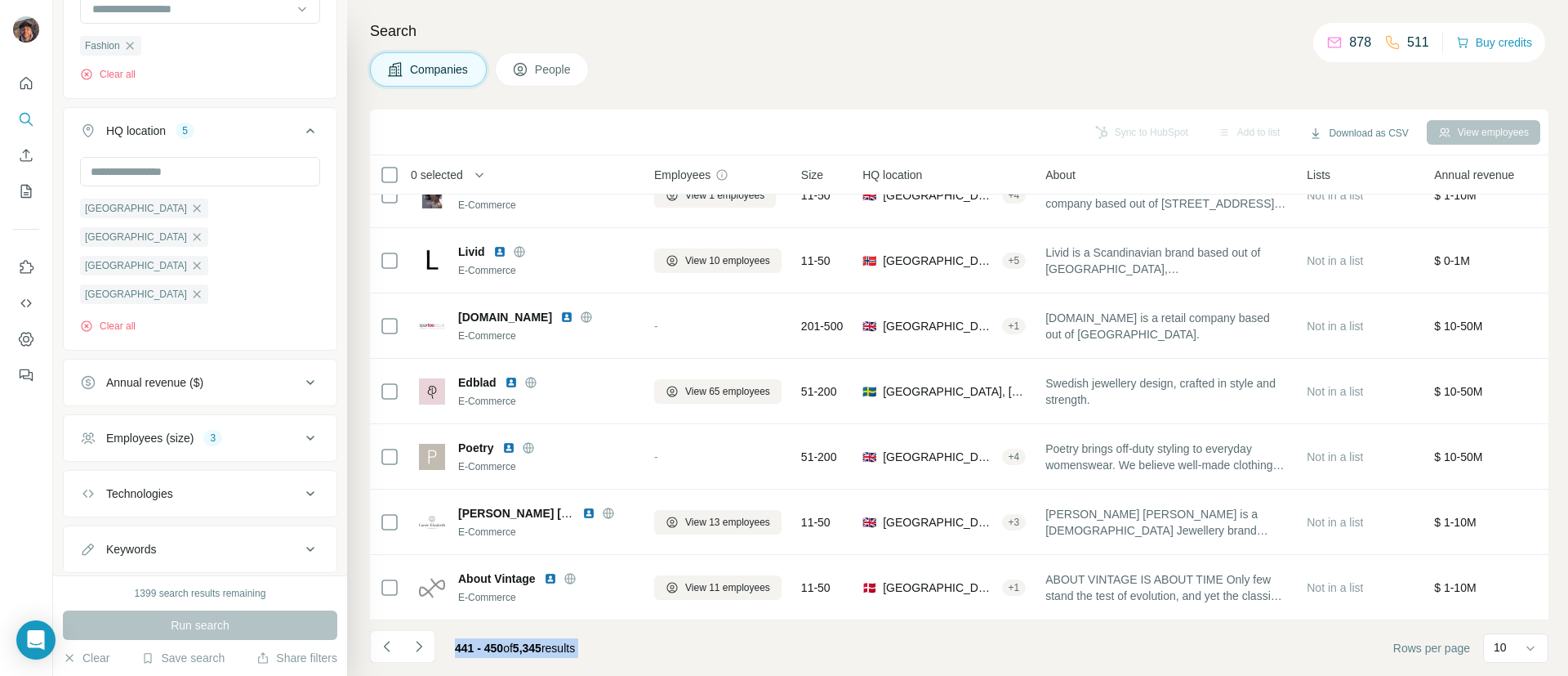
click at [433, 643] on button "Navigate to next page" at bounding box center [418, 645] width 32 height 32
click at [433, 643] on div at bounding box center [418, 645] width 32 height 32
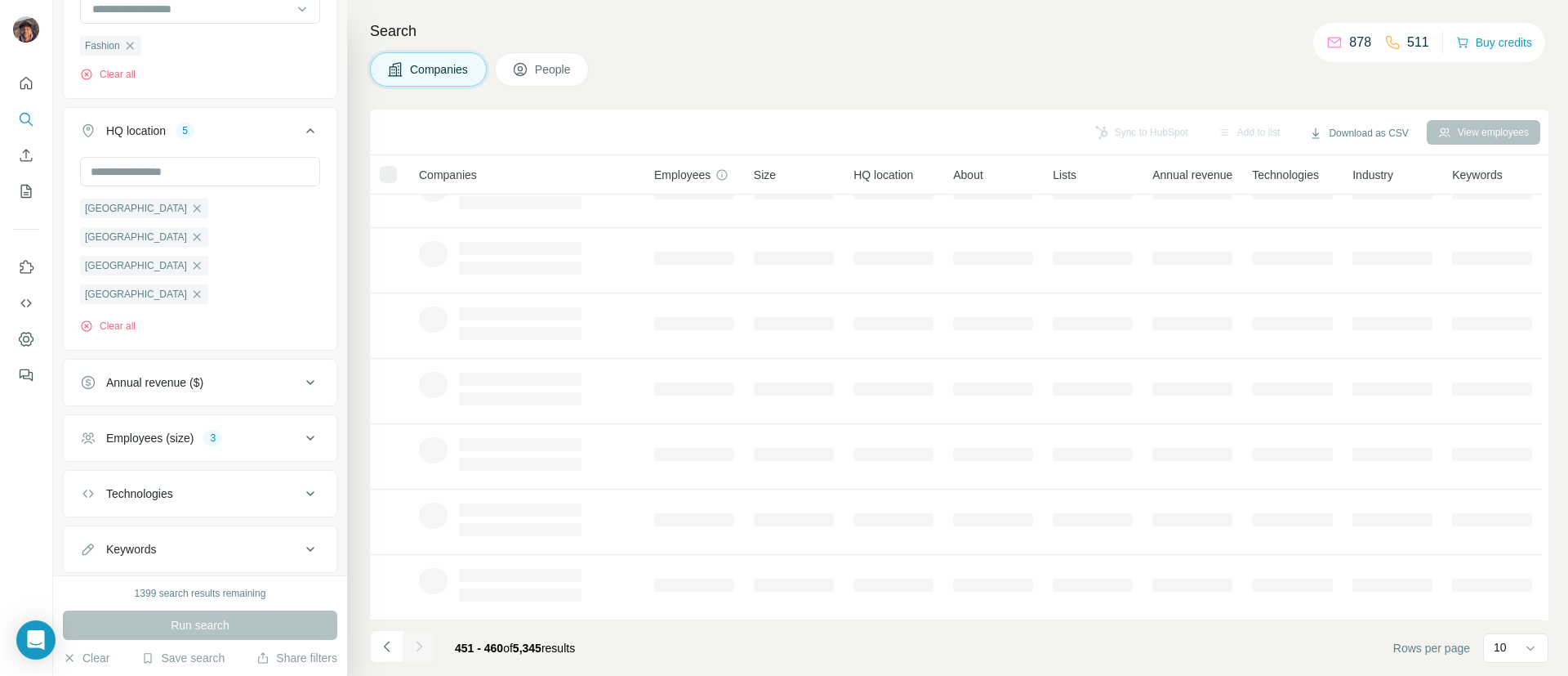
click at [426, 643] on div at bounding box center [418, 645] width 32 height 32
click at [433, 643] on div at bounding box center [418, 645] width 32 height 32
click at [433, 643] on button "Navigate to next page" at bounding box center [418, 645] width 32 height 32
click at [432, 643] on div at bounding box center [418, 645] width 32 height 32
click at [424, 643] on div at bounding box center [418, 645] width 32 height 32
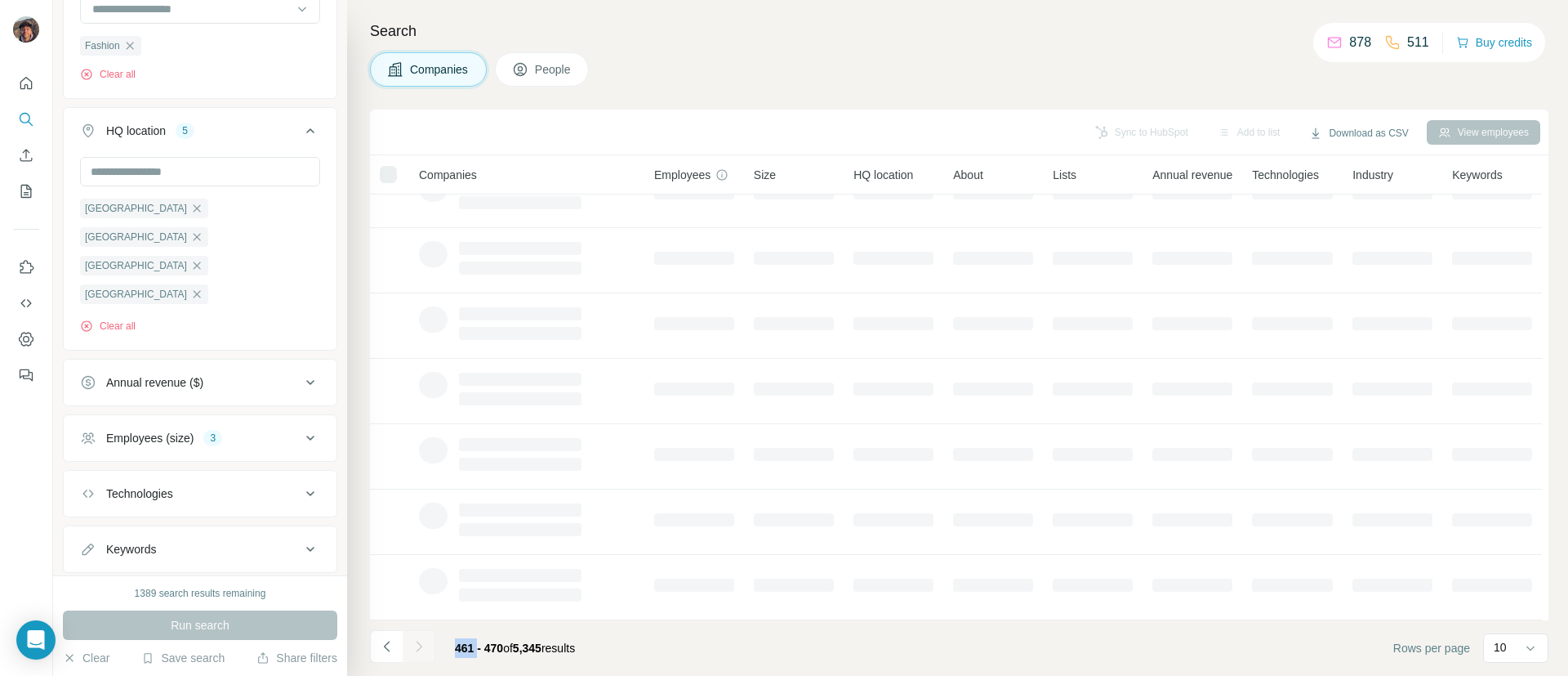
click at [424, 643] on div at bounding box center [418, 645] width 32 height 32
click at [424, 643] on icon "Navigate to next page" at bounding box center [419, 646] width 17 height 17
click at [424, 643] on div at bounding box center [418, 645] width 32 height 32
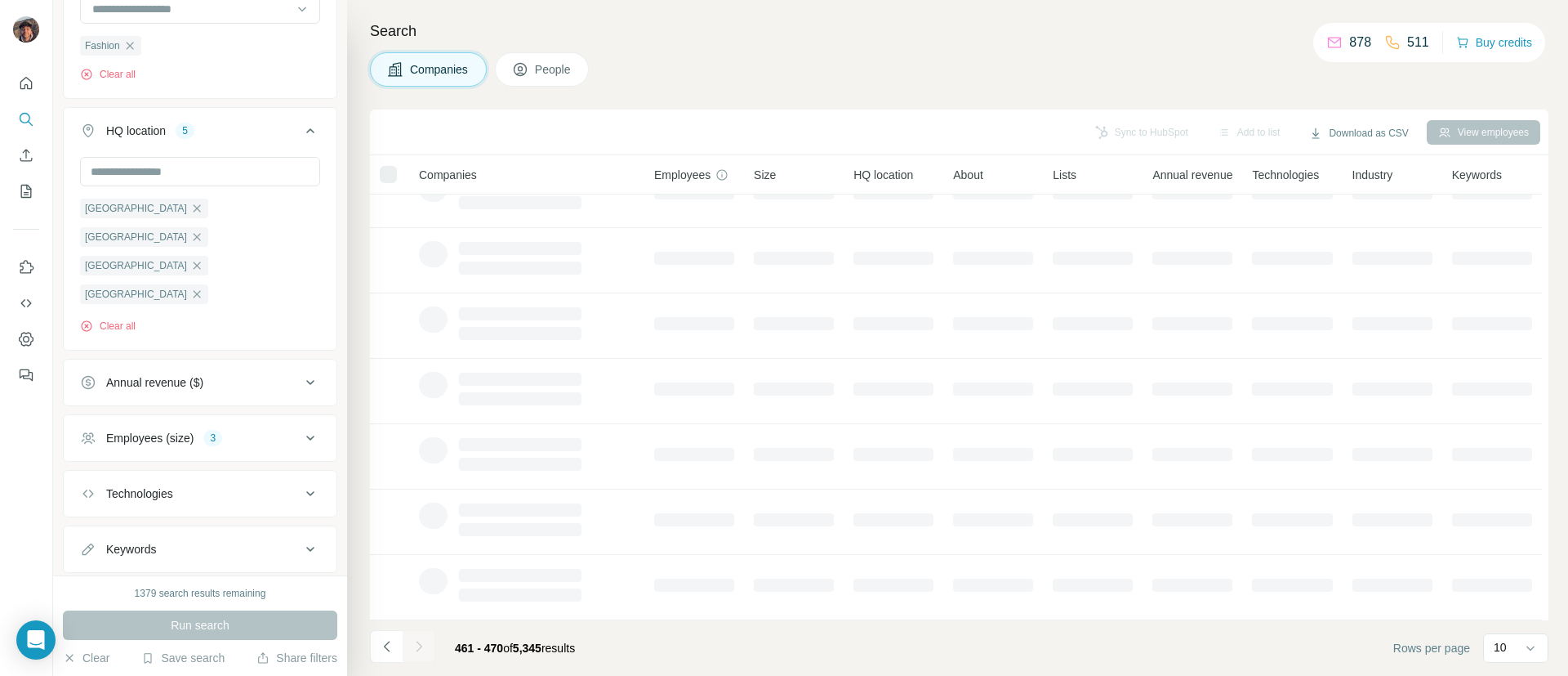
click at [424, 643] on div at bounding box center [418, 645] width 32 height 32
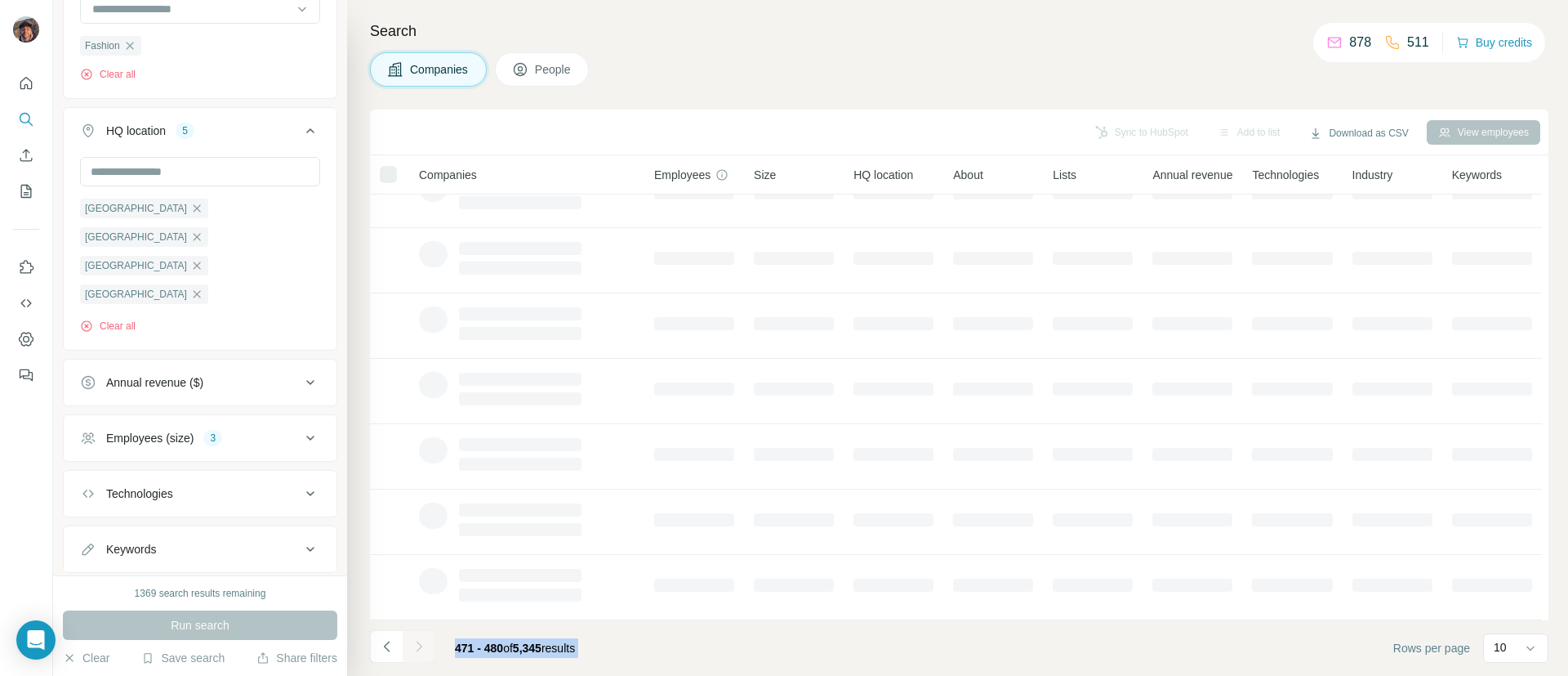
click at [424, 643] on div at bounding box center [418, 645] width 32 height 32
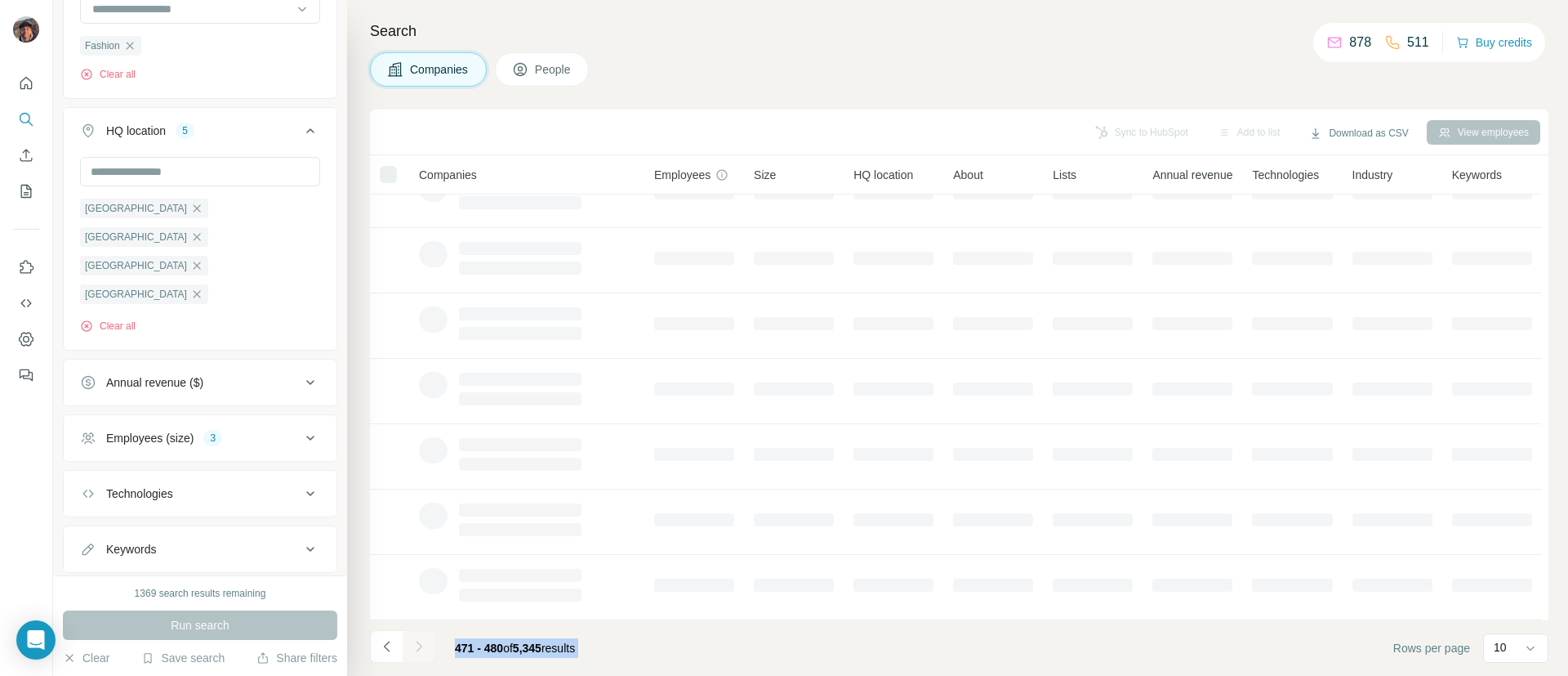
click at [424, 643] on div at bounding box center [418, 645] width 32 height 32
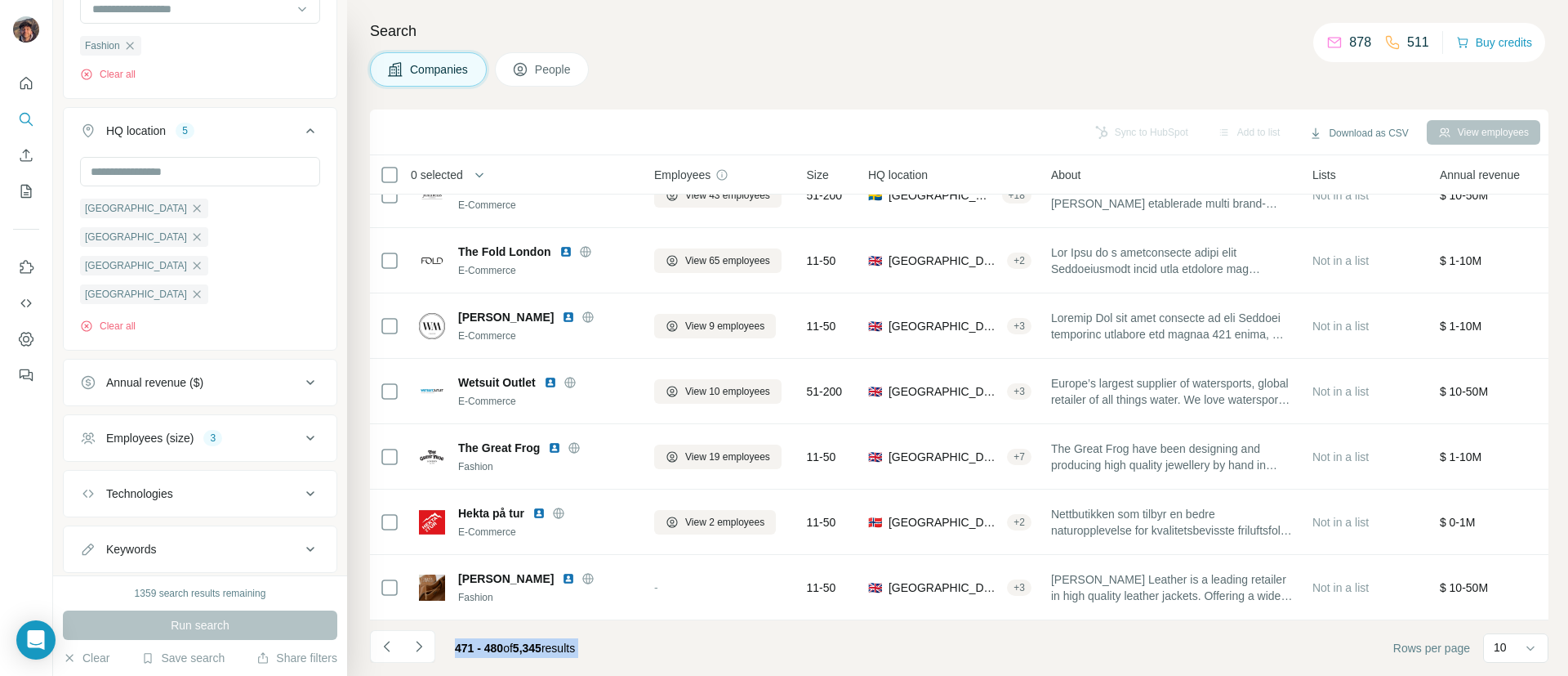
click at [766, 665] on footer "471 - 480 of 5,345 results Rows per page 10" at bounding box center [959, 648] width 1179 height 56
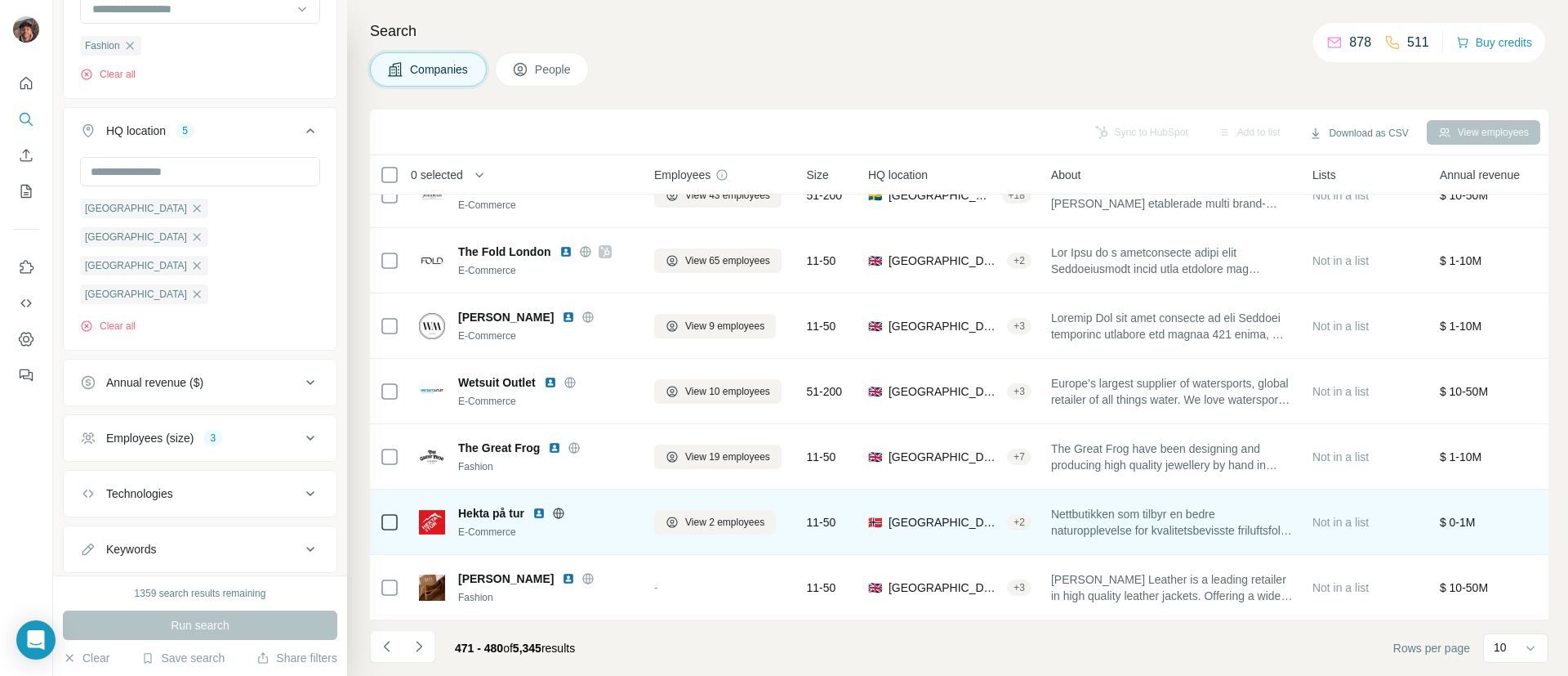
scroll to position [0, 0]
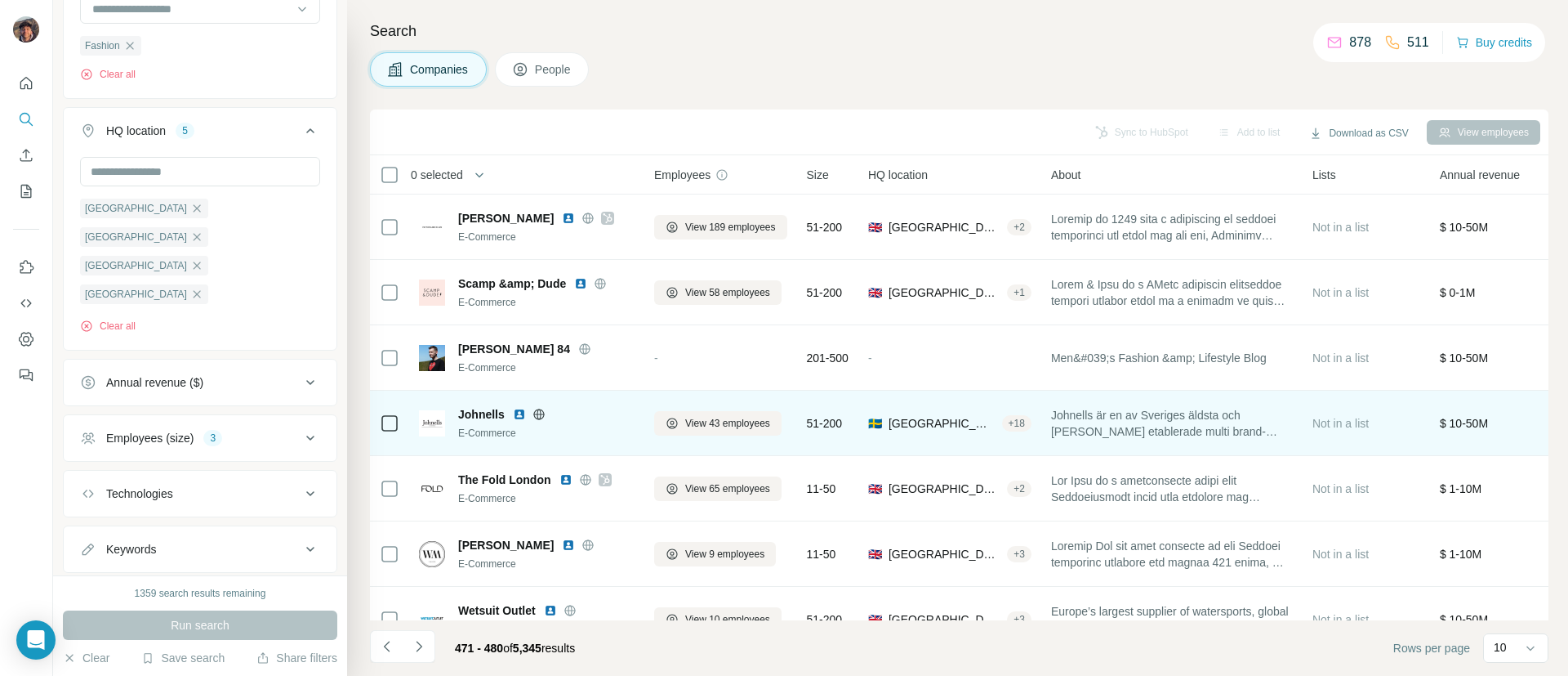
click at [540, 417] on icon at bounding box center [539, 414] width 13 height 13
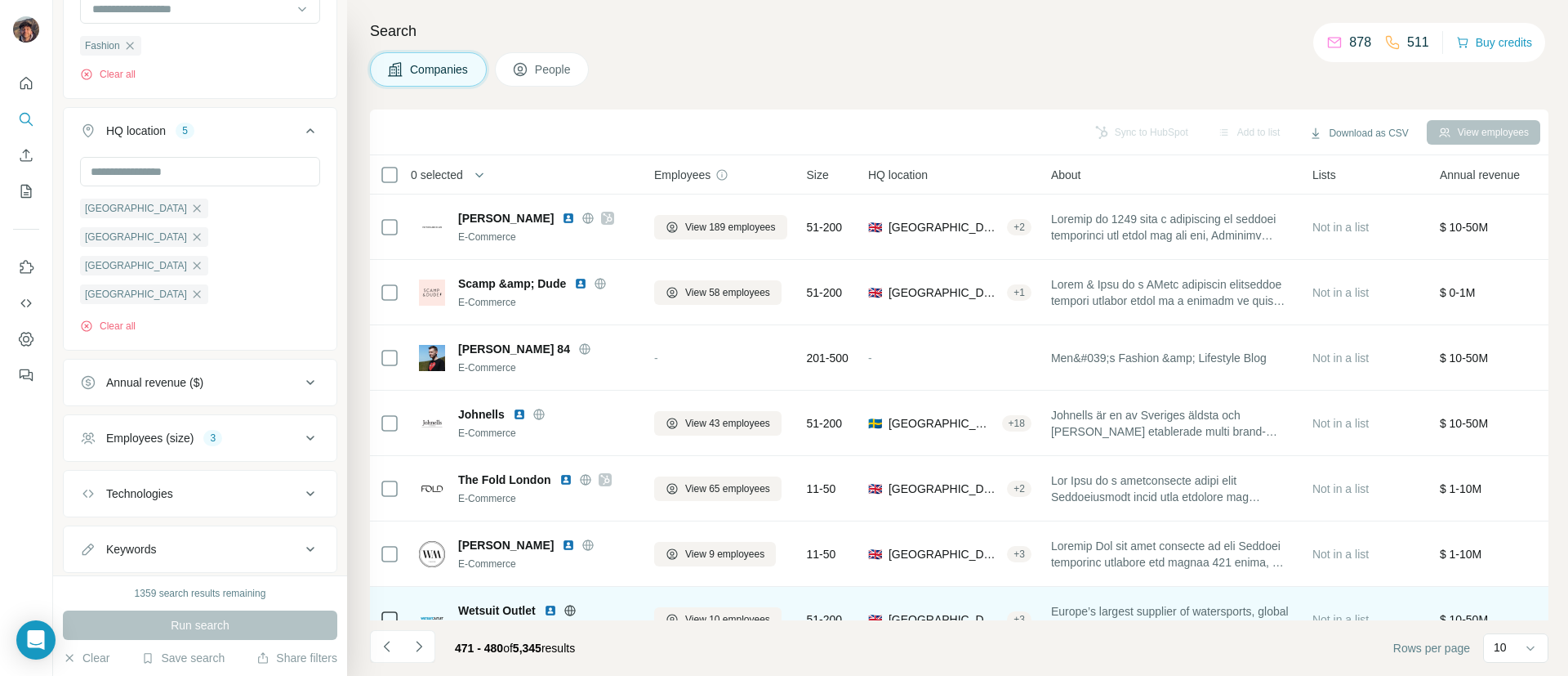
scroll to position [122, 0]
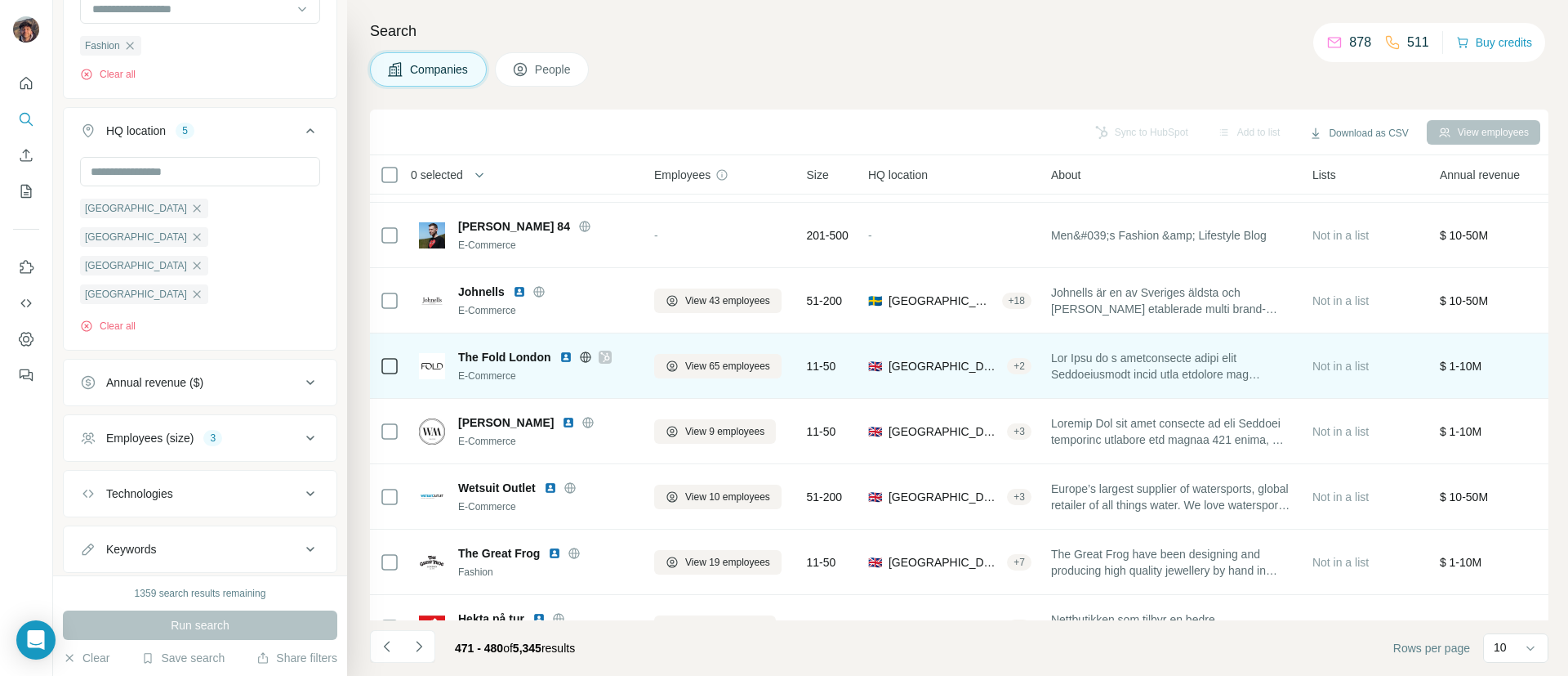
click at [608, 359] on icon at bounding box center [605, 356] width 9 height 10
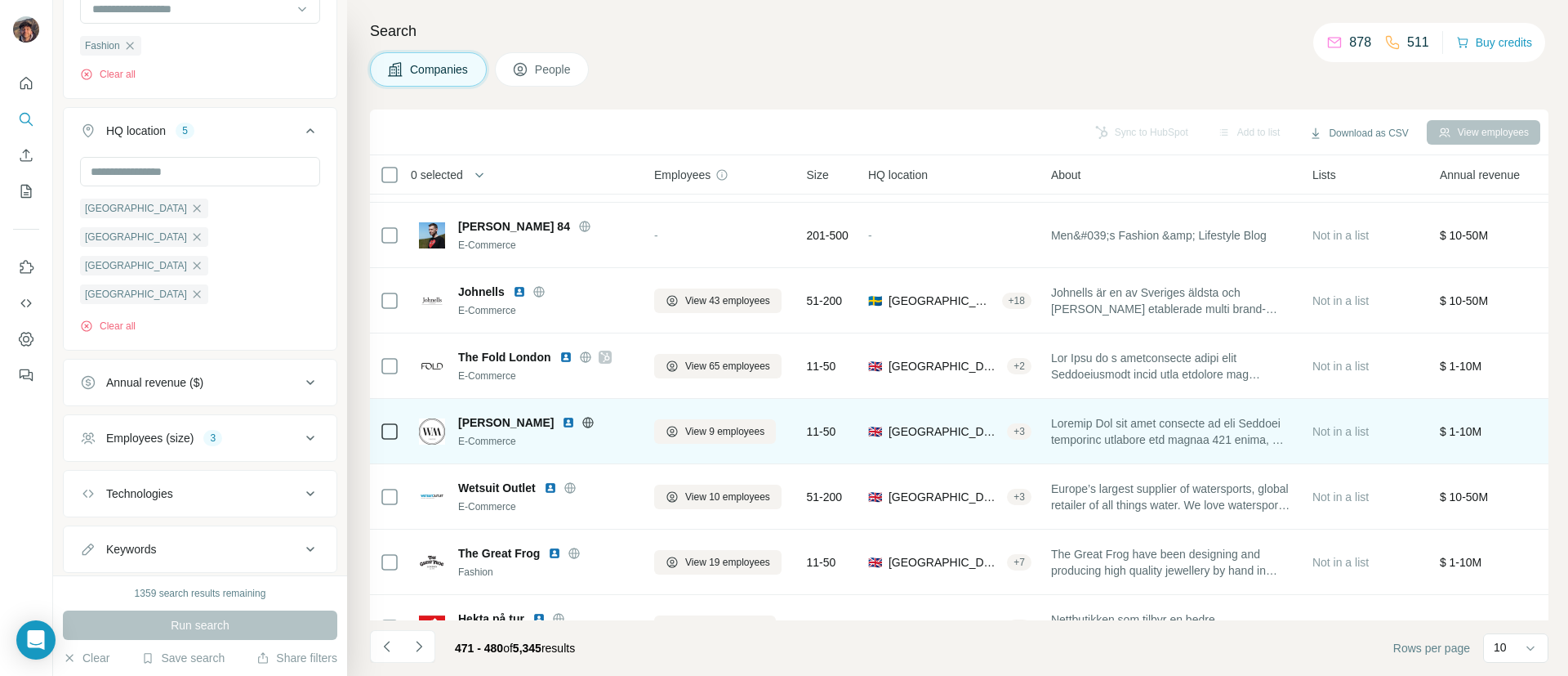
scroll to position [240, 0]
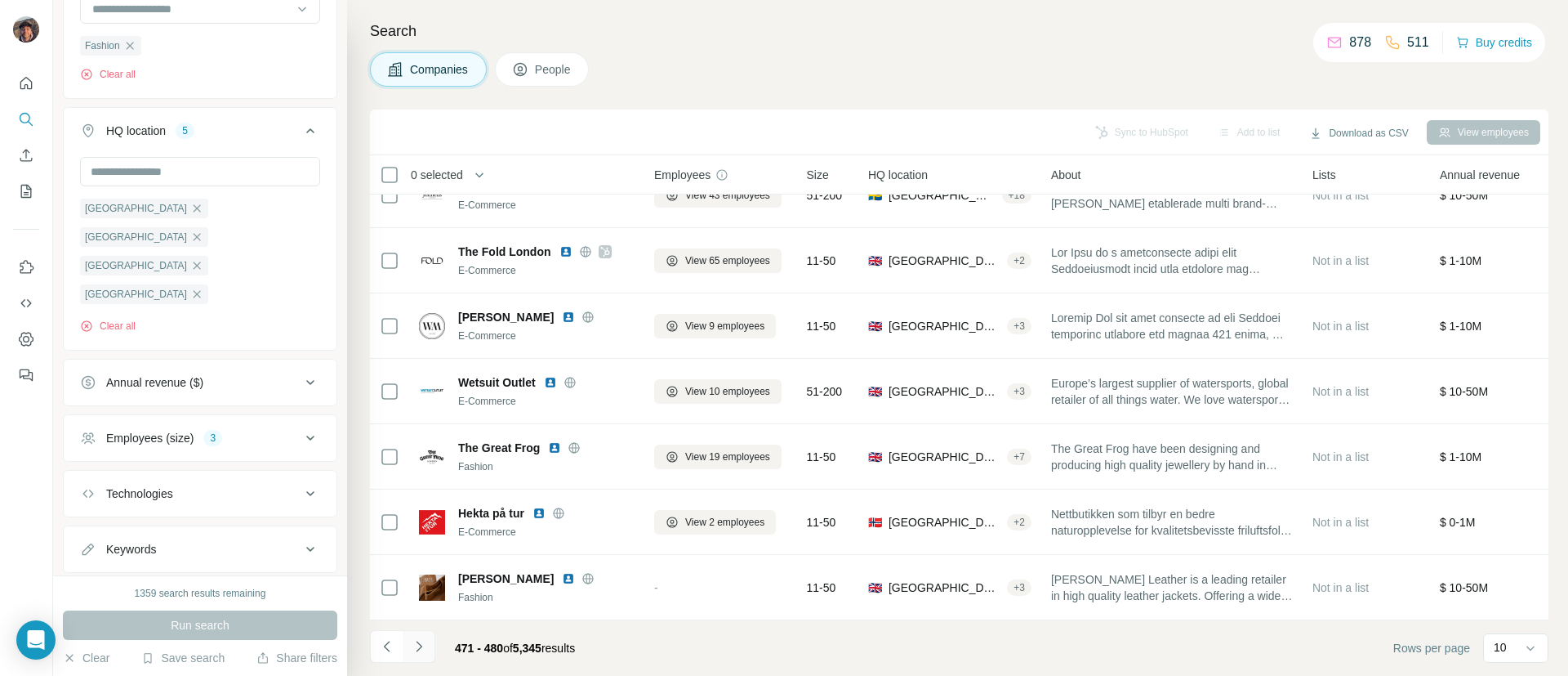
click at [424, 639] on icon "Navigate to next page" at bounding box center [419, 646] width 17 height 17
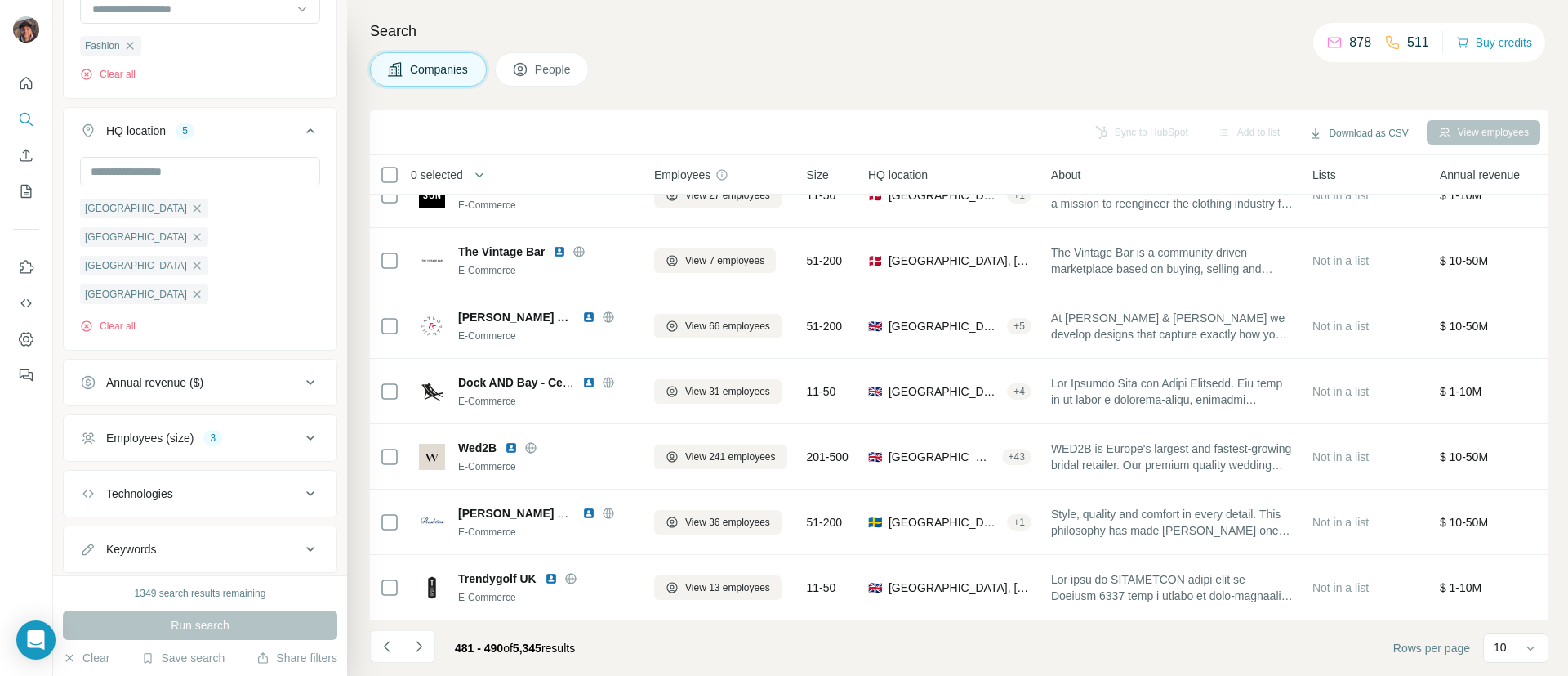
scroll to position [0, 0]
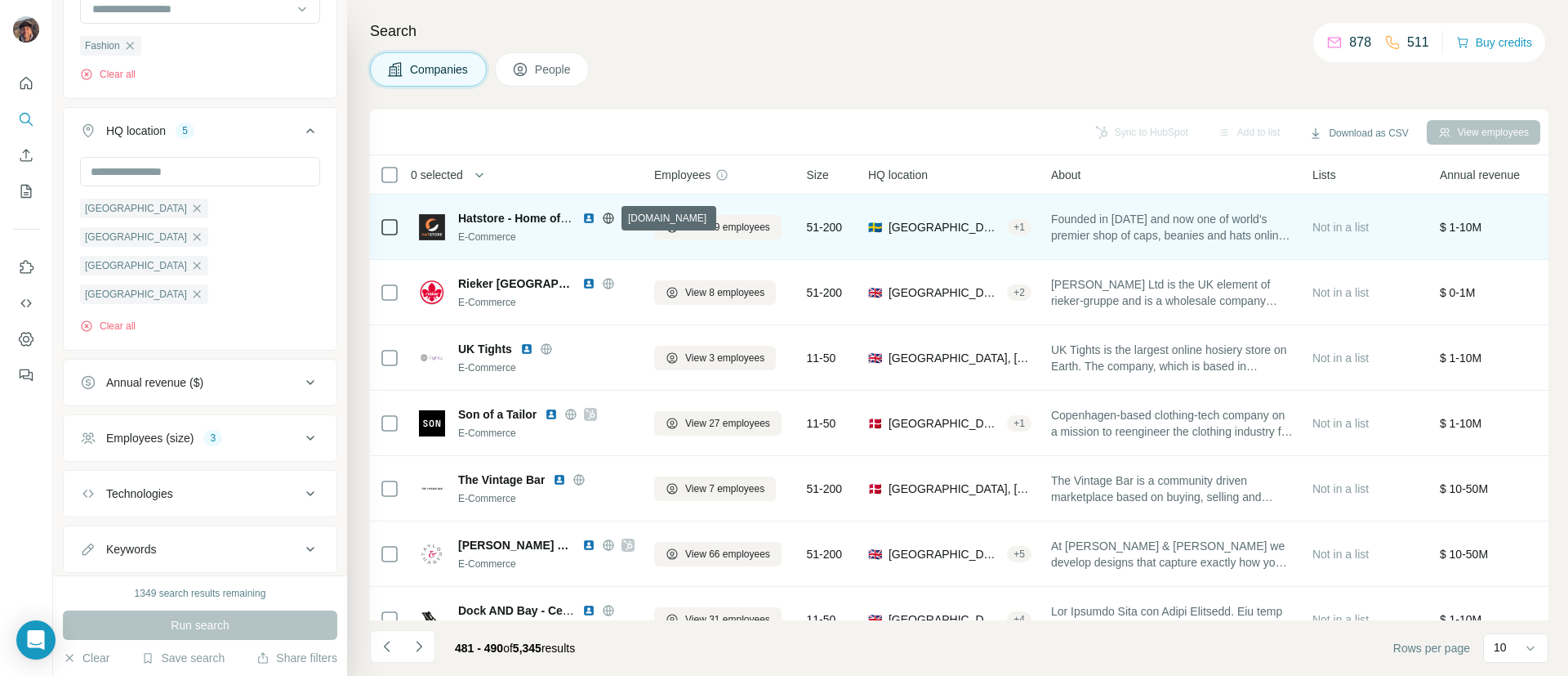
click at [604, 222] on icon at bounding box center [608, 217] width 13 height 13
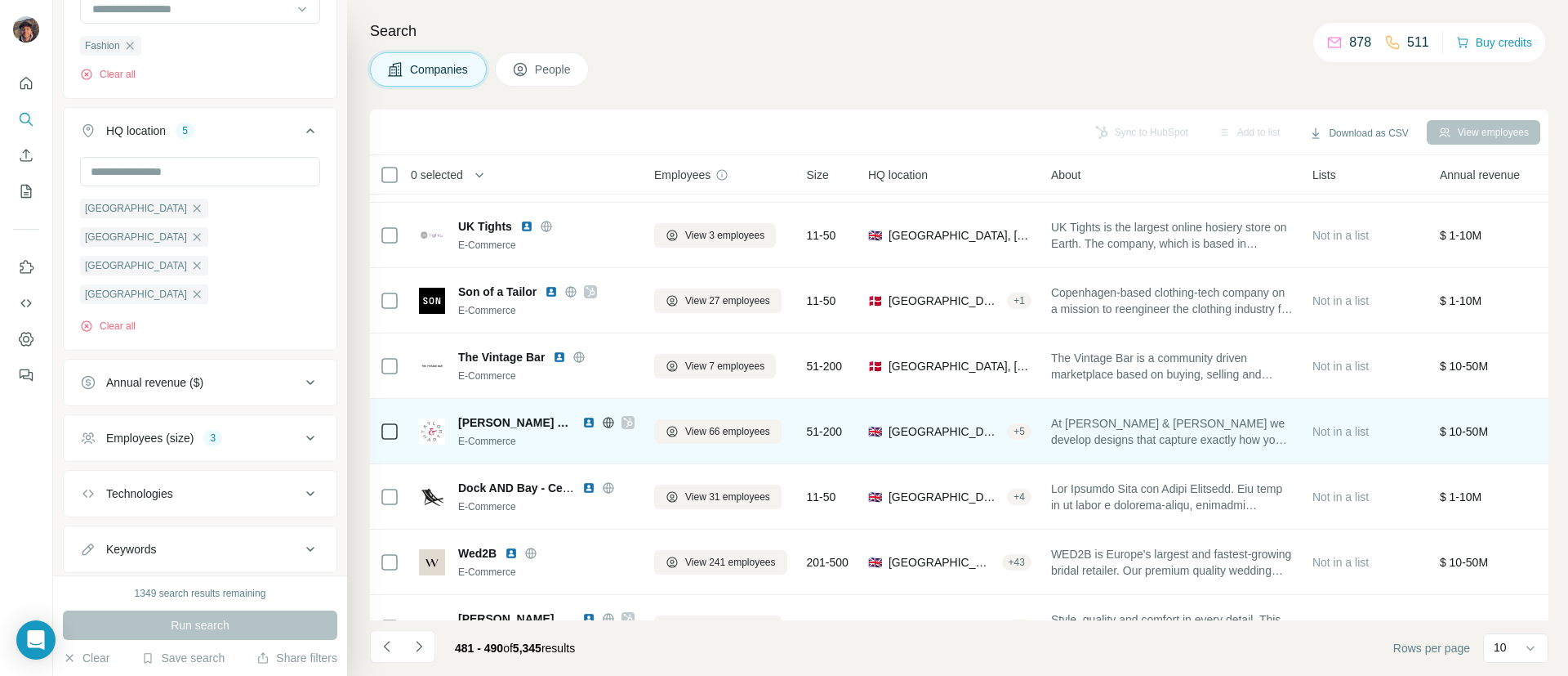
scroll to position [240, 0]
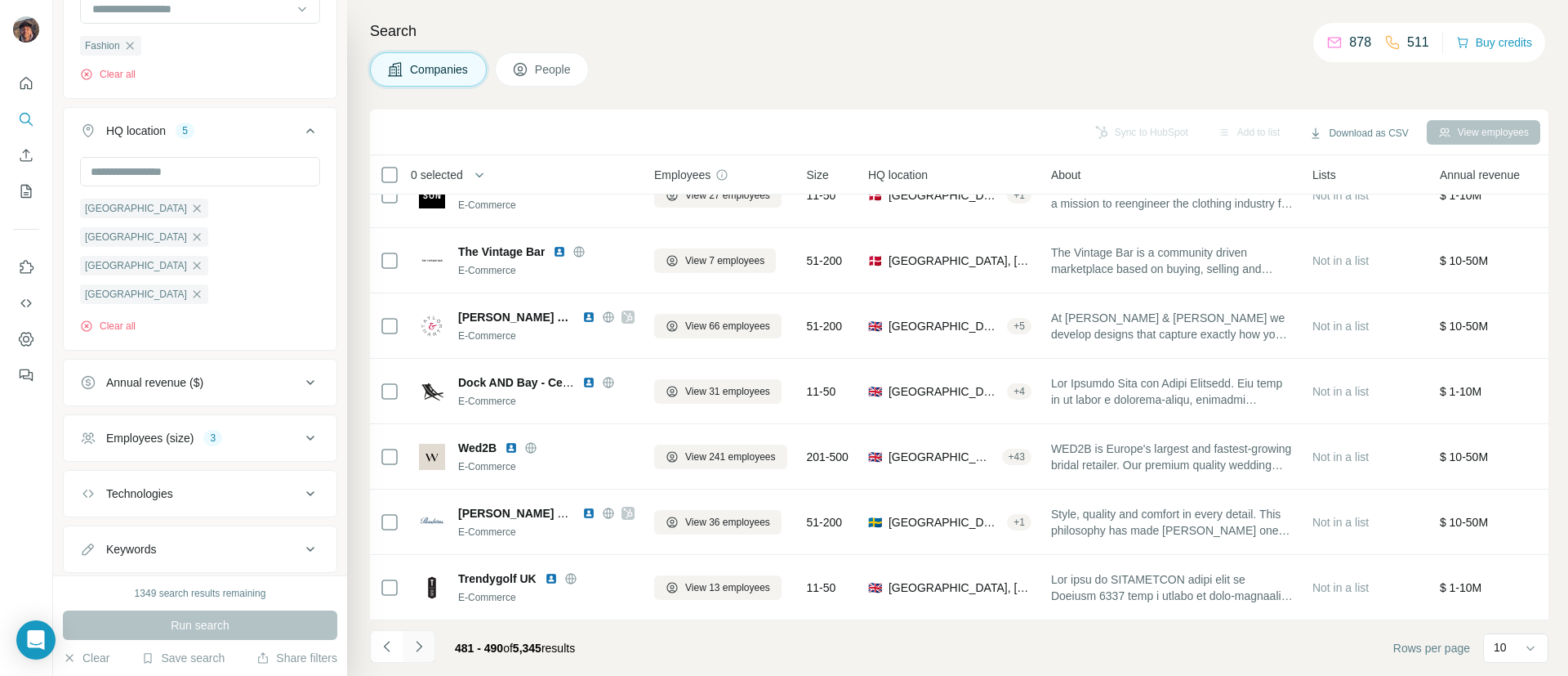
click at [412, 646] on icon "Navigate to next page" at bounding box center [419, 646] width 17 height 17
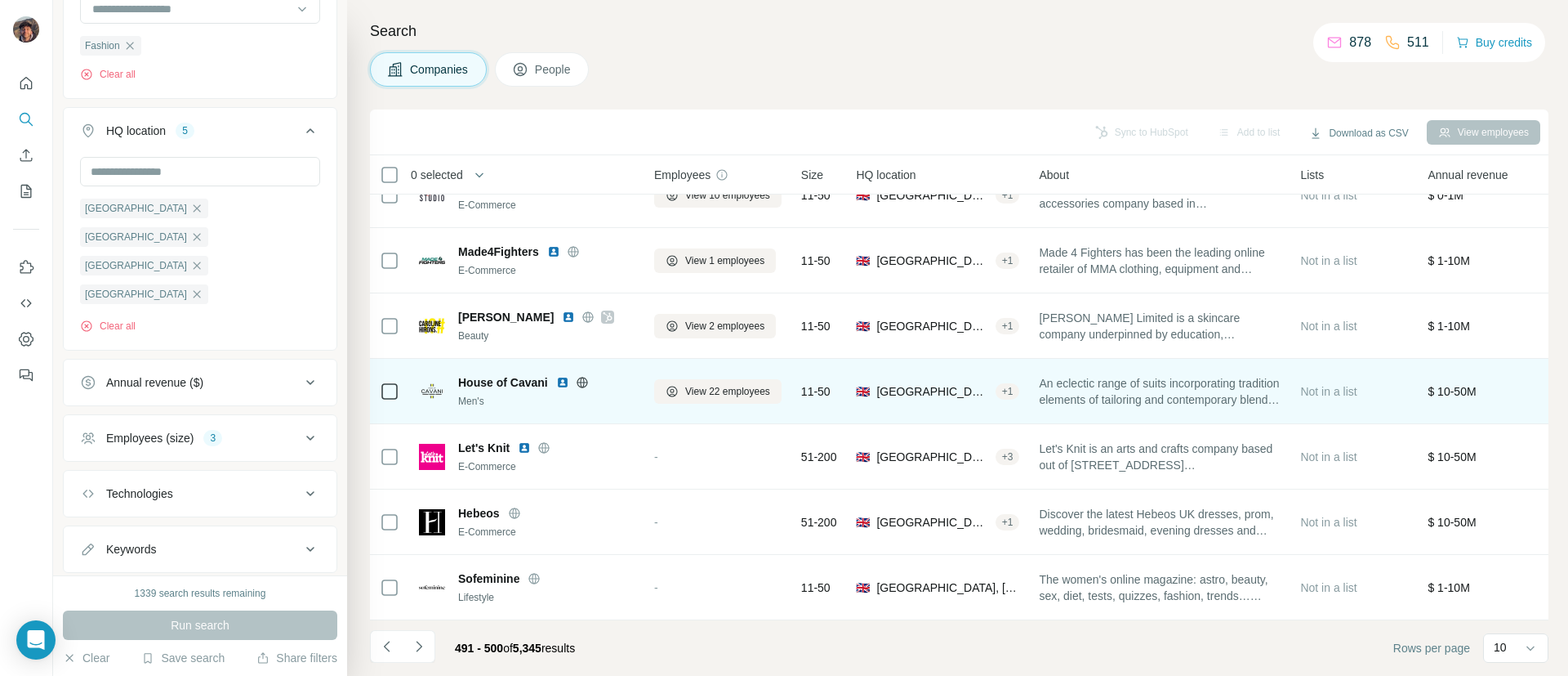
click at [583, 376] on icon at bounding box center [581, 382] width 13 height 13
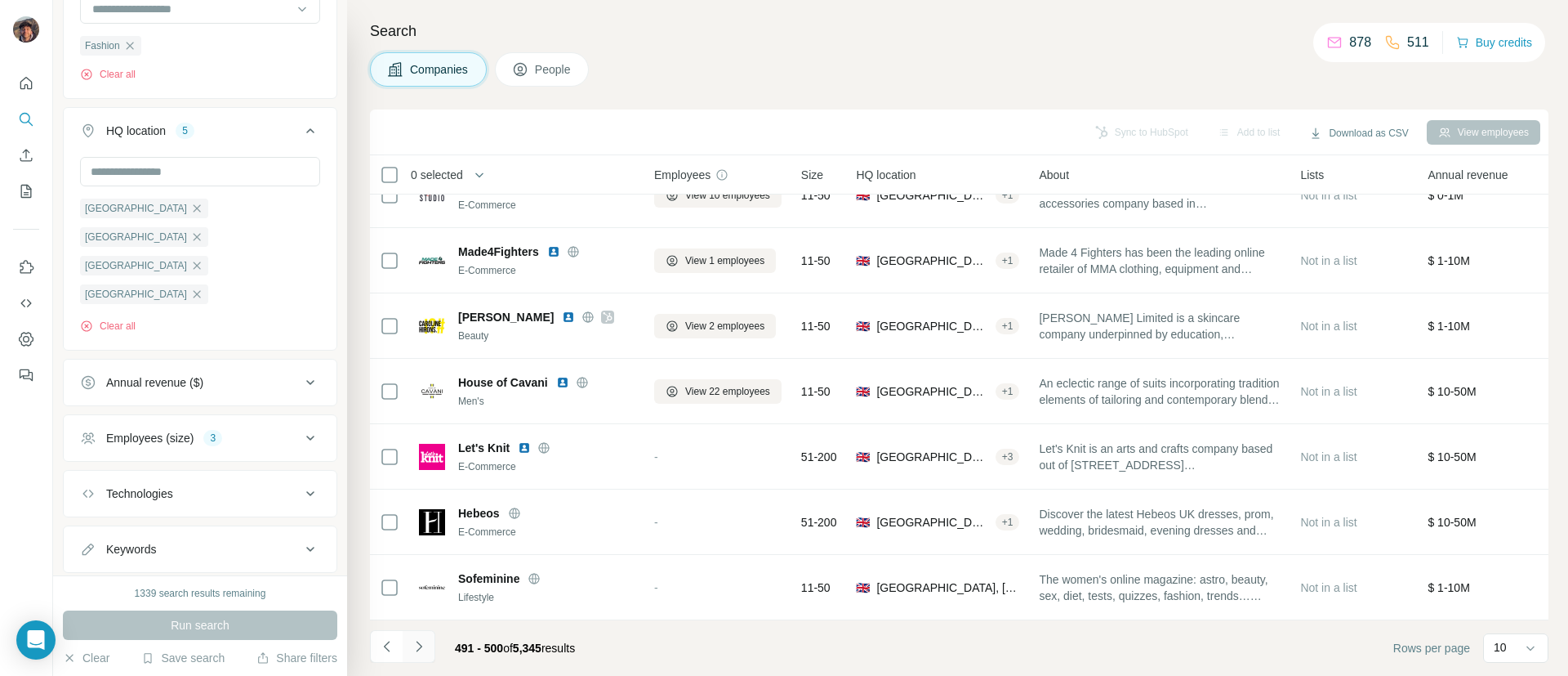
click at [426, 637] on button "Navigate to next page" at bounding box center [418, 645] width 32 height 32
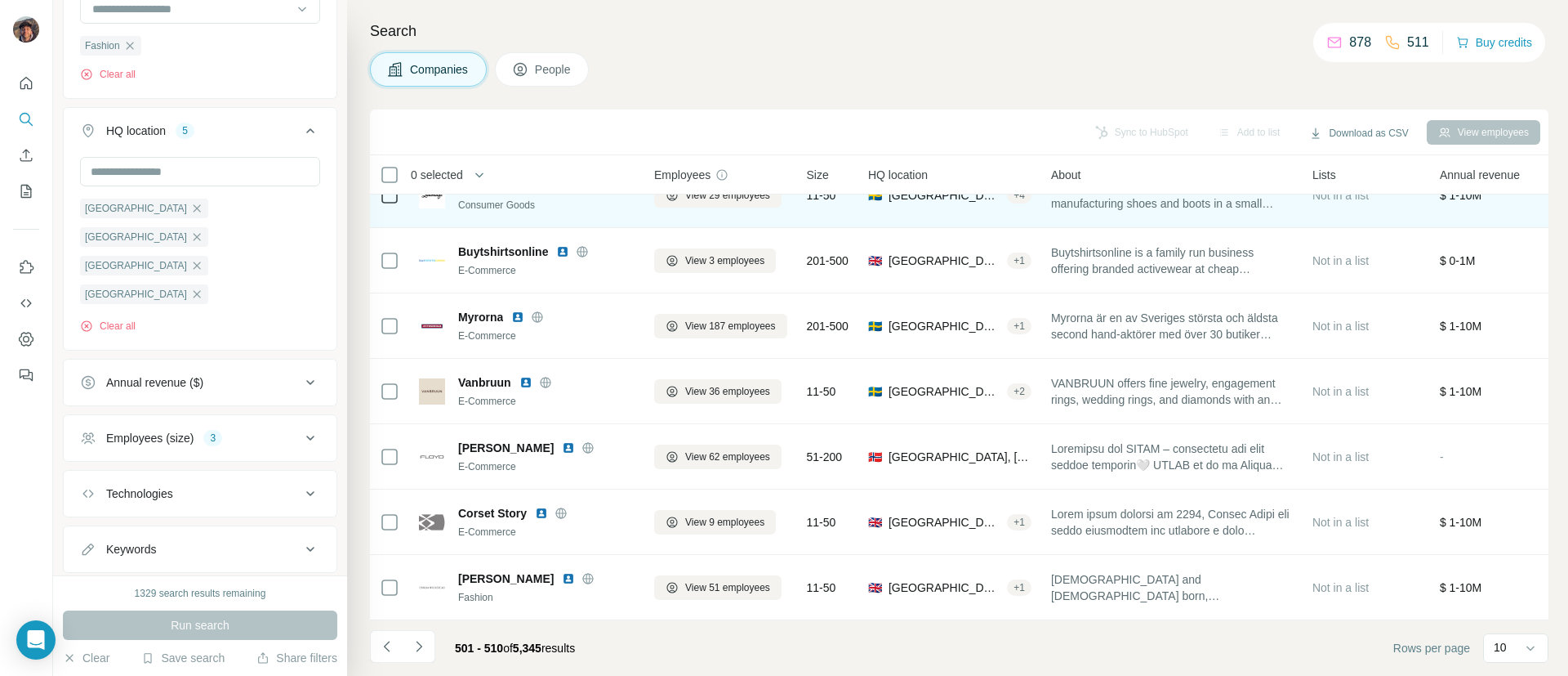
scroll to position [0, 0]
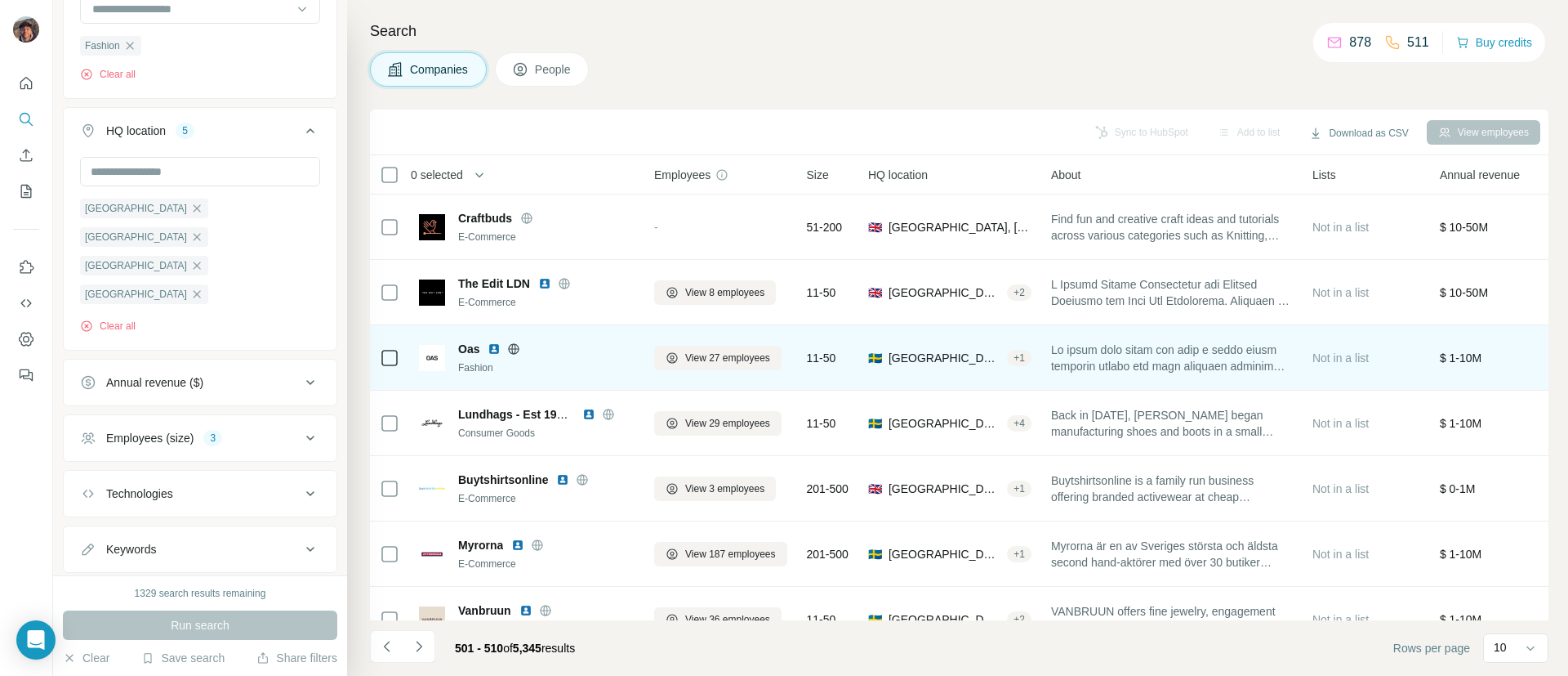
click at [516, 350] on icon at bounding box center [513, 348] width 13 height 13
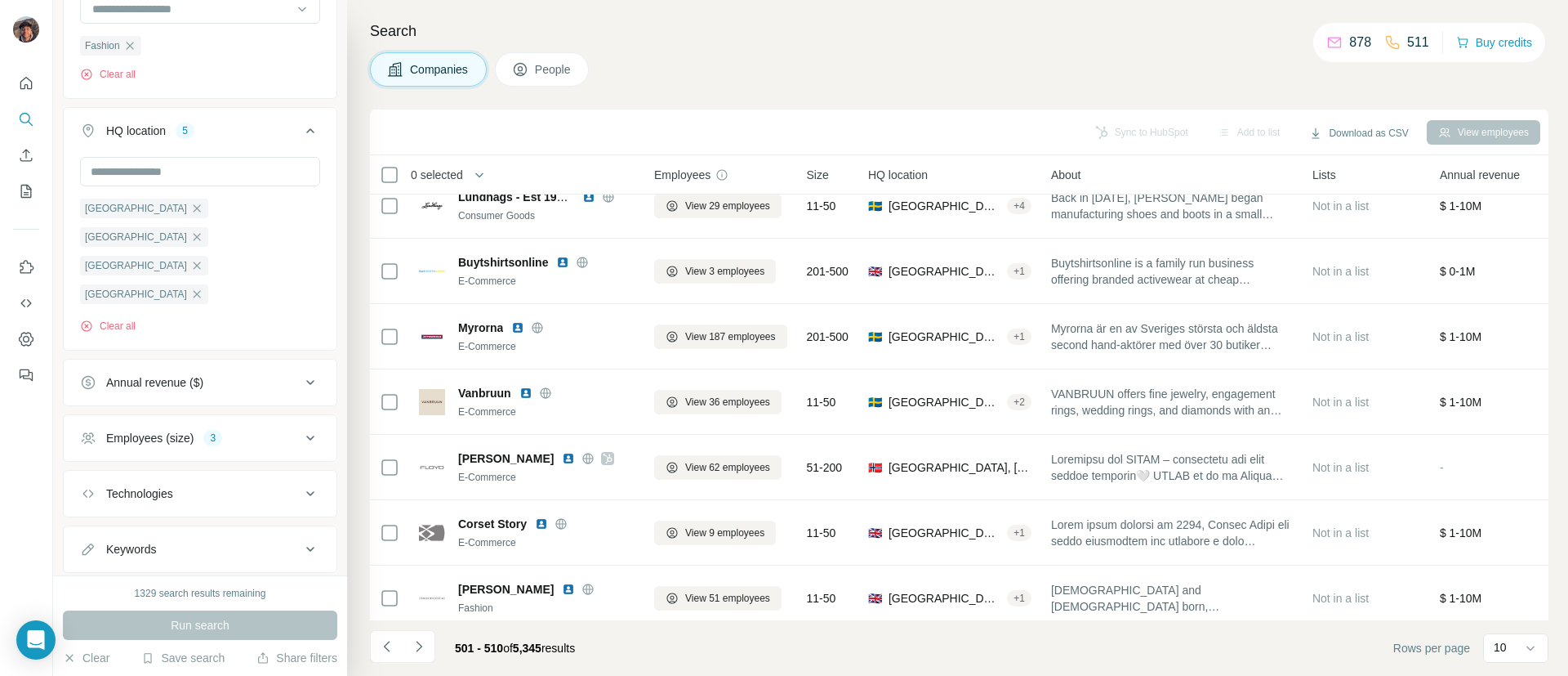
scroll to position [240, 0]
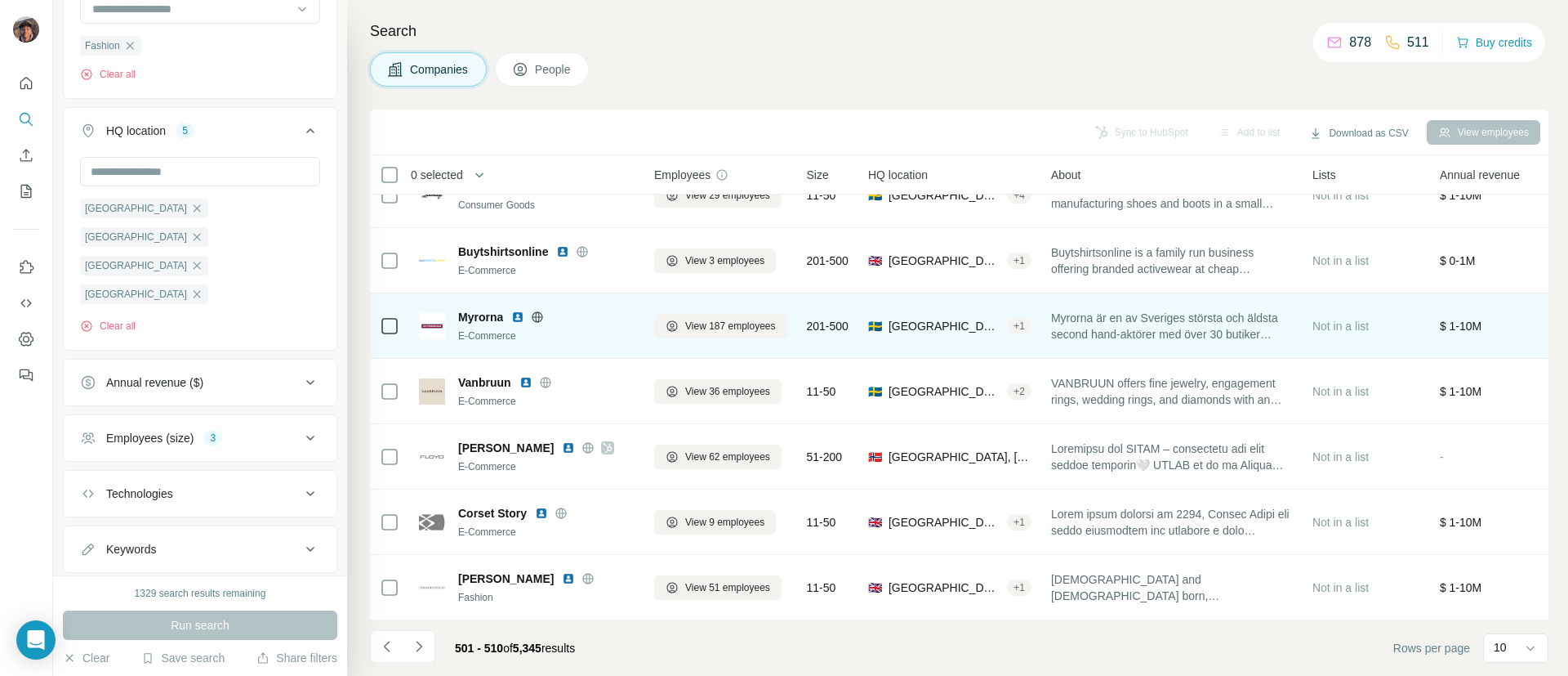
click at [538, 310] on icon at bounding box center [537, 316] width 13 height 13
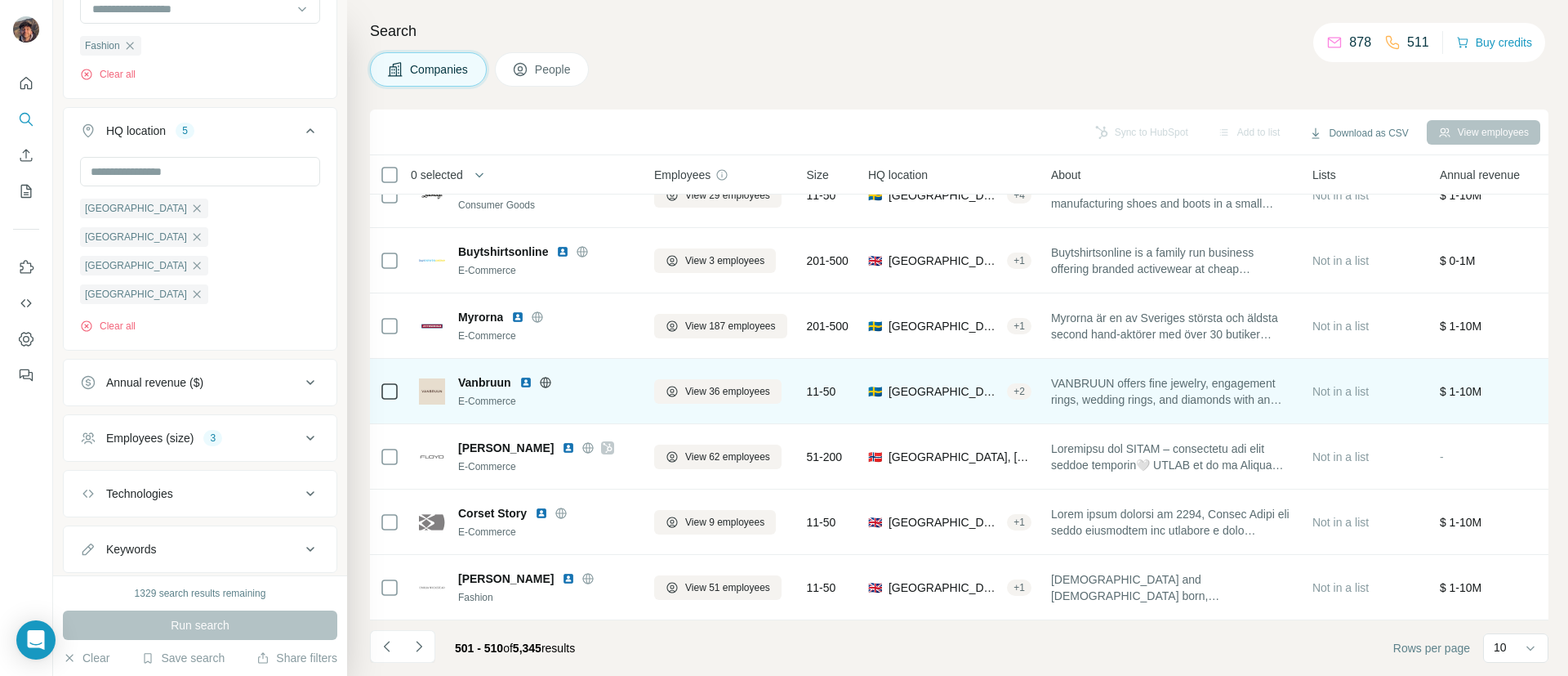
click at [550, 376] on icon at bounding box center [545, 382] width 13 height 13
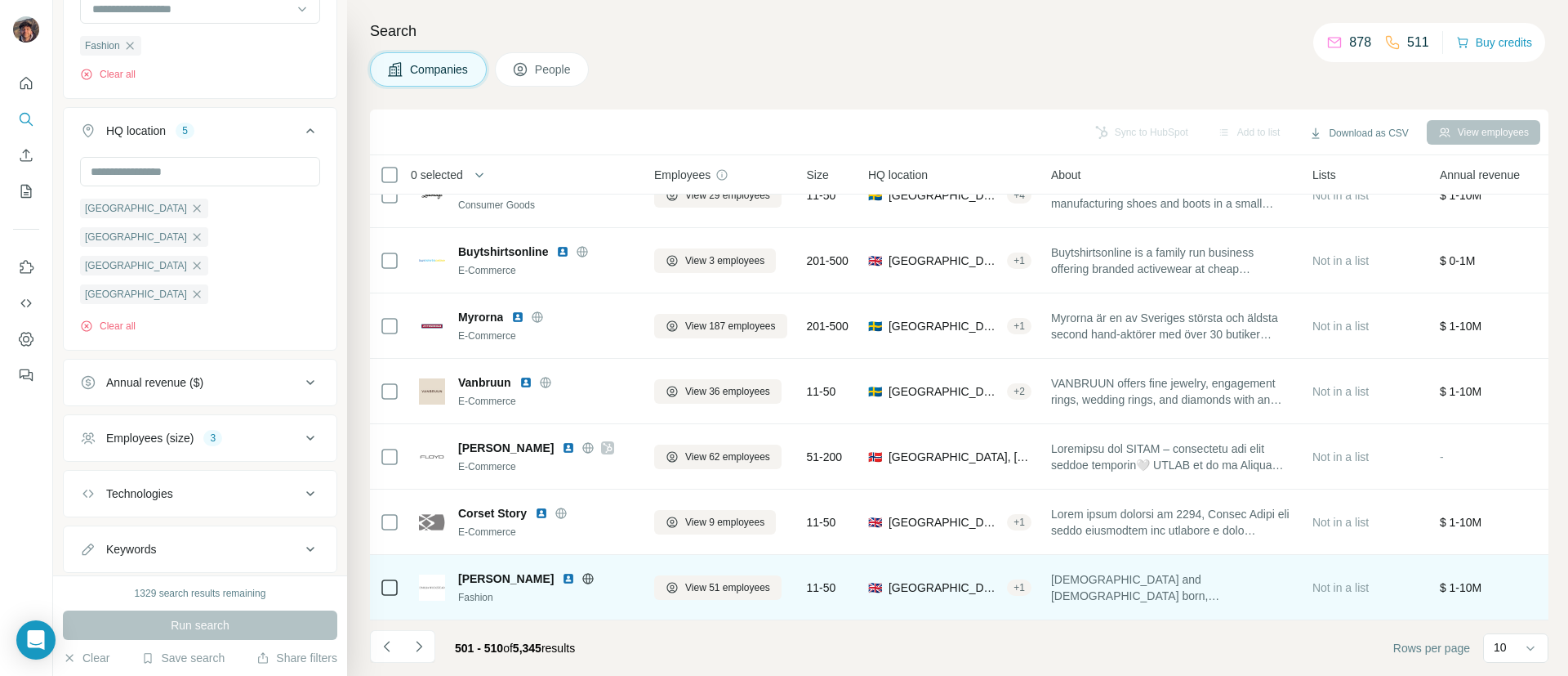
click at [589, 573] on icon at bounding box center [588, 578] width 10 height 10
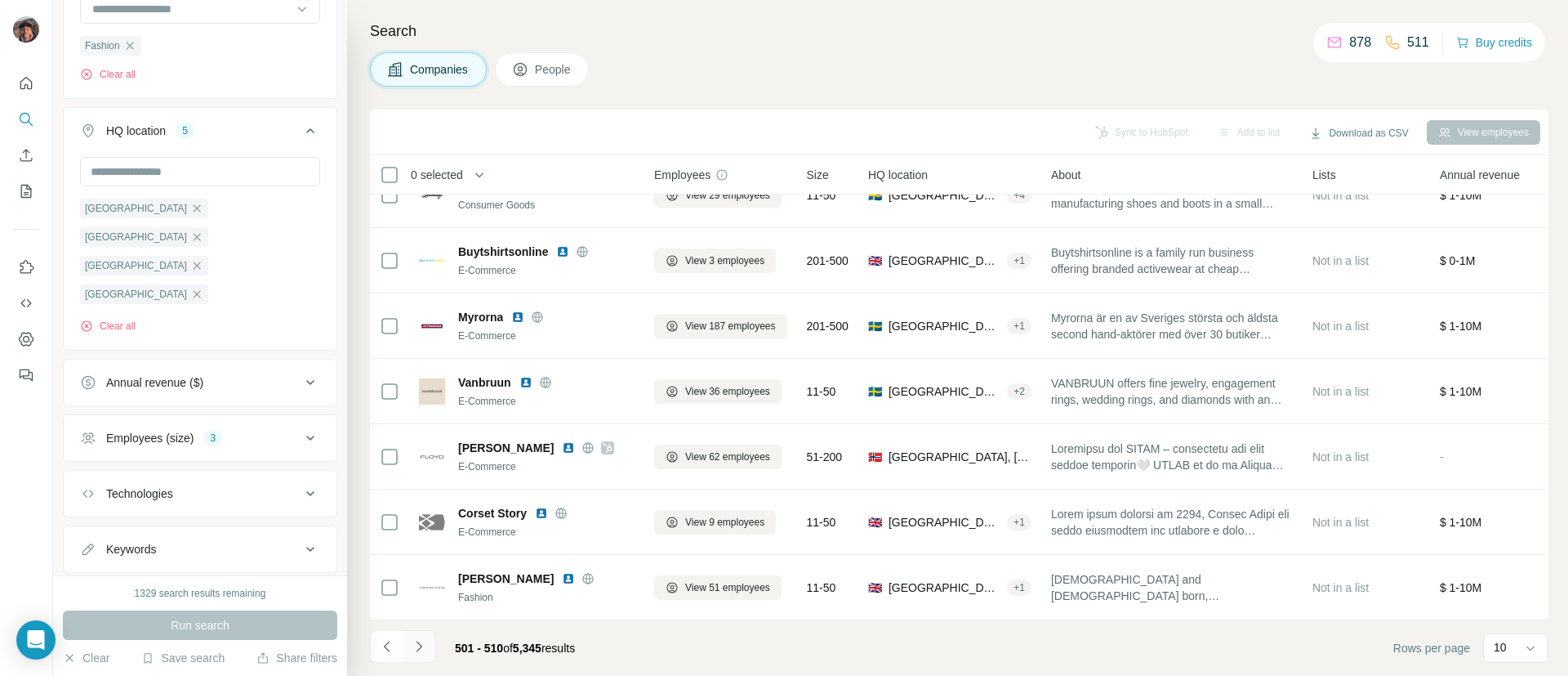
click at [422, 636] on button "Navigate to next page" at bounding box center [418, 645] width 32 height 32
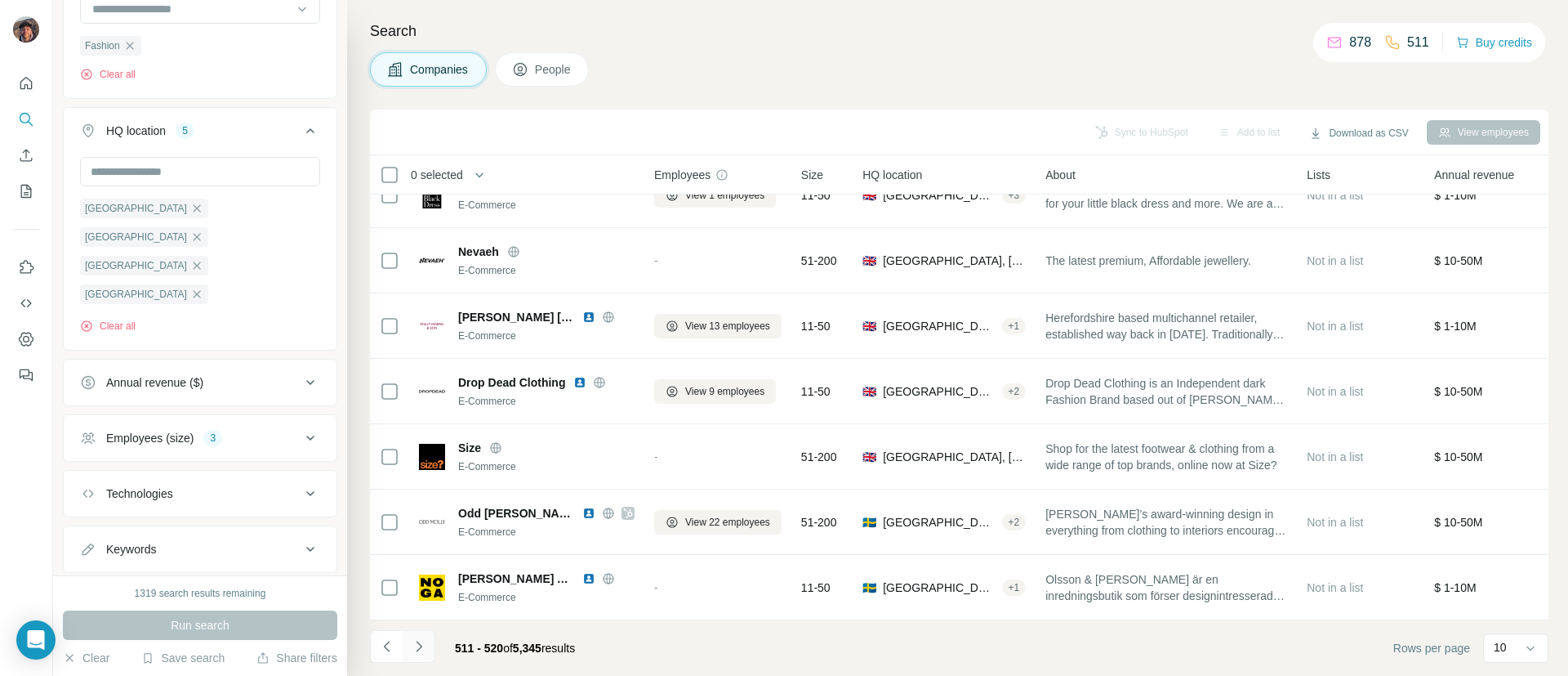
click at [418, 642] on icon "Navigate to next page" at bounding box center [418, 645] width 6 height 10
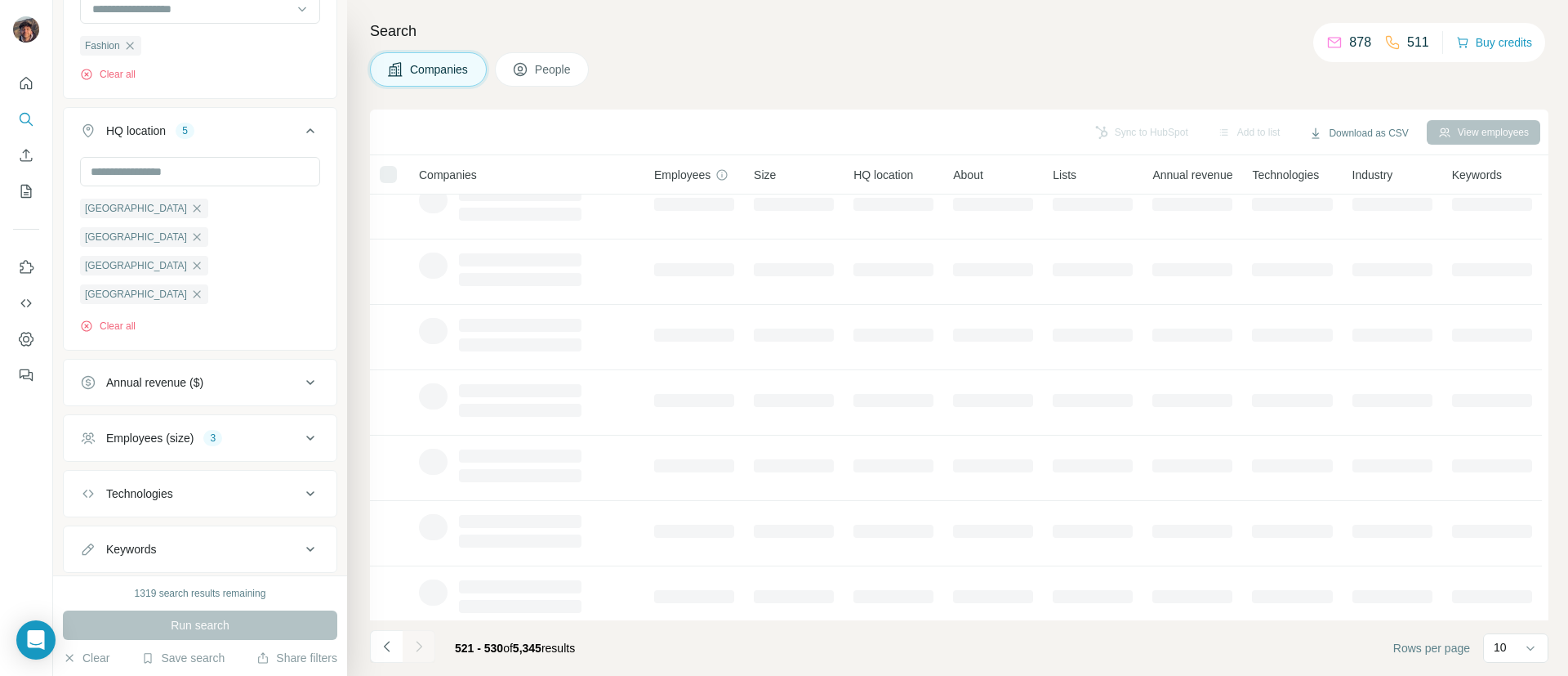
scroll to position [0, 0]
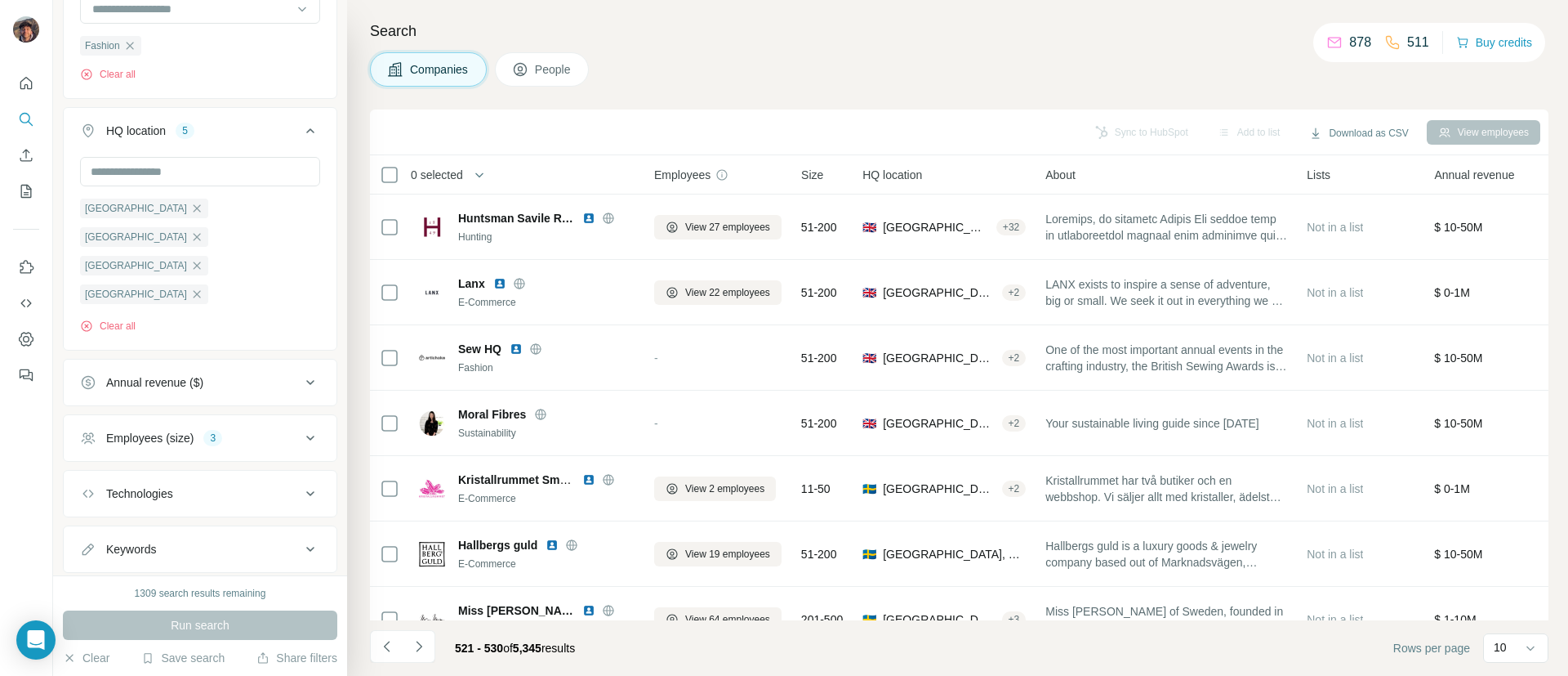
drag, startPoint x: 901, startPoint y: 62, endPoint x: 741, endPoint y: 67, distance: 160.1
click at [755, 62] on div "Companies People" at bounding box center [959, 69] width 1179 height 34
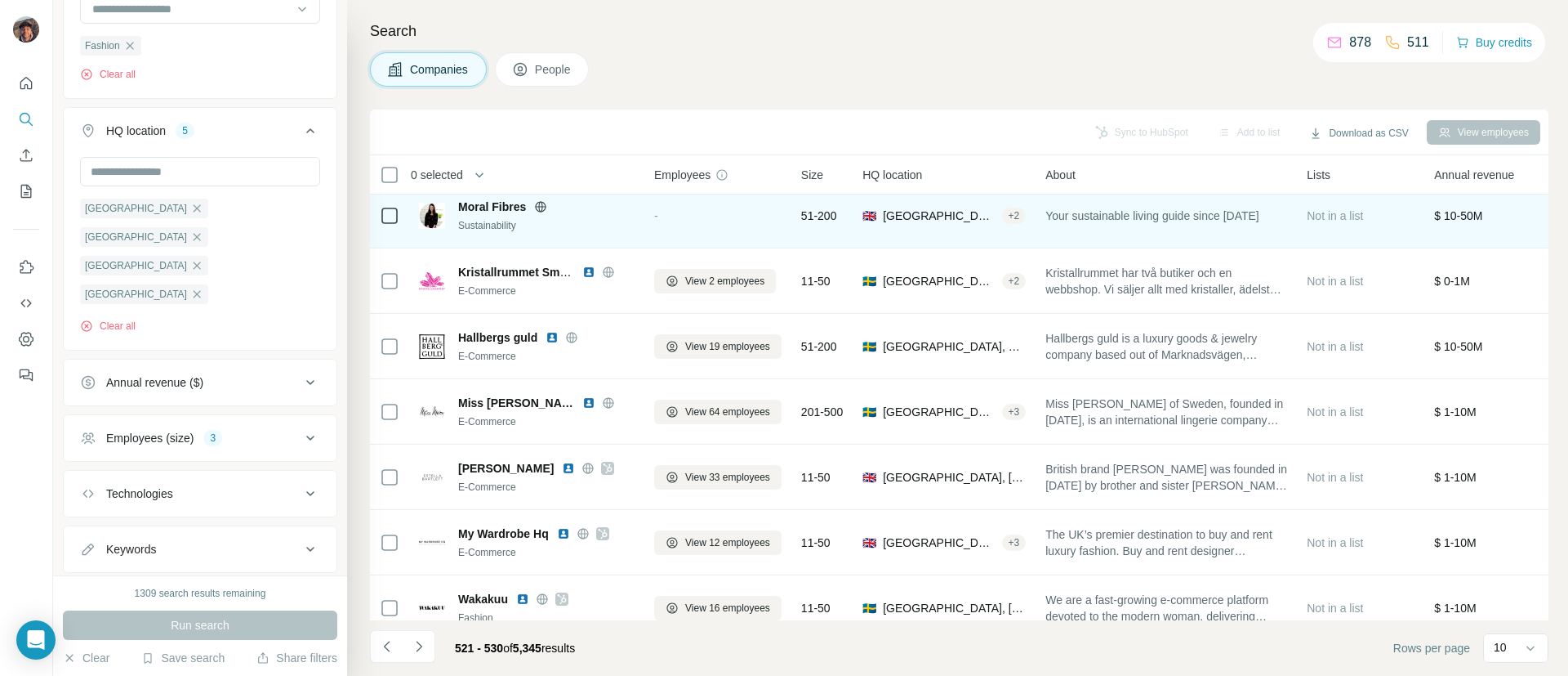
scroll to position [240, 0]
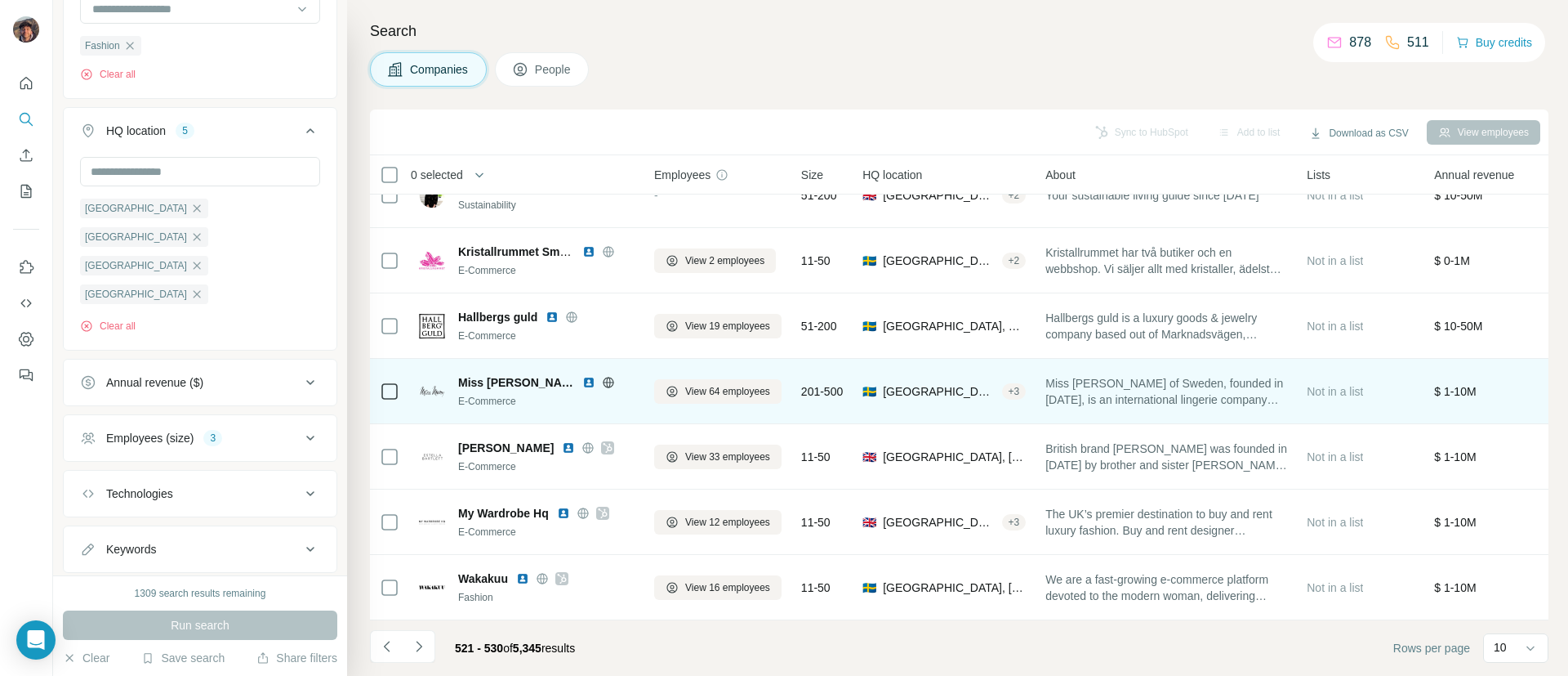
click at [602, 376] on icon at bounding box center [608, 382] width 13 height 13
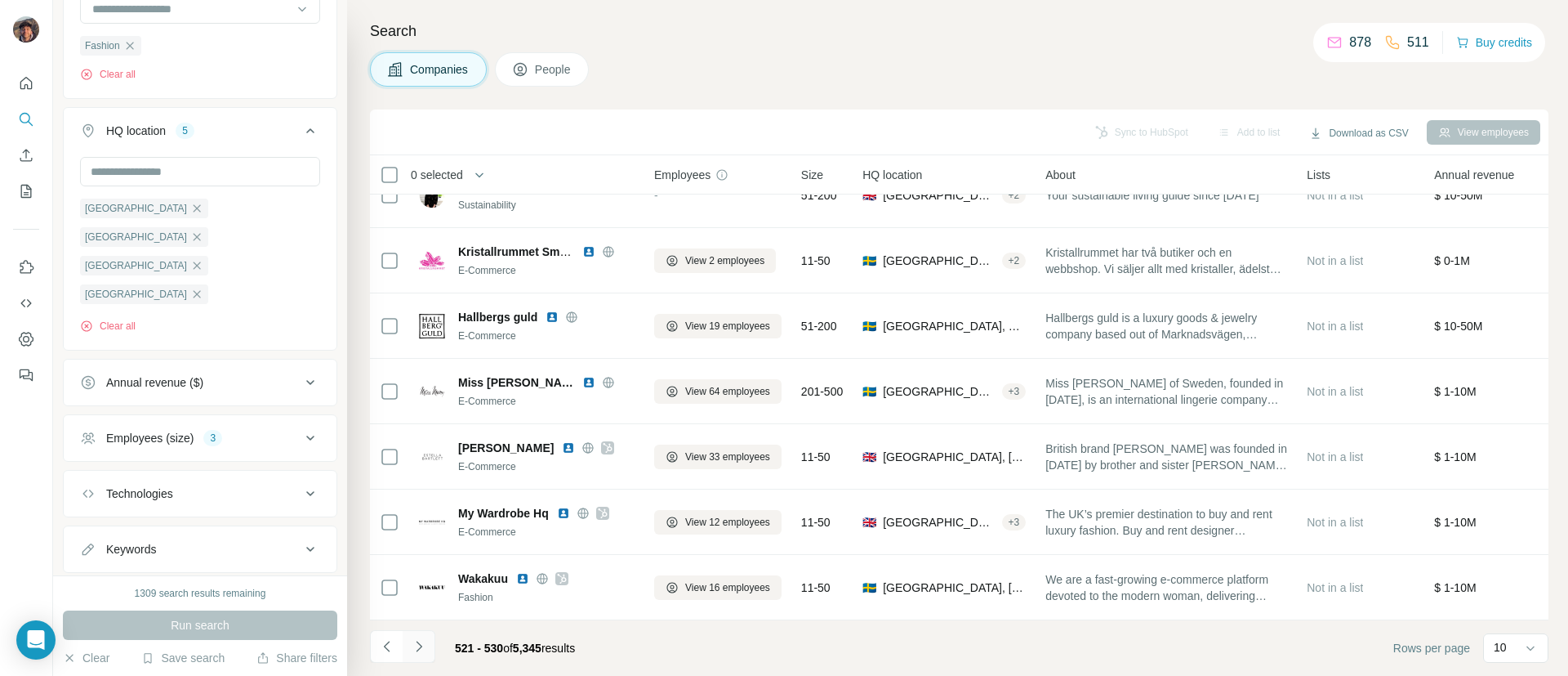
click at [423, 652] on icon "Navigate to next page" at bounding box center [419, 646] width 17 height 17
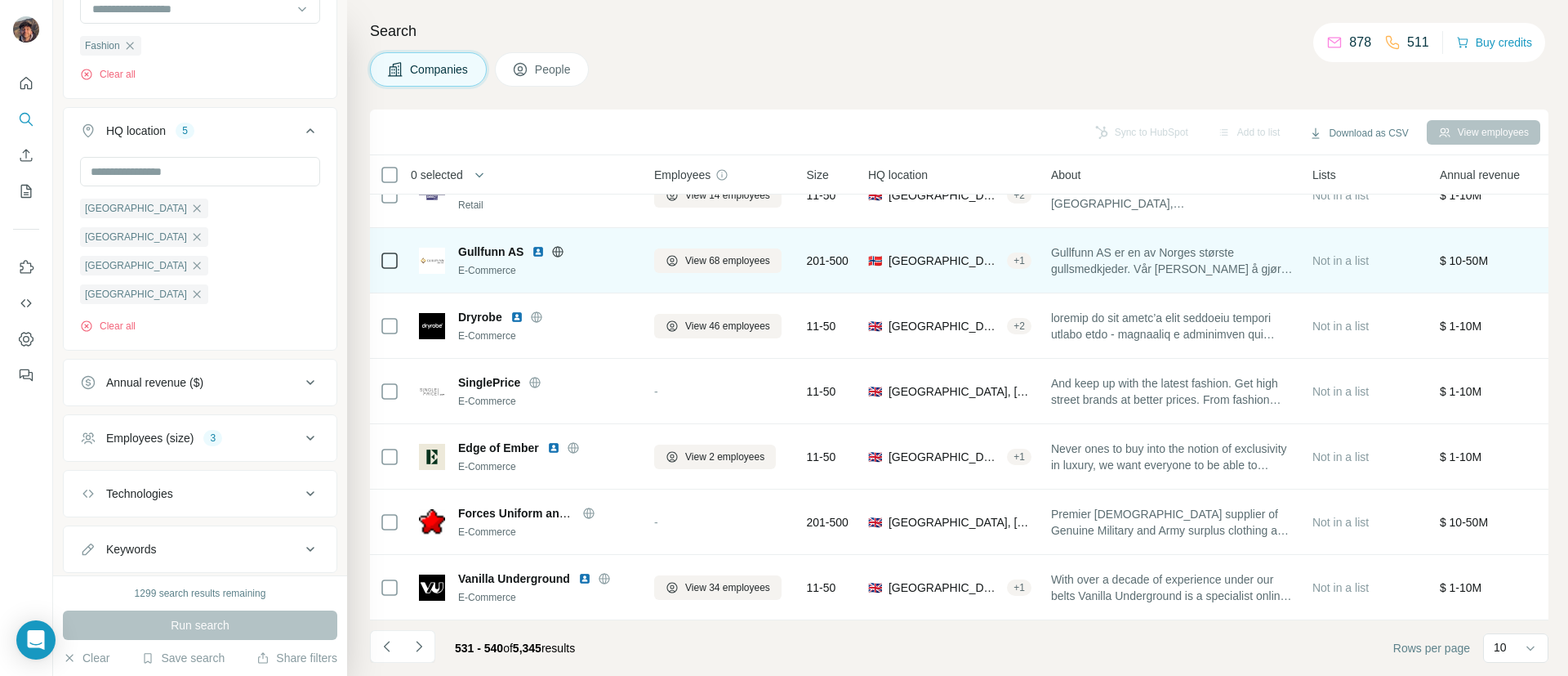
scroll to position [0, 0]
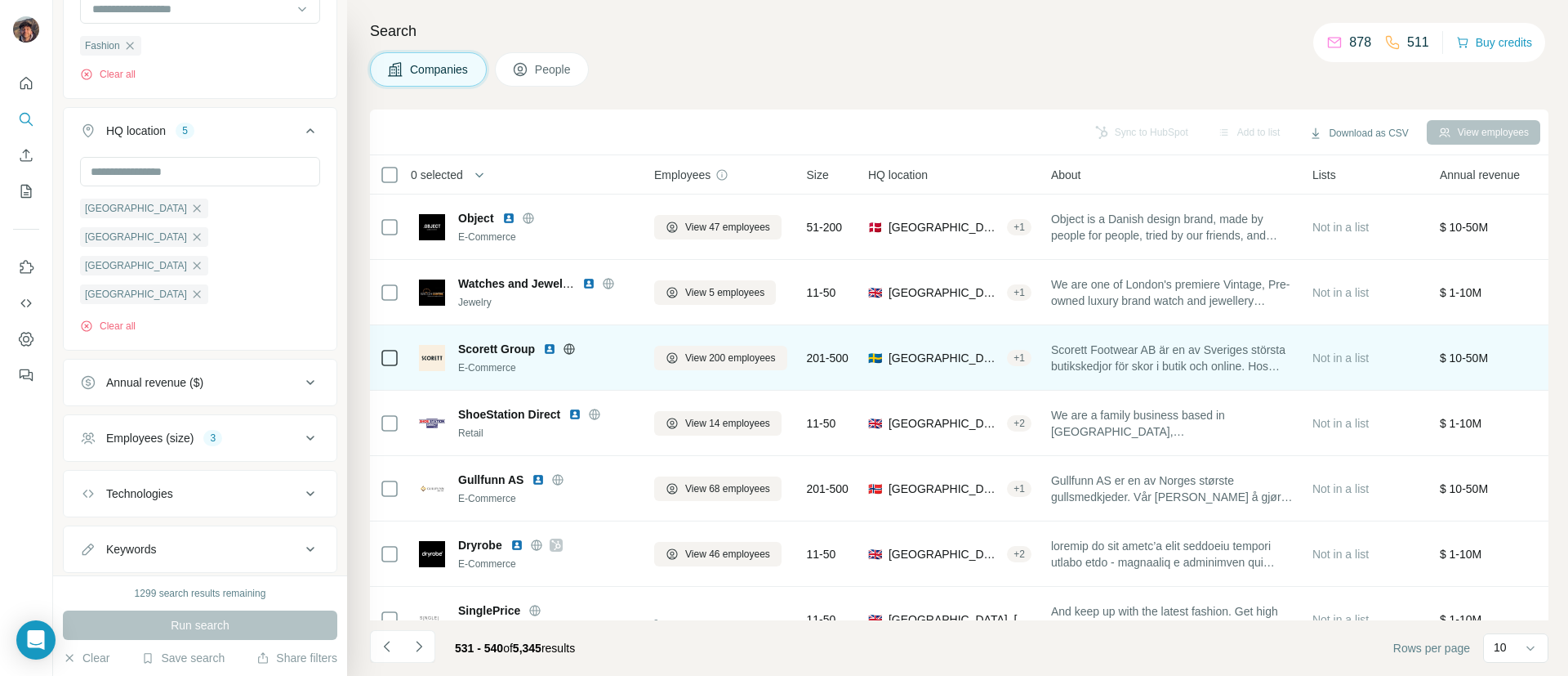
click at [567, 350] on icon at bounding box center [569, 348] width 13 height 13
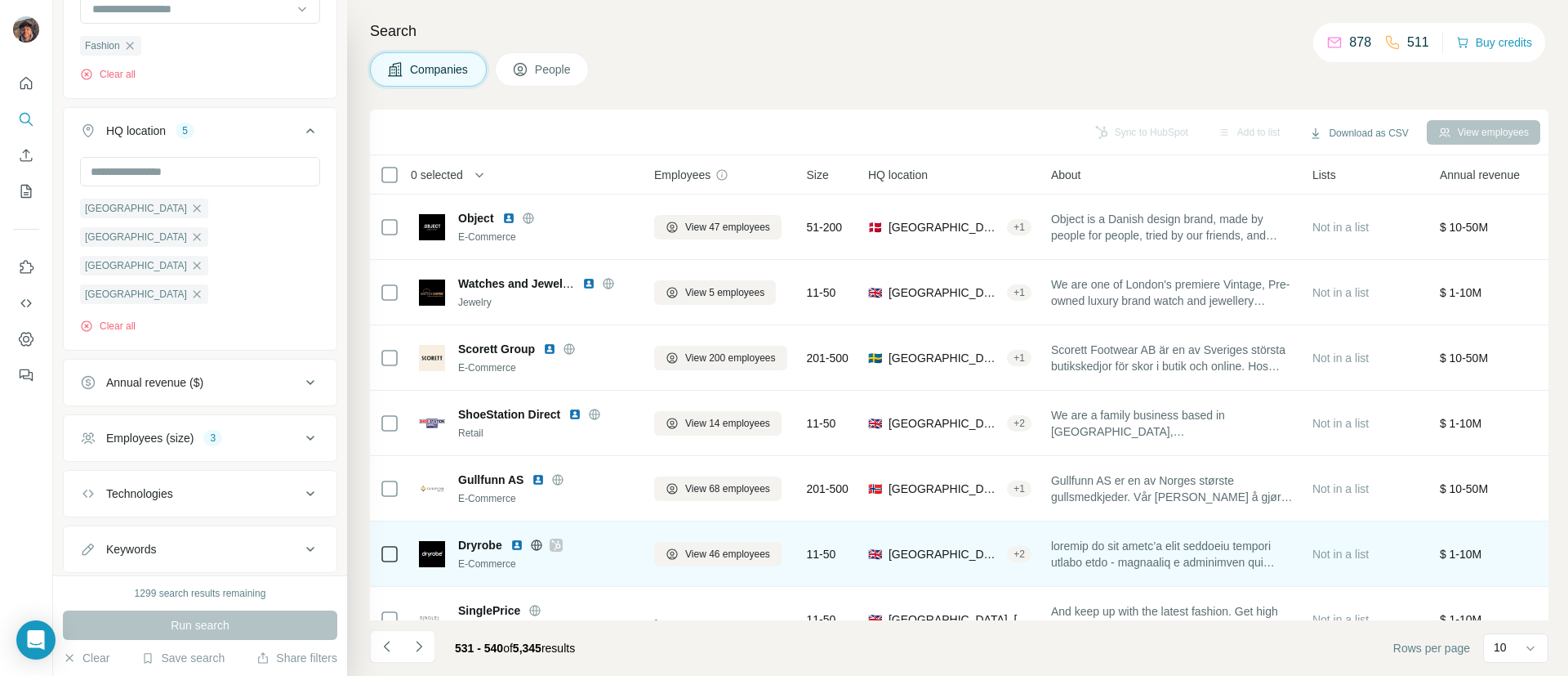
scroll to position [240, 0]
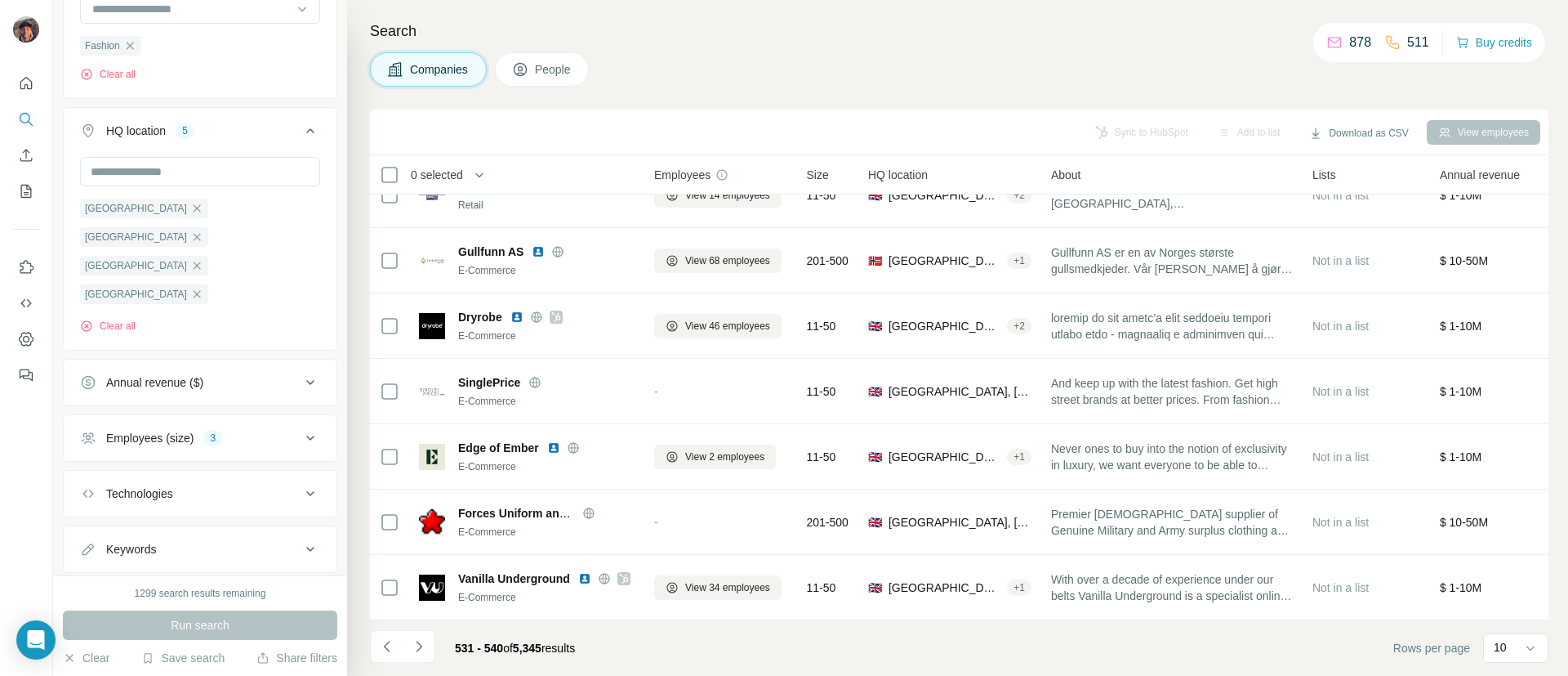
click at [421, 640] on icon "Navigate to next page" at bounding box center [419, 646] width 17 height 17
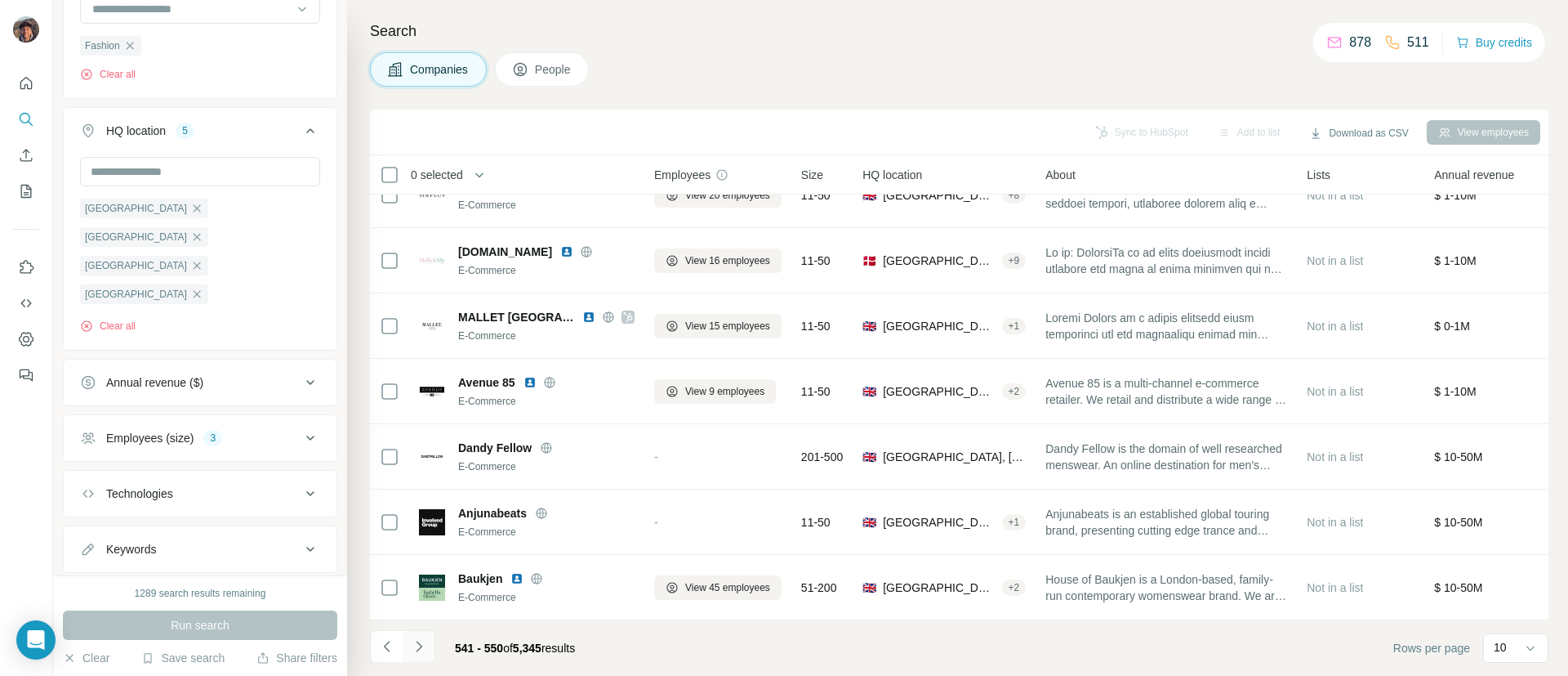
click at [432, 646] on button "Navigate to next page" at bounding box center [418, 645] width 32 height 32
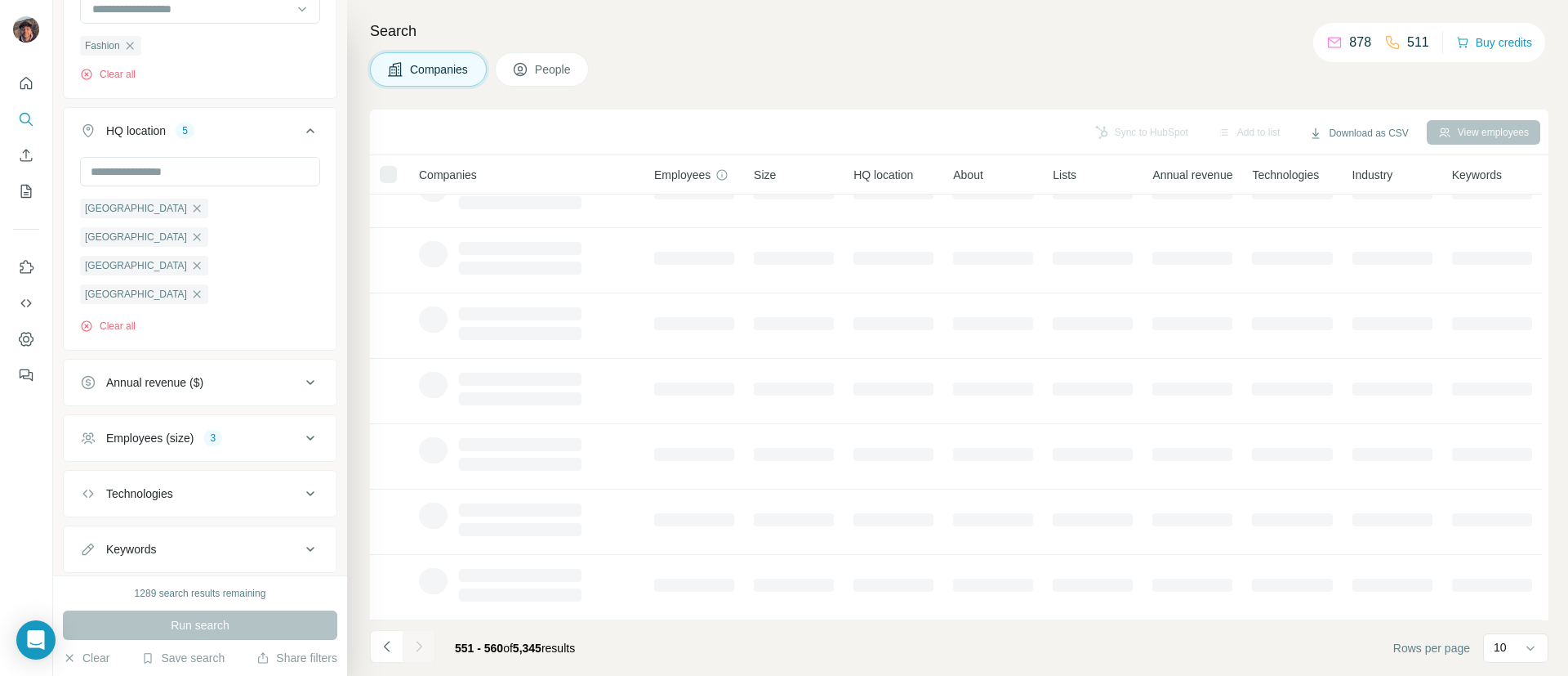
scroll to position [0, 0]
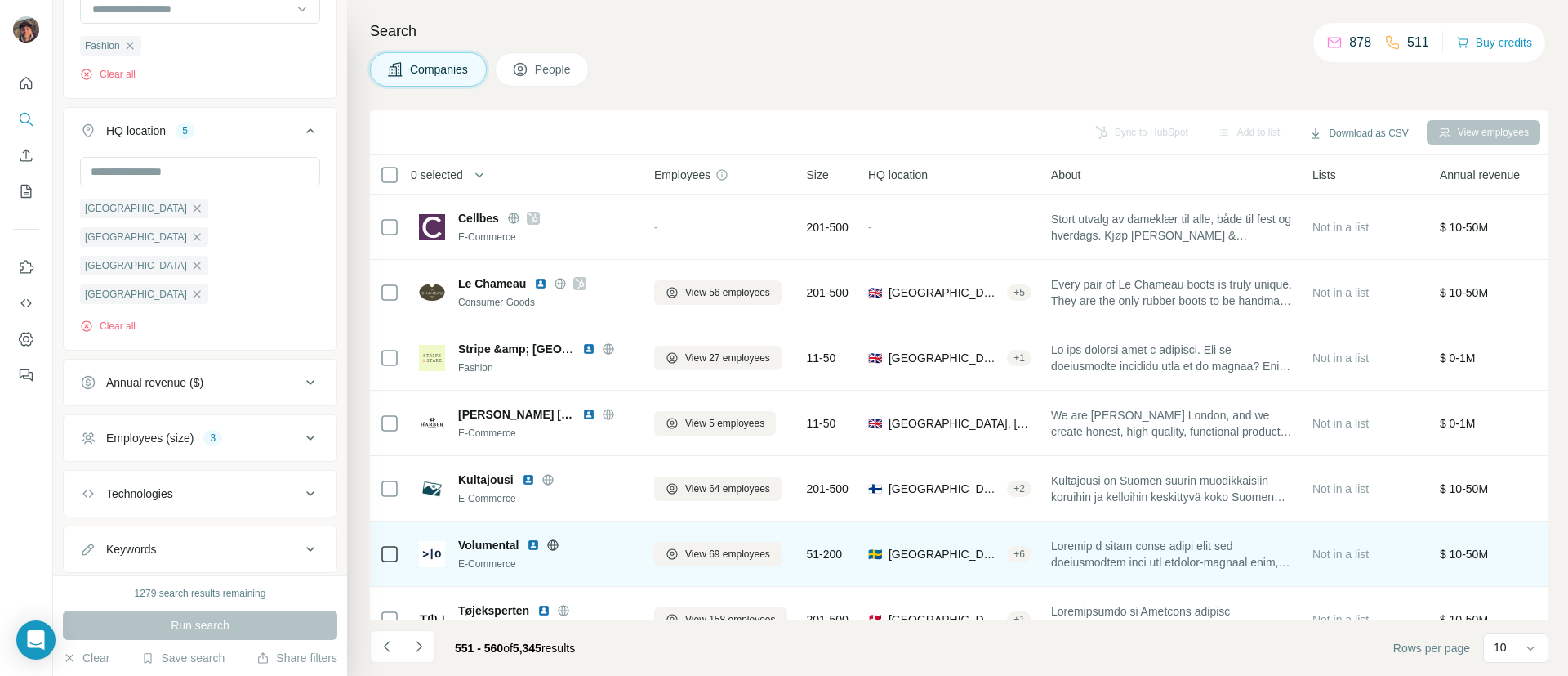
click at [553, 541] on icon at bounding box center [553, 544] width 13 height 13
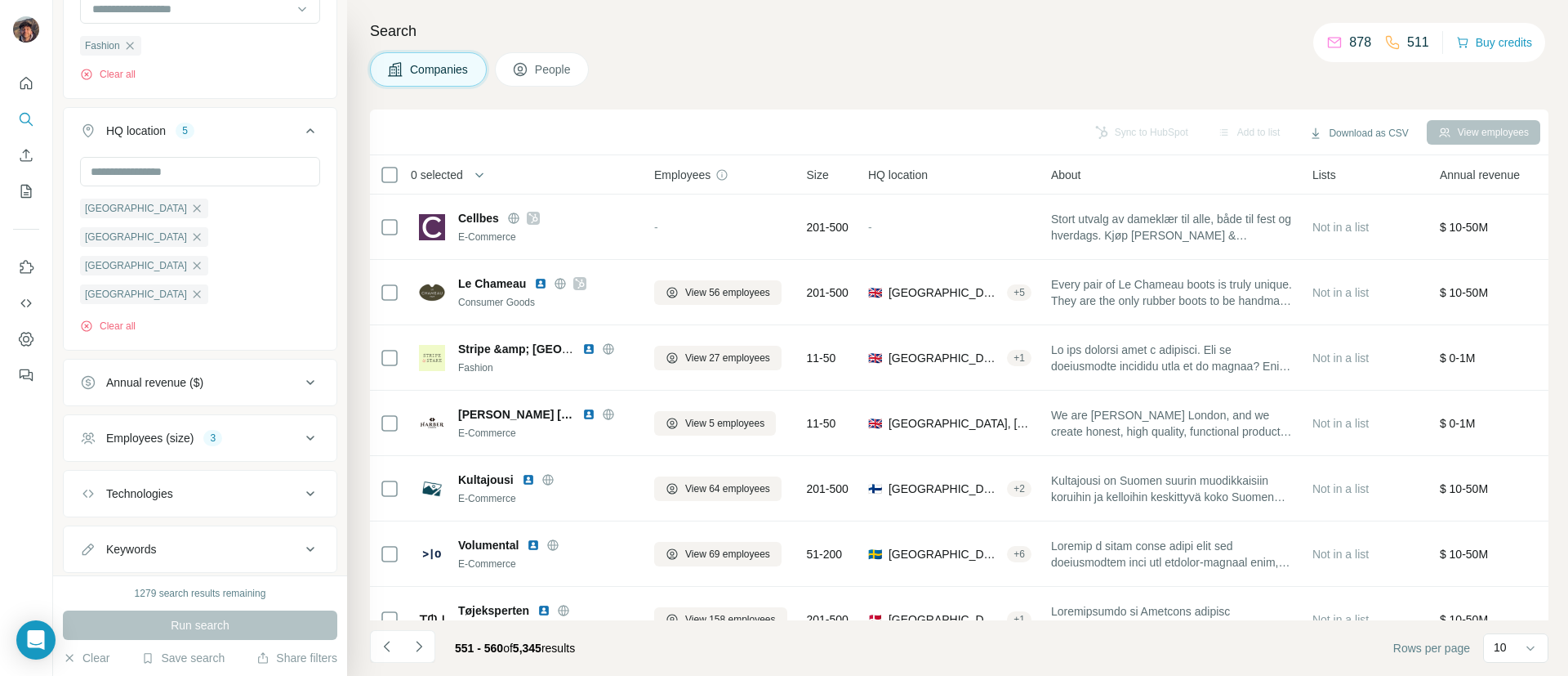
scroll to position [240, 0]
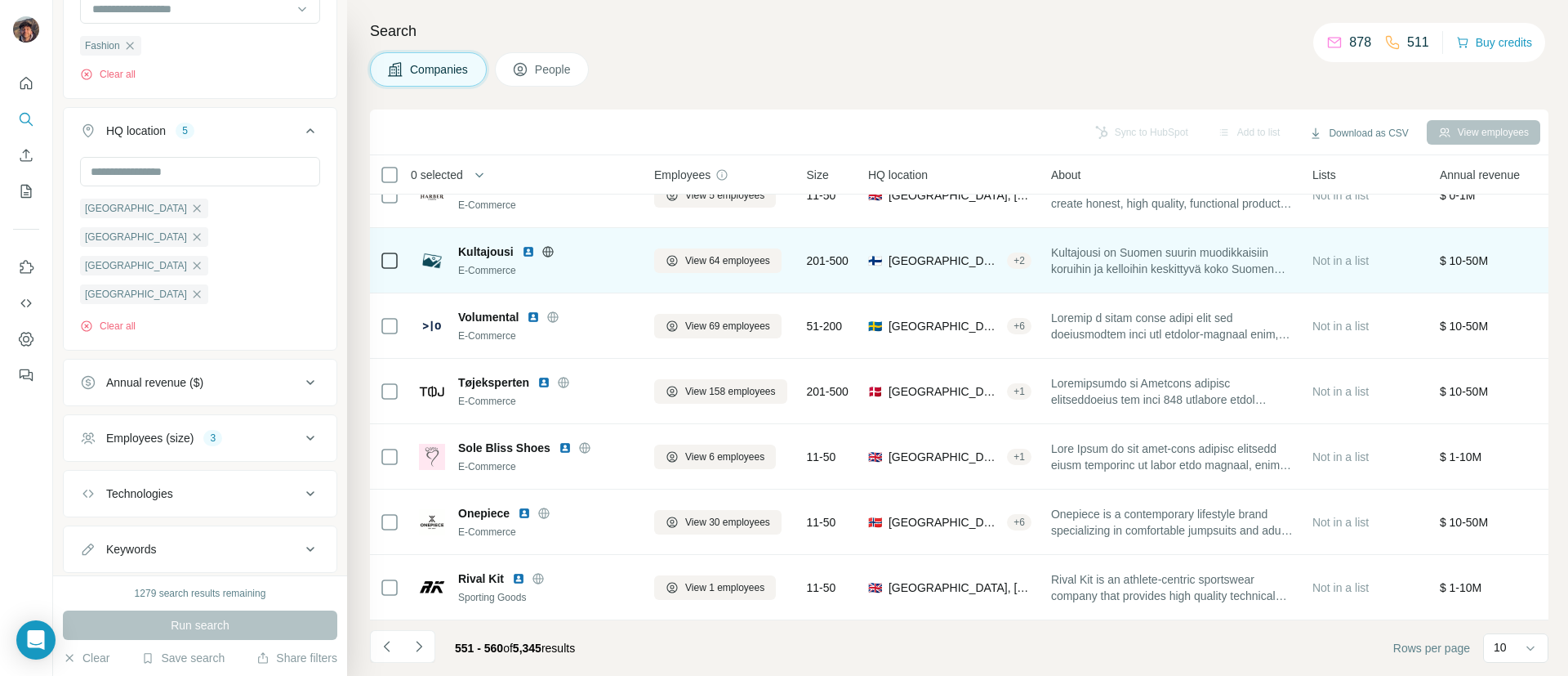
click at [546, 246] on icon at bounding box center [547, 252] width 4 height 10
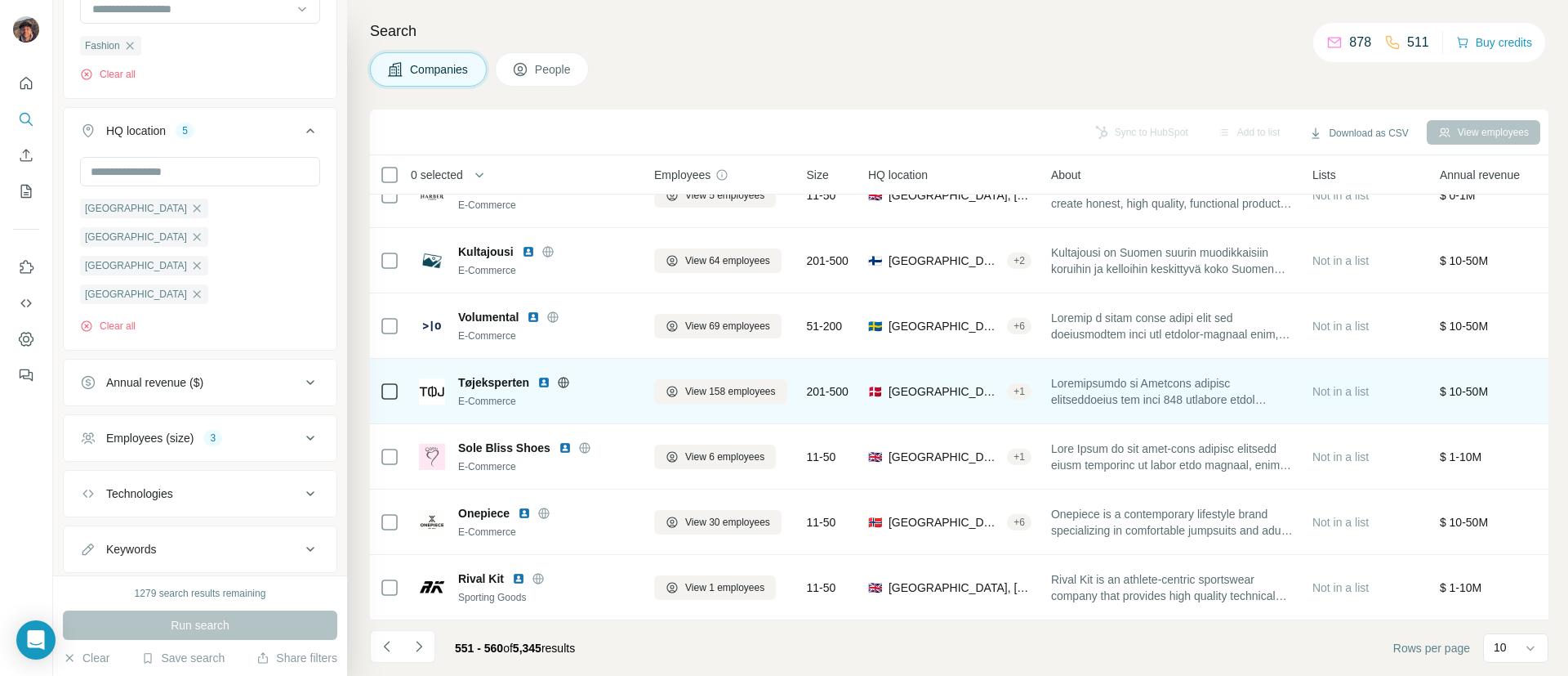
click at [563, 376] on icon at bounding box center [563, 382] width 13 height 13
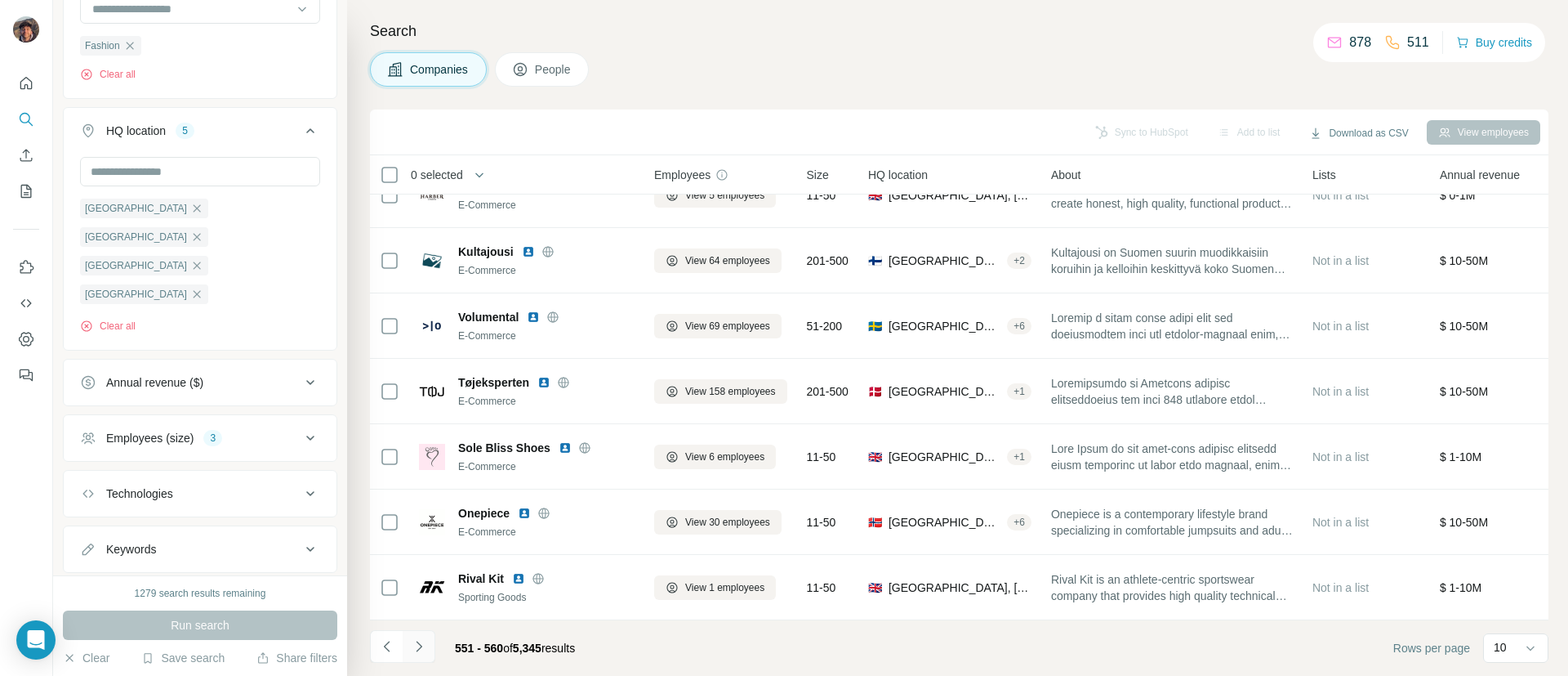
click at [430, 638] on button "Navigate to next page" at bounding box center [418, 645] width 32 height 32
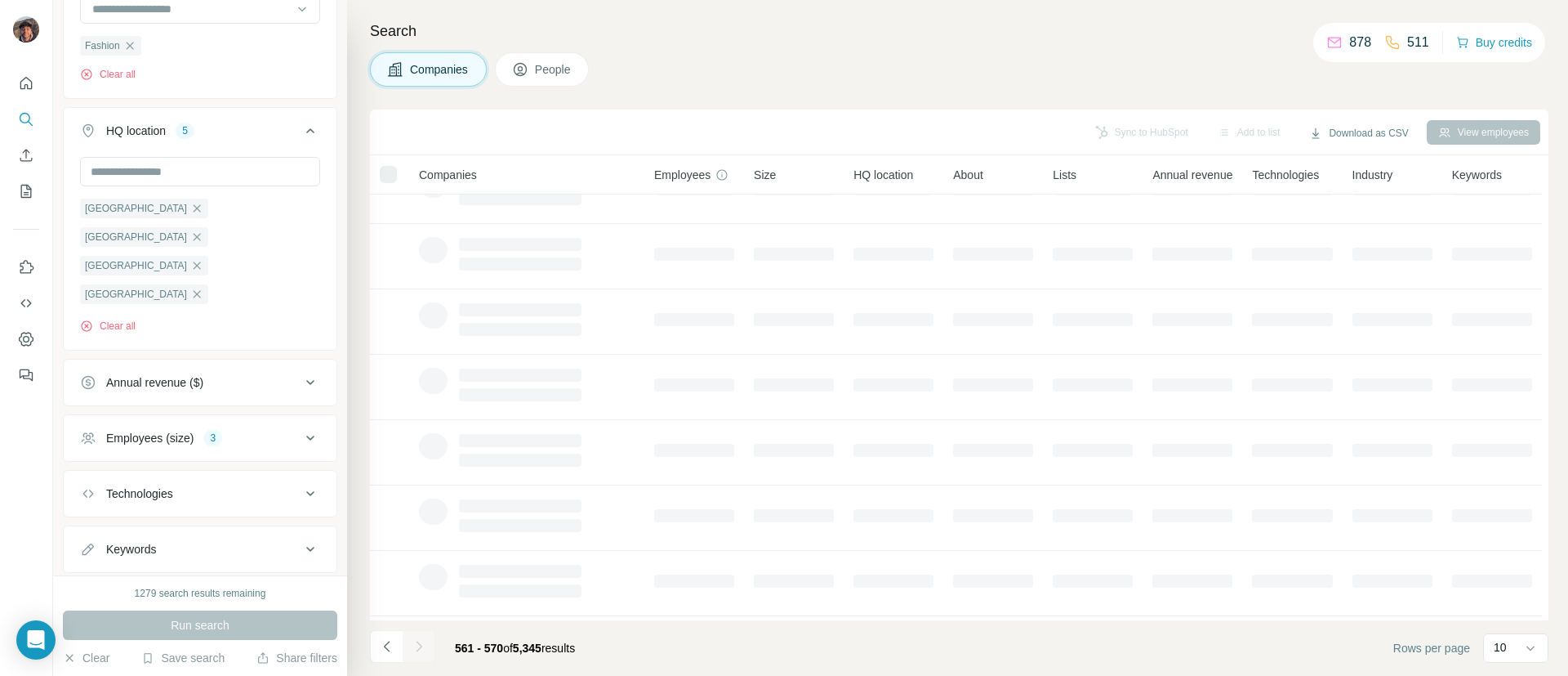
scroll to position [0, 0]
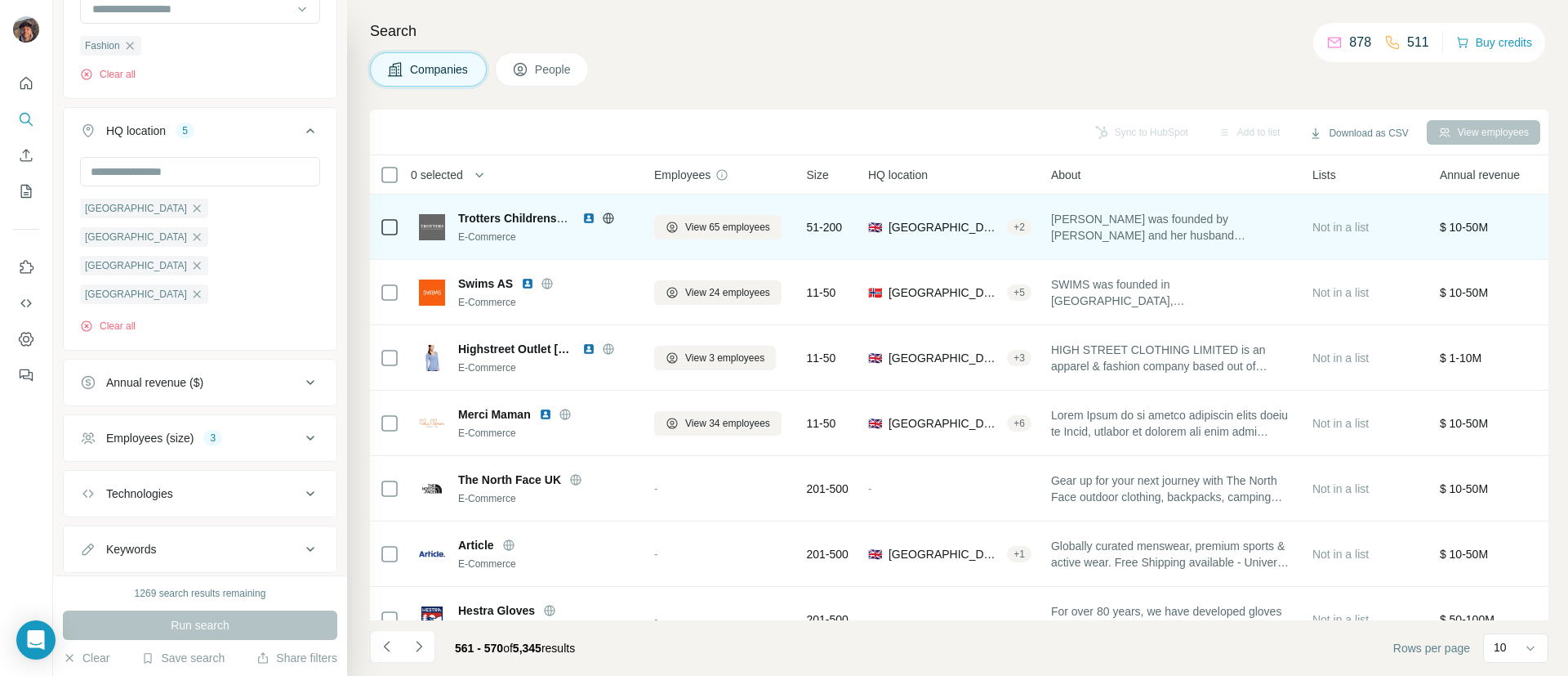
click at [609, 215] on icon at bounding box center [608, 217] width 13 height 13
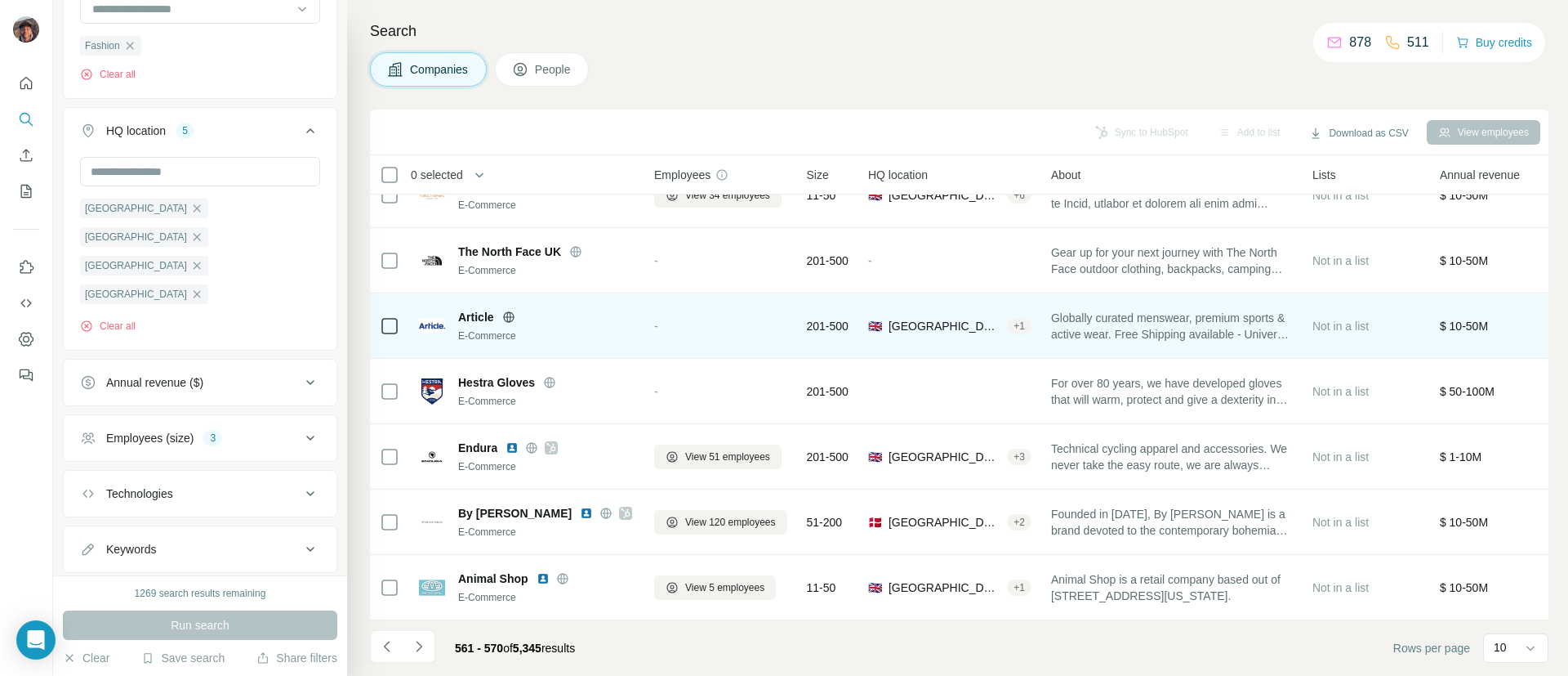
scroll to position [240, 0]
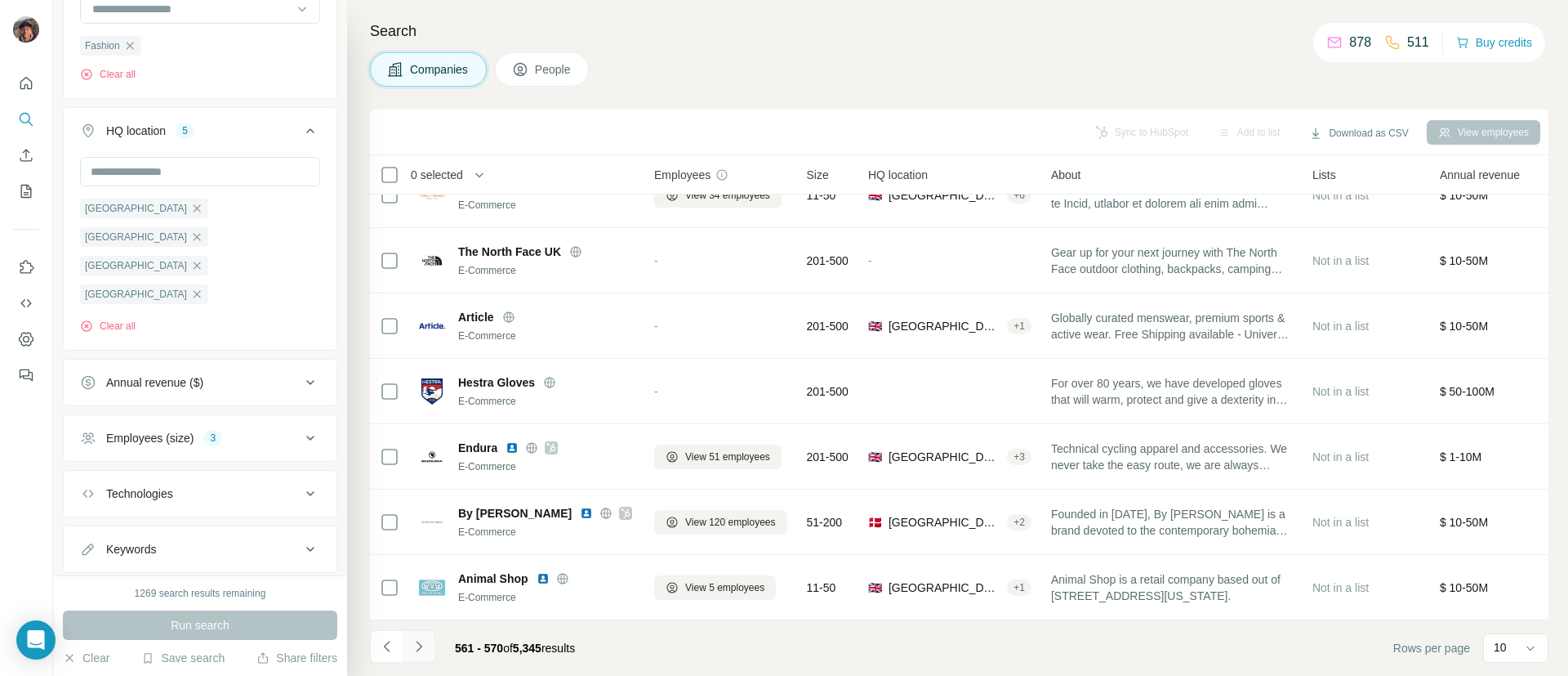
click at [421, 652] on icon "Navigate to next page" at bounding box center [419, 646] width 17 height 17
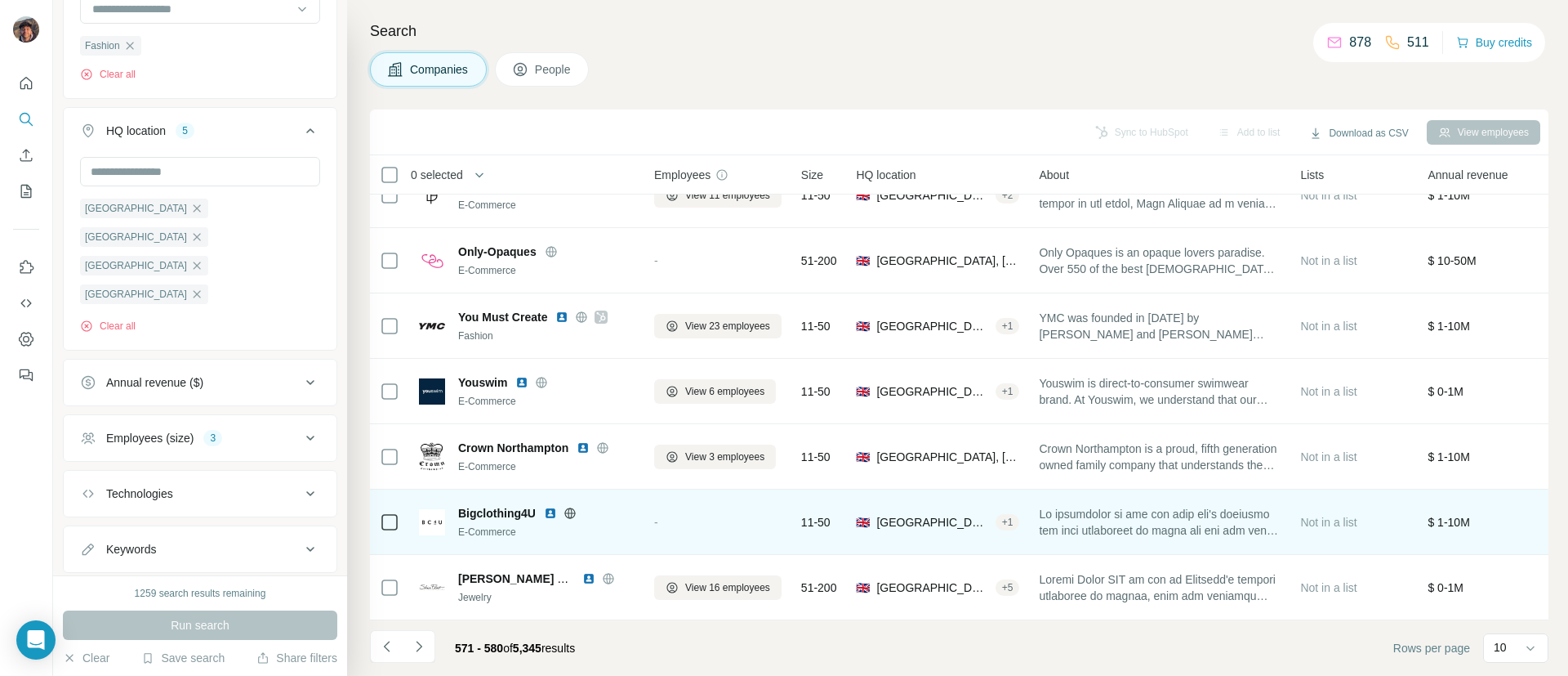
drag, startPoint x: 564, startPoint y: 455, endPoint x: 526, endPoint y: 485, distance: 48.4
click at [523, 489] on td "Bigclothing4U E-Commerce" at bounding box center [526, 521] width 235 height 66
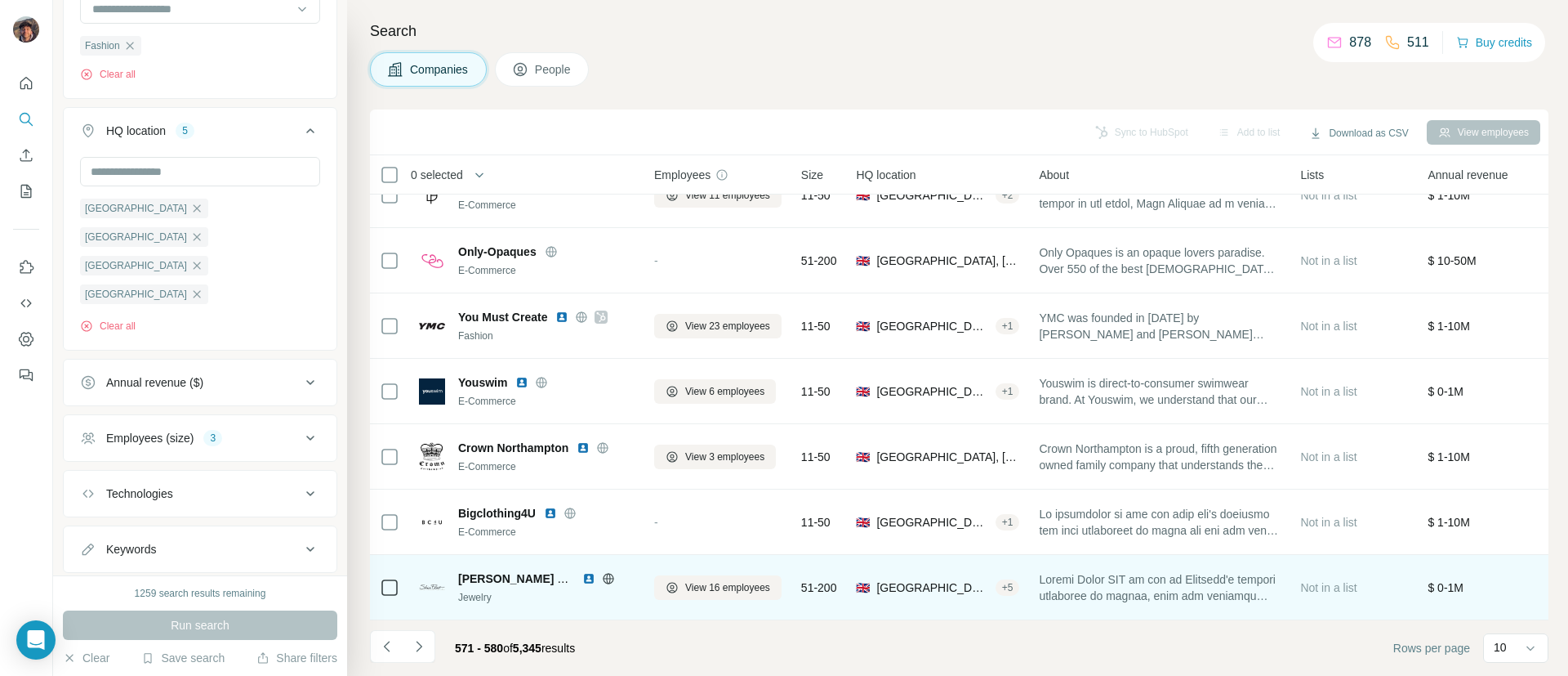
click at [607, 572] on icon at bounding box center [608, 578] width 13 height 13
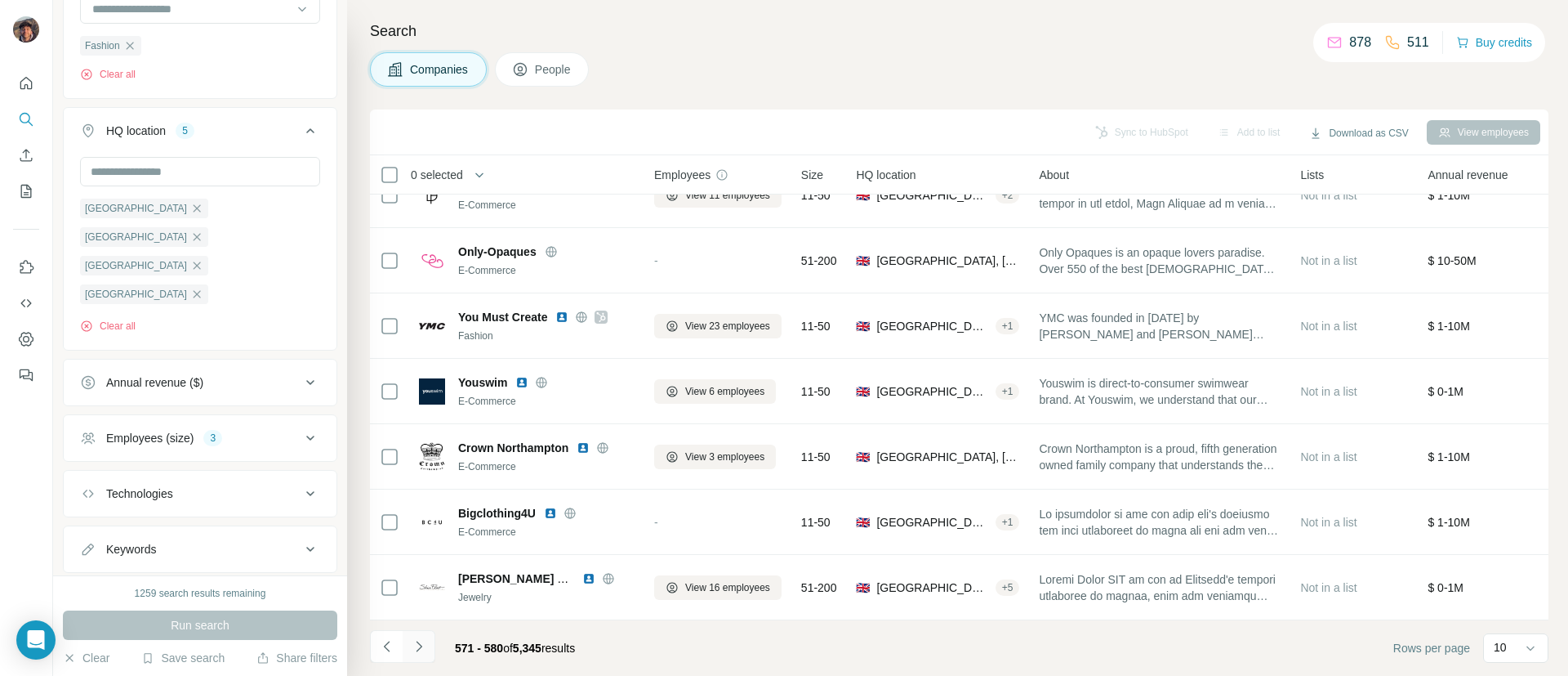
click at [426, 657] on button "Navigate to next page" at bounding box center [418, 645] width 32 height 32
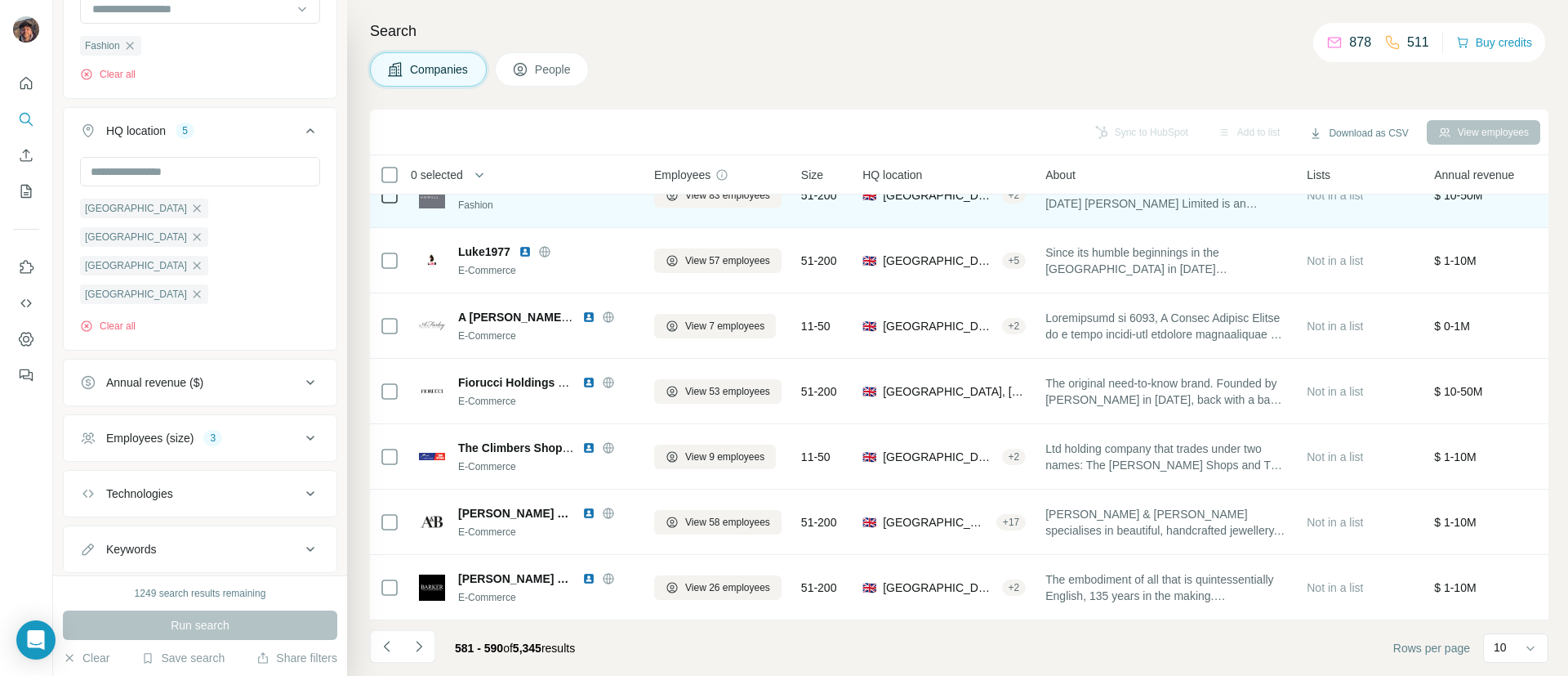
scroll to position [0, 0]
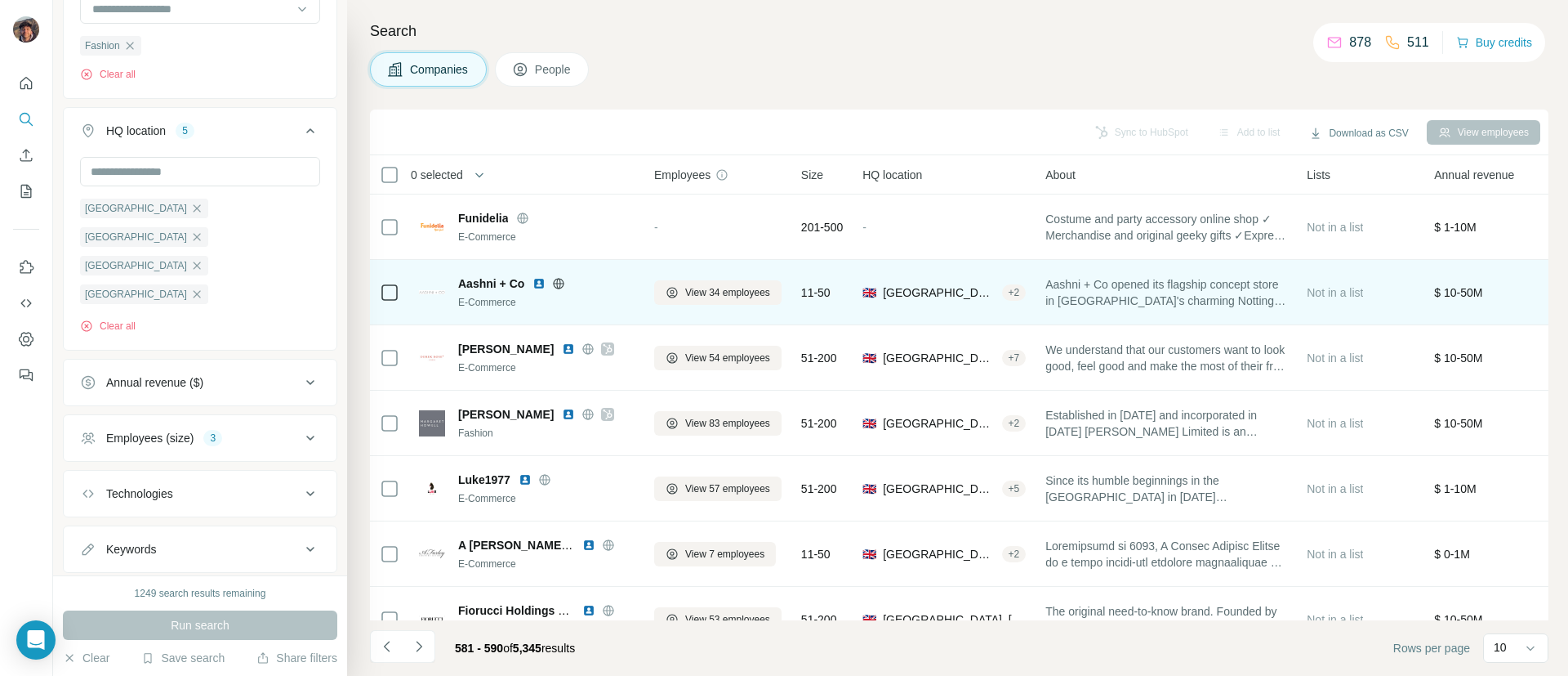
click at [554, 275] on div "Aashni + Co" at bounding box center [547, 283] width 176 height 17
click at [563, 289] on div "Aashni + Co" at bounding box center [547, 283] width 176 height 17
click at [561, 285] on icon at bounding box center [559, 283] width 4 height 10
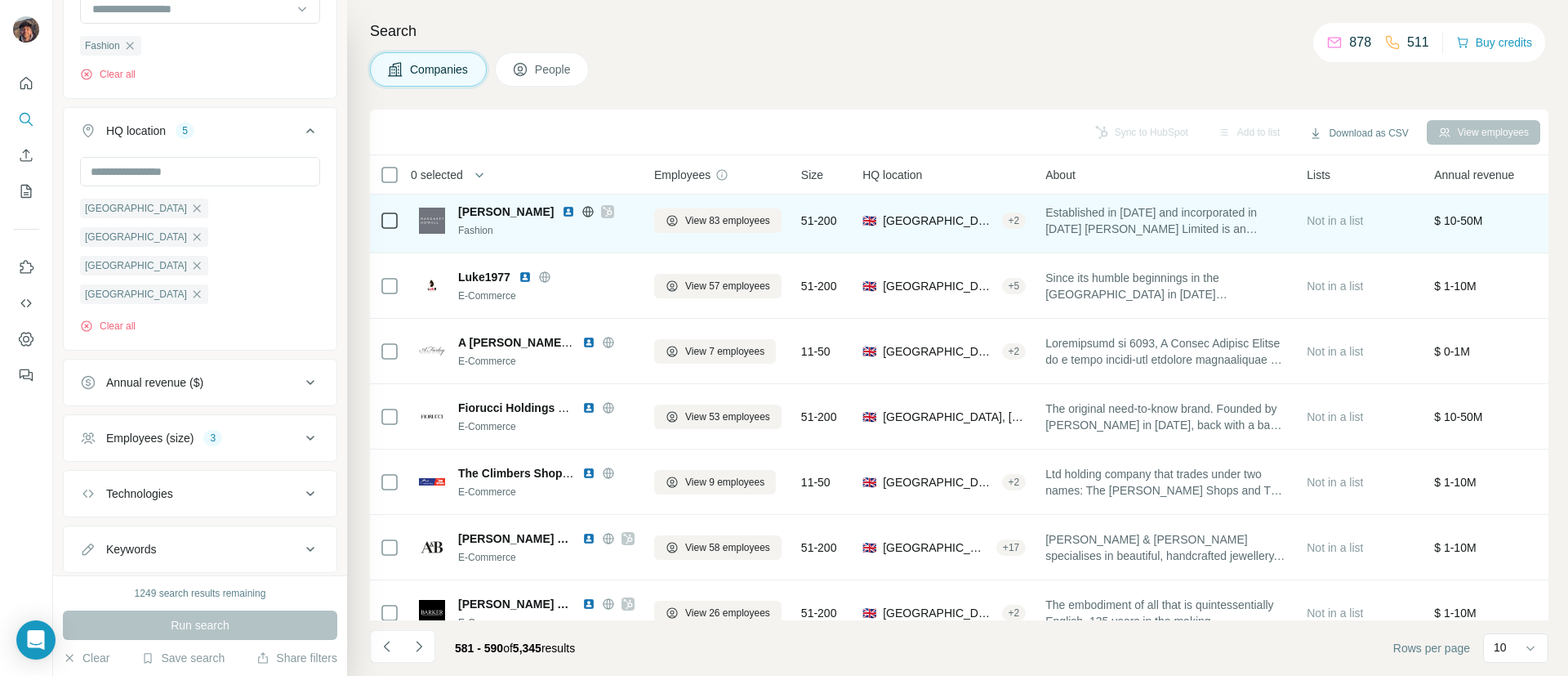
scroll to position [240, 0]
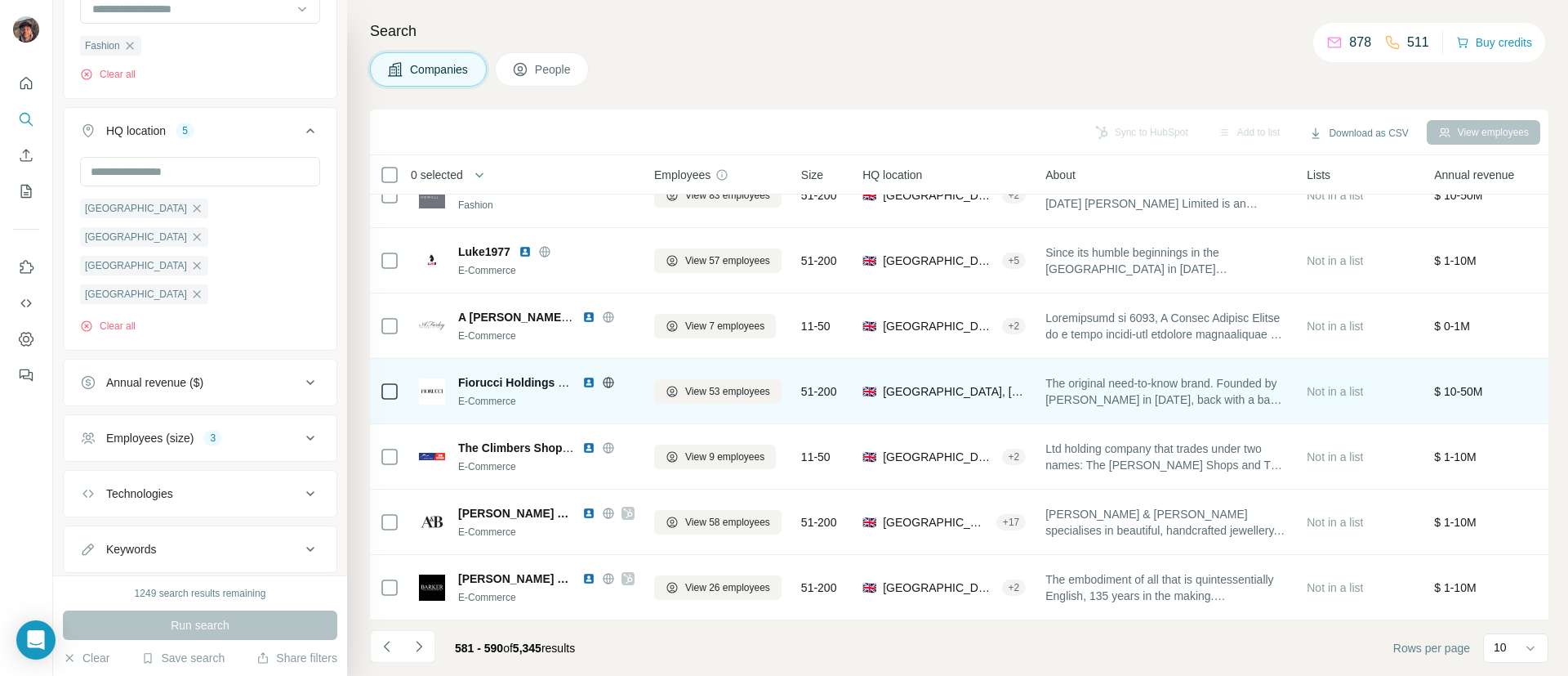
click at [606, 376] on div "Fiorucci Holdings Limited" at bounding box center [547, 382] width 176 height 17
click at [606, 376] on icon at bounding box center [608, 382] width 13 height 13
